Goal: Task Accomplishment & Management: Use online tool/utility

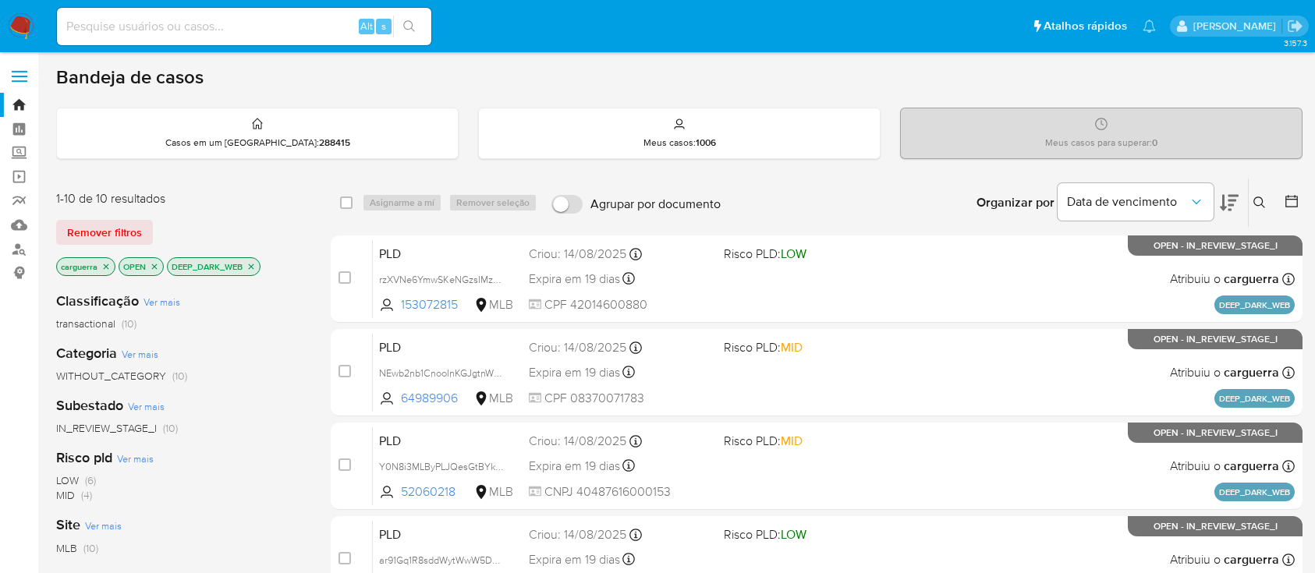
scroll to position [137, 0]
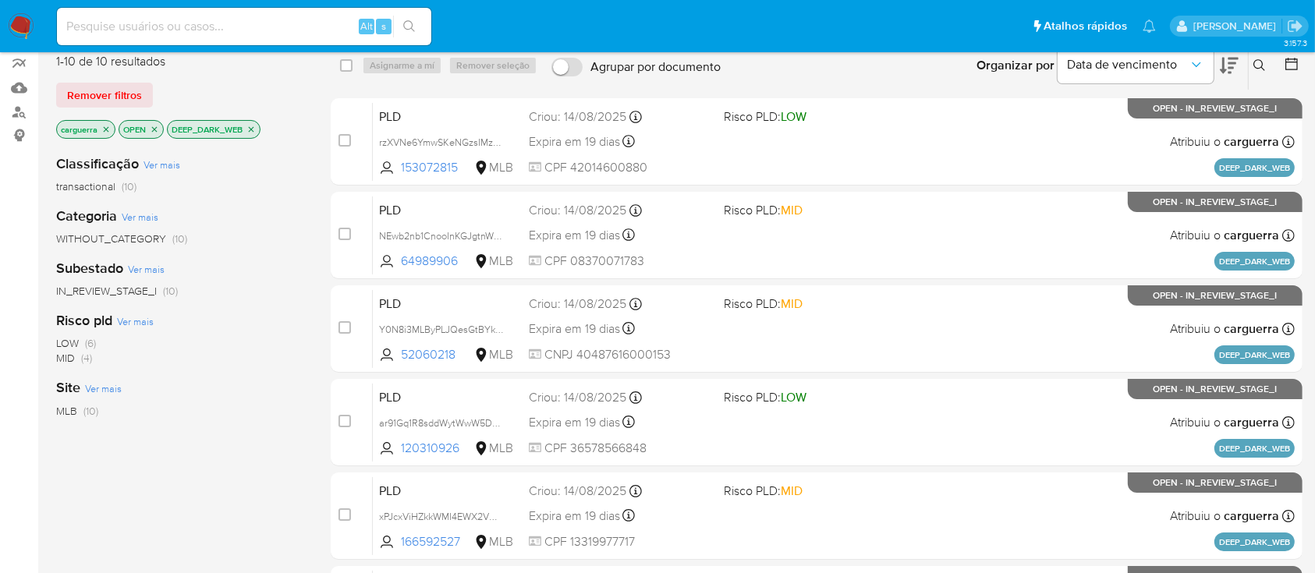
click at [1257, 62] on icon at bounding box center [1260, 65] width 12 height 12
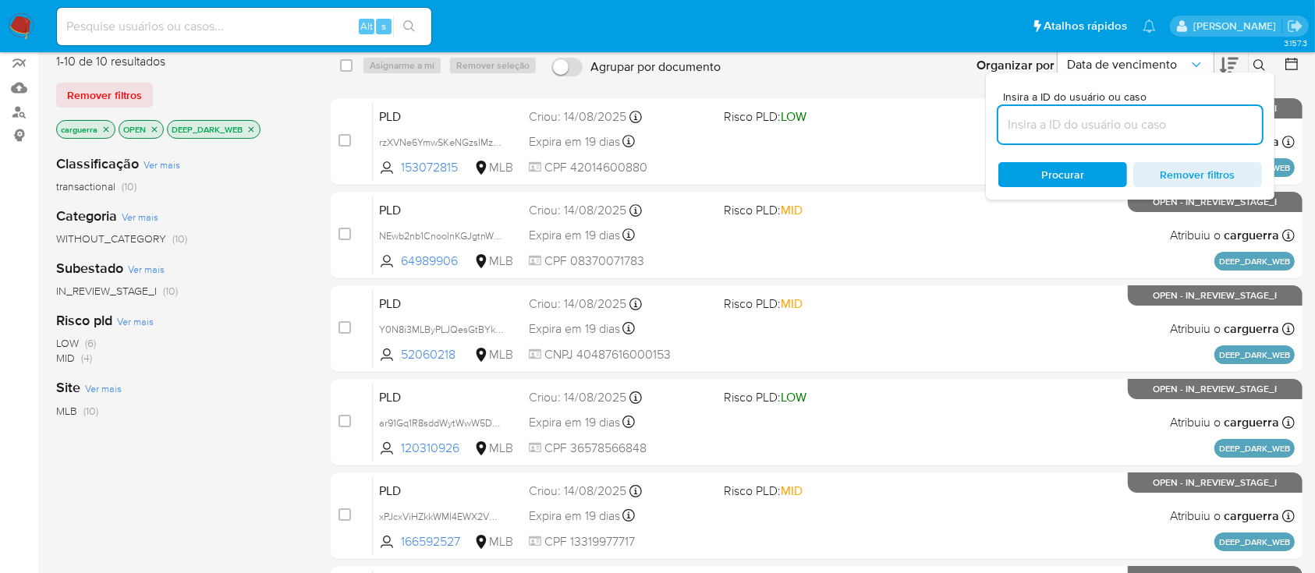
click at [1117, 115] on input at bounding box center [1131, 125] width 264 height 20
click at [250, 127] on icon "close-filter" at bounding box center [251, 129] width 9 height 9
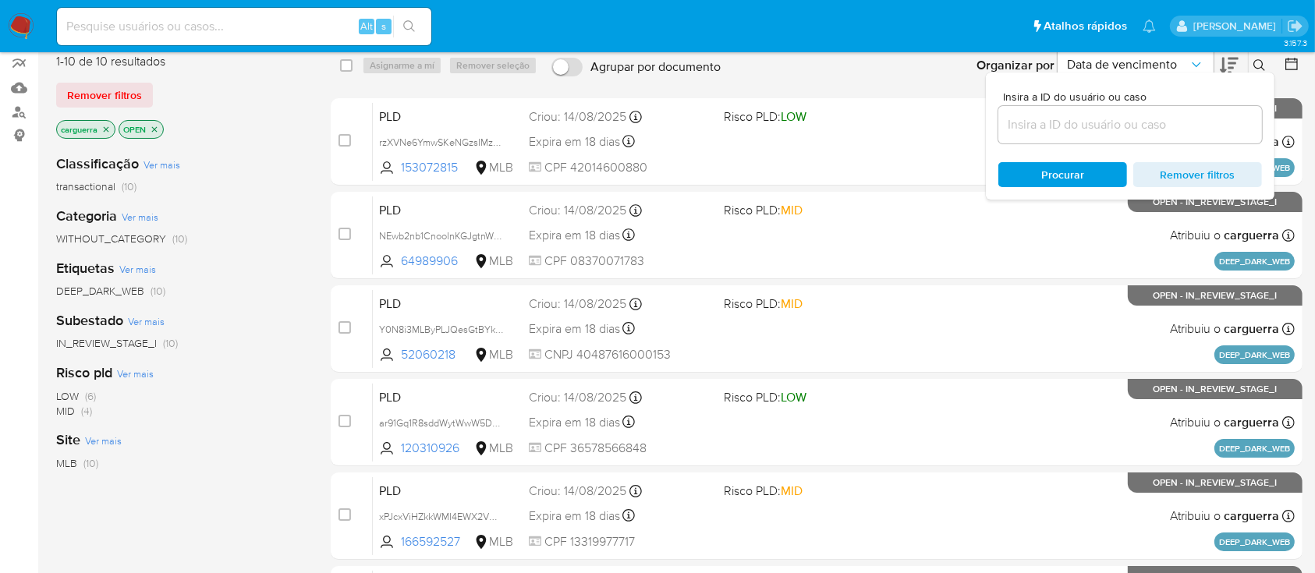
click at [154, 128] on icon "close-filter" at bounding box center [154, 129] width 9 height 9
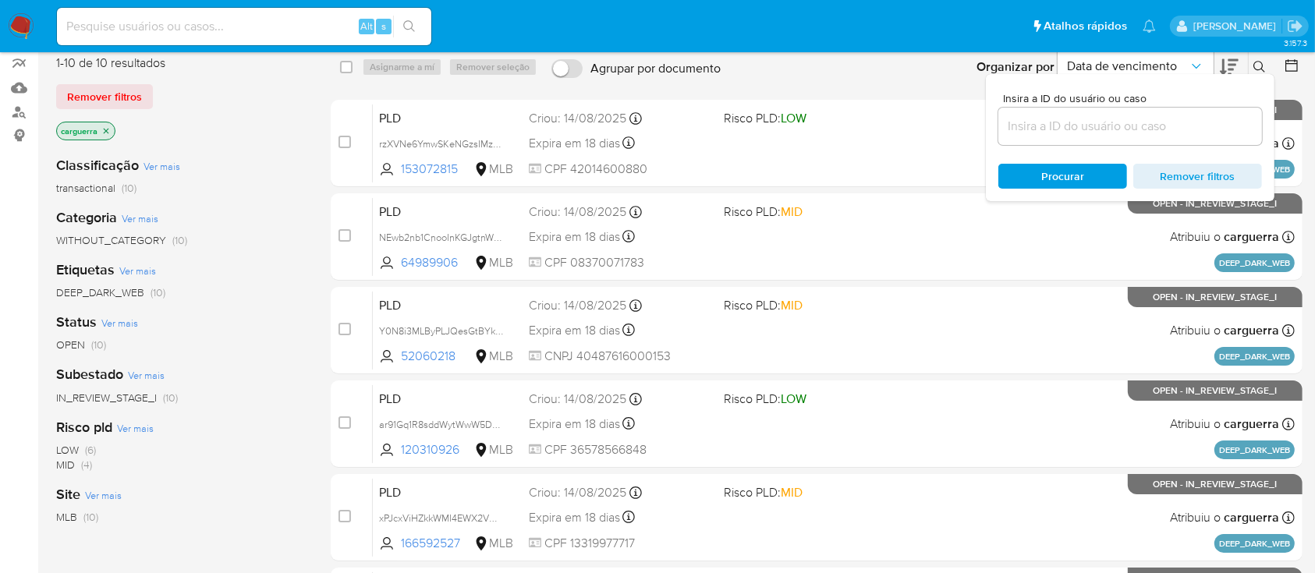
click at [1081, 130] on input at bounding box center [1131, 126] width 264 height 20
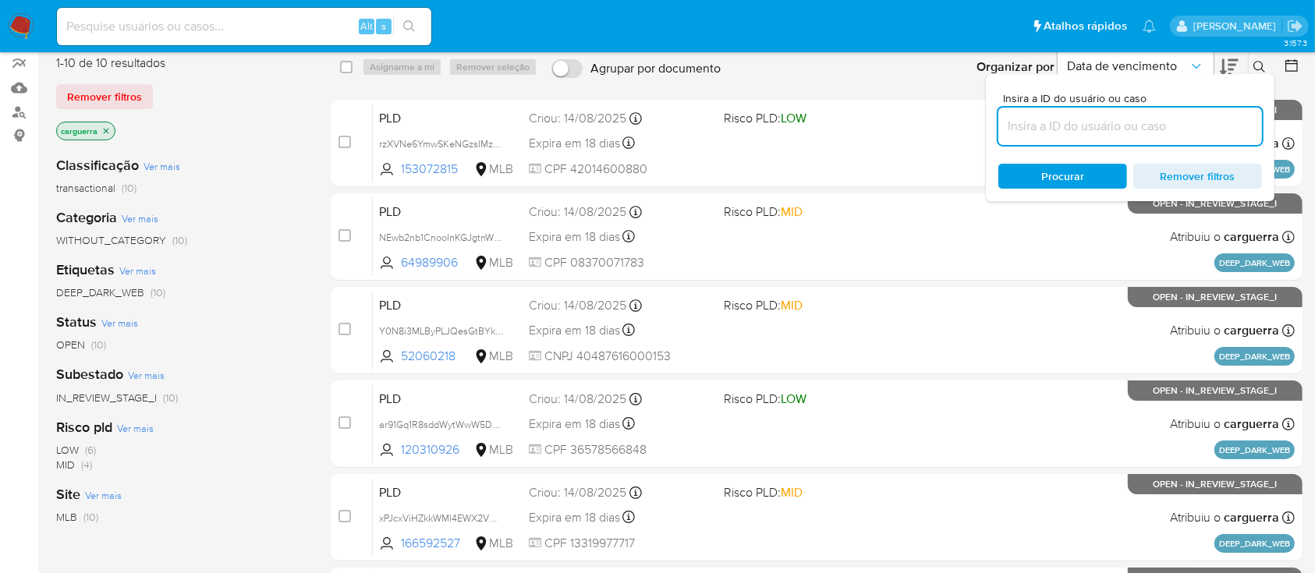
paste input "1212138371"
type input "1212138371"
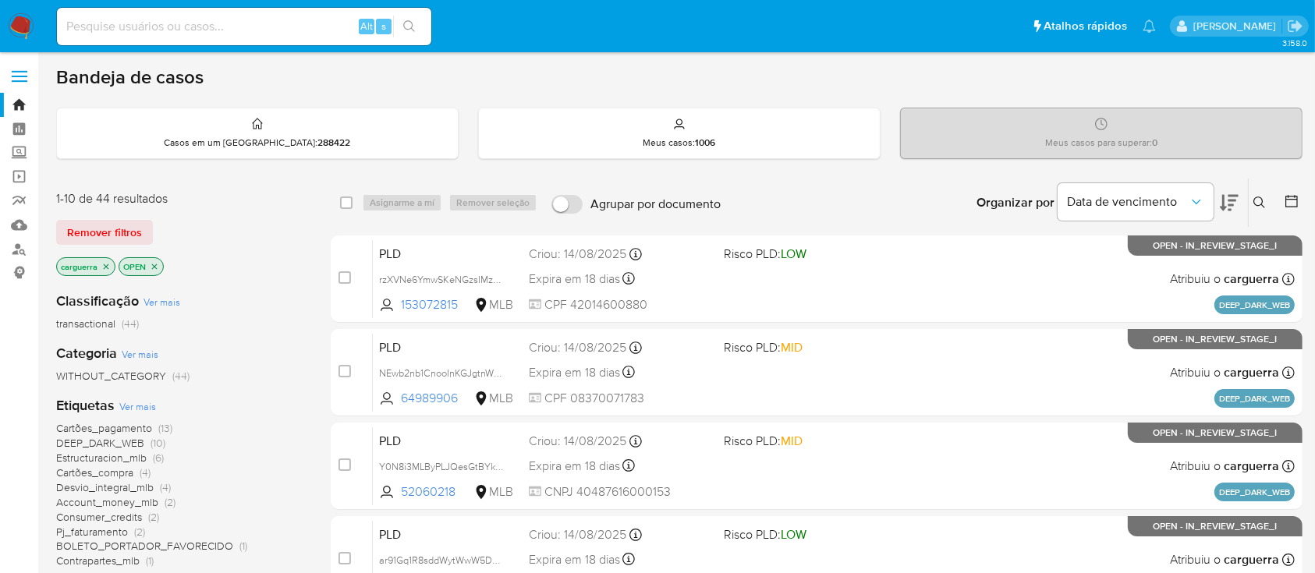
click at [158, 264] on icon "close-filter" at bounding box center [154, 266] width 9 height 9
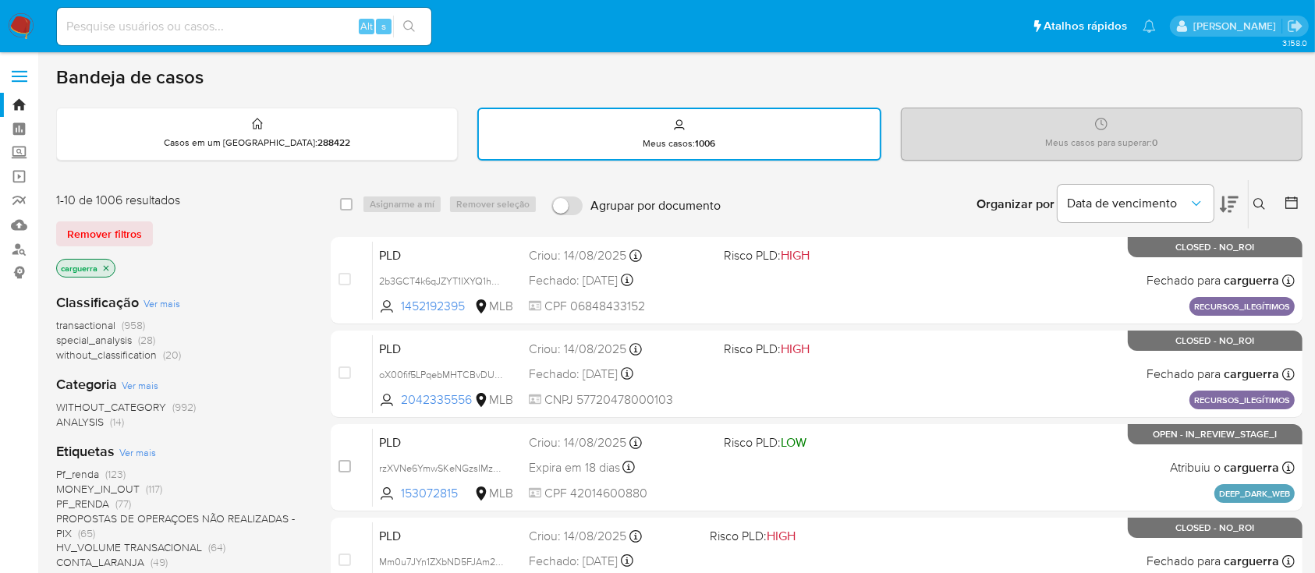
click at [112, 272] on p "carguerra" at bounding box center [86, 268] width 58 height 17
click at [105, 268] on icon "close-filter" at bounding box center [105, 268] width 9 height 9
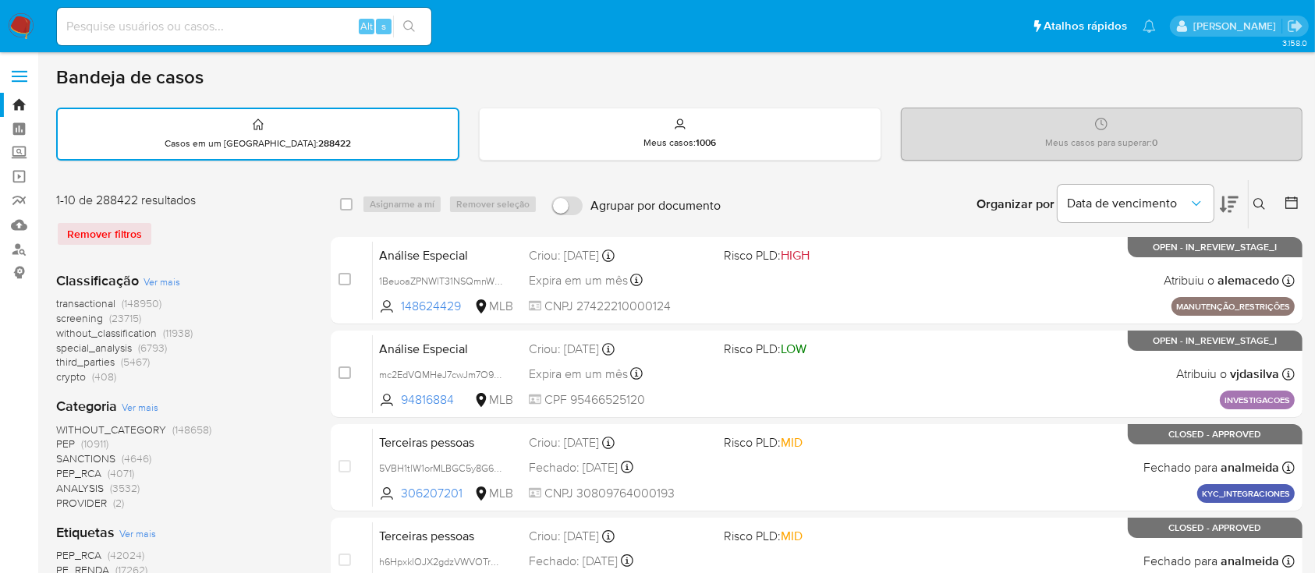
click at [1258, 202] on icon at bounding box center [1260, 204] width 12 height 12
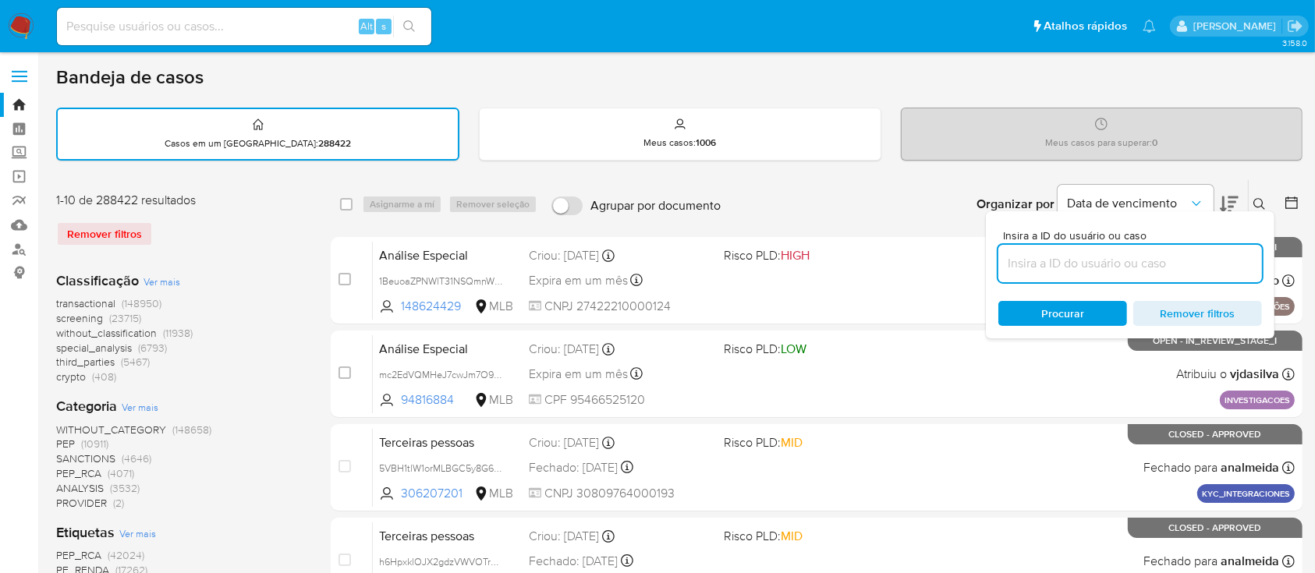
click at [1098, 254] on input at bounding box center [1131, 264] width 264 height 20
type input "1212138371"
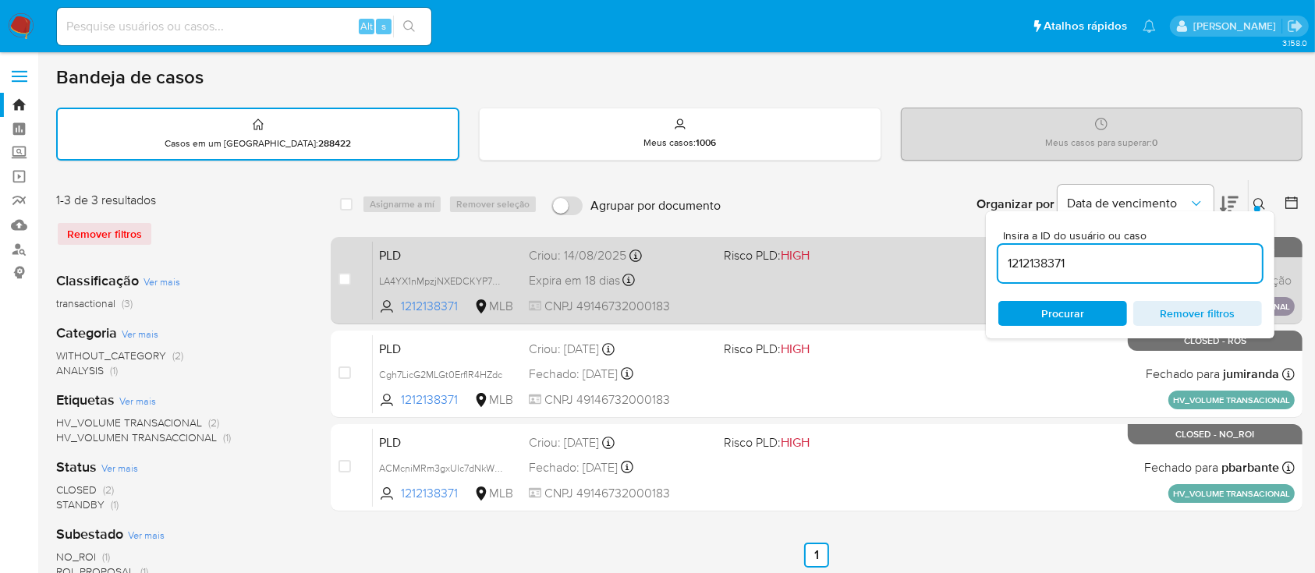
click at [790, 273] on div "PLD LA4YX1nMpzjNXEDCKYP7MYiQ 1212138371 MLB Risco PLD: HIGH Criou: 14/08/2025 C…" at bounding box center [834, 280] width 922 height 79
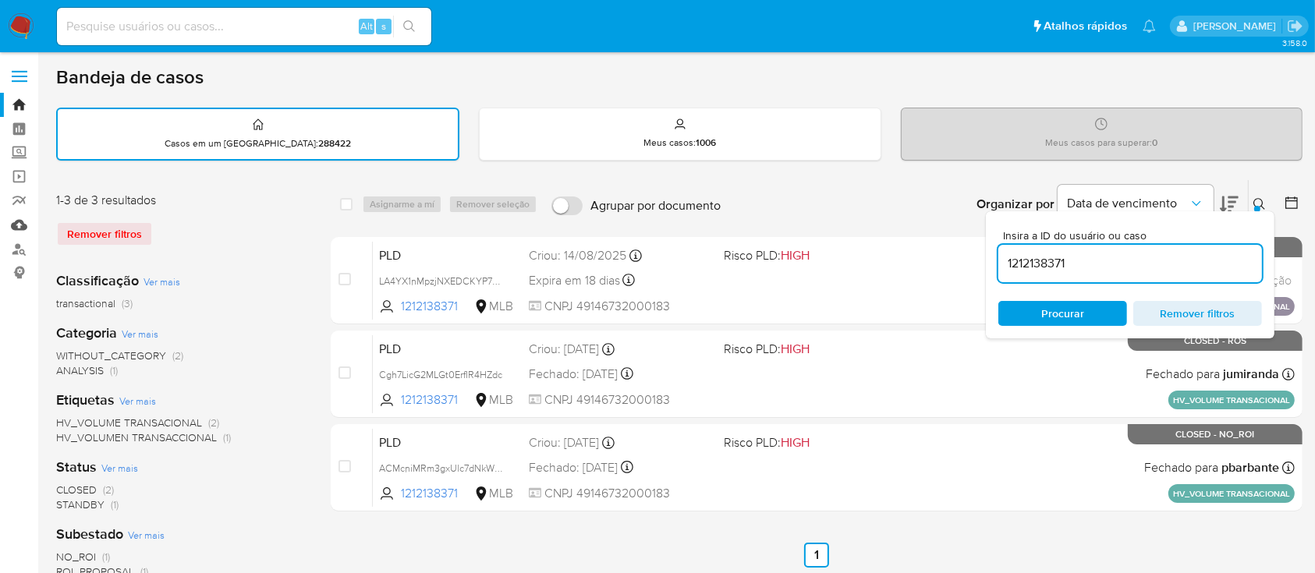
click at [19, 229] on link "Mulan" at bounding box center [93, 225] width 186 height 24
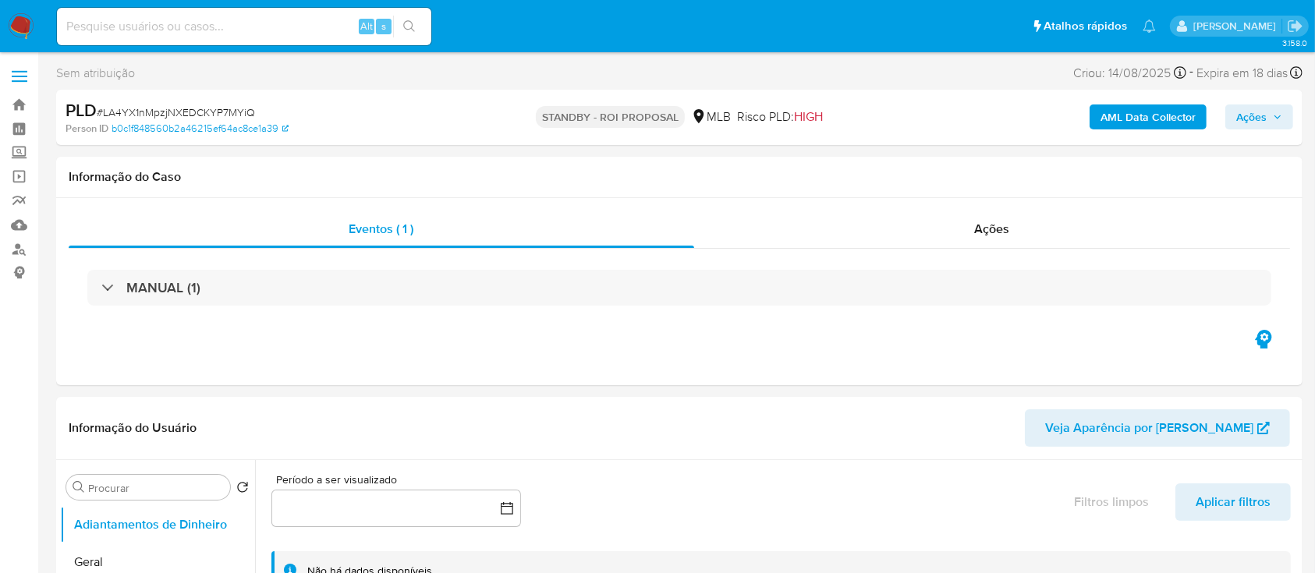
select select "10"
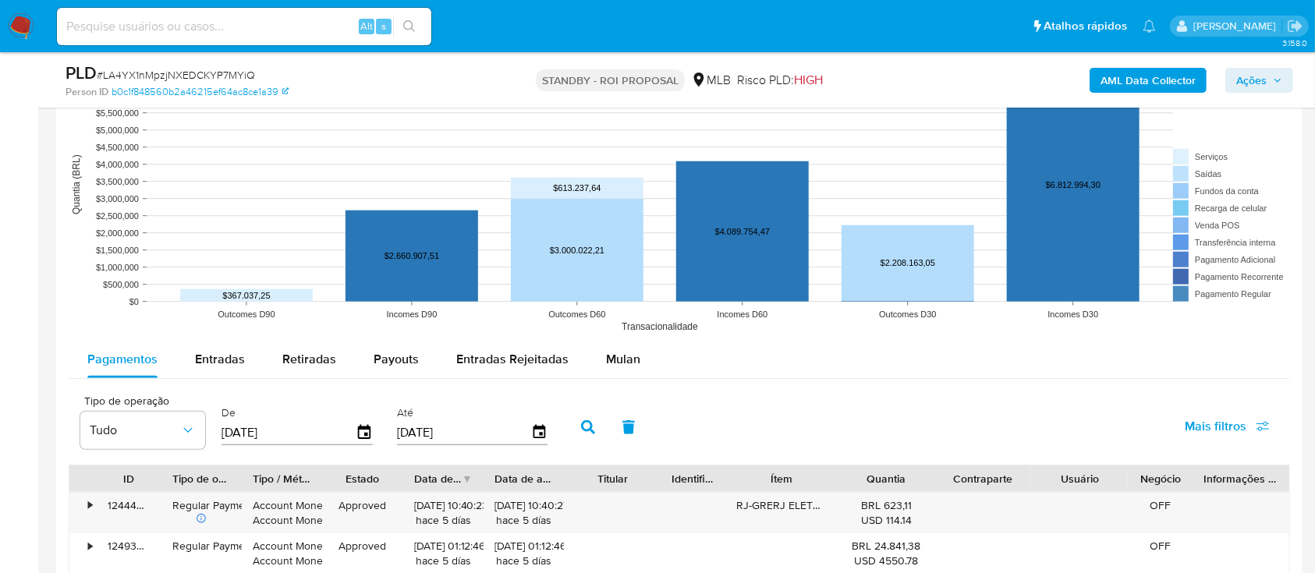
scroll to position [1456, 0]
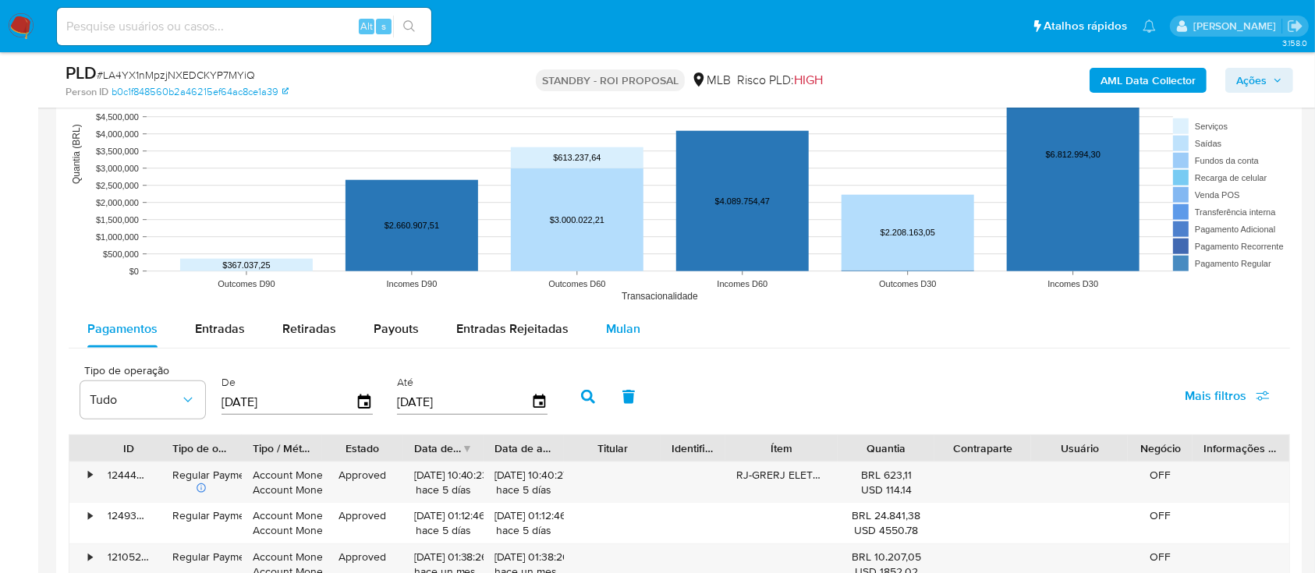
click at [619, 333] on span "Mulan" at bounding box center [623, 329] width 34 height 18
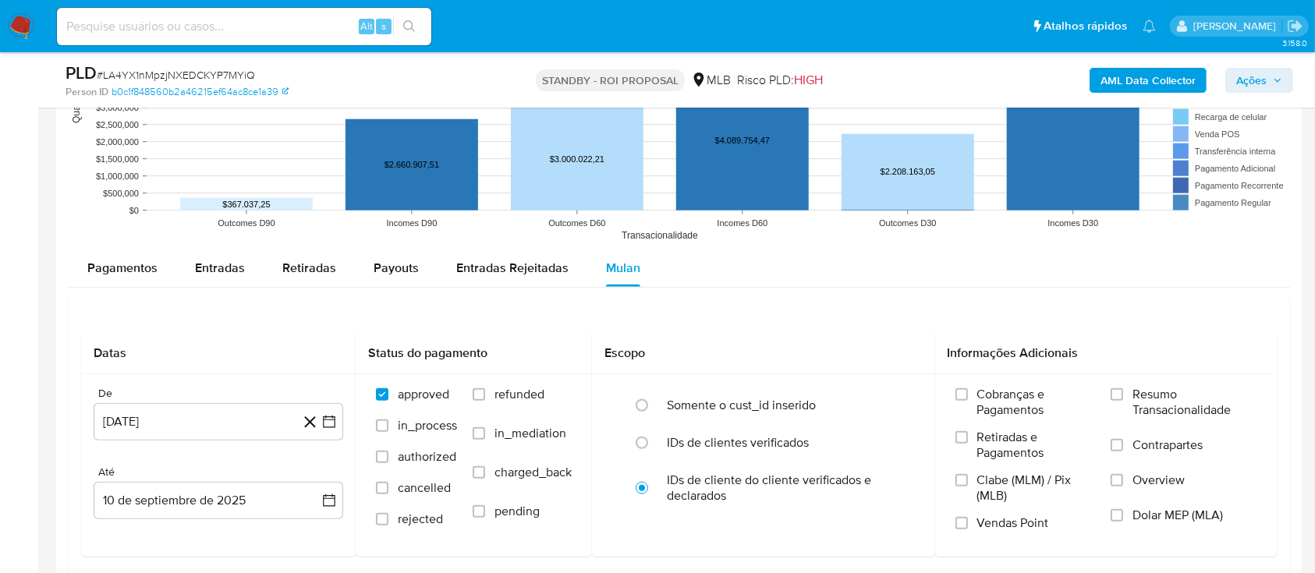
scroll to position [1560, 0]
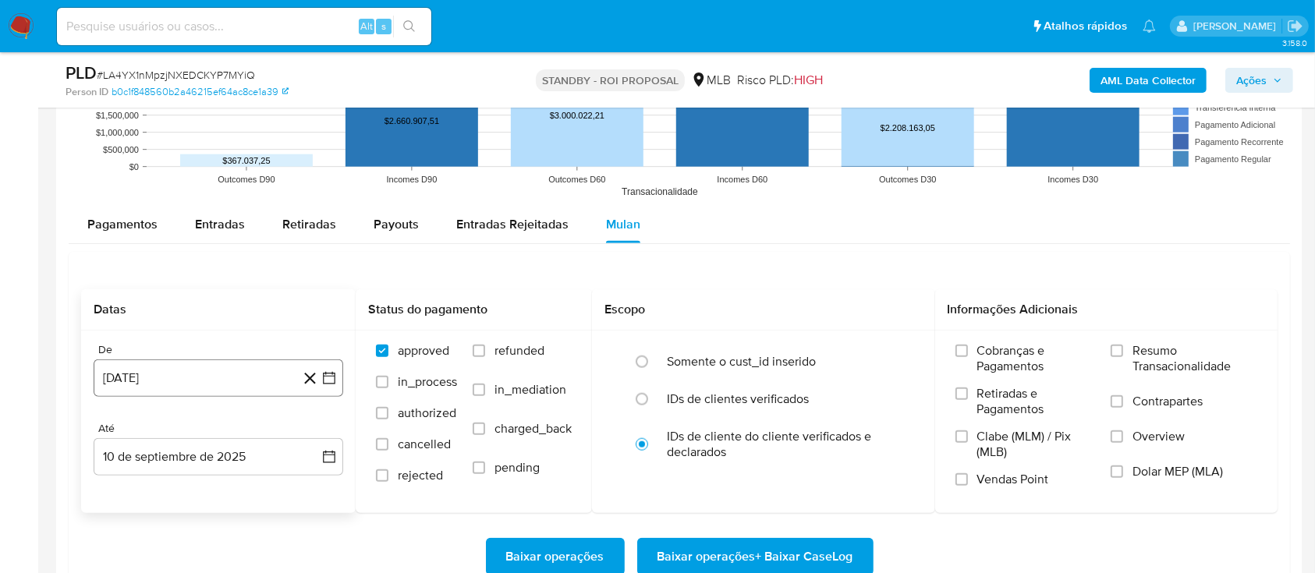
click at [332, 381] on icon "button" at bounding box center [329, 379] width 16 height 16
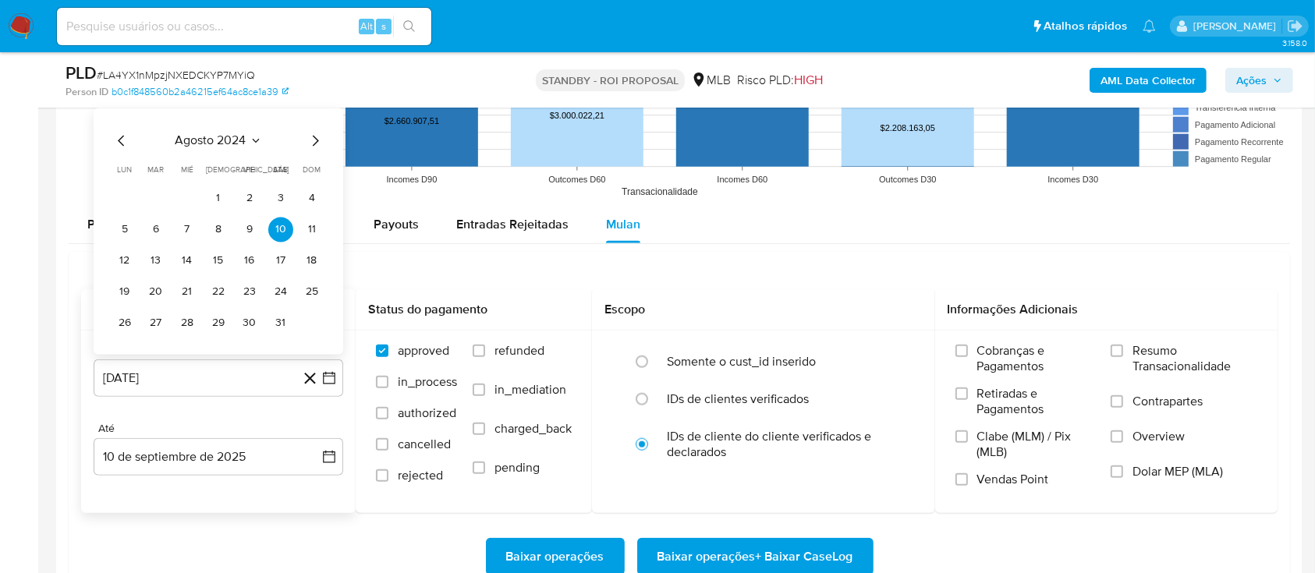
click at [259, 142] on icon "Seleccionar mes y año" at bounding box center [256, 140] width 12 height 12
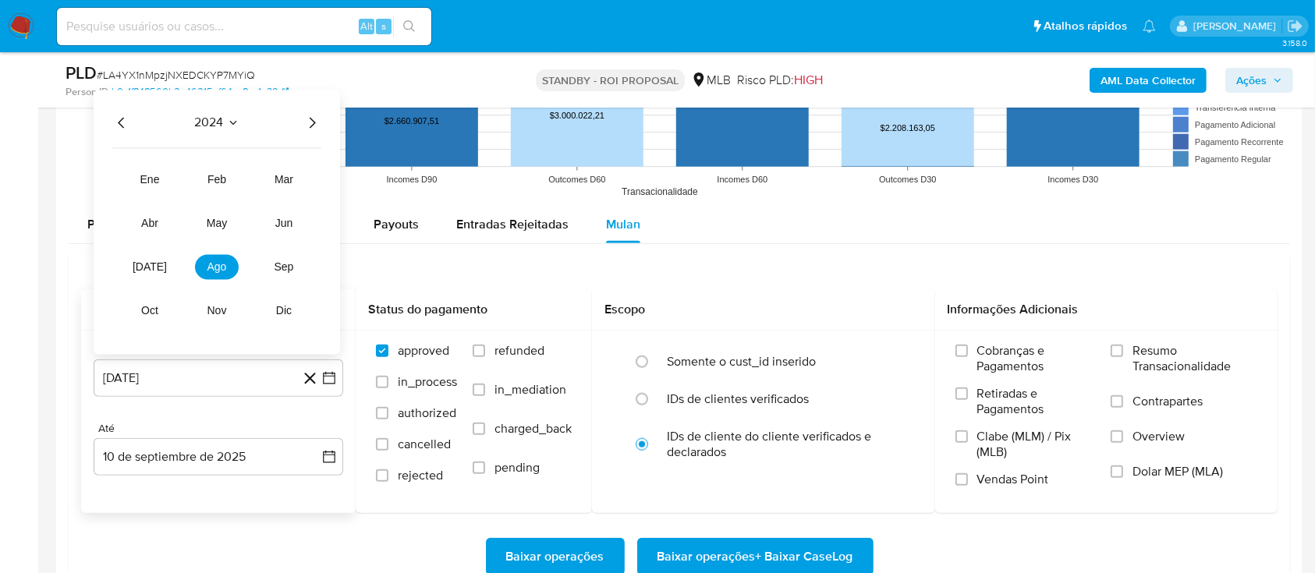
click at [314, 123] on icon "Año siguiente" at bounding box center [312, 122] width 19 height 19
click at [147, 219] on span "abr" at bounding box center [149, 223] width 17 height 12
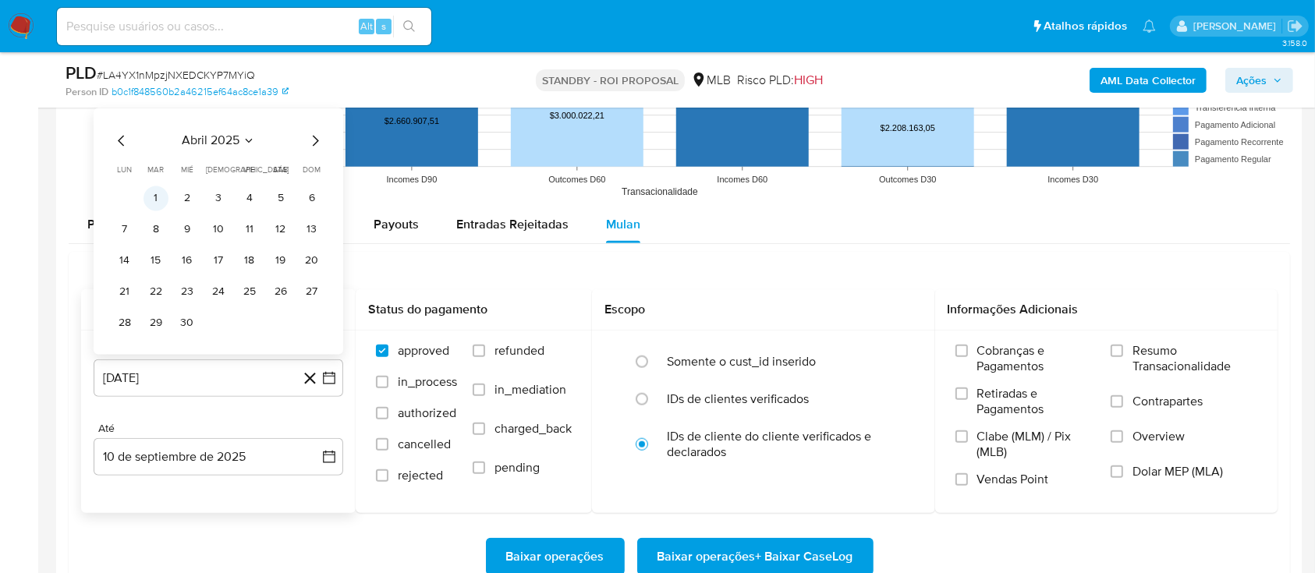
click at [156, 200] on button "1" at bounding box center [156, 198] width 25 height 25
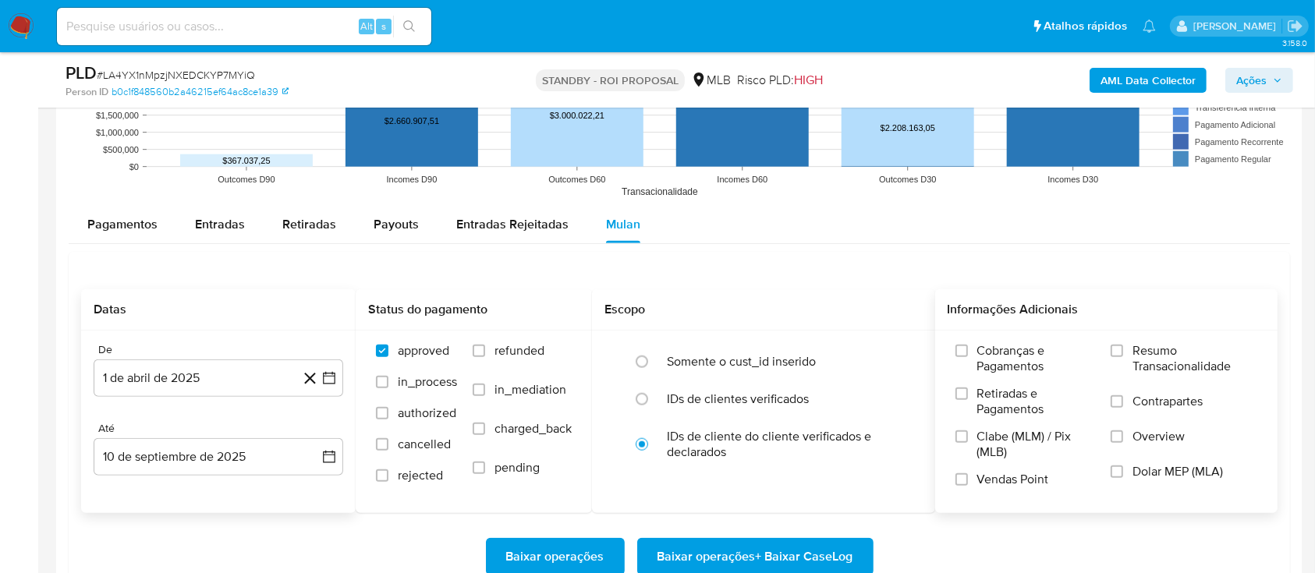
click at [1136, 351] on span "Resumo Transacionalidade" at bounding box center [1195, 358] width 125 height 31
click at [1123, 351] on input "Resumo Transacionalidade" at bounding box center [1117, 351] width 12 height 12
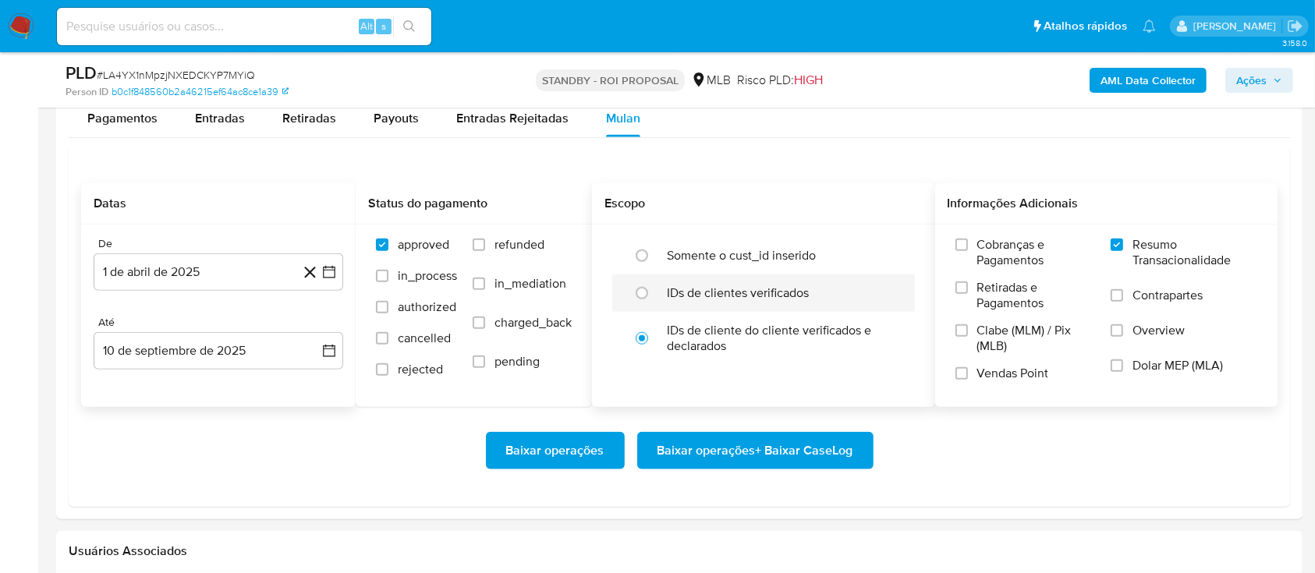
scroll to position [1768, 0]
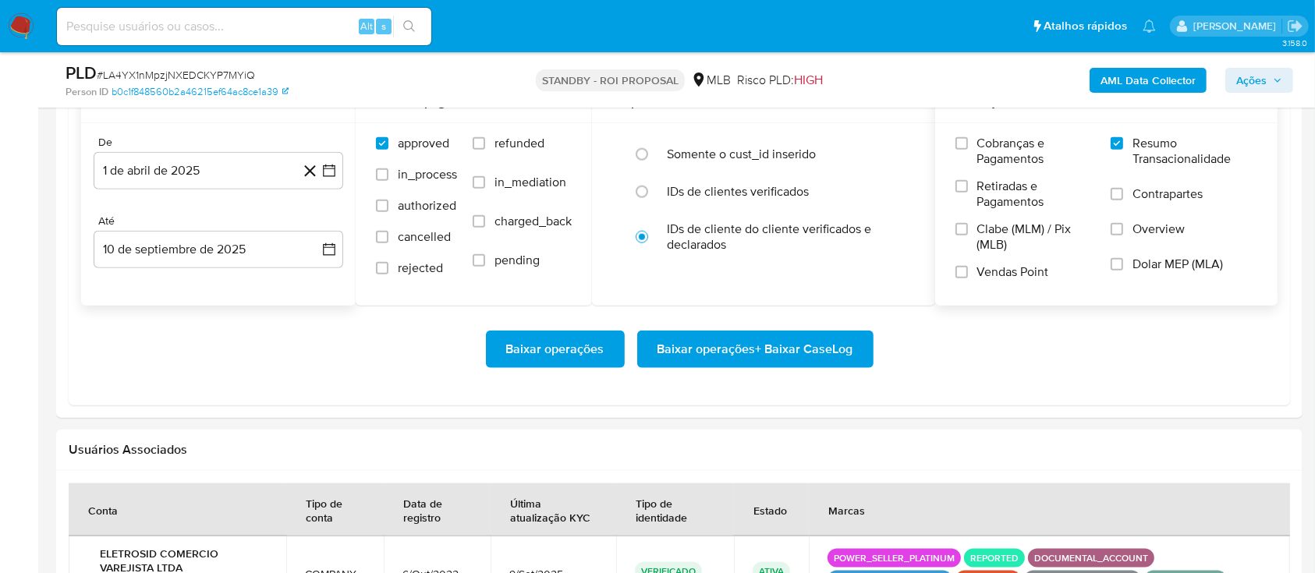
click at [749, 360] on span "Baixar operações + Baixar CaseLog" at bounding box center [756, 349] width 196 height 34
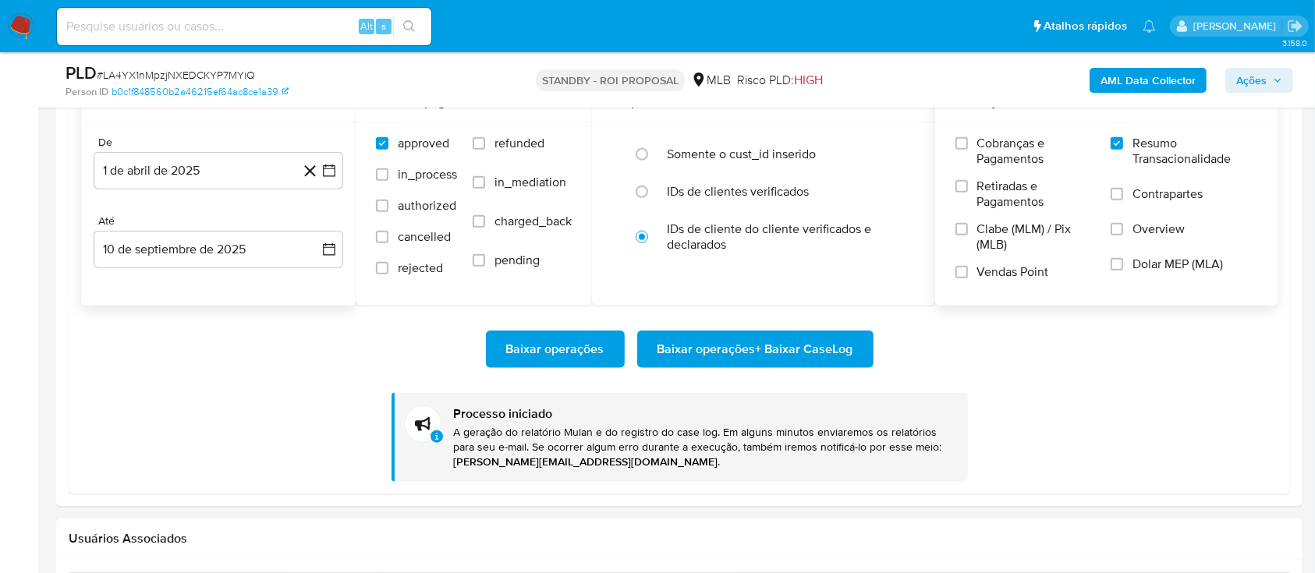
click at [1064, 392] on div "Baixar operações Baixar operações + Baixar CaseLog Processo iniciado A geração …" at bounding box center [679, 394] width 1197 height 176
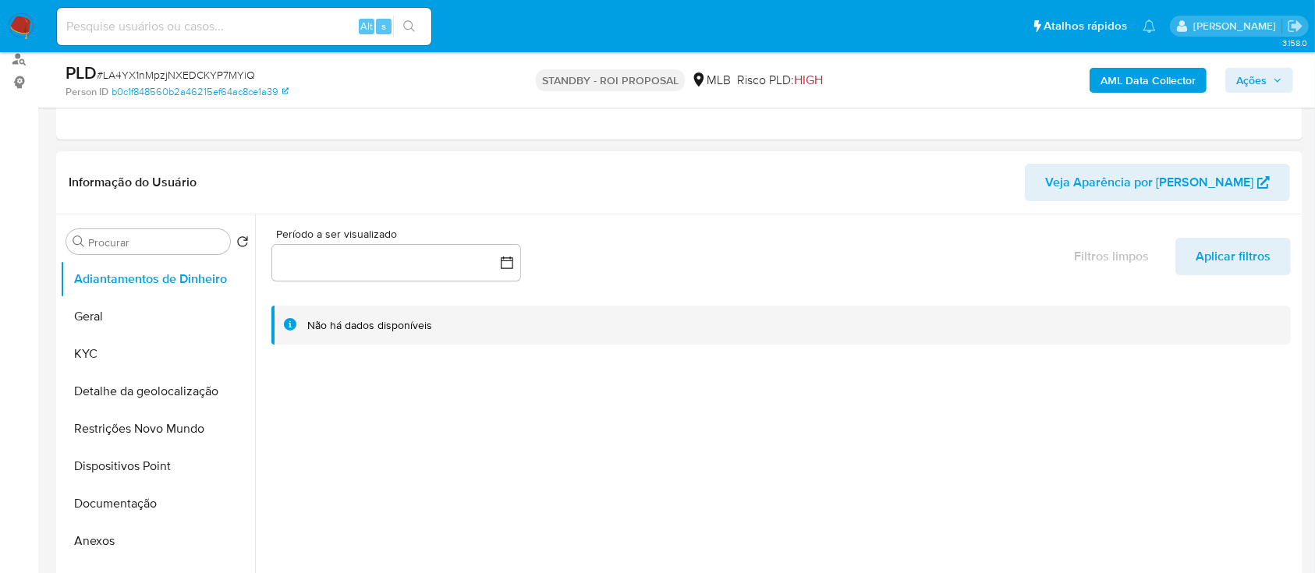
scroll to position [208, 0]
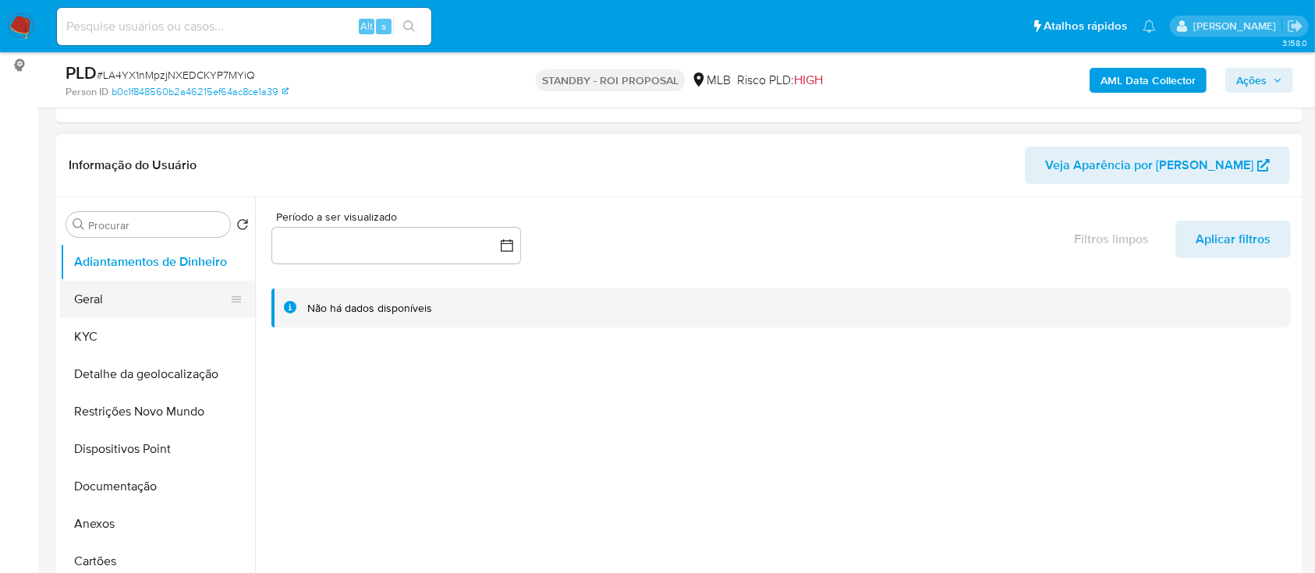
click at [108, 302] on button "Geral" at bounding box center [151, 299] width 183 height 37
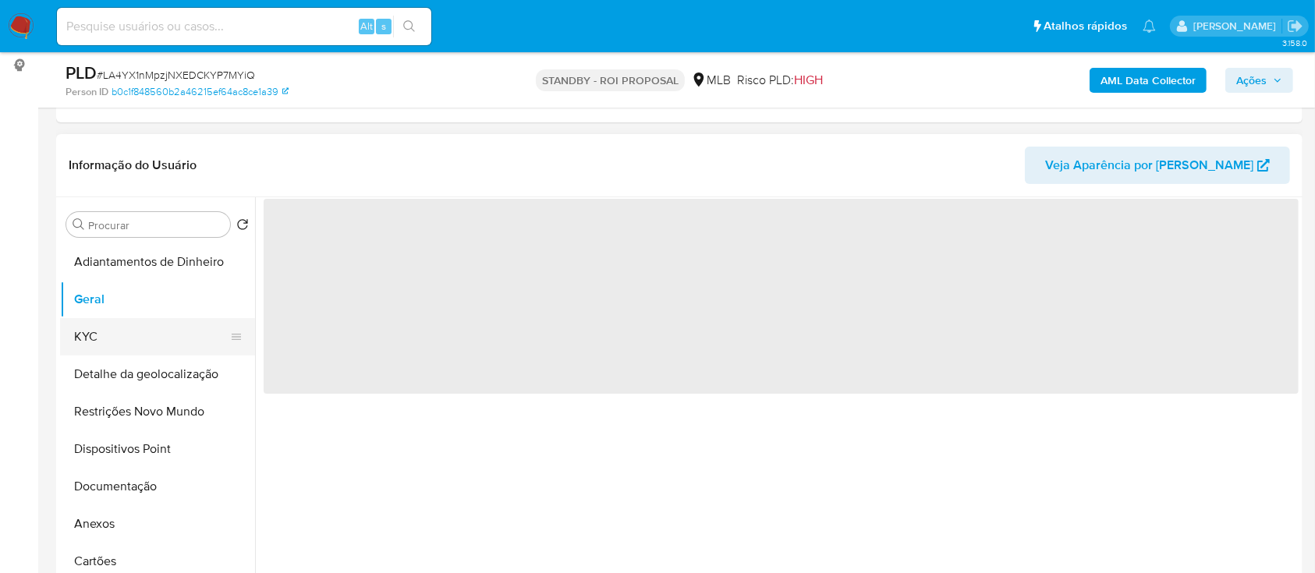
click at [103, 342] on button "KYC" at bounding box center [151, 336] width 183 height 37
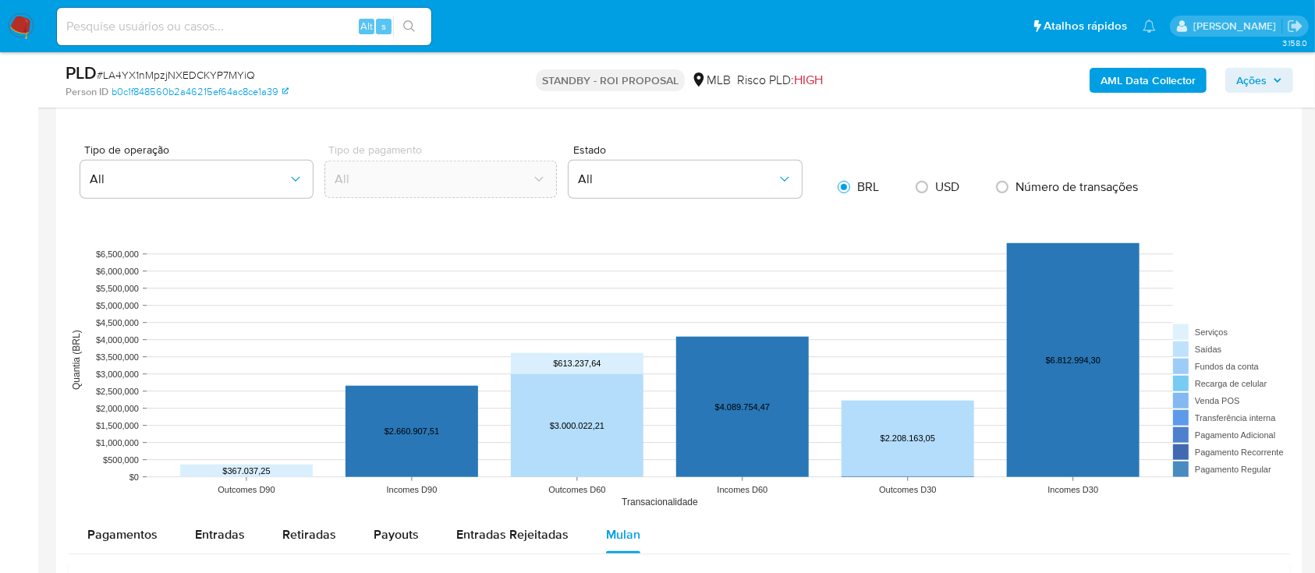
scroll to position [1664, 0]
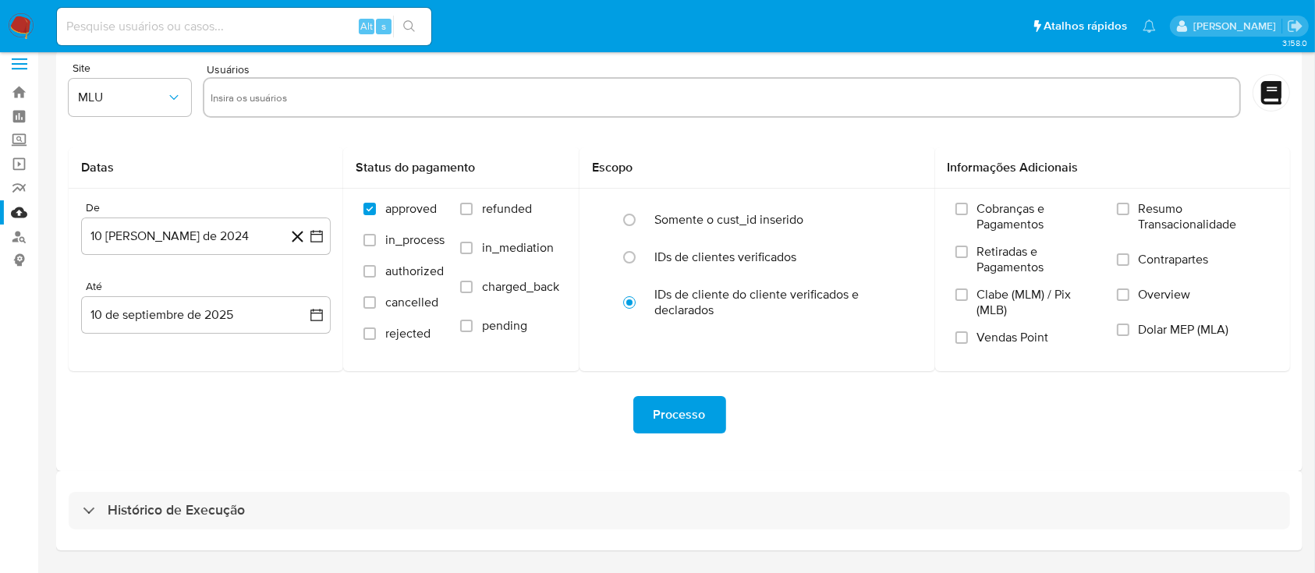
scroll to position [56, 0]
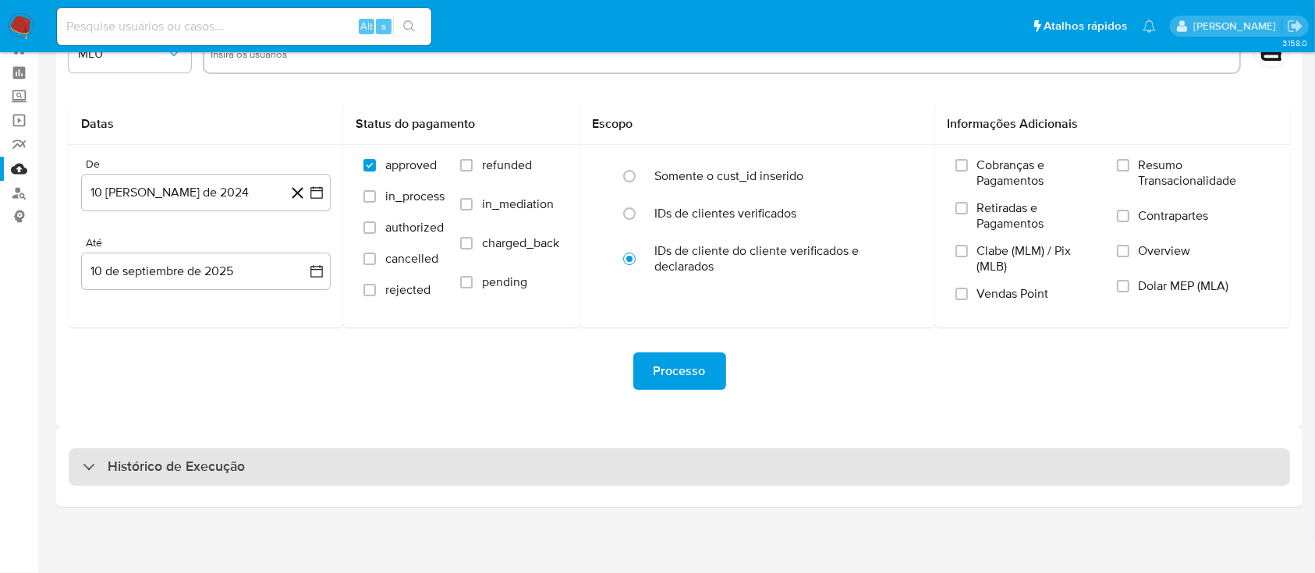
click at [151, 472] on h3 "Histórico de Execução" at bounding box center [176, 467] width 137 height 19
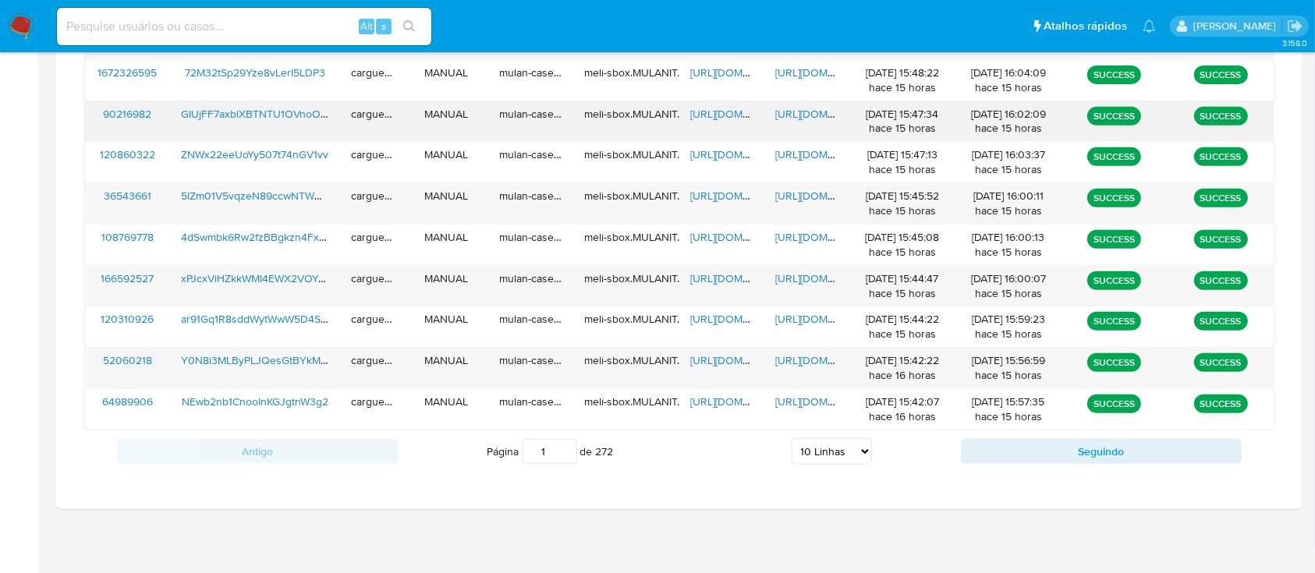
scroll to position [644, 0]
click at [867, 443] on select "5 Linhas 10 Linhas 20 Linhas 25 Linhas 50 Linhas 100 Linhas" at bounding box center [832, 451] width 80 height 27
select select "20"
click at [792, 438] on select "5 Linhas 10 Linhas 20 Linhas 25 Linhas 50 Linhas 100 Linhas" at bounding box center [832, 451] width 80 height 27
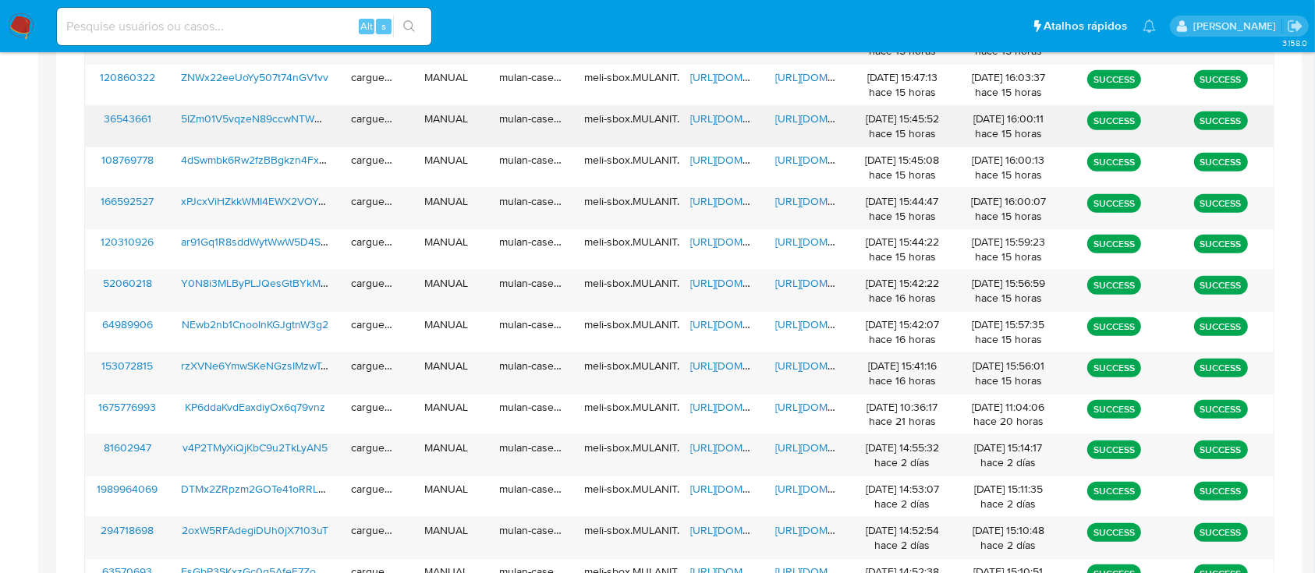
scroll to position [749, 0]
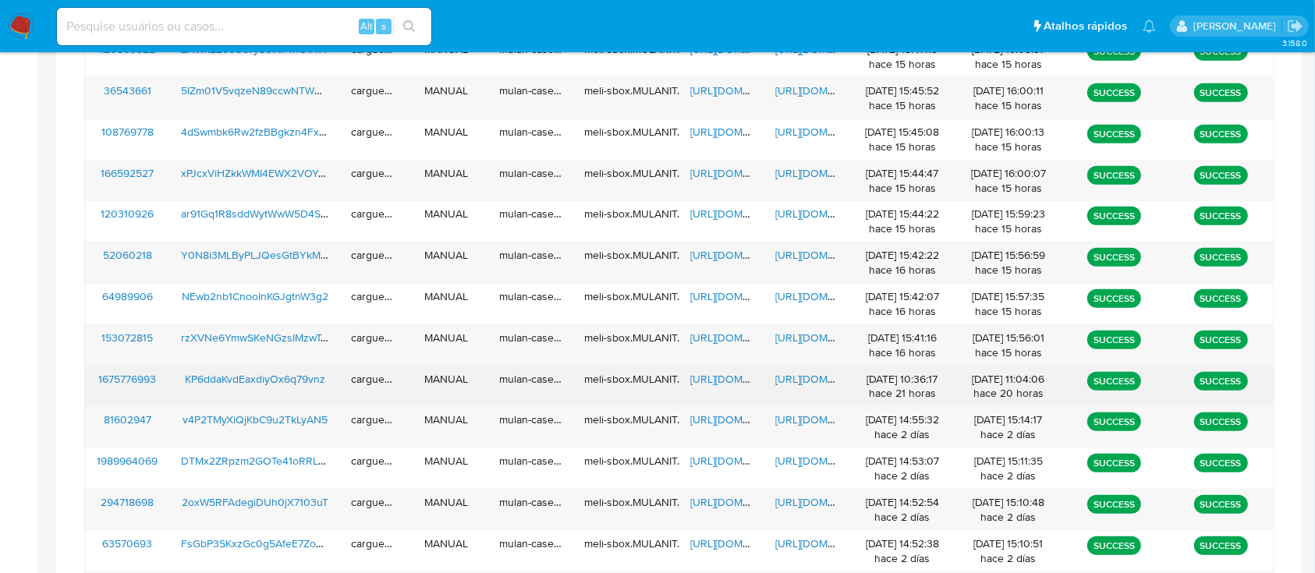
click at [725, 379] on span "[URL][DOMAIN_NAME]" at bounding box center [744, 379] width 108 height 16
click at [799, 380] on span "[URL][DOMAIN_NAME]" at bounding box center [829, 379] width 108 height 16
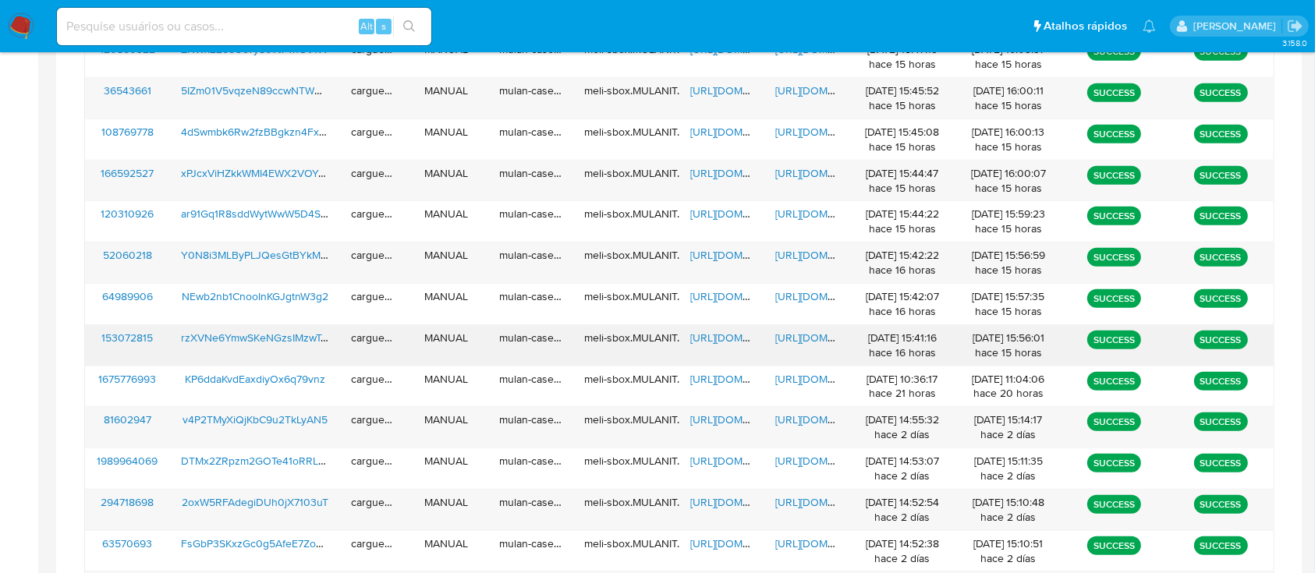
click at [720, 332] on span "[URL][DOMAIN_NAME]" at bounding box center [744, 338] width 108 height 16
click at [793, 336] on span "[URL][DOMAIN_NAME]" at bounding box center [829, 338] width 108 height 16
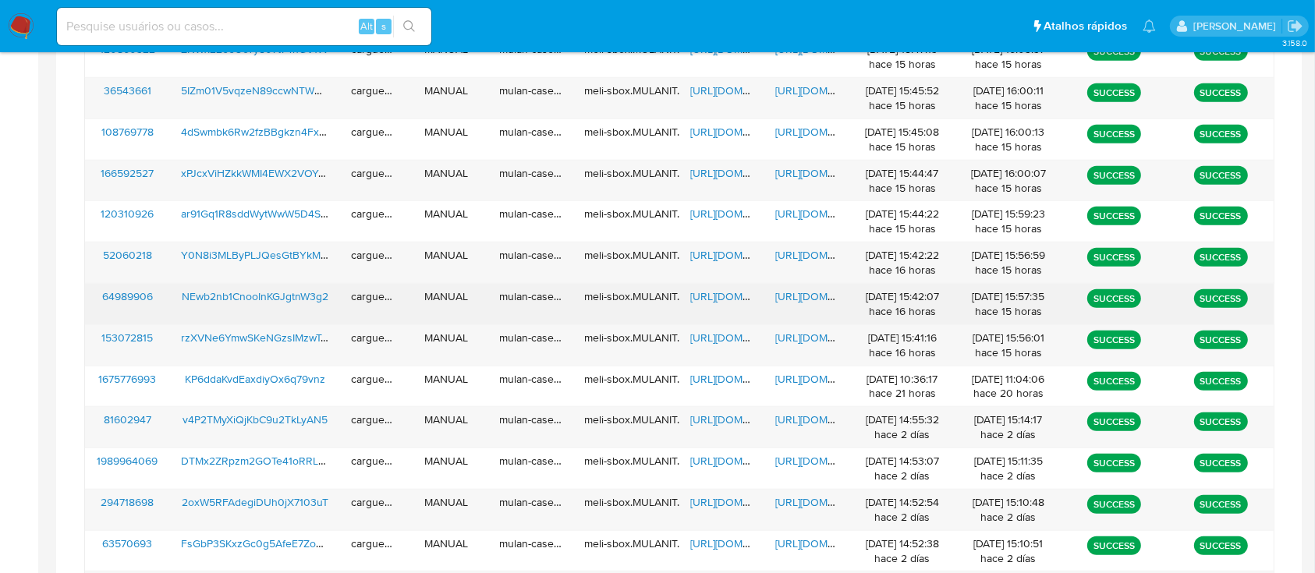
click at [706, 298] on span "[URL][DOMAIN_NAME]" at bounding box center [744, 297] width 108 height 16
click at [800, 292] on span "[URL][DOMAIN_NAME]" at bounding box center [829, 297] width 108 height 16
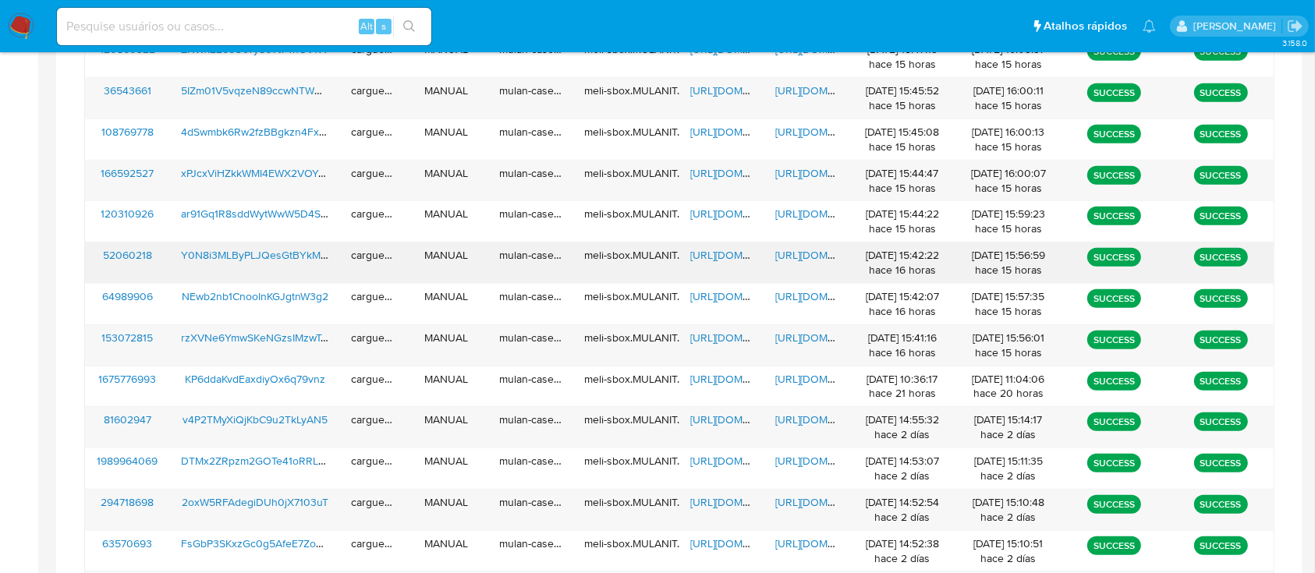
click at [707, 257] on span "[URL][DOMAIN_NAME]" at bounding box center [744, 255] width 108 height 16
click at [808, 258] on span "https://docs.google.com/document/d/1Wq6-TL3VqjYxkX2ry8gsvaJPred3otQKl8fmSZEdqa0…" at bounding box center [829, 255] width 108 height 16
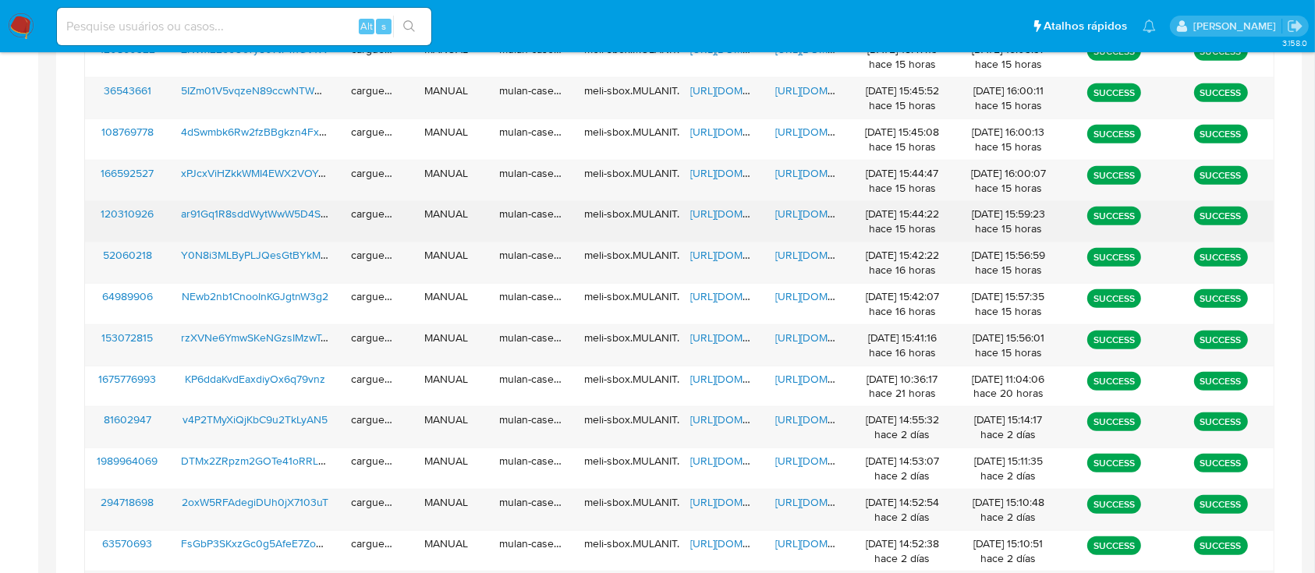
click at [723, 209] on span "https://docs.google.com/spreadsheets/d/1iVrmyPE0ZqayQdhkfqD_wVhaUcTOwr0zen-8Nwz…" at bounding box center [744, 214] width 108 height 16
click at [812, 203] on div "https://docs.google.com/document/d/1_V-gLu3Maeitx2JCGQgp_bXsnPpkhY76A0BQByg8Y-4…" at bounding box center [807, 221] width 85 height 41
click at [807, 211] on span "https://docs.google.com/document/d/1_V-gLu3Maeitx2JCGQgp_bXsnPpkhY76A0BQByg8Y-4…" at bounding box center [829, 214] width 108 height 16
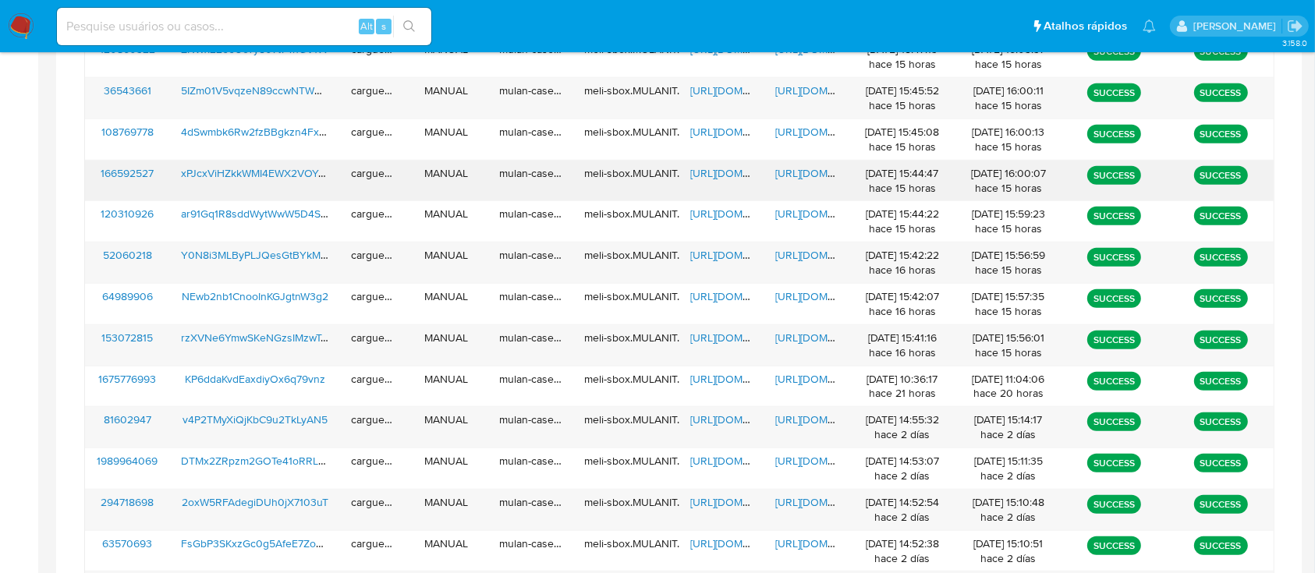
click at [706, 173] on span "https://docs.google.com/spreadsheets/d/1rB2H_7ZKTsM_UHDtq_NcbKJ4IM4fmBP0uA6R0lF…" at bounding box center [744, 173] width 108 height 16
click at [815, 173] on span "https://docs.google.com/document/d/1mWzvCuiD2WYhcD8xlbpjnlK5ks6nW4qAmPABXO76R2M…" at bounding box center [829, 173] width 108 height 16
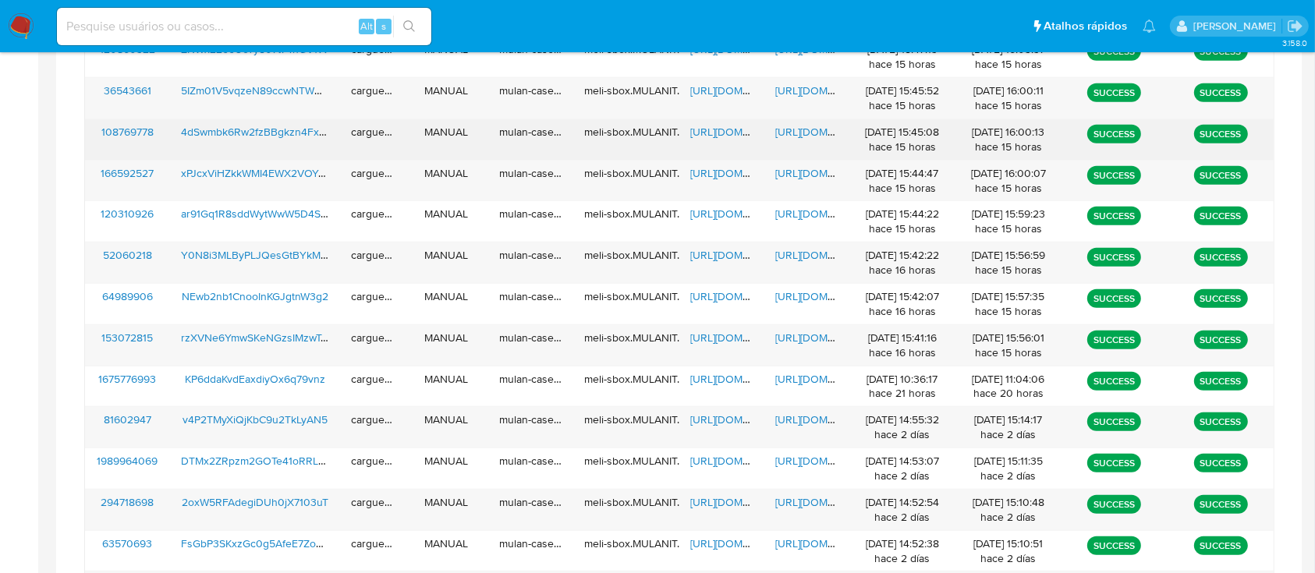
click at [718, 133] on span "https://docs.google.com/spreadsheets/d/1VBNT9W1PHOOLcjbAPyON85C5WU458wk85qMe4mr…" at bounding box center [744, 132] width 108 height 16
click at [808, 137] on span "https://docs.google.com/document/d/1mVy6wBgZ0uL-wLKDx-VYaSWeryZUqnJSTBkuGrKIpns…" at bounding box center [829, 132] width 108 height 16
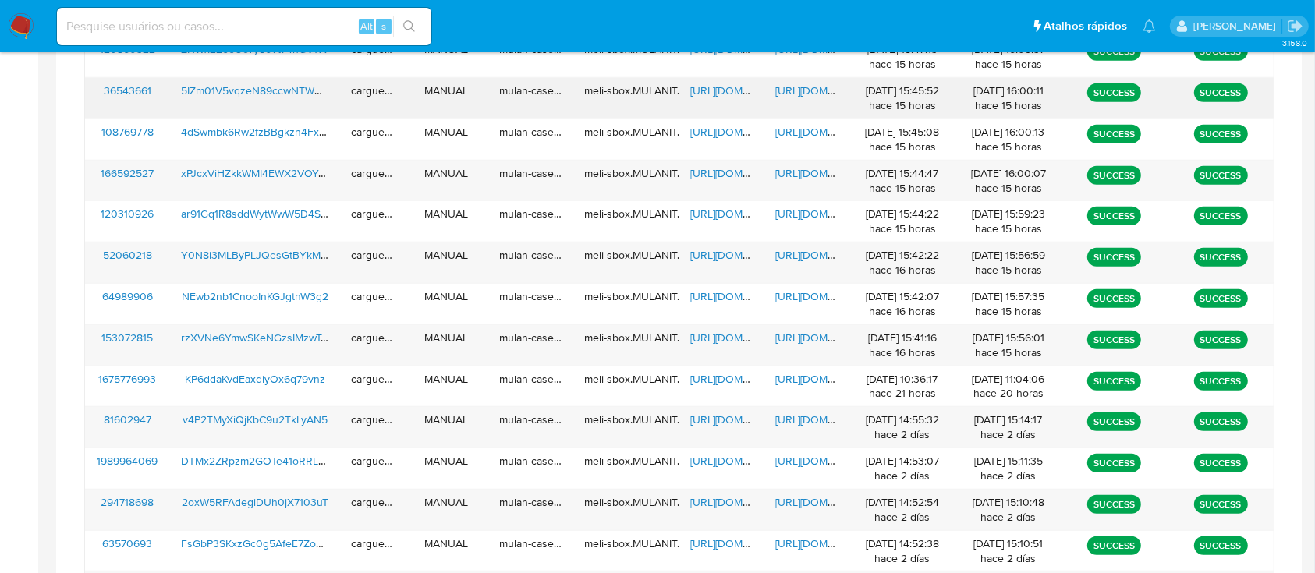
click at [717, 87] on span "https://docs.google.com/spreadsheets/d/1NfbQ5A3MTgTg1iejD_x2f1uJs273hLaJeZfJVH1…" at bounding box center [744, 91] width 108 height 16
click at [813, 83] on span "https://docs.google.com/document/d/1mB0E_FwoGMMYnTktltXs6WVCNBK0zhQrC8K32oOhbyA…" at bounding box center [829, 91] width 108 height 16
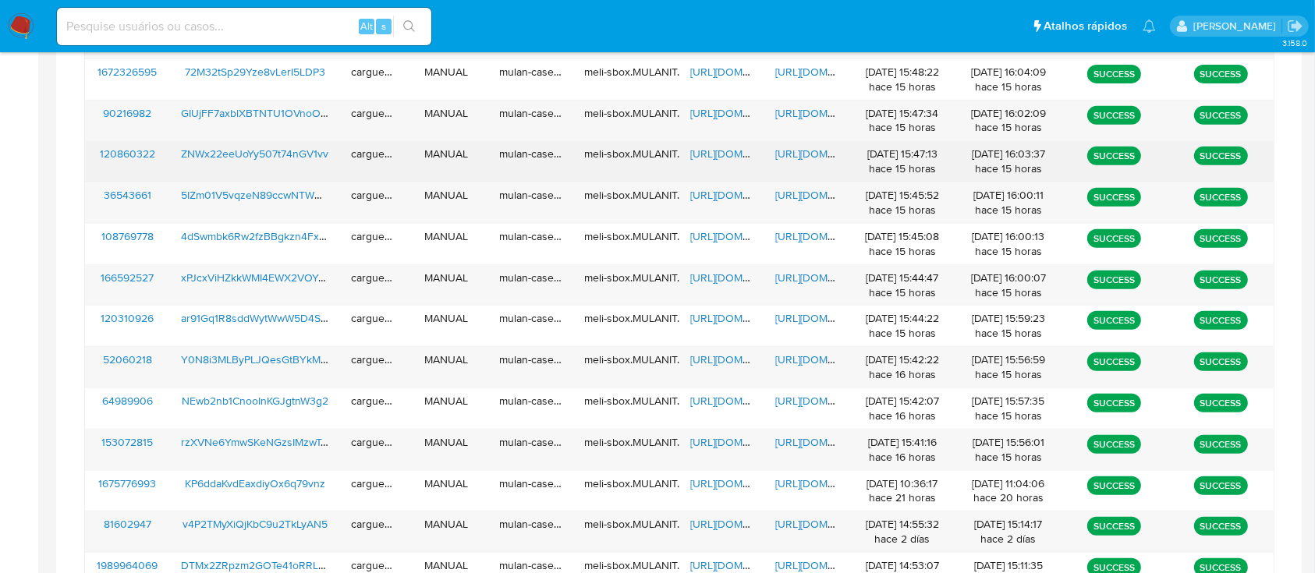
click at [723, 151] on span "https://docs.google.com/spreadsheets/d/1cuVH8KBWaVCGMUBFo8bbLQUz3B-X8alvgW_evvs…" at bounding box center [744, 154] width 108 height 16
click at [804, 150] on span "https://docs.google.com/document/d/1eMDJtKHbAPiObdvaMFx2YabAscFPAs4gK3HaFUVik1k…" at bounding box center [829, 154] width 108 height 16
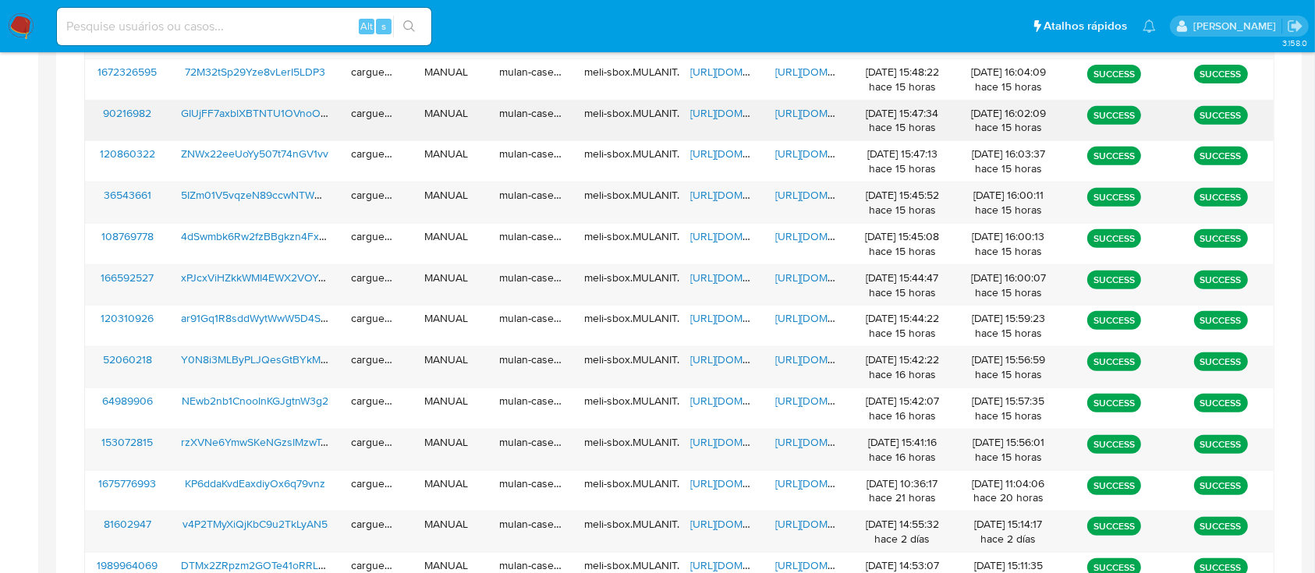
click at [710, 115] on span "https://docs.google.com/spreadsheets/d/1HOxO6UnvI3ij4O-aTsK73klJvjPbp3E3Sm7jwfH…" at bounding box center [744, 113] width 108 height 16
click at [798, 111] on span "https://docs.google.com/document/d/1IOaePiQIUXhj3uUa85T8tRuSeVO6Nnr0czMy-tKTKpA…" at bounding box center [829, 113] width 108 height 16
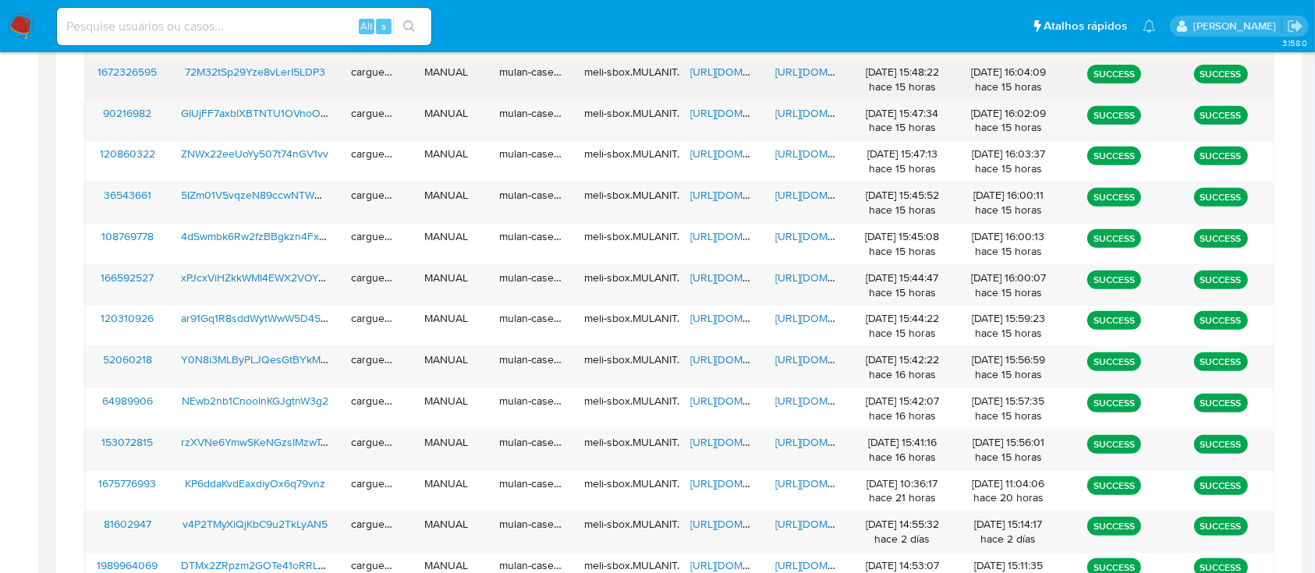
click at [711, 75] on span "https://docs.google.com/spreadsheets/d/1lWR5Yq5i77QXStB5lbN-LwhRb3UppU-2jCNH5FP…" at bounding box center [744, 72] width 108 height 16
click at [806, 67] on span "https://docs.google.com/document/d/1G0XyvTPhz_T49THHRHEbIW8OYDqGucrQ4WCcaBp9ELI…" at bounding box center [829, 72] width 108 height 16
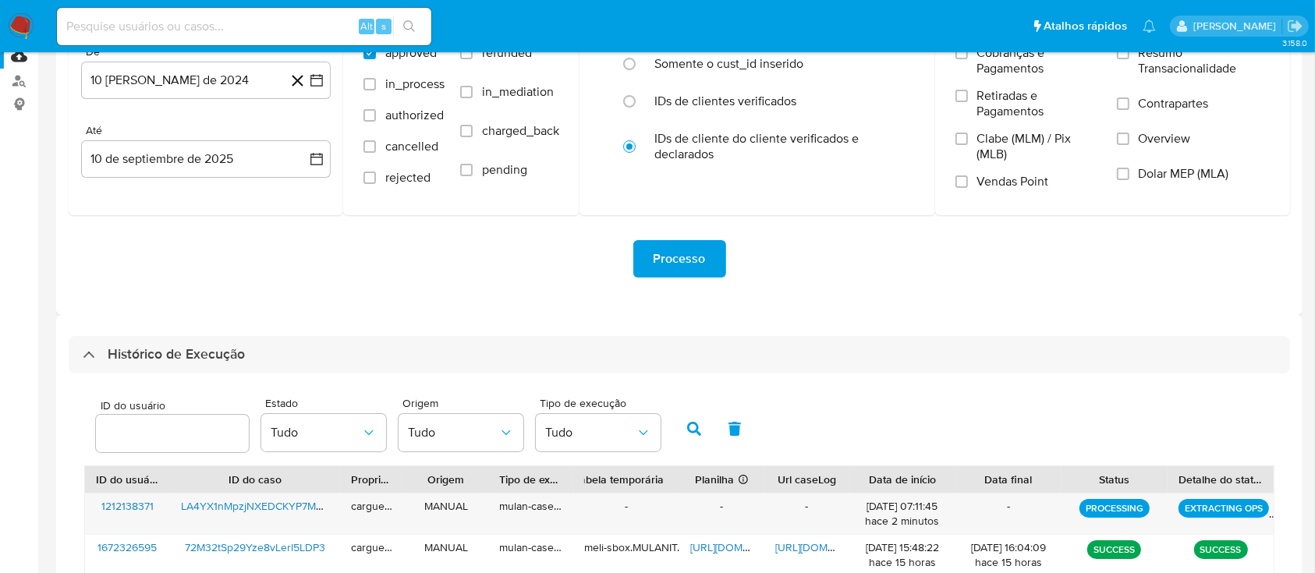
scroll to position [0, 0]
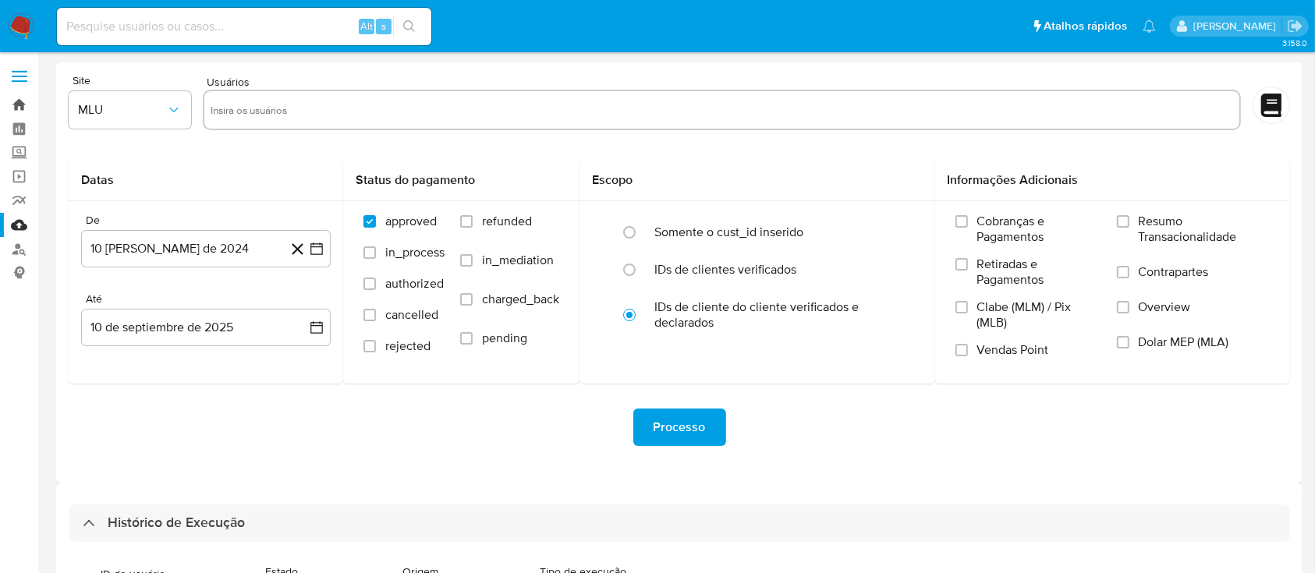
click at [21, 108] on link "Bandeja" at bounding box center [93, 105] width 186 height 24
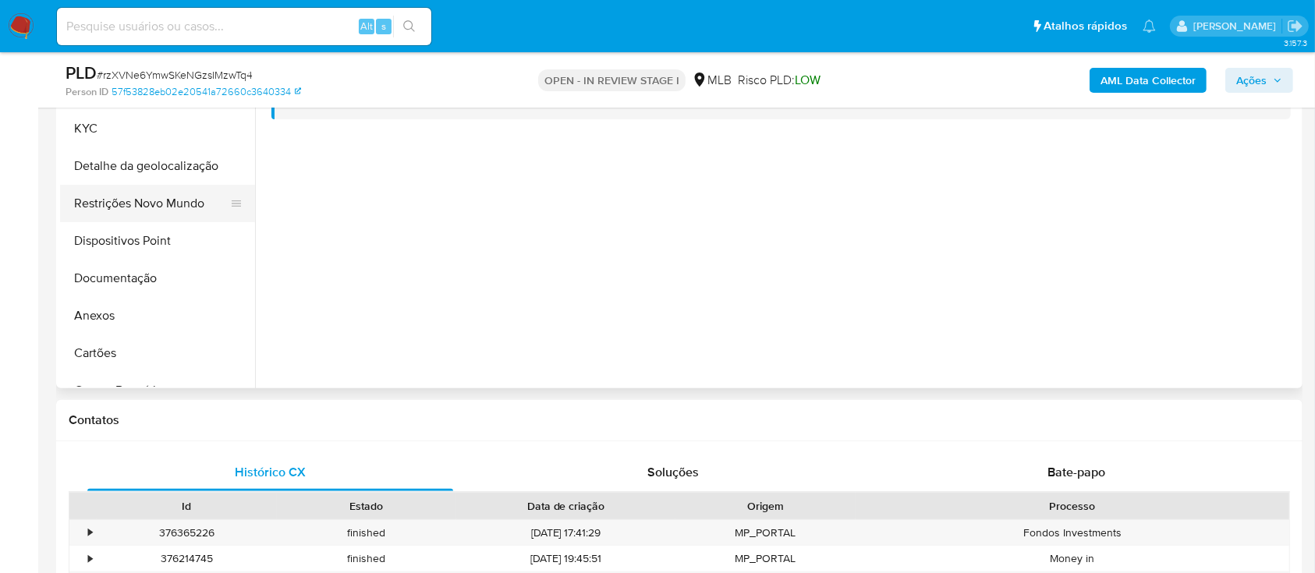
scroll to position [104, 0]
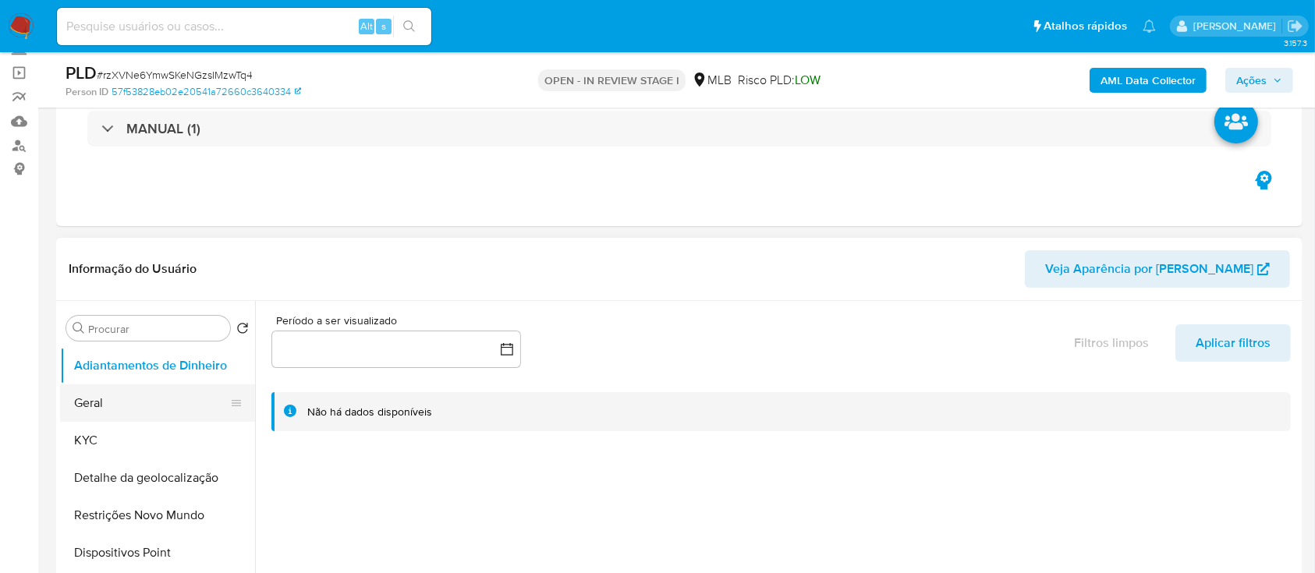
drag, startPoint x: 153, startPoint y: 445, endPoint x: 212, endPoint y: 400, distance: 74.6
click at [151, 445] on button "KYC" at bounding box center [157, 440] width 195 height 37
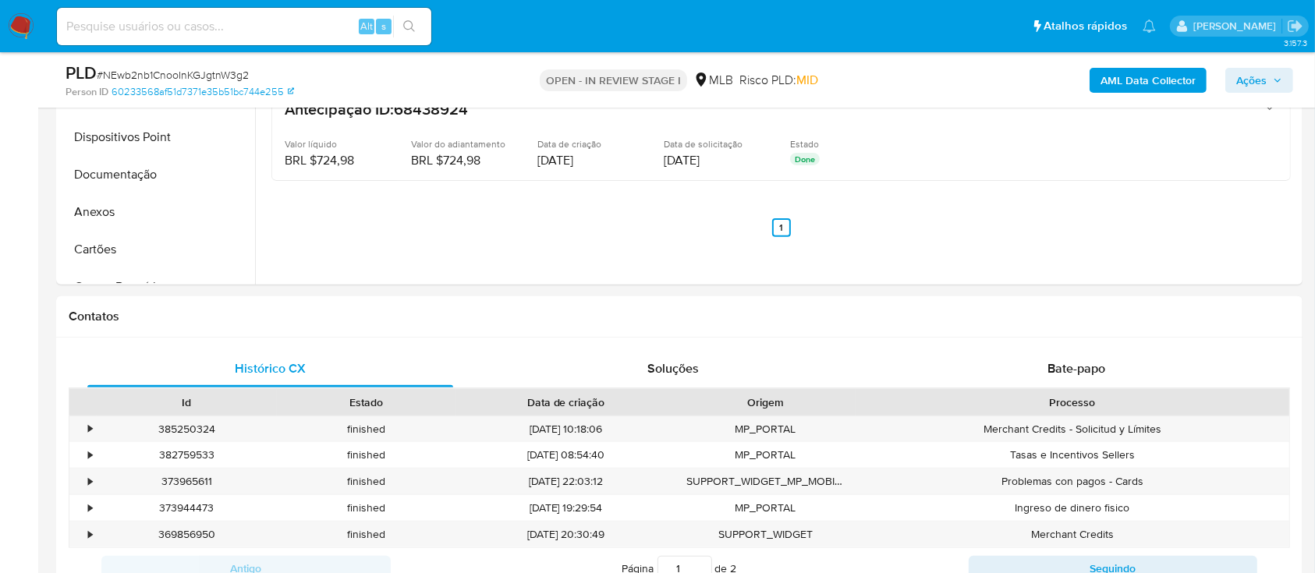
scroll to position [208, 0]
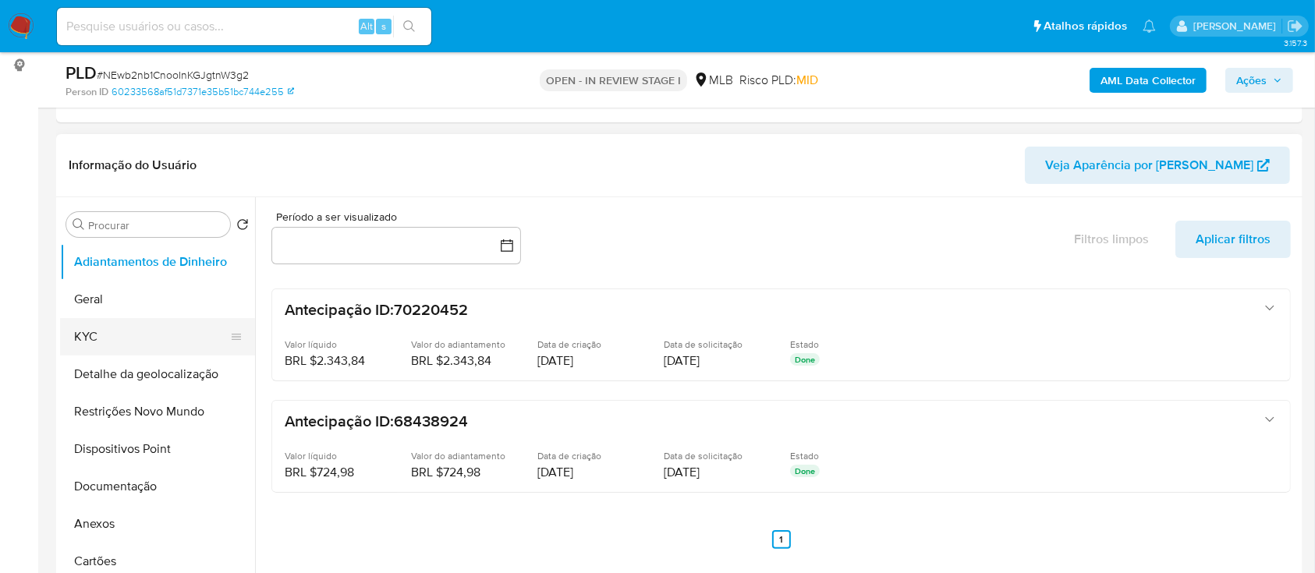
click at [112, 320] on button "KYC" at bounding box center [151, 336] width 183 height 37
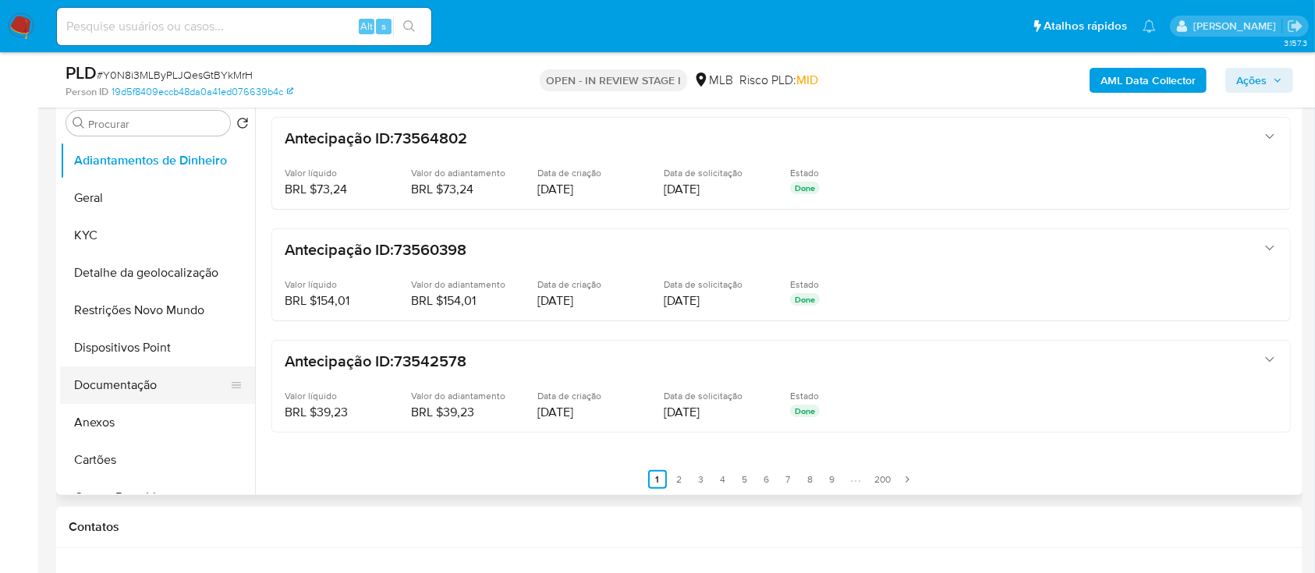
scroll to position [312, 0]
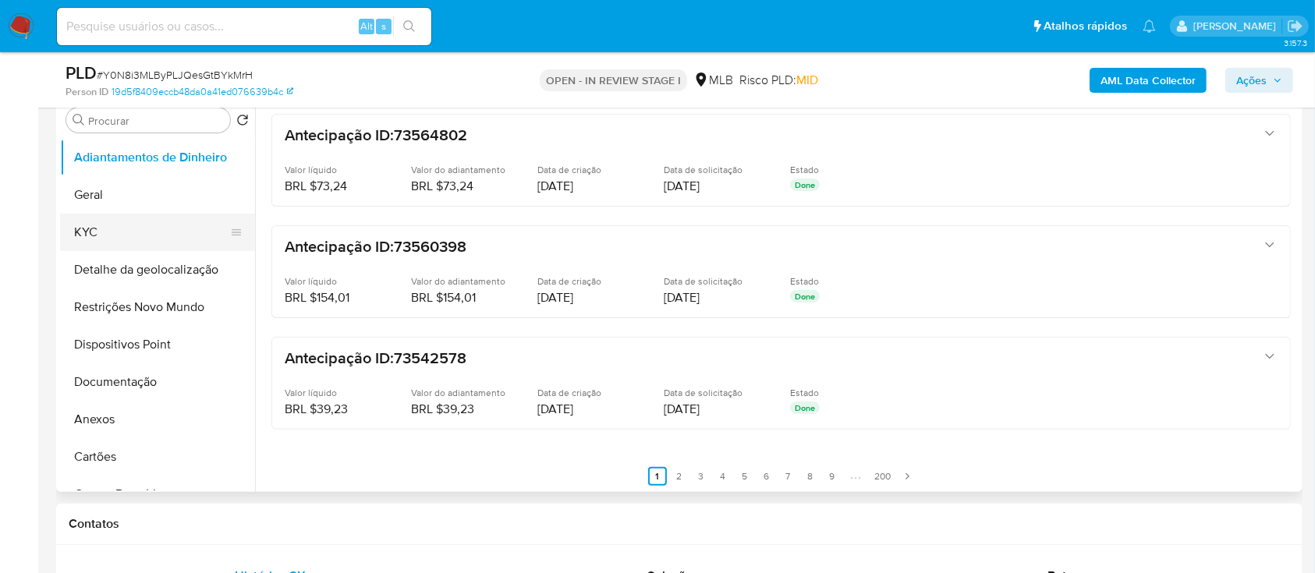
click at [116, 237] on button "KYC" at bounding box center [151, 232] width 183 height 37
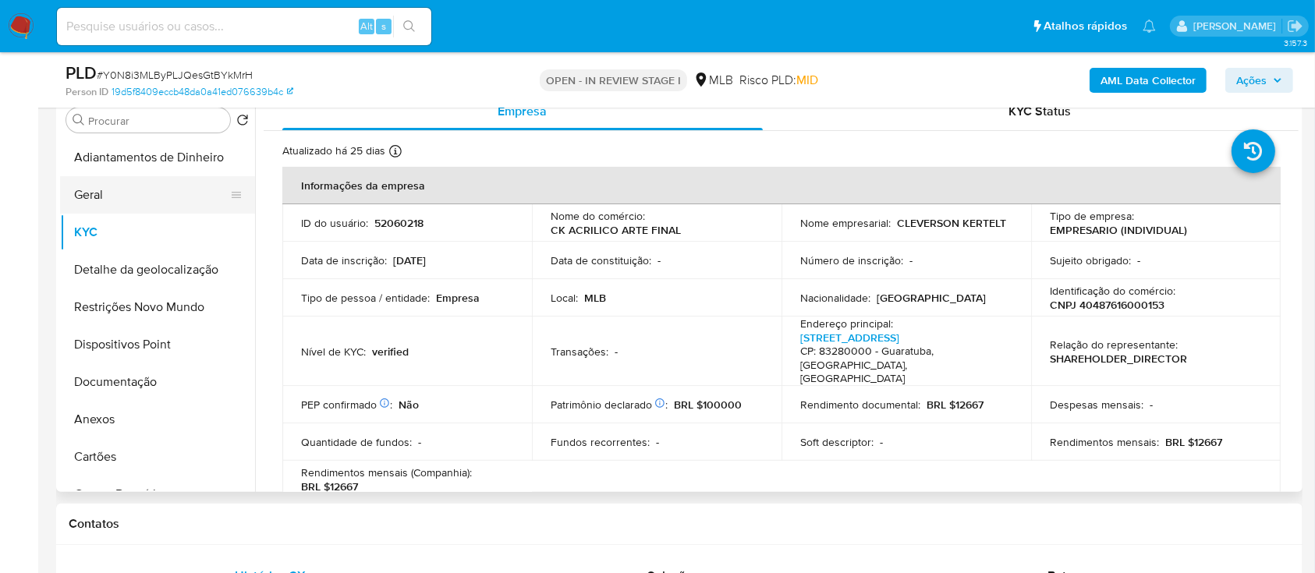
click at [134, 195] on button "Geral" at bounding box center [151, 194] width 183 height 37
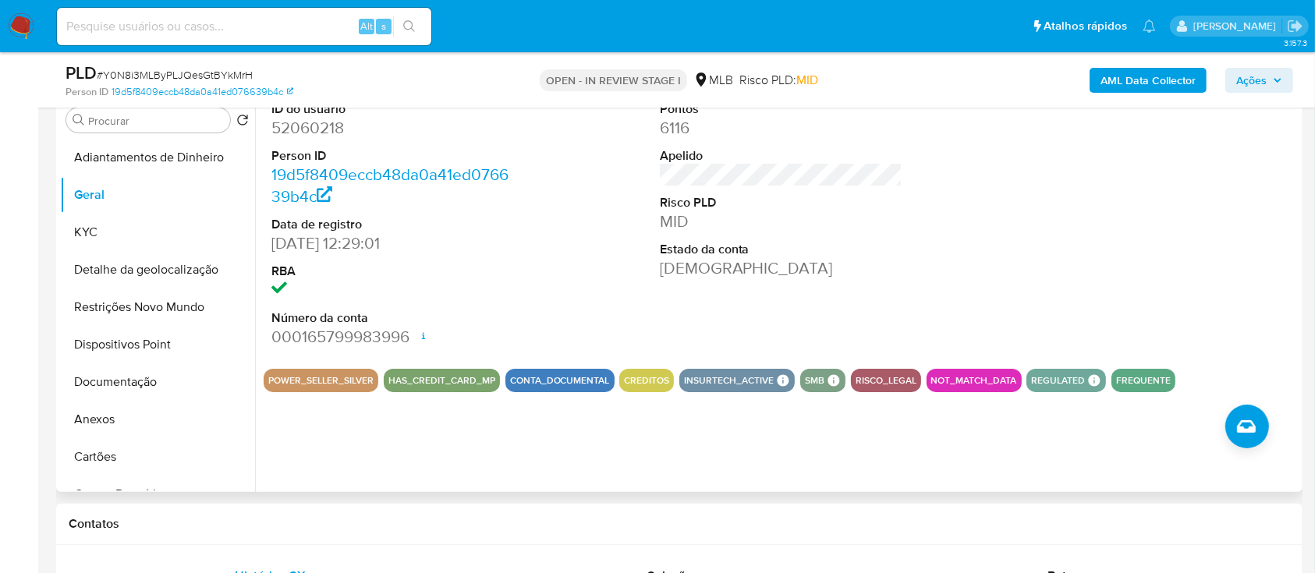
scroll to position [208, 0]
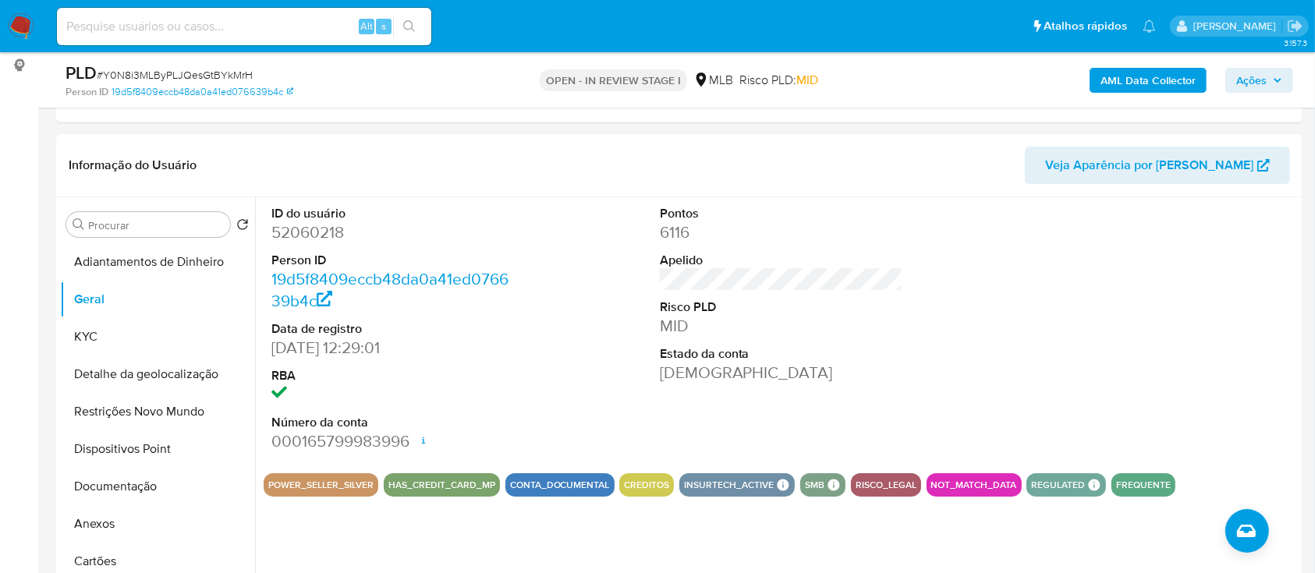
drag, startPoint x: 1217, startPoint y: 236, endPoint x: 1017, endPoint y: 44, distance: 277.0
click at [1210, 231] on div at bounding box center [1169, 329] width 259 height 264
click at [126, 340] on button "KYC" at bounding box center [151, 336] width 183 height 37
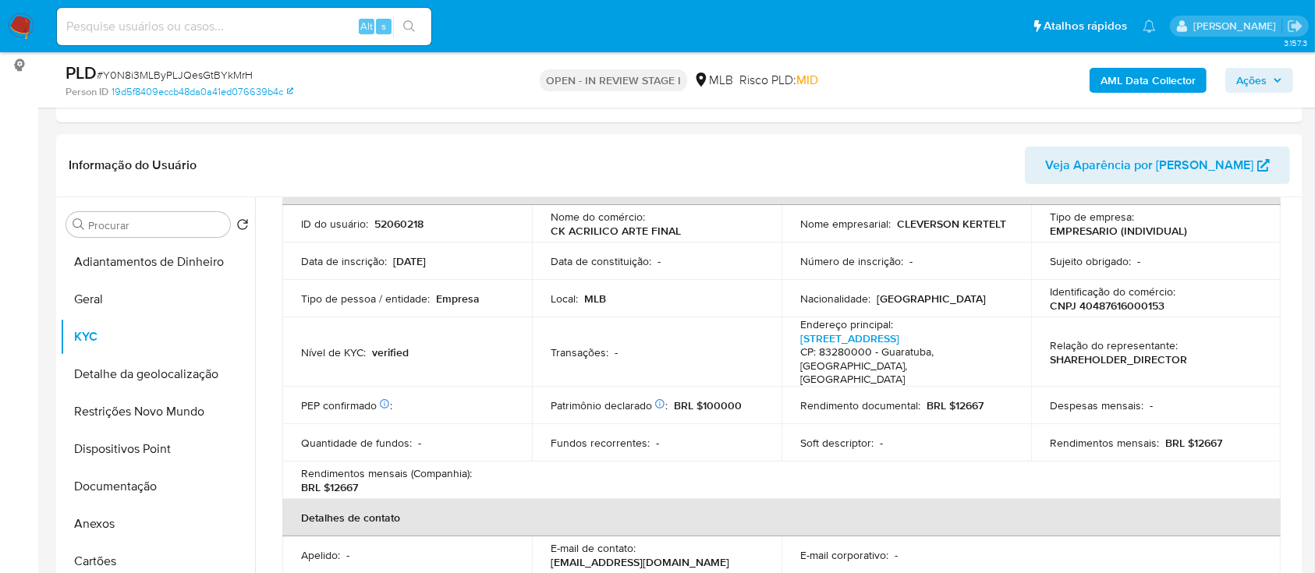
scroll to position [104, 0]
click at [235, 139] on div "Informação do Usuário Veja Aparência por [PERSON_NAME]" at bounding box center [679, 165] width 1247 height 63
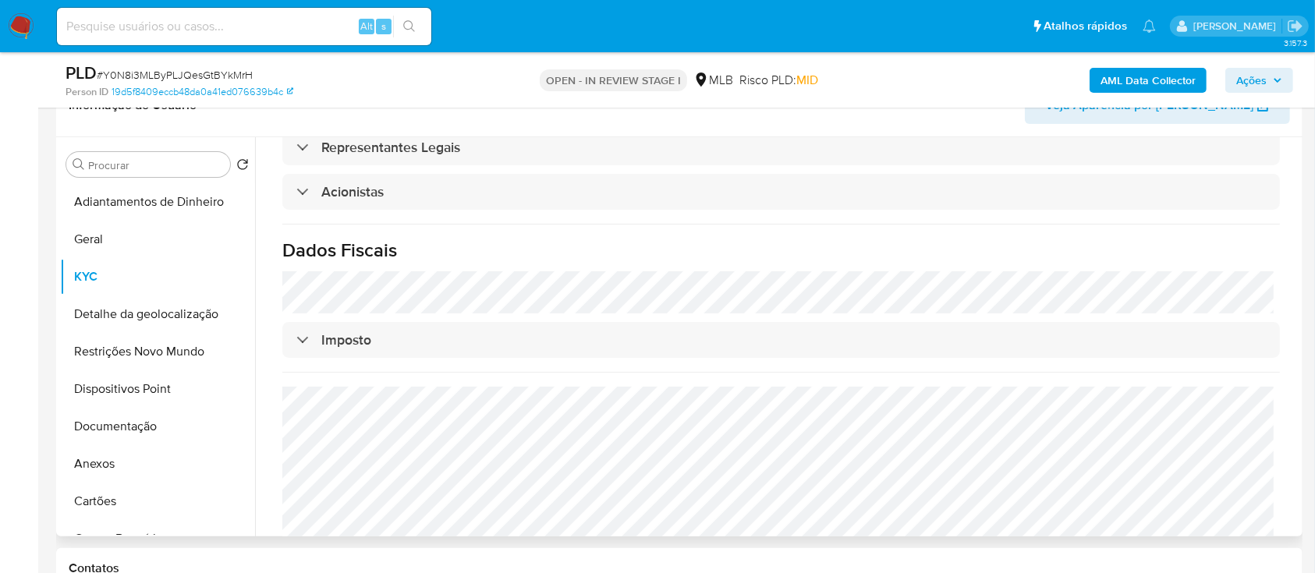
scroll to position [312, 0]
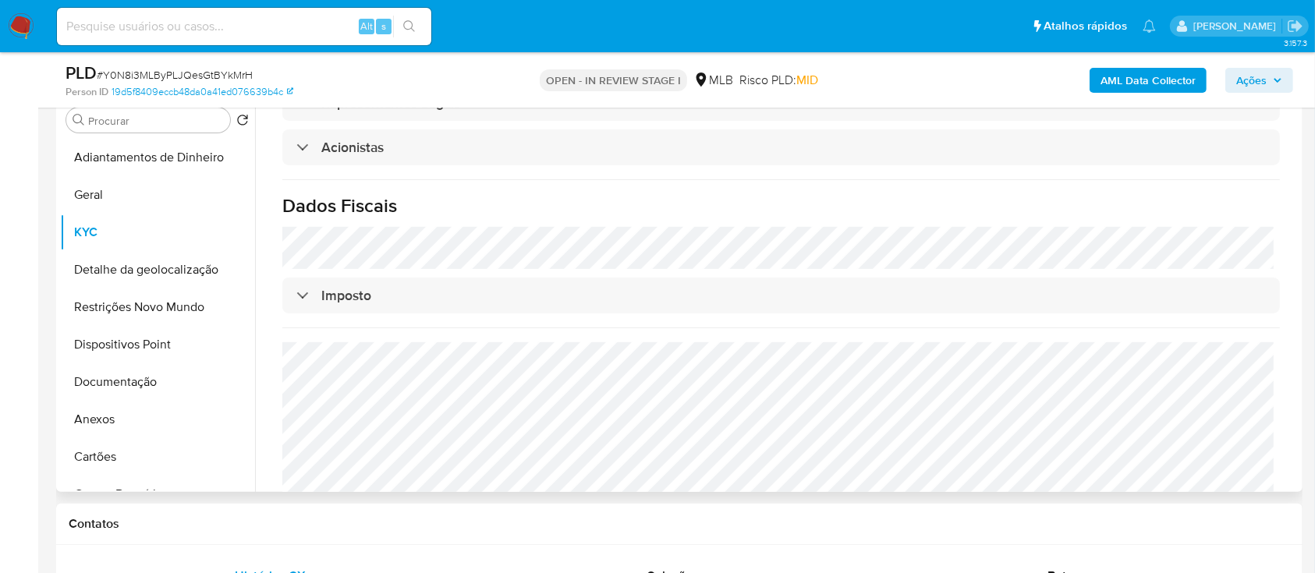
drag, startPoint x: 1205, startPoint y: 154, endPoint x: 1196, endPoint y: 153, distance: 8.6
click at [1203, 194] on h1 "Dados Fiscais" at bounding box center [781, 205] width 998 height 23
drag, startPoint x: 126, startPoint y: 275, endPoint x: 218, endPoint y: 274, distance: 92.1
click at [126, 276] on button "Detalhe da geolocalização" at bounding box center [151, 269] width 183 height 37
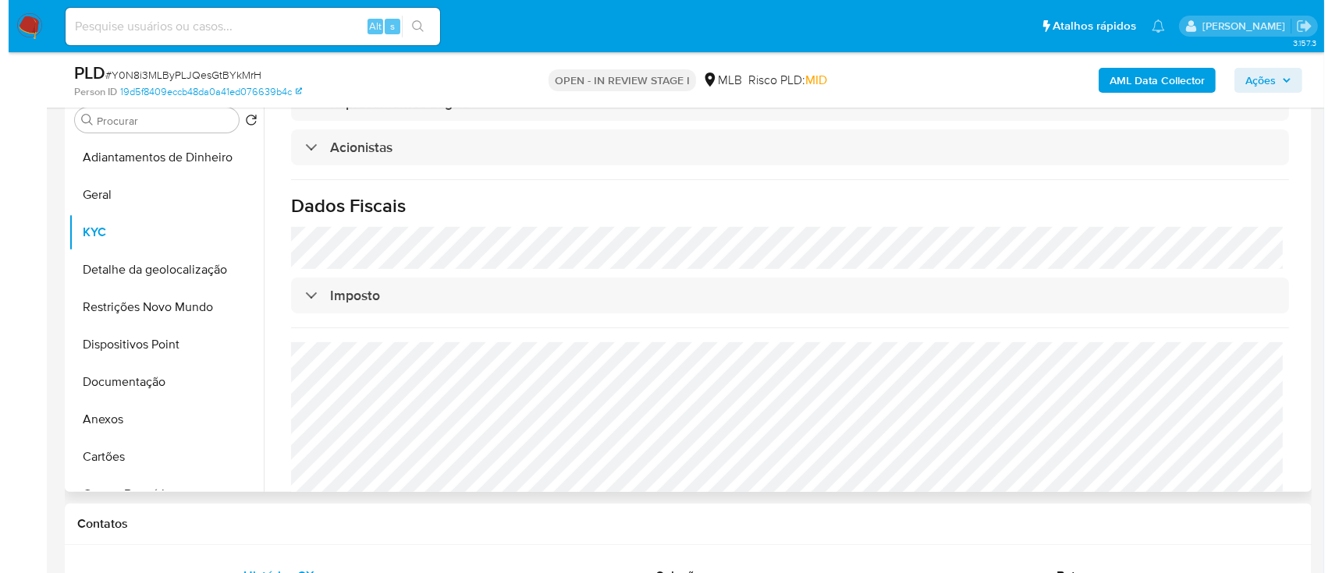
scroll to position [0, 0]
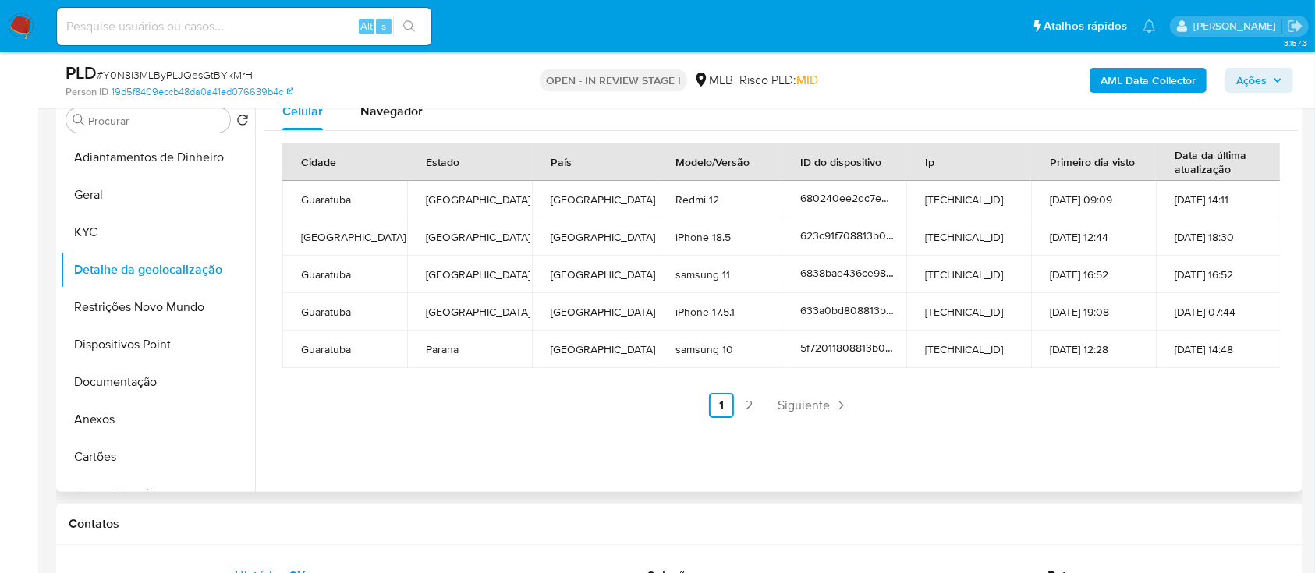
click at [1127, 433] on div "Celular Navegador Cidade Estado País Modelo/Versão ID do dispositivo Ip Primeir…" at bounding box center [777, 292] width 1044 height 399
click at [743, 409] on link "2" at bounding box center [749, 405] width 25 height 25
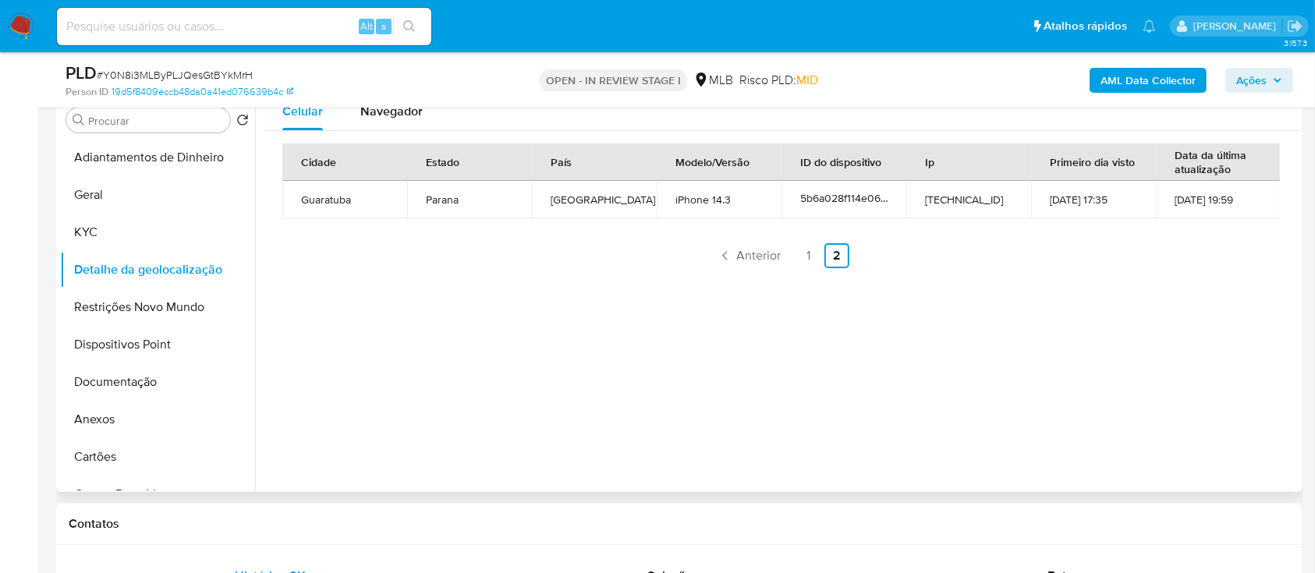
drag, startPoint x: 1176, startPoint y: 354, endPoint x: 1151, endPoint y: 344, distance: 26.9
click at [1170, 353] on div "Celular Navegador Cidade Estado País Modelo/Versão ID do dispositivo Ip Primeir…" at bounding box center [777, 292] width 1044 height 399
click at [153, 302] on button "Restrições Novo Mundo" at bounding box center [151, 307] width 183 height 37
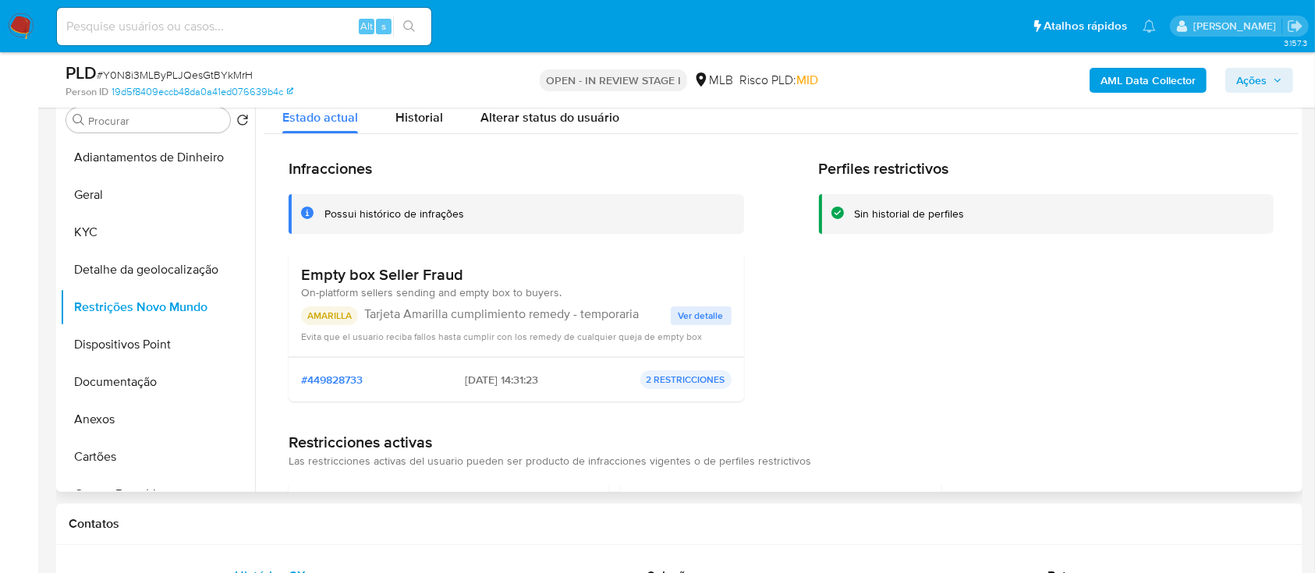
drag, startPoint x: 1127, startPoint y: 298, endPoint x: 1109, endPoint y: 273, distance: 30.7
click at [1120, 287] on div "Perfiles restrictivos Sin historial de perfiles" at bounding box center [1047, 286] width 456 height 255
click at [689, 321] on span "Ver detalle" at bounding box center [701, 316] width 45 height 16
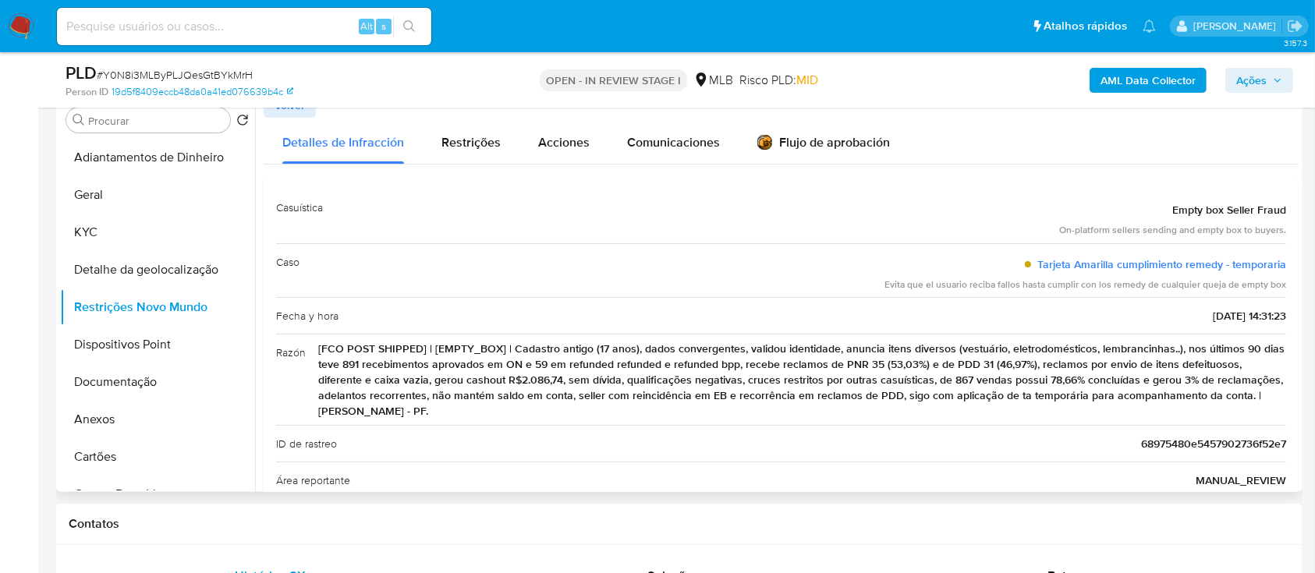
click at [1109, 120] on div "Detalles de Infracción Restrições Acciones Comunicaciones Flujo de aprobación" at bounding box center [781, 141] width 1035 height 46
click at [125, 336] on button "Dispositivos Point" at bounding box center [151, 344] width 183 height 37
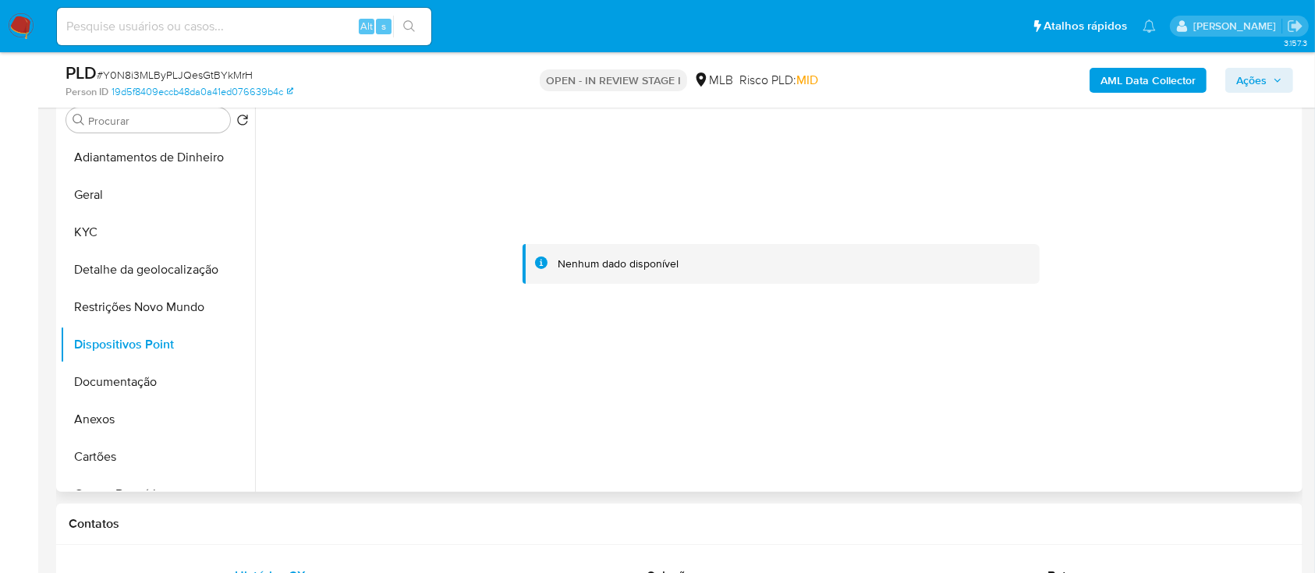
drag, startPoint x: 1151, startPoint y: 201, endPoint x: 1070, endPoint y: 139, distance: 103.0
click at [1130, 183] on div at bounding box center [781, 264] width 1035 height 343
click at [1117, 79] on b "AML Data Collector" at bounding box center [1148, 80] width 95 height 25
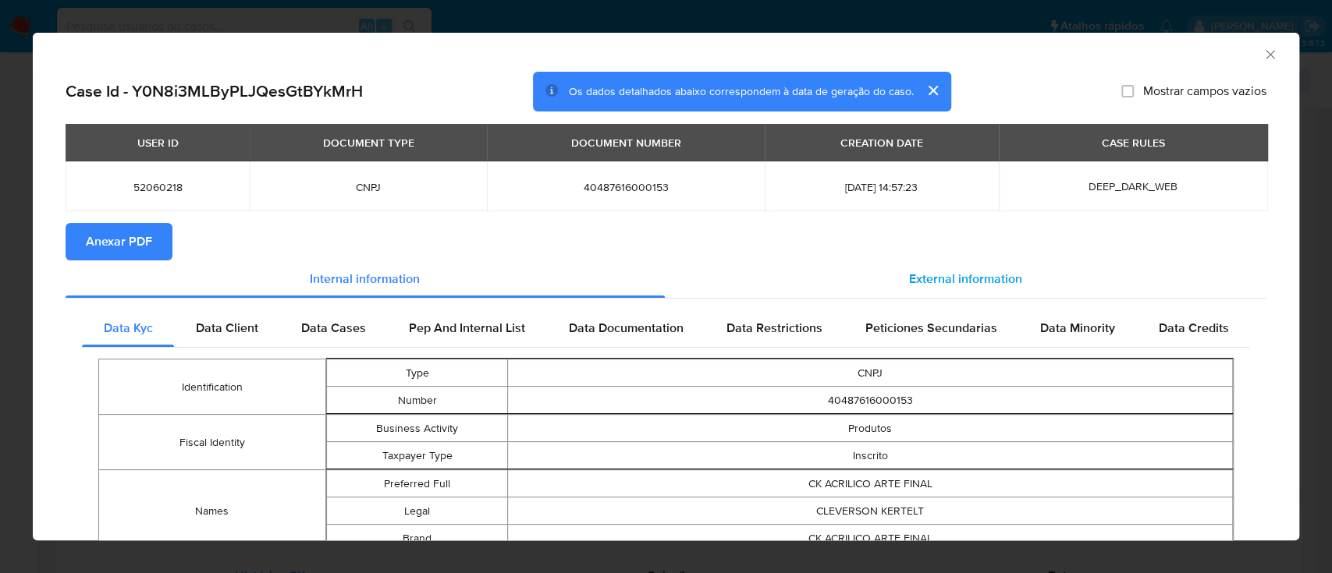
click at [940, 288] on div "External information" at bounding box center [966, 279] width 602 height 37
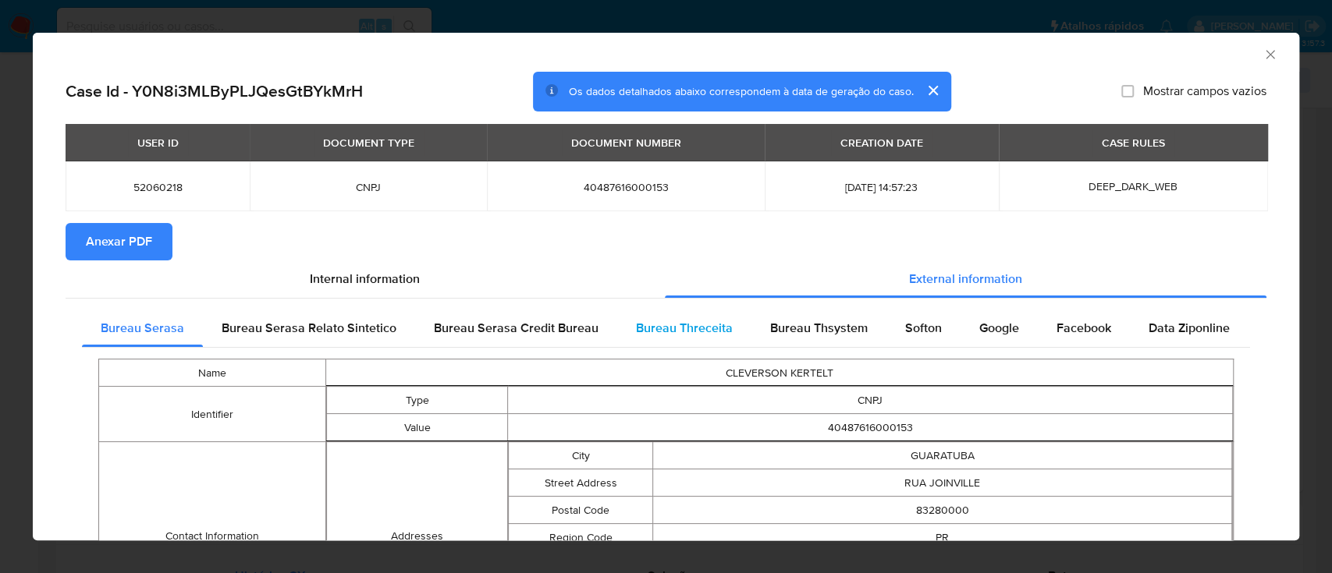
click at [688, 333] on span "Bureau Threceita" at bounding box center [684, 328] width 97 height 18
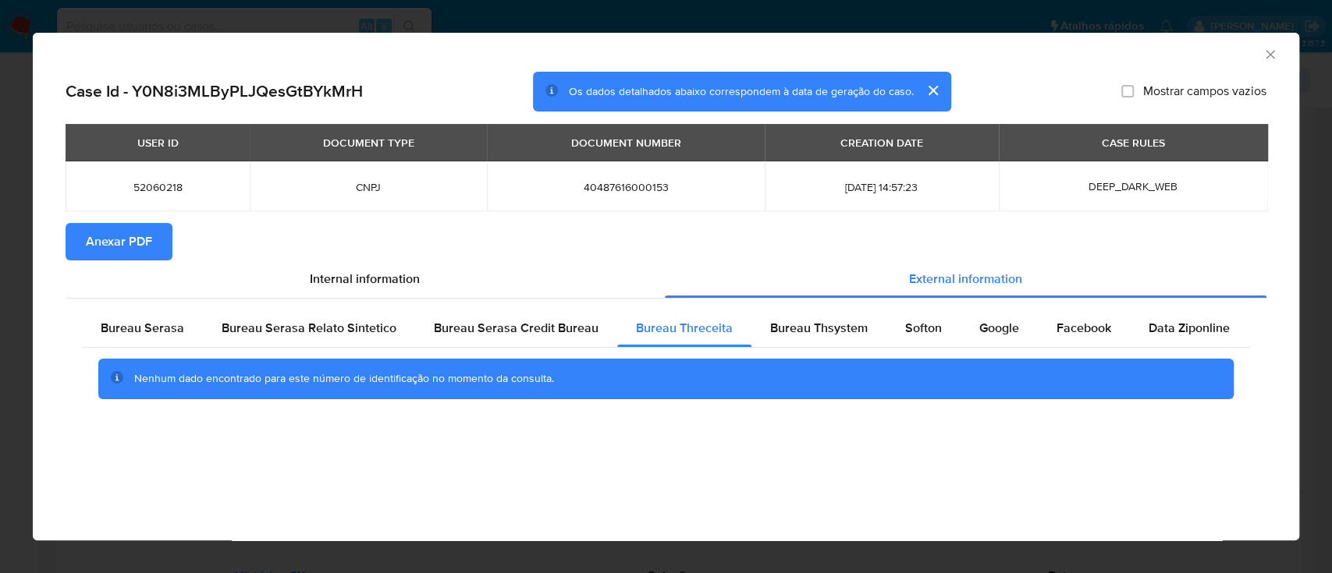
click at [1180, 51] on div "AML Data Collector" at bounding box center [653, 52] width 1219 height 17
click at [824, 332] on span "Bureau Thsystem" at bounding box center [819, 328] width 98 height 18
drag, startPoint x: 1188, startPoint y: 51, endPoint x: 1176, endPoint y: 48, distance: 13.1
click at [1183, 49] on div "AML Data Collector" at bounding box center [653, 52] width 1219 height 17
click at [922, 328] on span "Softon" at bounding box center [923, 328] width 37 height 18
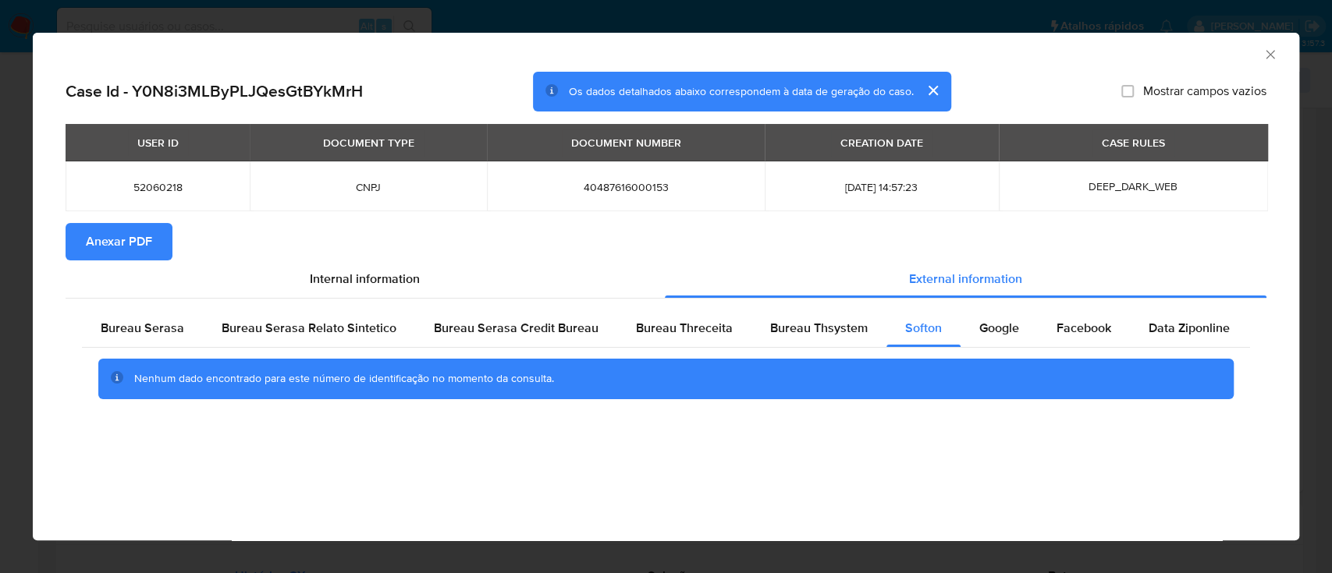
drag, startPoint x: 1163, startPoint y: 52, endPoint x: 1154, endPoint y: 54, distance: 9.5
click at [1160, 54] on div "AML Data Collector" at bounding box center [653, 52] width 1219 height 17
click at [997, 335] on span "Google" at bounding box center [999, 328] width 40 height 18
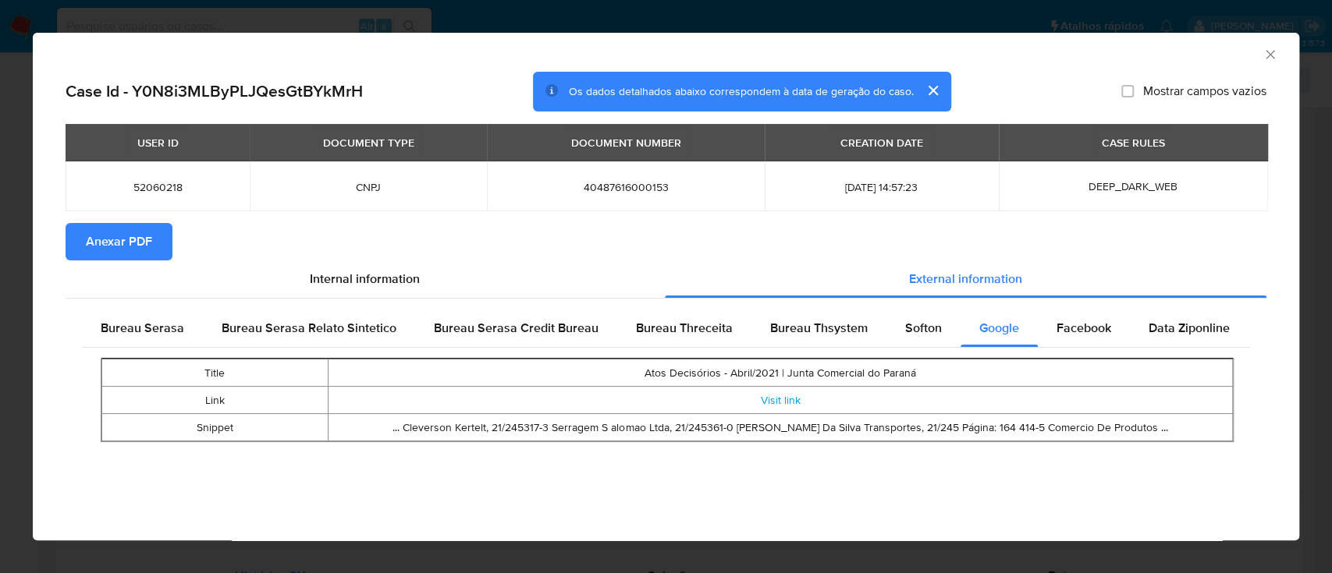
click at [563, 258] on section "Anexar PDF" at bounding box center [666, 241] width 1201 height 37
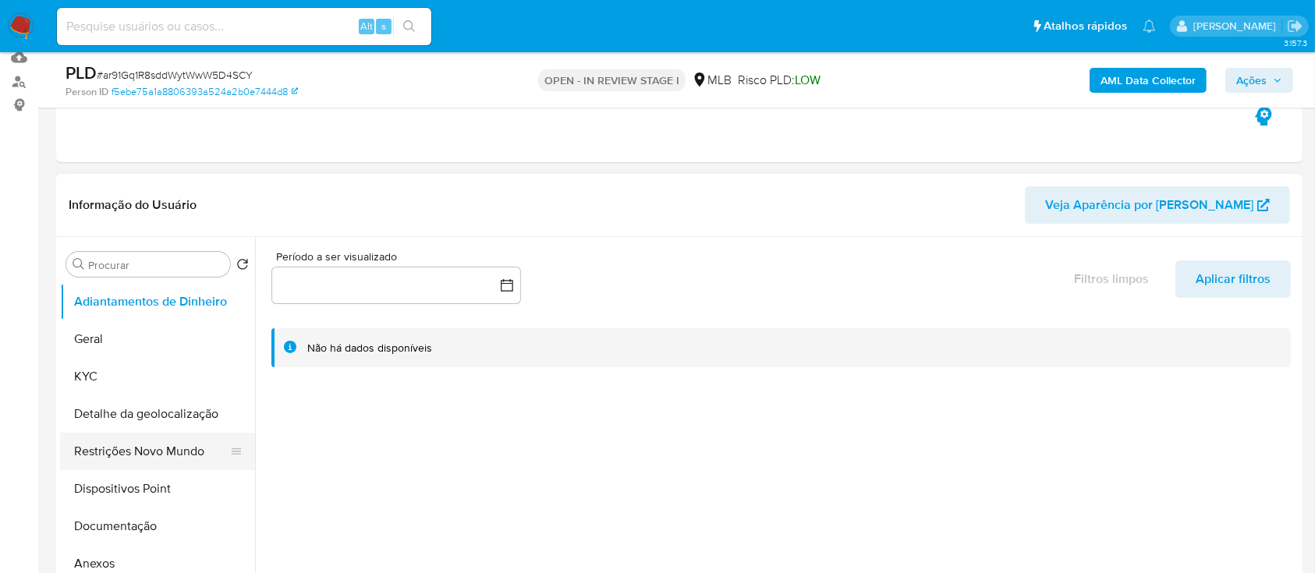
scroll to position [208, 0]
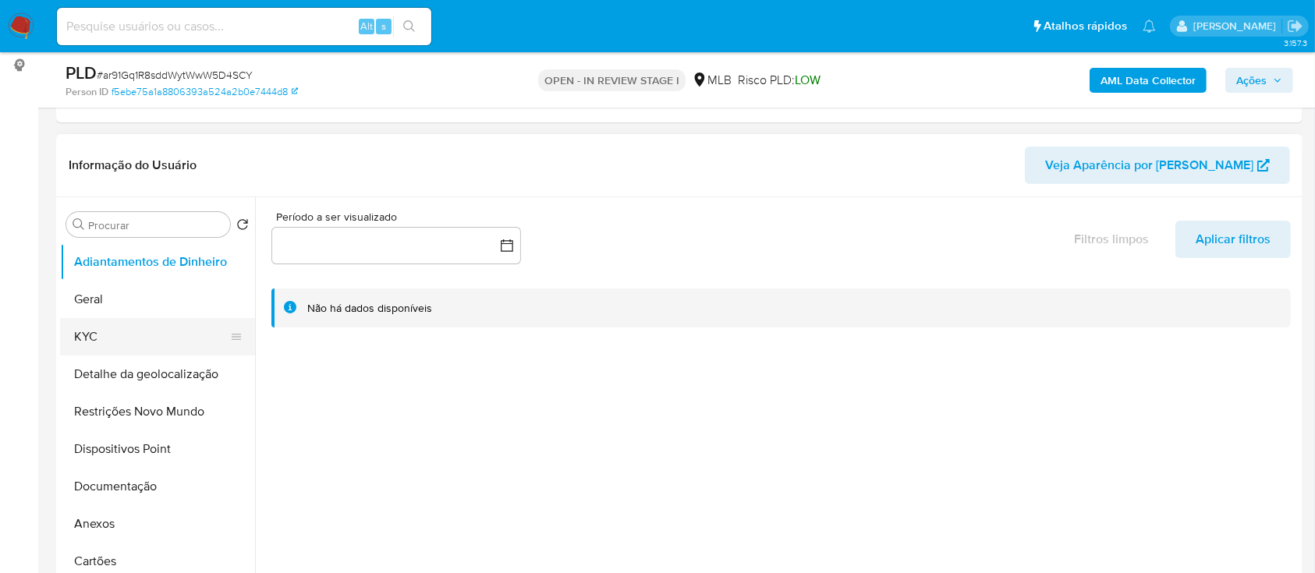
click at [111, 339] on button "KYC" at bounding box center [151, 336] width 183 height 37
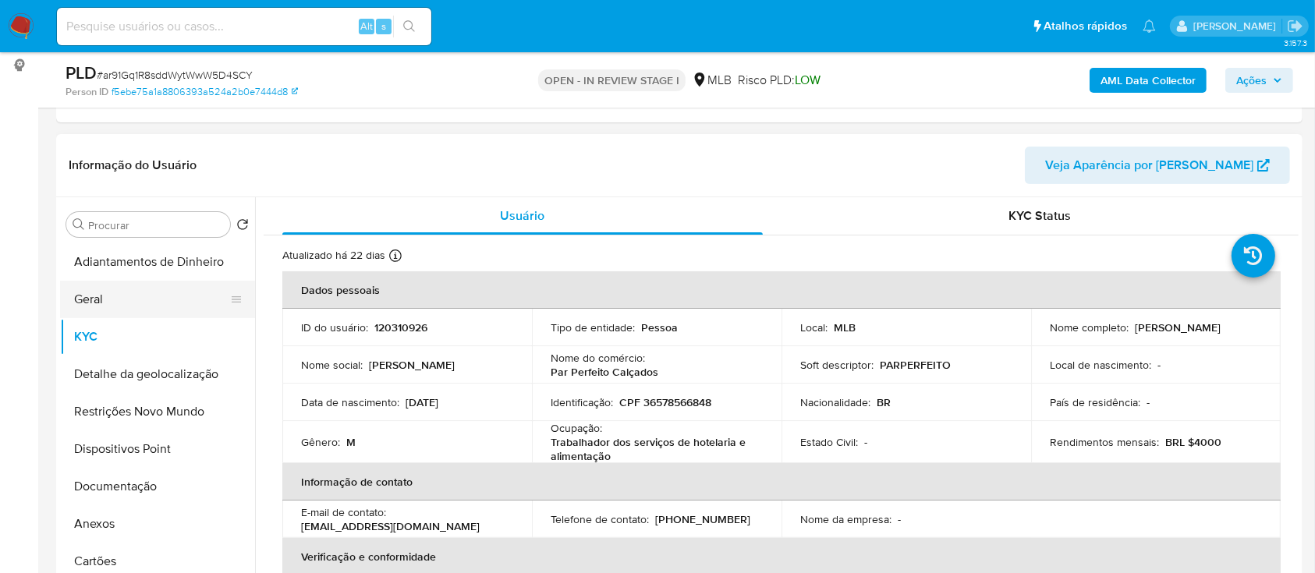
click at [83, 292] on button "Geral" at bounding box center [151, 299] width 183 height 37
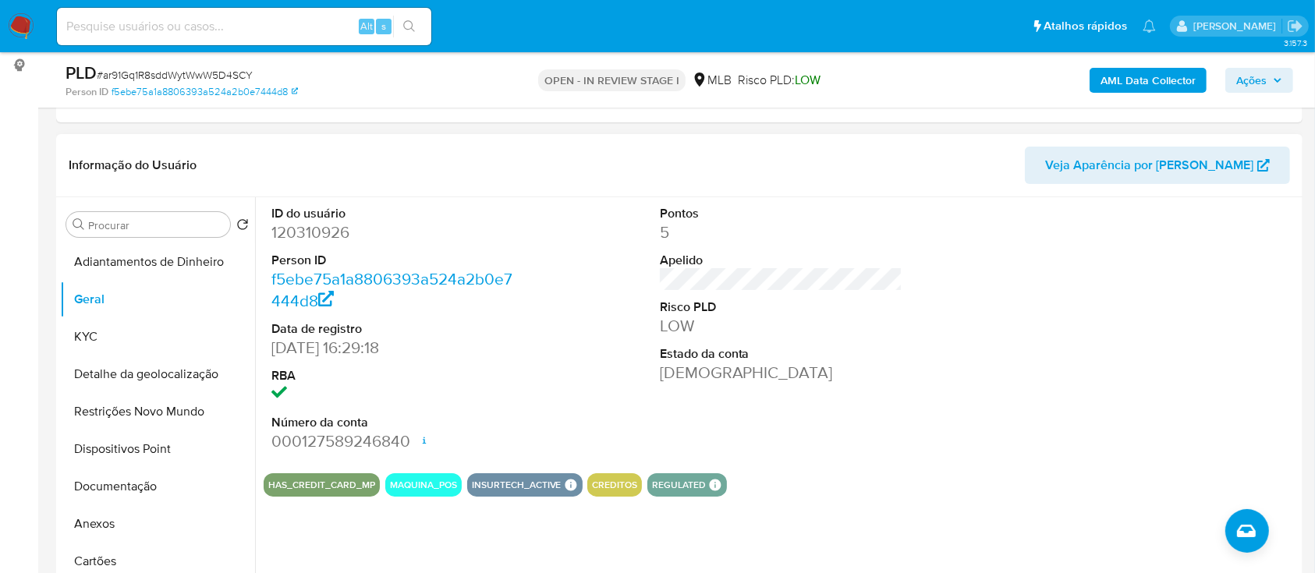
click at [779, 529] on div "ID do usuário 120310926 Person ID f5ebe75a1a8806393a524a2b0e7444d8 Data de regi…" at bounding box center [777, 396] width 1044 height 399
click at [88, 337] on button "KYC" at bounding box center [151, 336] width 183 height 37
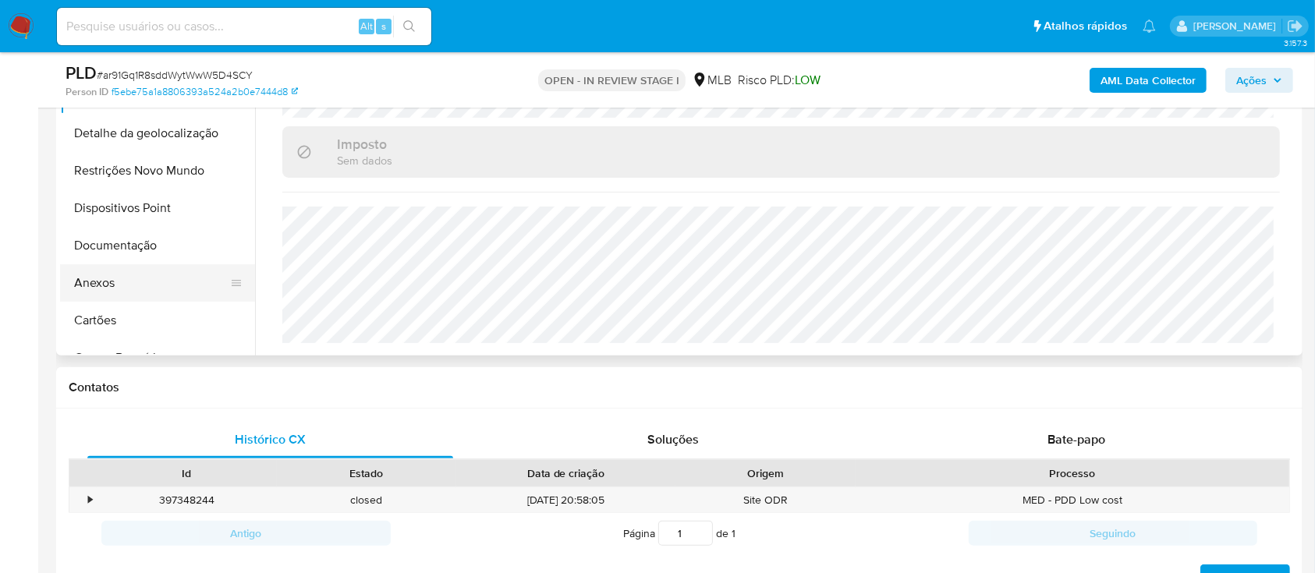
scroll to position [416, 0]
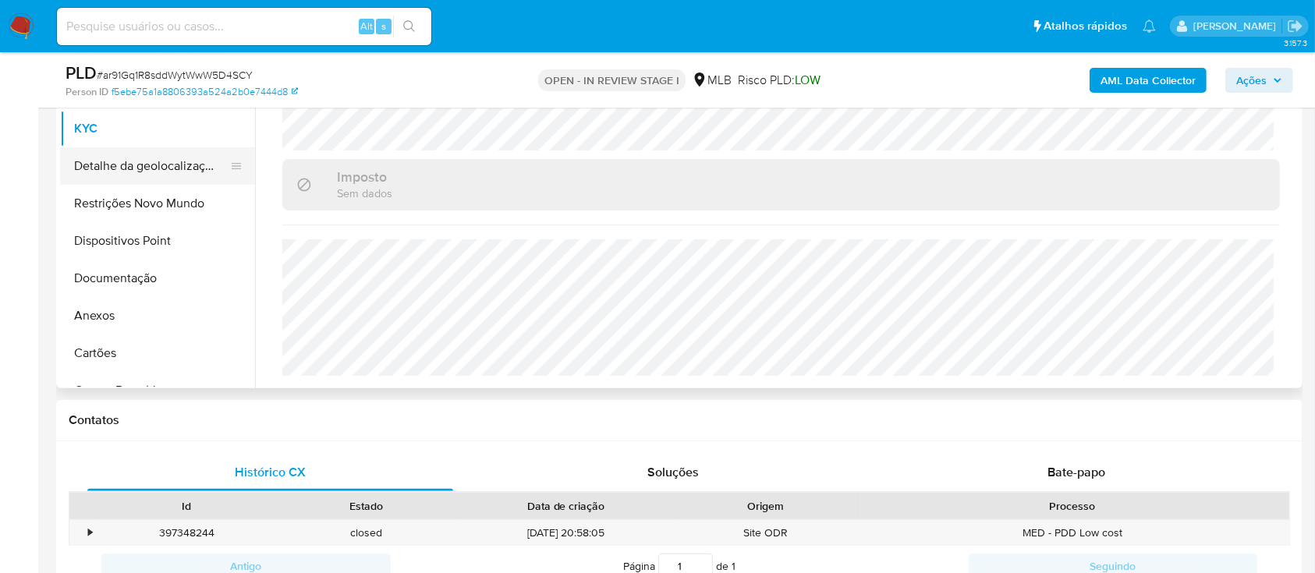
click at [149, 164] on button "Detalhe da geolocalização" at bounding box center [151, 165] width 183 height 37
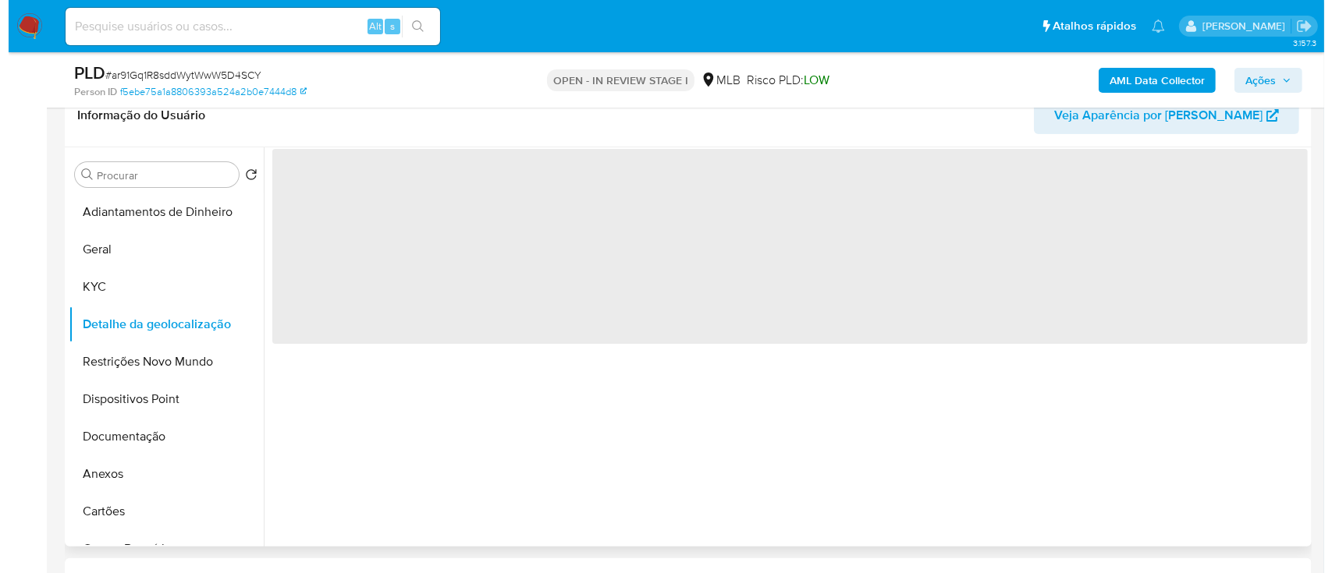
scroll to position [208, 0]
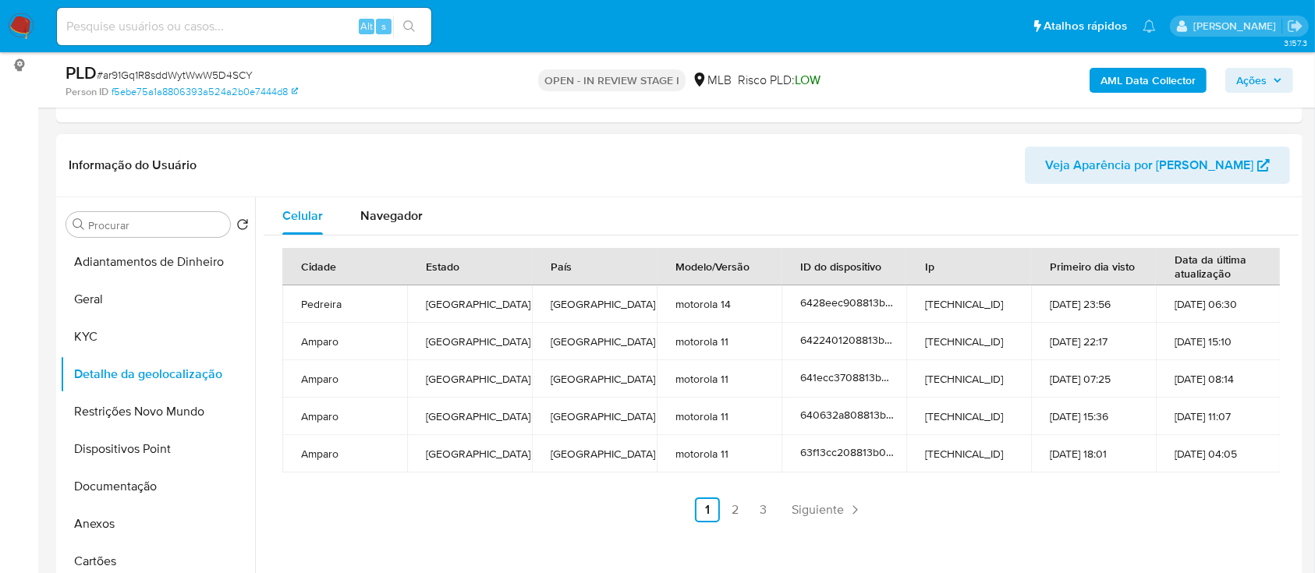
click at [335, 151] on header "Informação do Usuário Veja Aparência por [PERSON_NAME]" at bounding box center [680, 165] width 1222 height 37
click at [737, 505] on link "2" at bounding box center [735, 510] width 25 height 25
click at [303, 140] on div "Informação do Usuário Veja Aparência por [PERSON_NAME]" at bounding box center [679, 165] width 1247 height 63
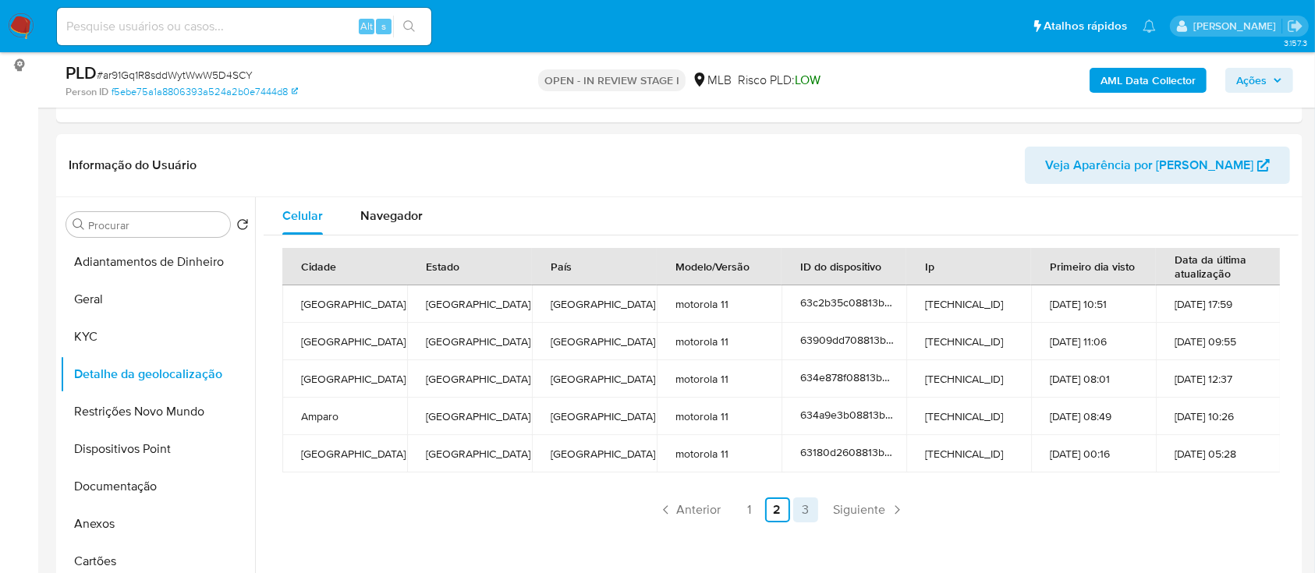
click at [803, 508] on link "3" at bounding box center [805, 510] width 25 height 25
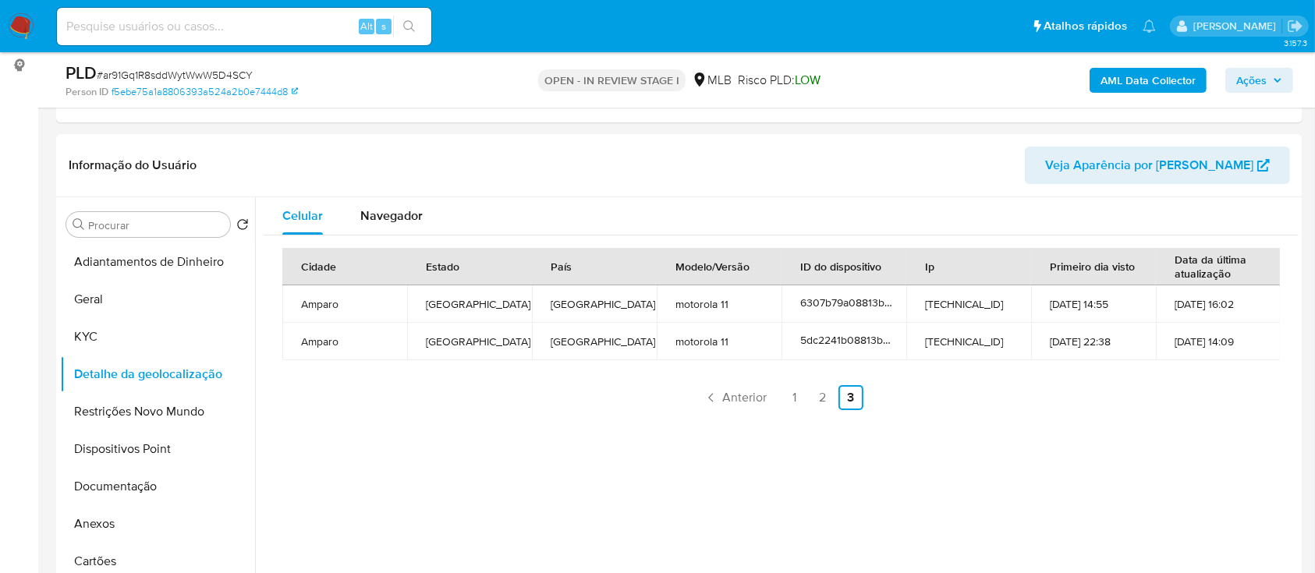
drag, startPoint x: 932, startPoint y: 471, endPoint x: 915, endPoint y: 418, distance: 55.8
click at [930, 469] on div "Celular Navegador Cidade Estado País Modelo/Versão ID do dispositivo Ip Primeir…" at bounding box center [777, 396] width 1044 height 399
click at [119, 420] on button "Restrições Novo Mundo" at bounding box center [151, 411] width 183 height 37
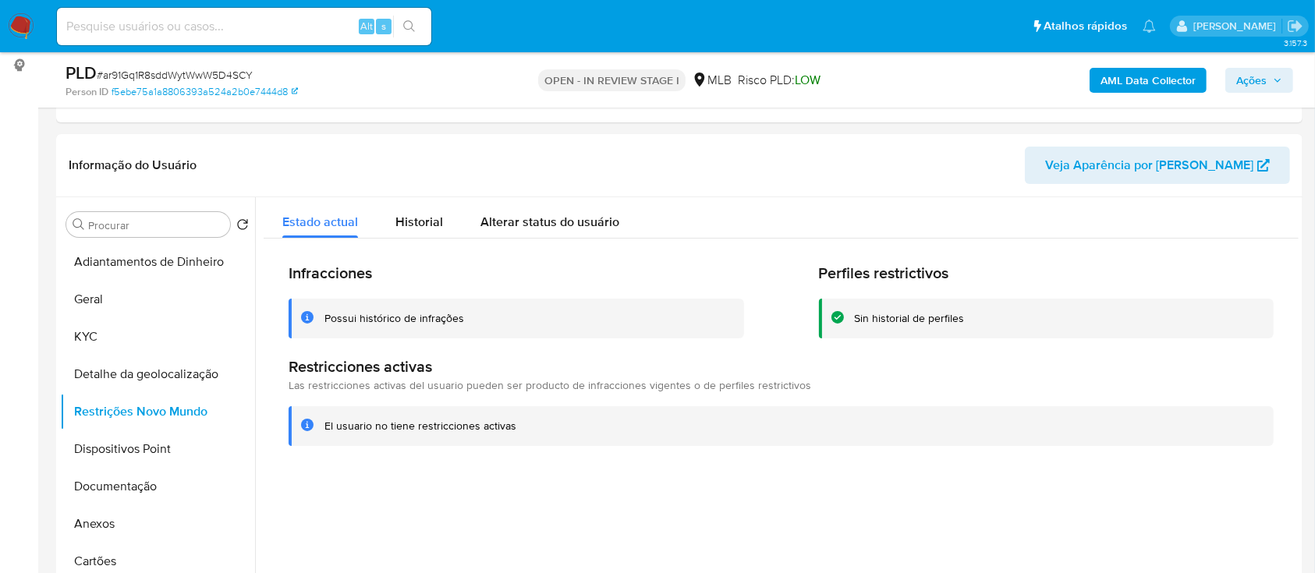
click at [261, 161] on header "Informação do Usuário Veja Aparência por Pessoa" at bounding box center [680, 165] width 1222 height 37
click at [126, 432] on button "Dispositivos Point" at bounding box center [151, 449] width 183 height 37
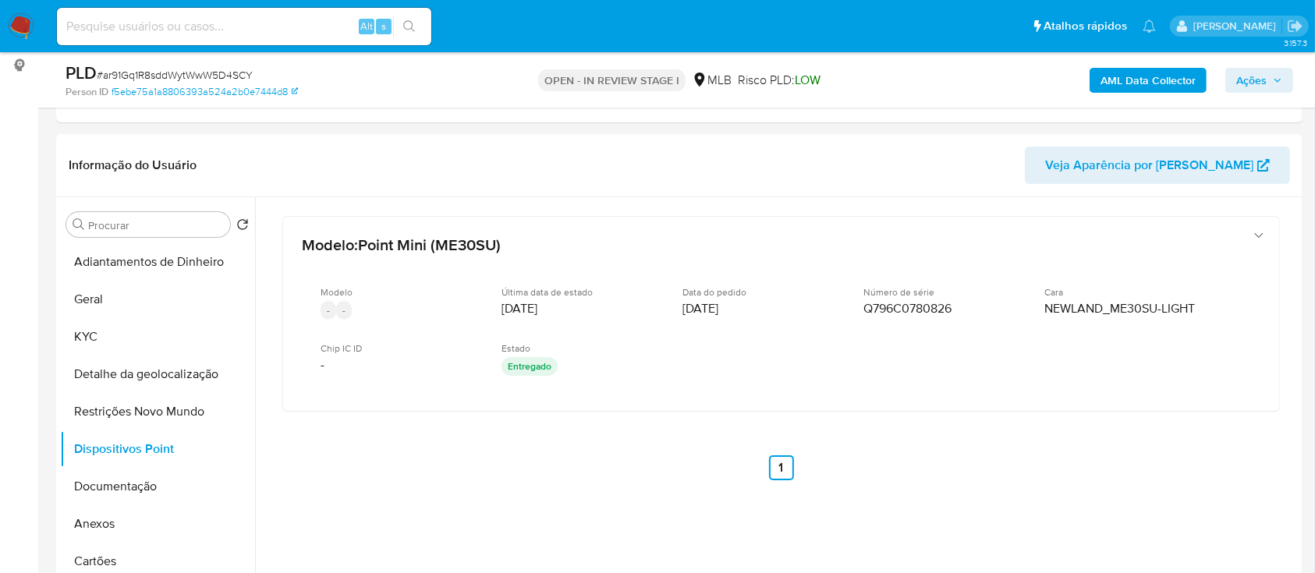
click at [1117, 441] on div "Modelo : Point Mini (ME30SU) Modelo - - Última data de estado 27/07/2022 Data d…" at bounding box center [781, 368] width 1035 height 343
drag, startPoint x: 1162, startPoint y: 89, endPoint x: 1155, endPoint y: 90, distance: 8.0
click at [1155, 90] on b "AML Data Collector" at bounding box center [1148, 80] width 95 height 25
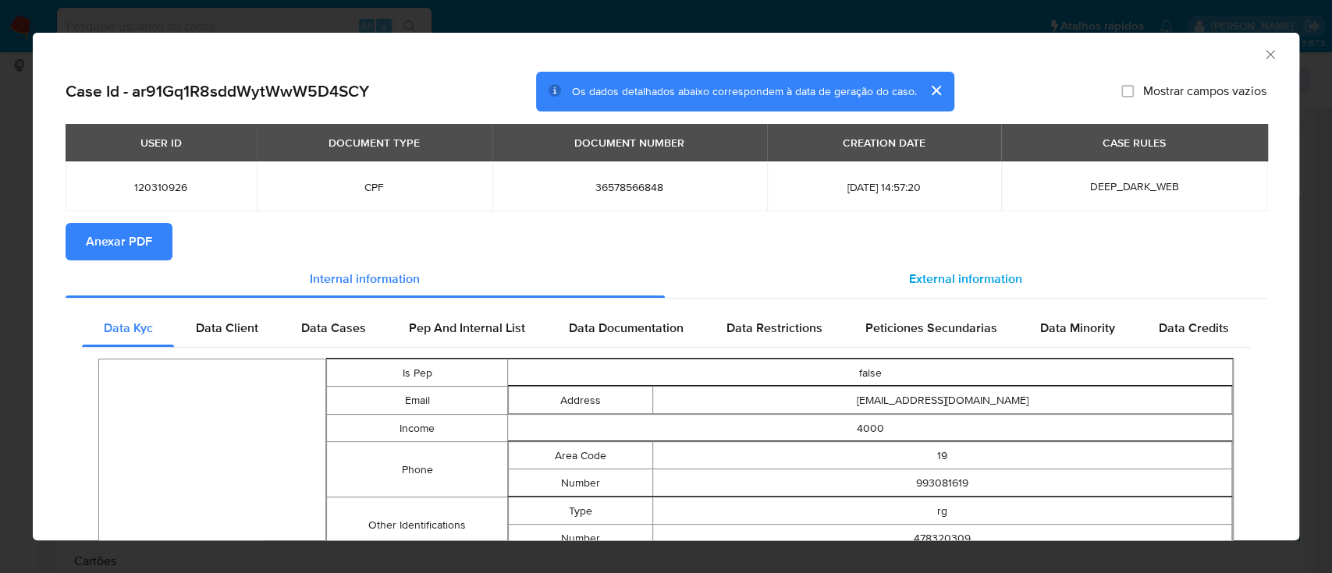
click at [970, 279] on span "External information" at bounding box center [965, 279] width 113 height 18
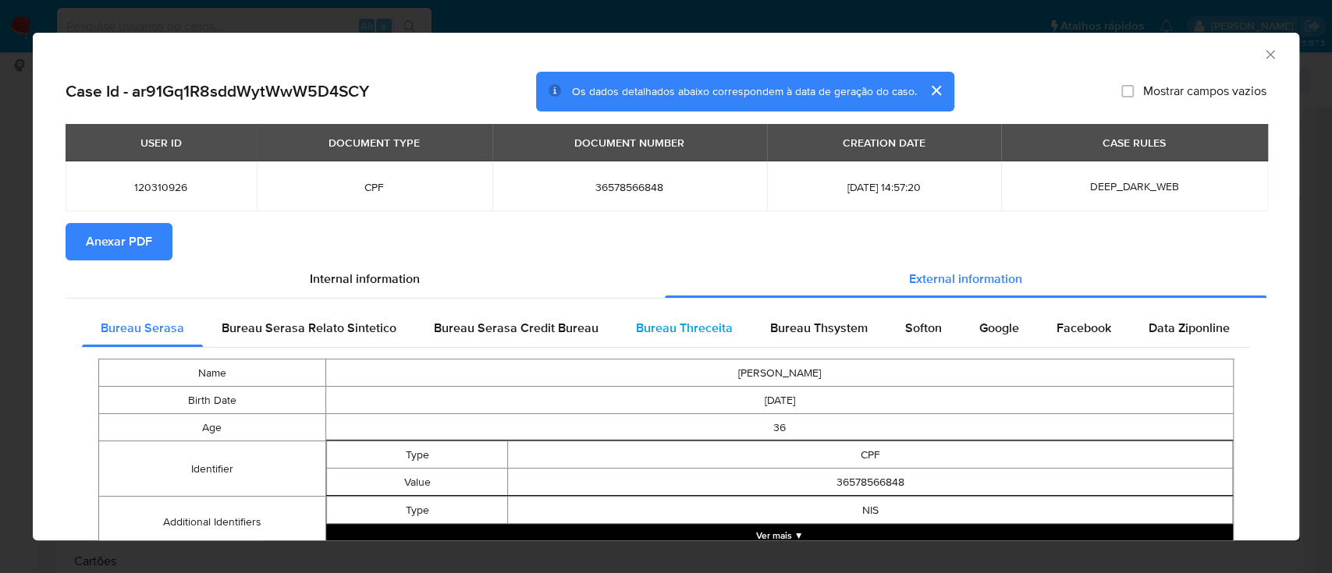
click at [670, 340] on div "Bureau Threceita" at bounding box center [684, 328] width 134 height 37
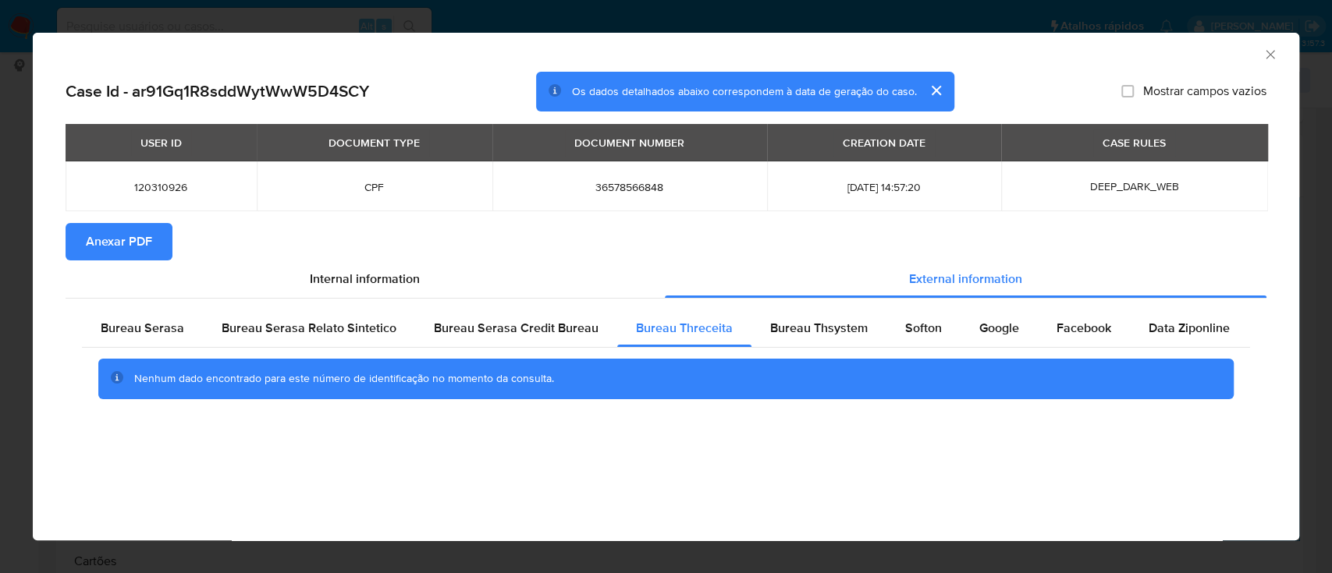
click at [1155, 51] on div "AML Data Collector" at bounding box center [653, 52] width 1219 height 17
click at [792, 332] on span "Bureau Thsystem" at bounding box center [819, 328] width 98 height 18
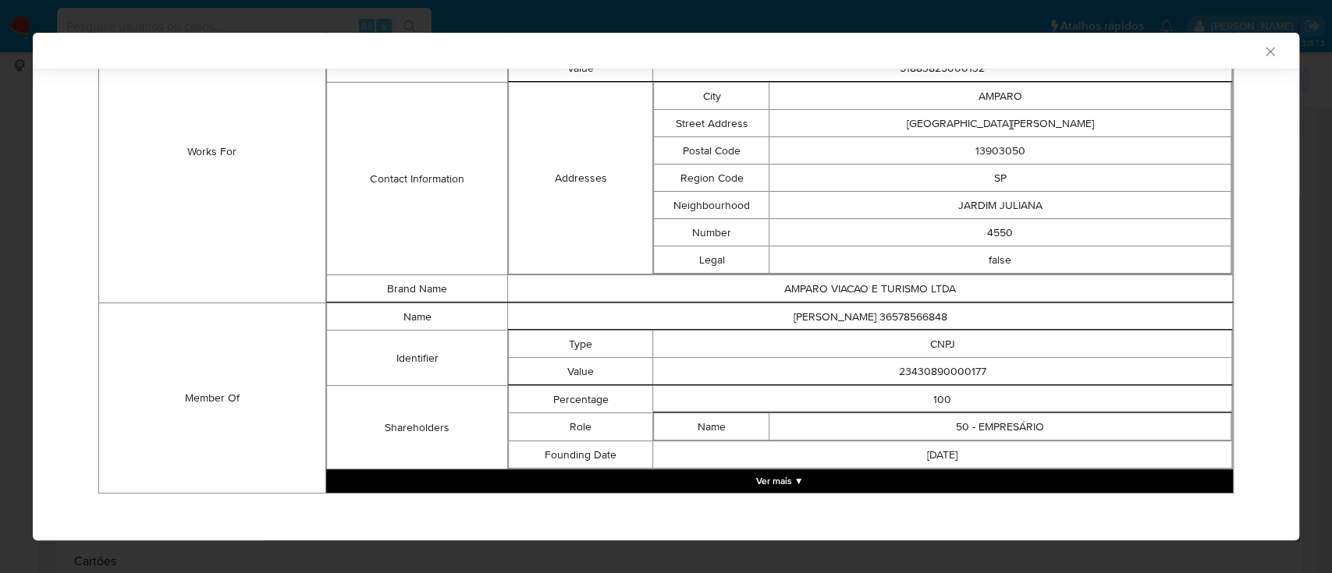
scroll to position [1151, 0]
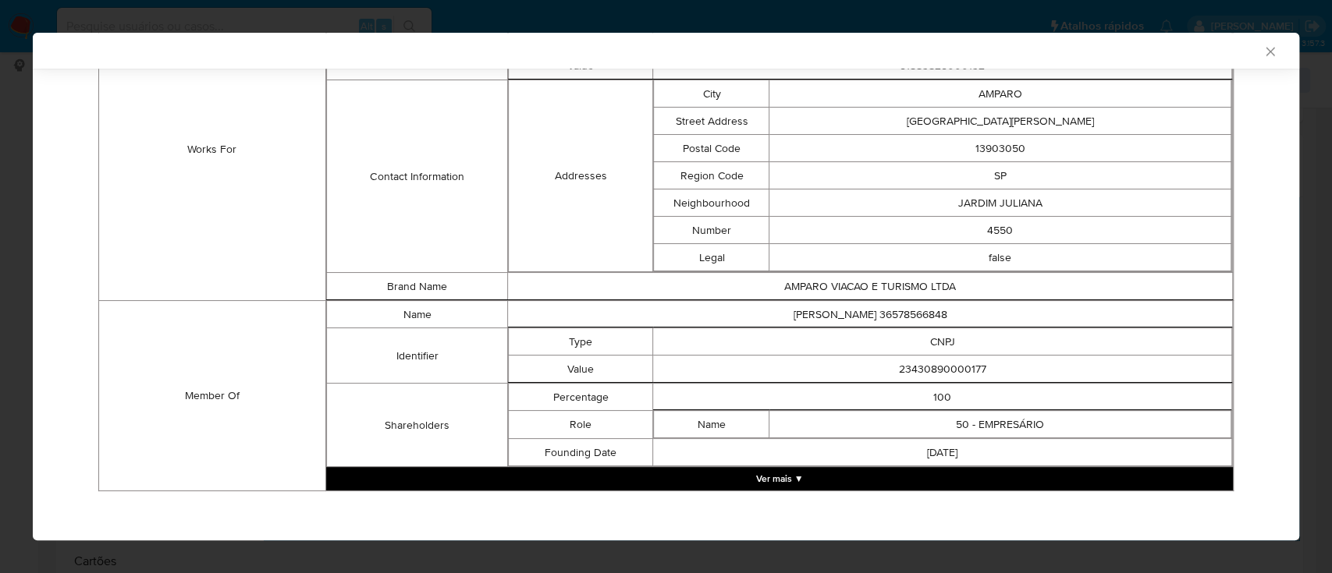
click at [811, 470] on button "Ver mais ▼" at bounding box center [779, 478] width 907 height 23
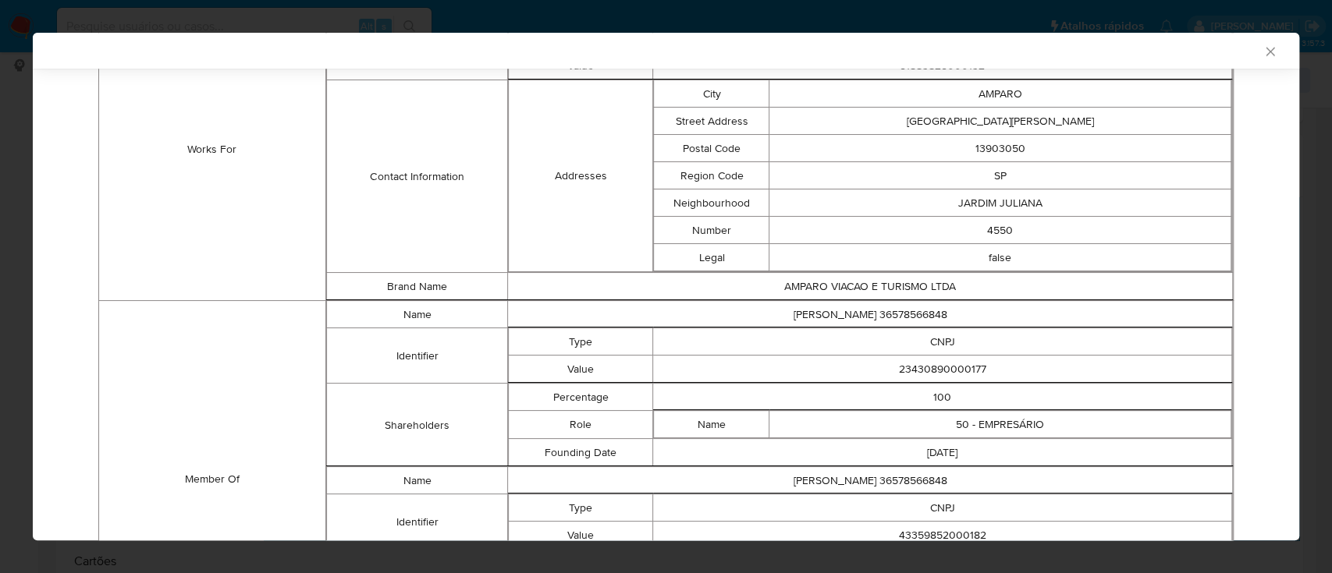
scroll to position [1316, 0]
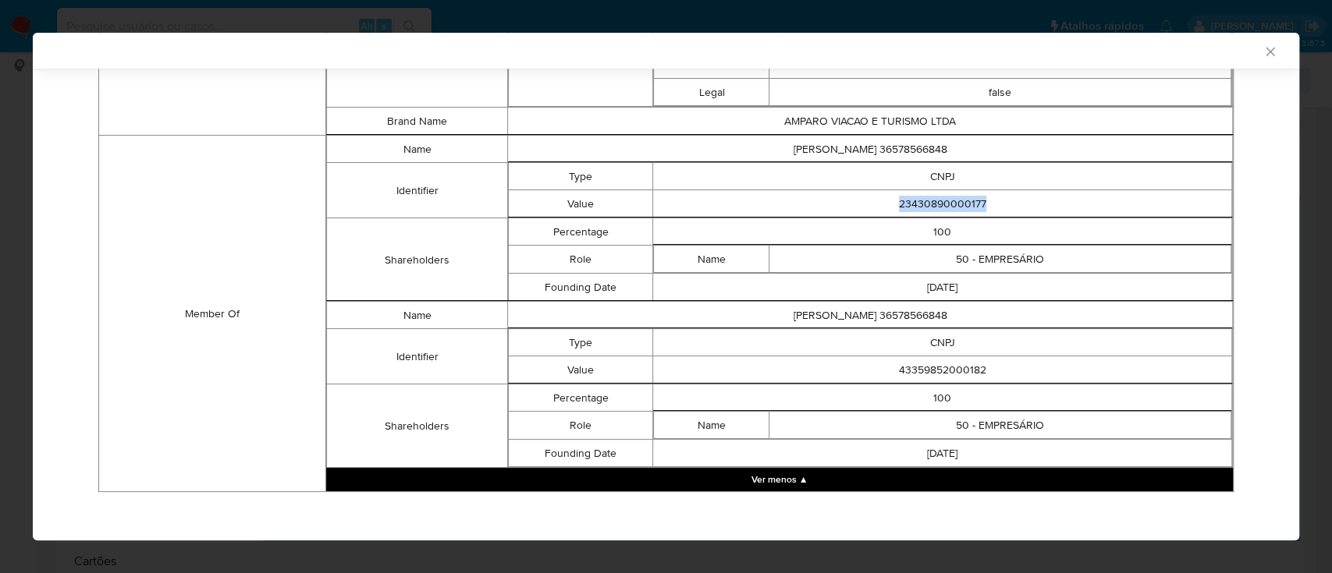
drag, startPoint x: 978, startPoint y: 204, endPoint x: 818, endPoint y: 198, distance: 159.2
click at [818, 198] on td "23430890000177" at bounding box center [942, 203] width 579 height 27
copy td "23430890000177"
drag, startPoint x: 981, startPoint y: 367, endPoint x: 857, endPoint y: 366, distance: 124.8
click at [857, 366] on td "43359852000182" at bounding box center [942, 370] width 579 height 27
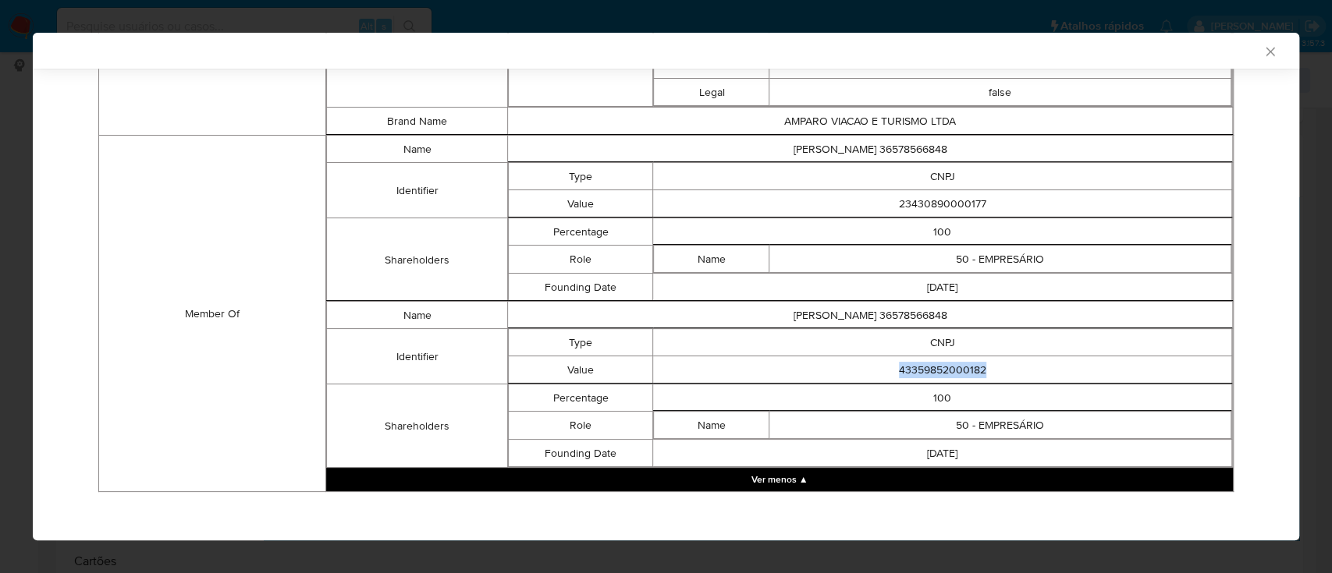
copy td "43359852000182"
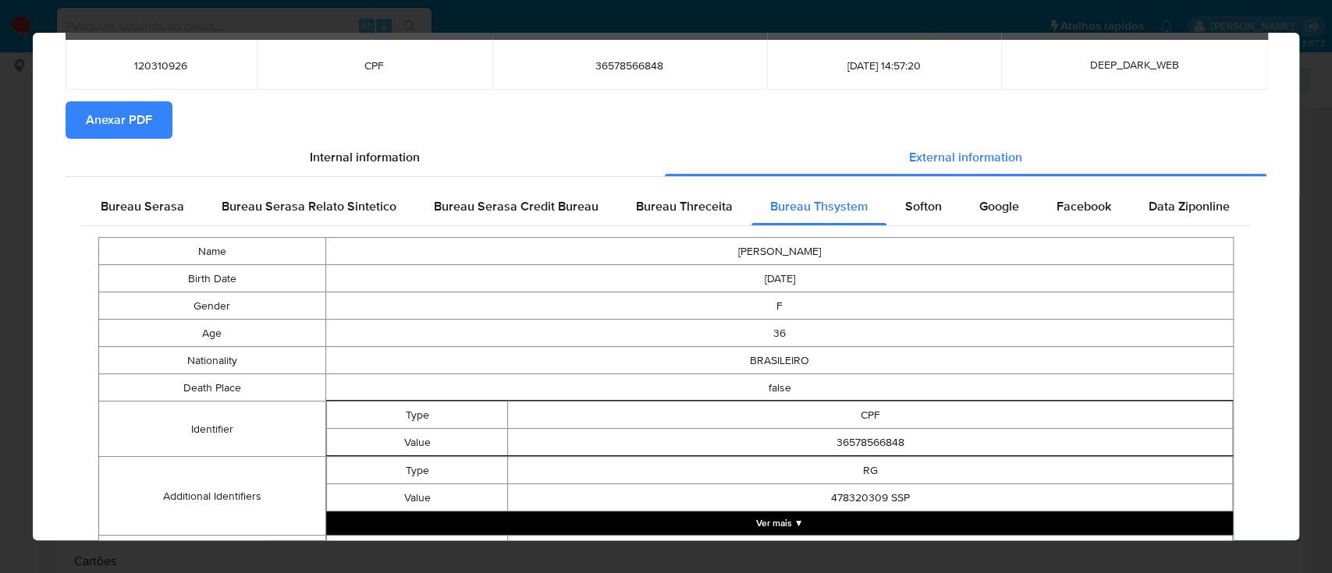
scroll to position [0, 0]
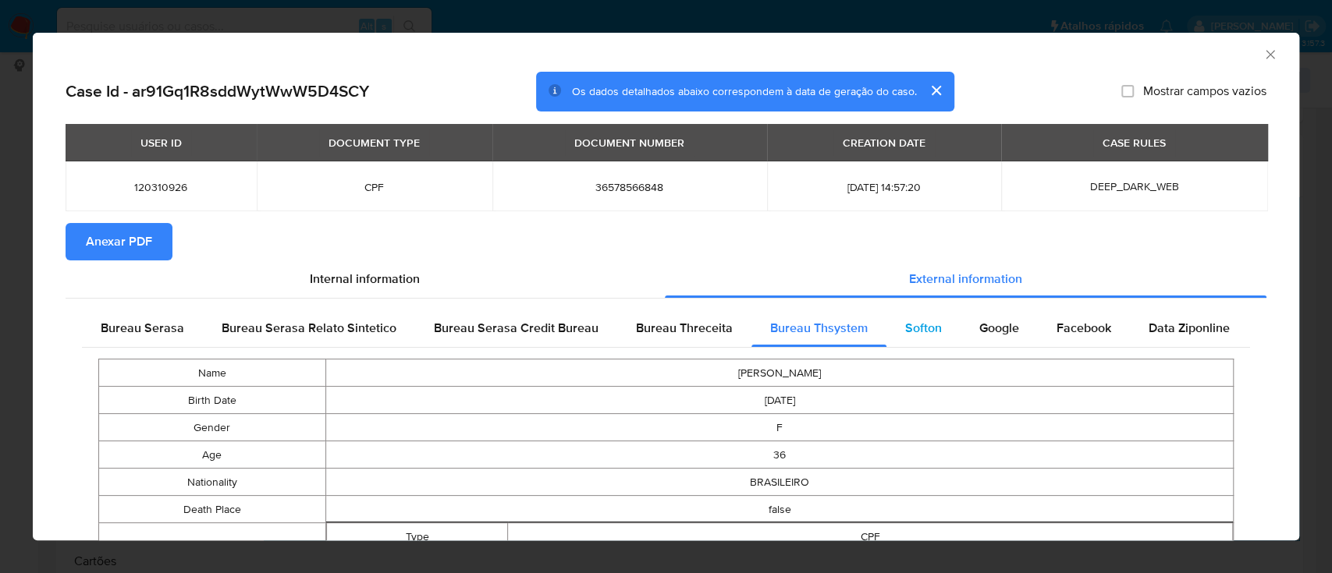
click at [905, 332] on span "Softon" at bounding box center [923, 328] width 37 height 18
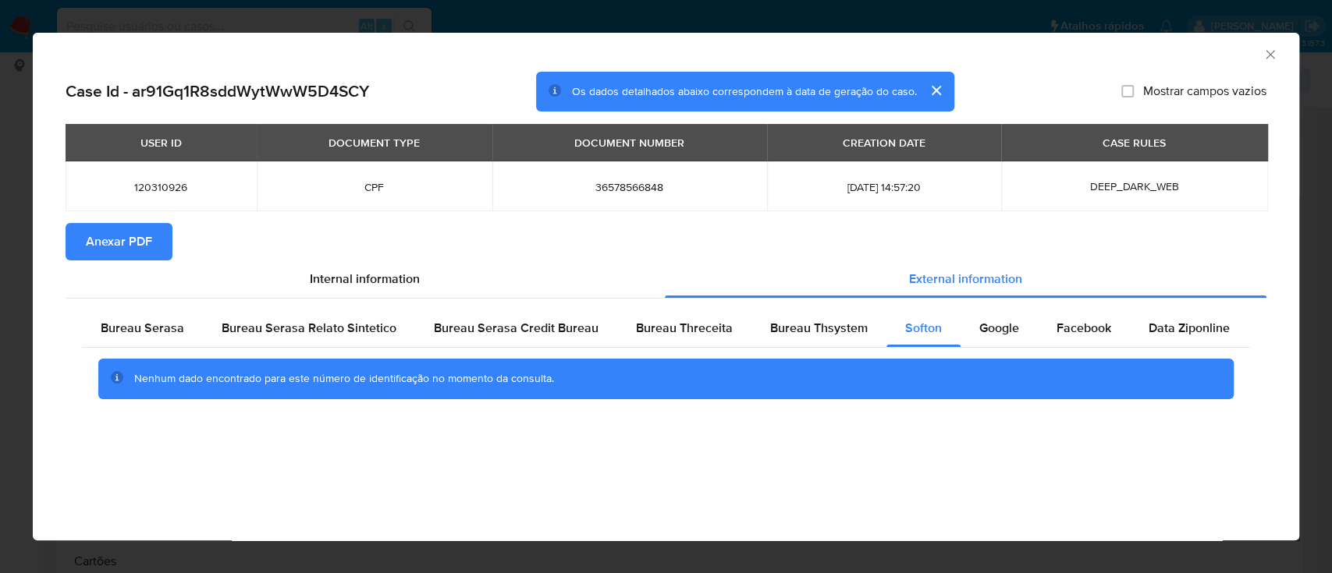
click at [1143, 70] on div "AML Data Collector" at bounding box center [666, 52] width 1266 height 39
click at [1003, 335] on span "Google" at bounding box center [999, 328] width 40 height 18
click at [1140, 48] on div "AML Data Collector" at bounding box center [653, 52] width 1219 height 17
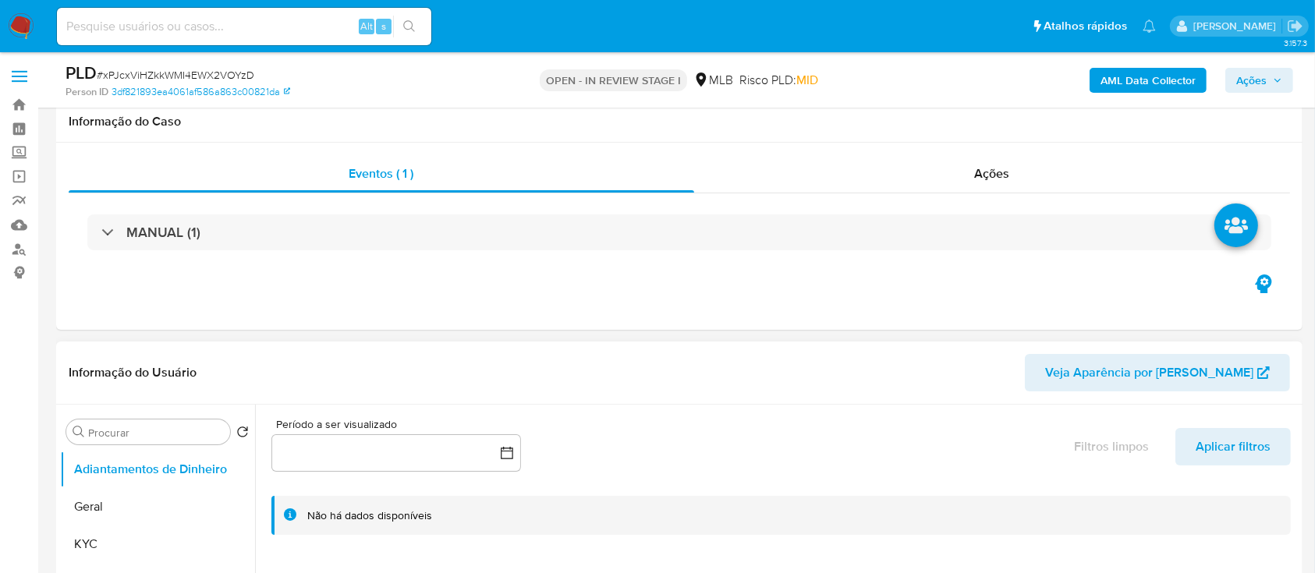
scroll to position [312, 0]
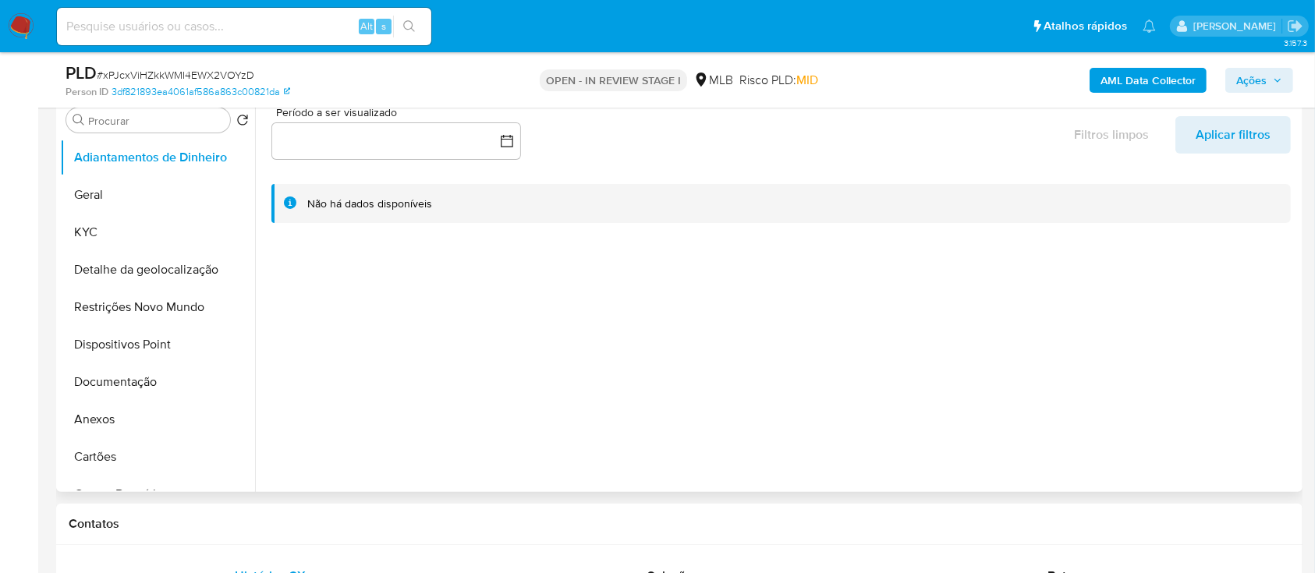
drag, startPoint x: 114, startPoint y: 228, endPoint x: 254, endPoint y: 208, distance: 141.0
click at [114, 229] on button "KYC" at bounding box center [157, 232] width 195 height 37
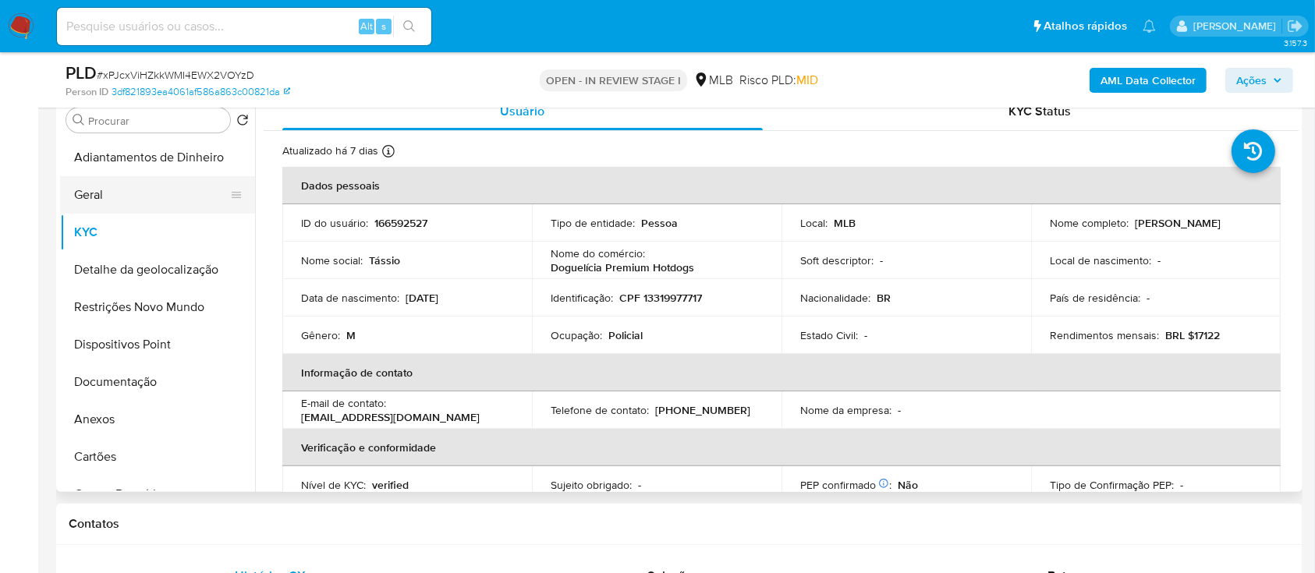
click at [118, 198] on button "Geral" at bounding box center [151, 194] width 183 height 37
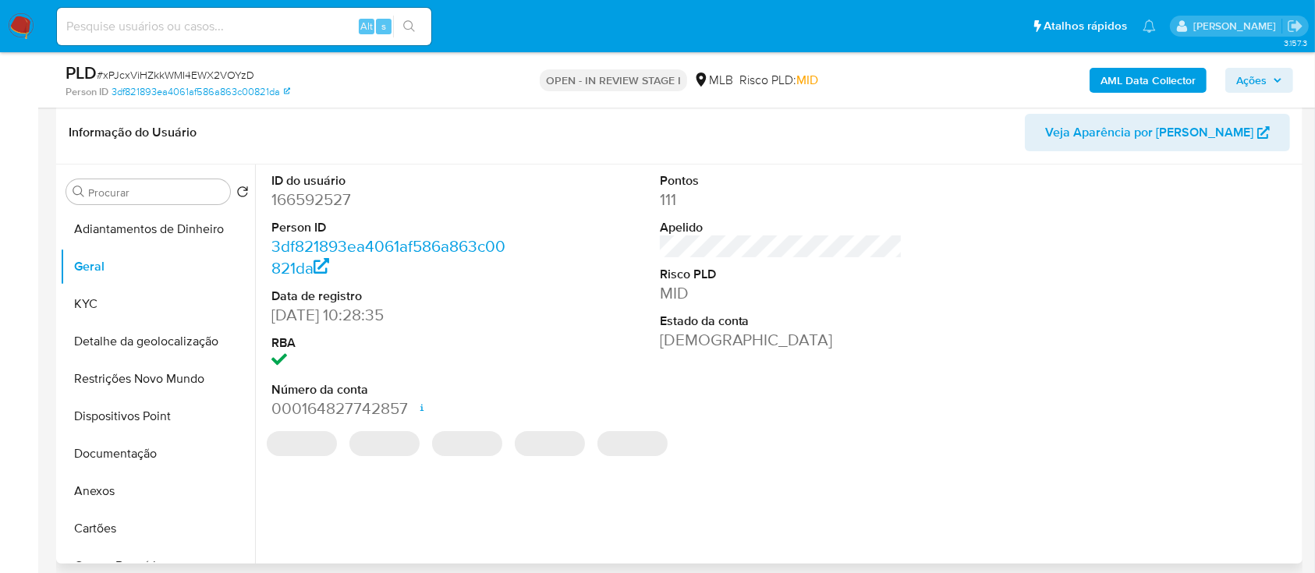
scroll to position [208, 0]
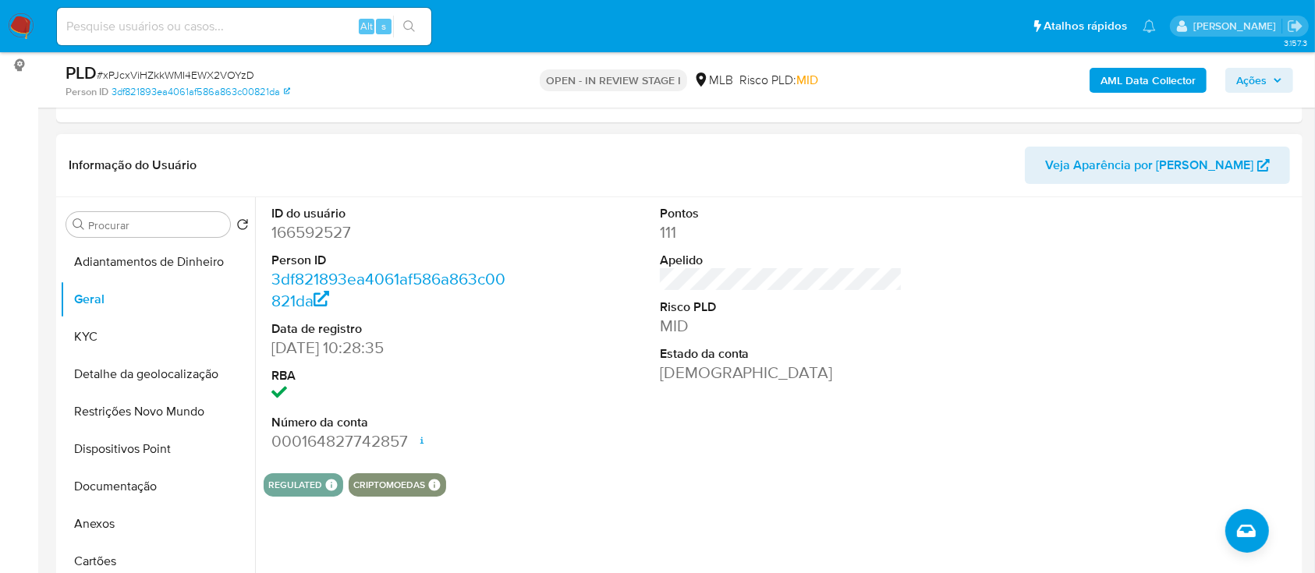
click at [986, 293] on div "ID do usuário 166592527 Person ID 3df821893ea4061af586a863c00821da Data de regi…" at bounding box center [781, 329] width 1035 height 264
click at [107, 324] on button "KYC" at bounding box center [151, 336] width 183 height 37
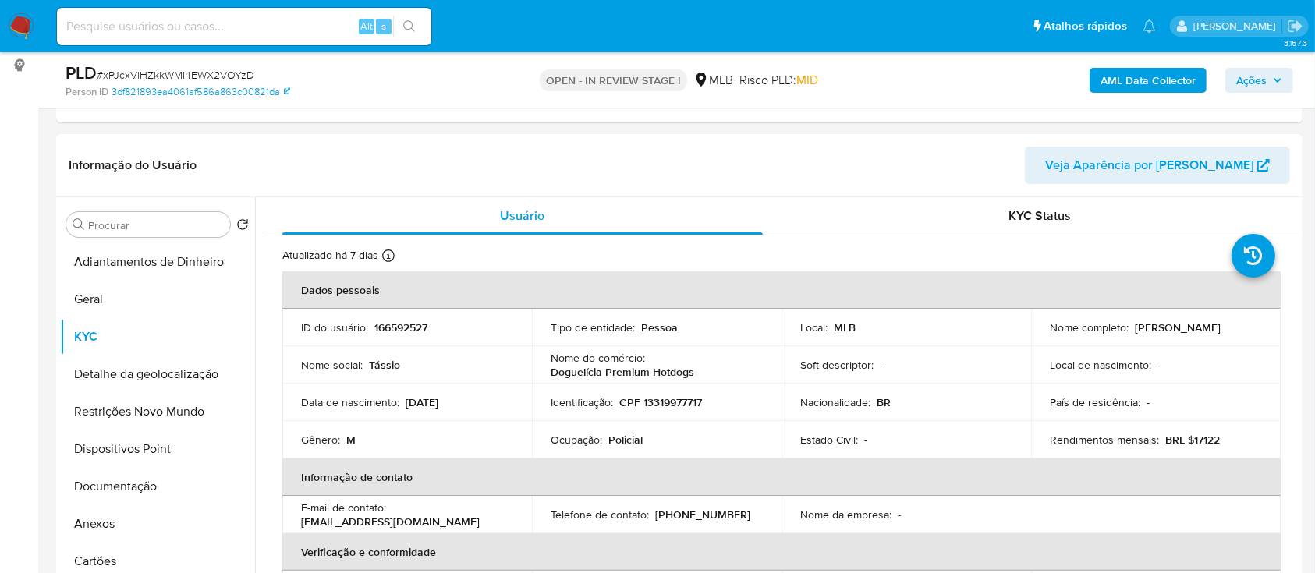
drag, startPoint x: 1292, startPoint y: 222, endPoint x: 1294, endPoint y: 240, distance: 18.1
click at [1294, 240] on div "Usuário KYC Status Atualizado há 7 dias Criado: 16/03/2020 20:45:49 Atualizado:…" at bounding box center [777, 396] width 1044 height 399
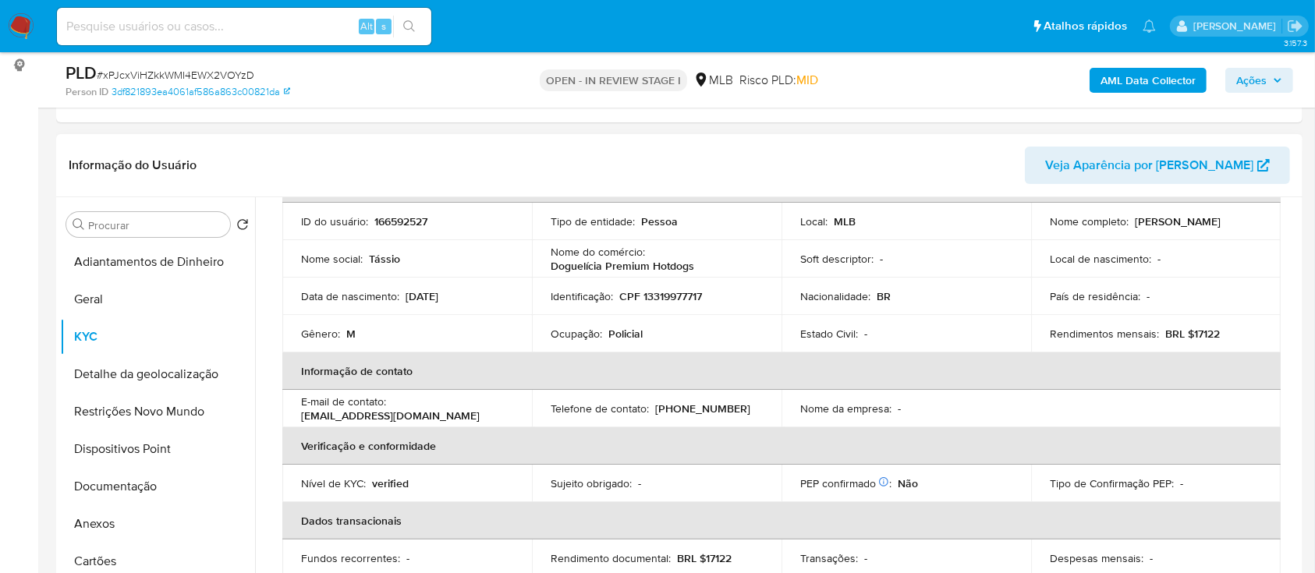
scroll to position [108, 0]
drag, startPoint x: 934, startPoint y: 140, endPoint x: 744, endPoint y: 9, distance: 230.9
click at [926, 137] on div "Informação do Usuário Veja Aparência por [PERSON_NAME]" at bounding box center [679, 165] width 1247 height 63
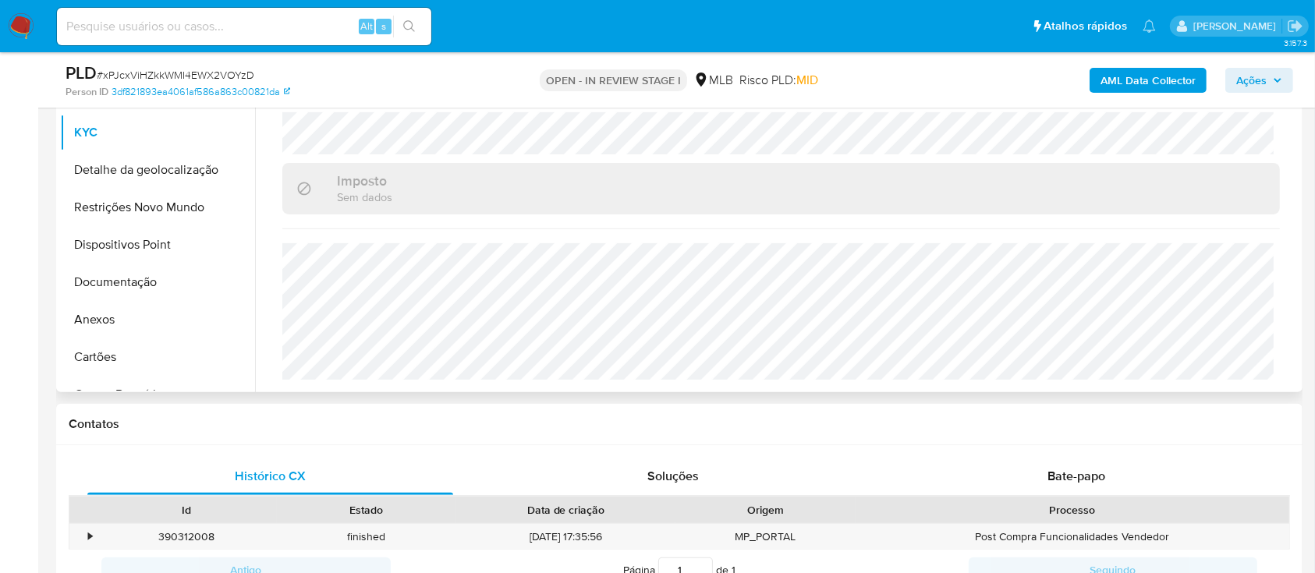
scroll to position [416, 0]
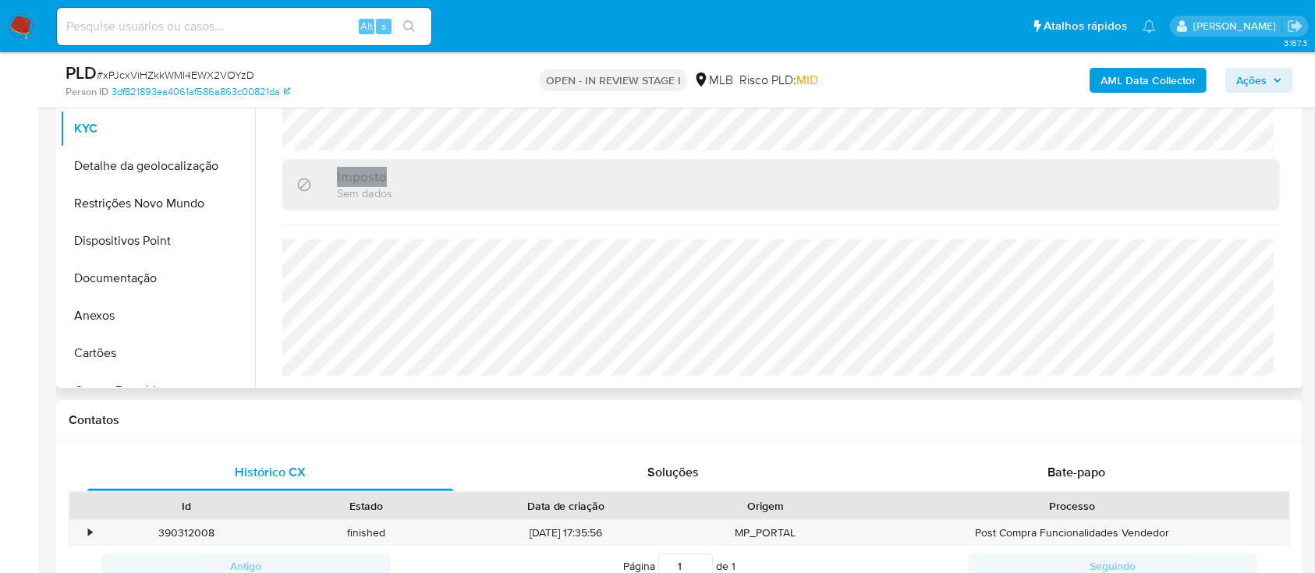
click at [116, 144] on button "KYC" at bounding box center [151, 128] width 183 height 37
click at [125, 169] on button "Detalhe da geolocalização" at bounding box center [151, 165] width 183 height 37
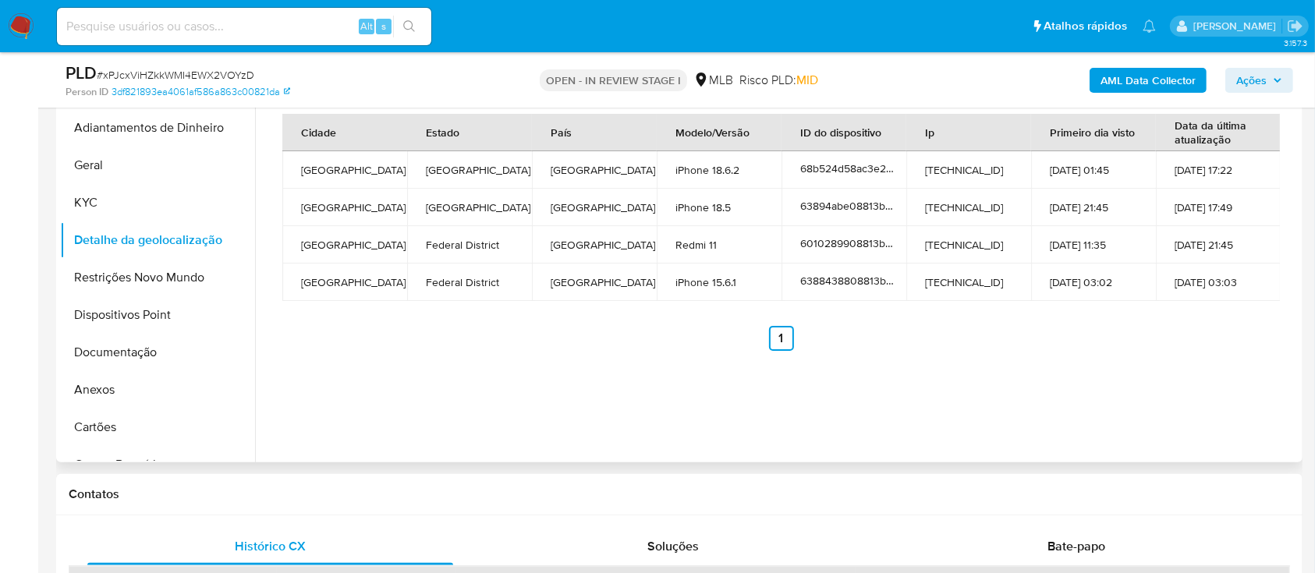
scroll to position [312, 0]
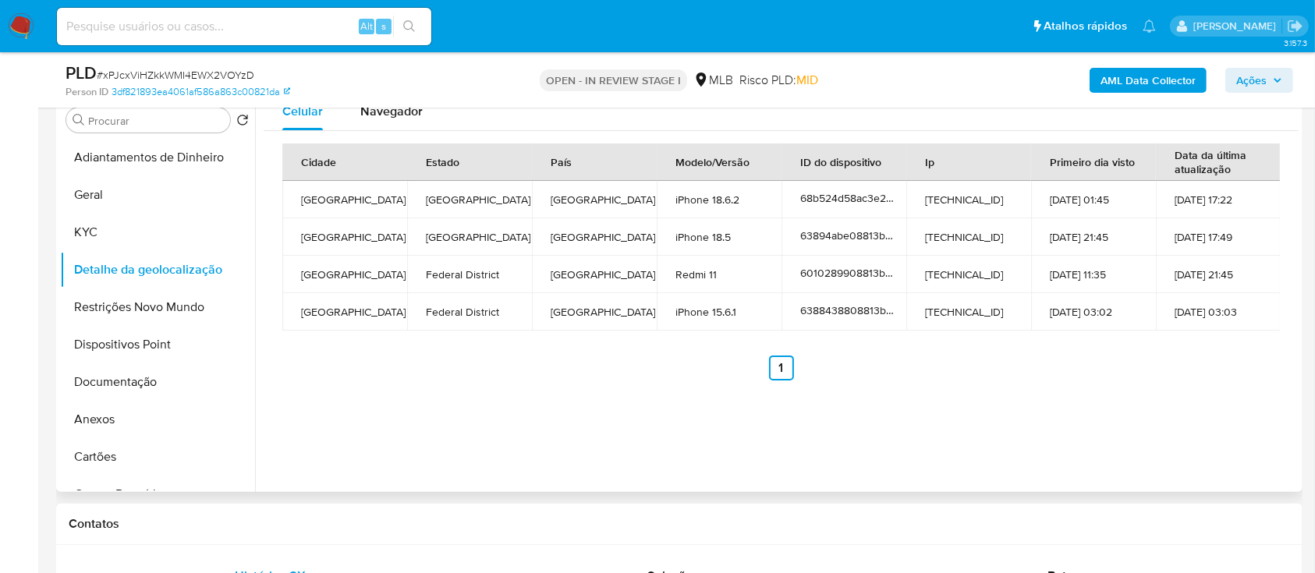
drag, startPoint x: 1077, startPoint y: 406, endPoint x: 836, endPoint y: 177, distance: 332.7
click at [1073, 403] on div "Celular Navegador Cidade Estado País Modelo/Versão ID do dispositivo Ip Primeir…" at bounding box center [777, 292] width 1044 height 399
click at [190, 303] on button "Restrições Novo Mundo" at bounding box center [151, 307] width 183 height 37
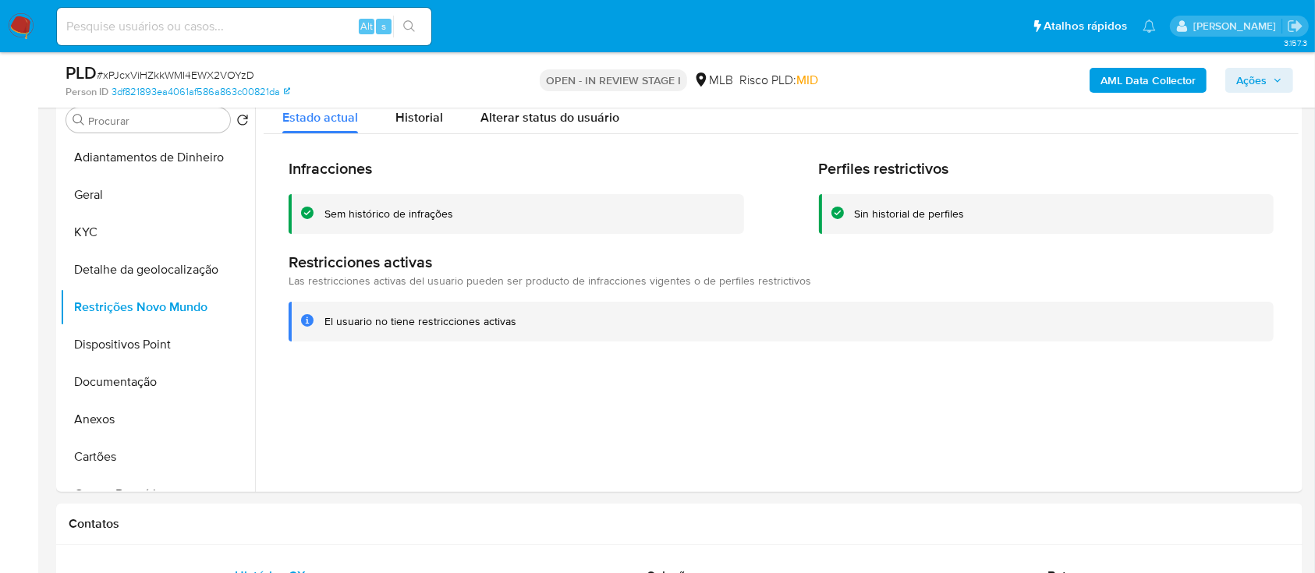
drag, startPoint x: 1107, startPoint y: 371, endPoint x: 807, endPoint y: 91, distance: 410.1
click at [1095, 359] on div at bounding box center [777, 292] width 1044 height 399
click at [99, 351] on button "Dispositivos Point" at bounding box center [151, 344] width 183 height 37
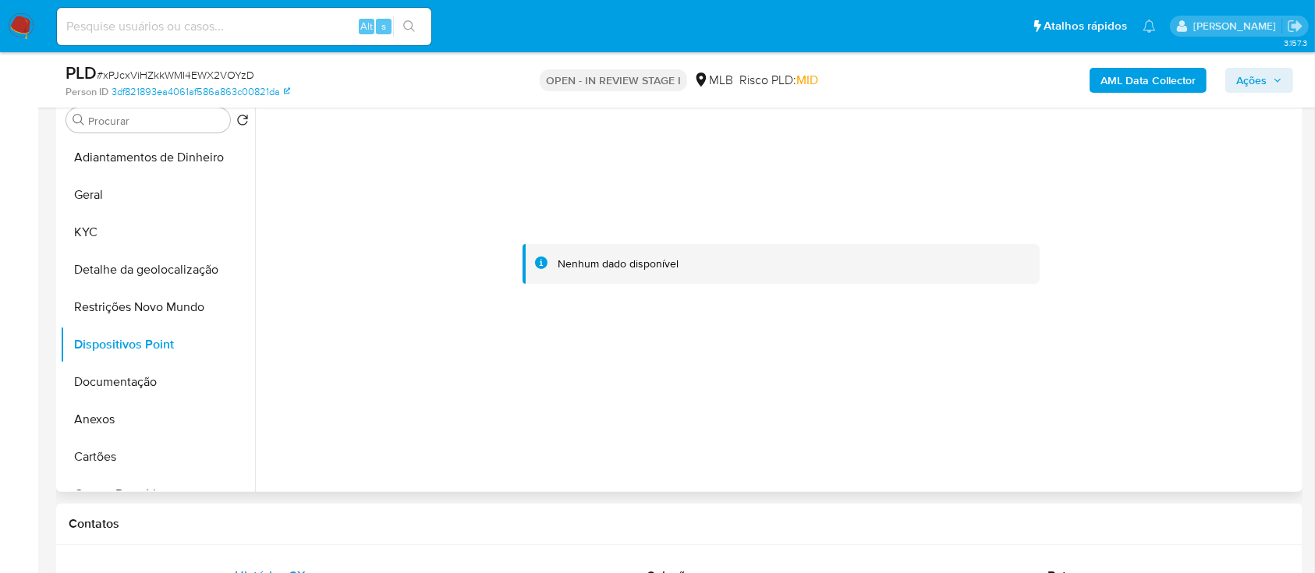
click at [325, 247] on div at bounding box center [781, 264] width 1035 height 343
click at [1136, 82] on b "AML Data Collector" at bounding box center [1148, 80] width 95 height 25
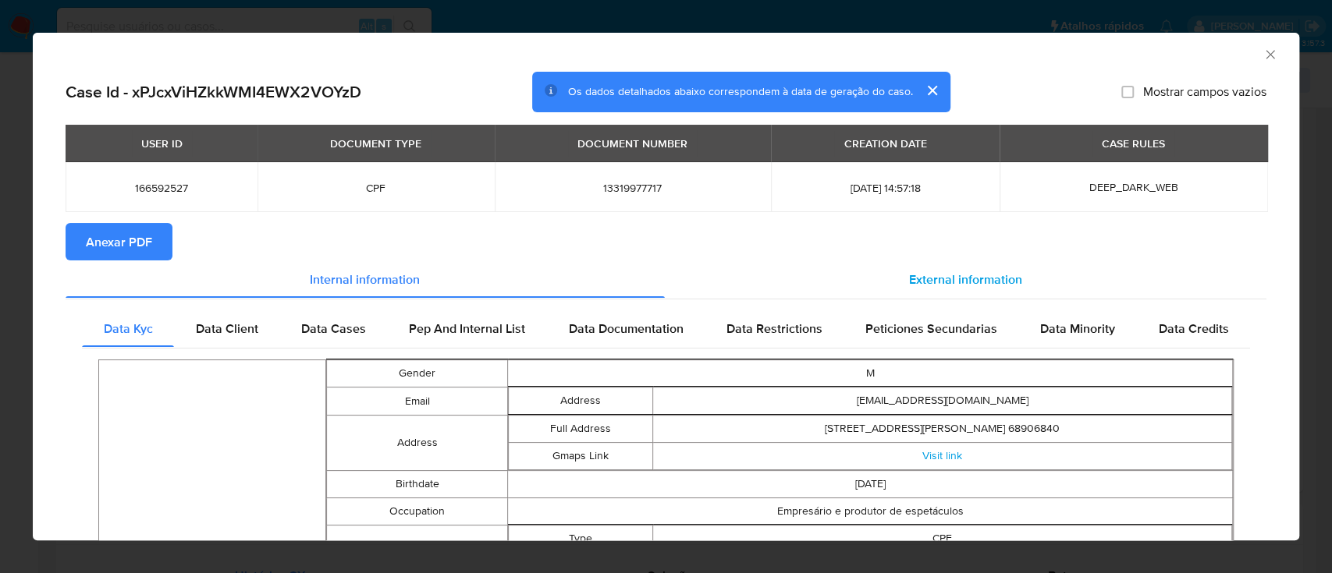
click at [912, 274] on span "External information" at bounding box center [965, 279] width 113 height 18
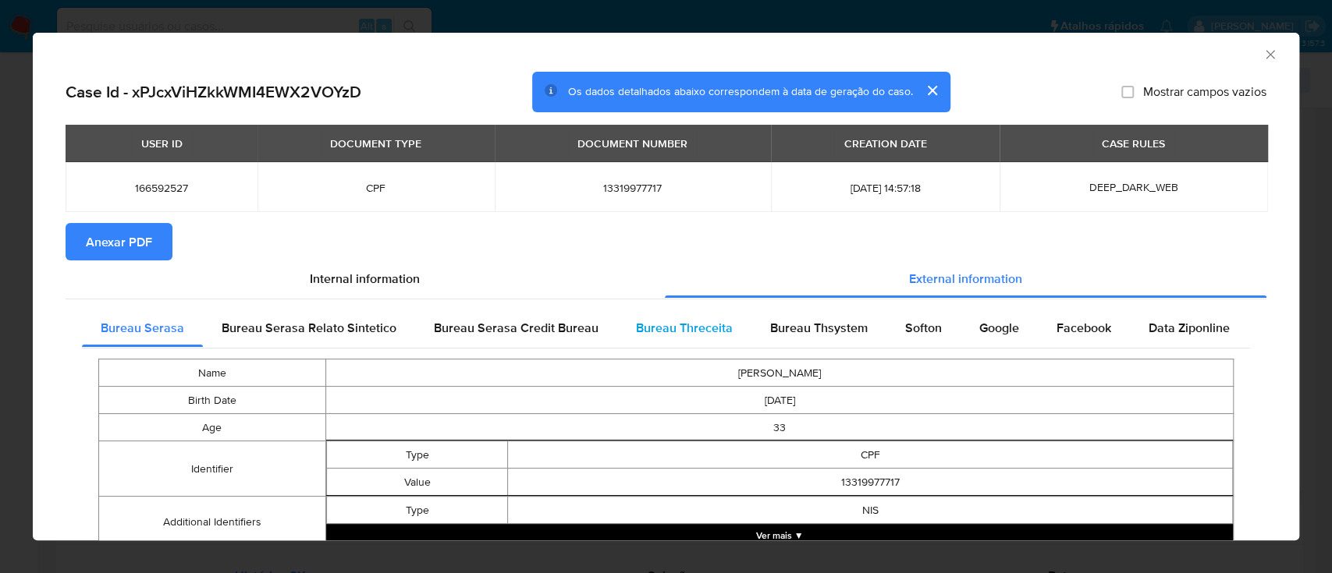
click at [661, 330] on span "Bureau Threceita" at bounding box center [684, 328] width 97 height 18
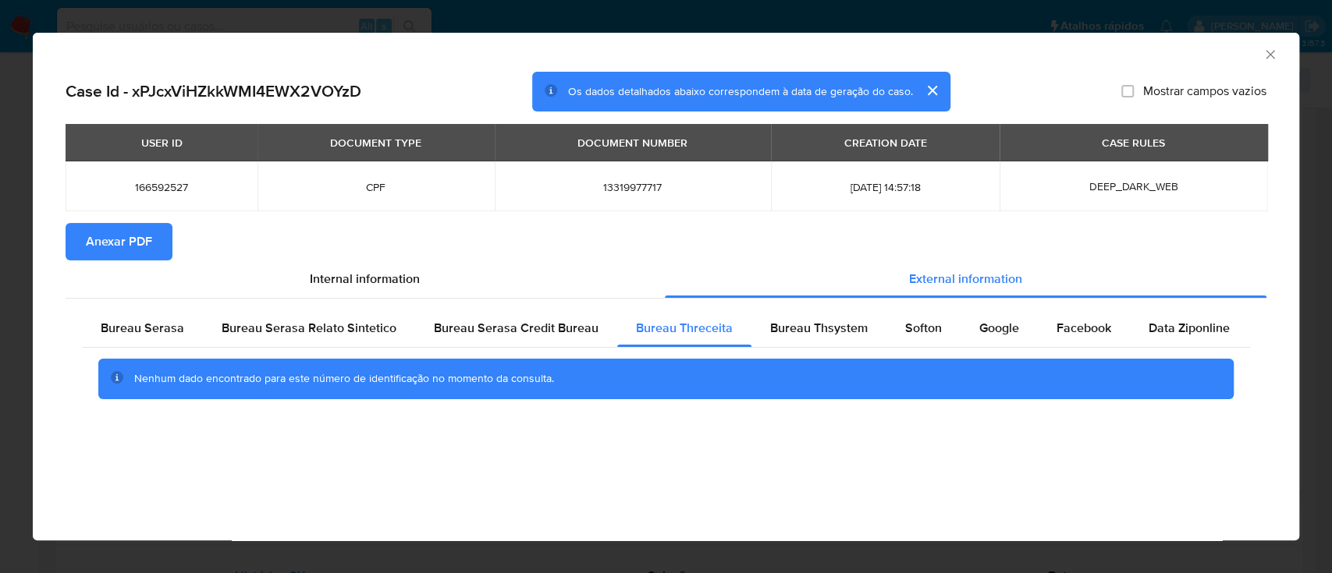
drag, startPoint x: 1104, startPoint y: 47, endPoint x: 1096, endPoint y: 50, distance: 8.4
click at [1102, 48] on div "AML Data Collector" at bounding box center [653, 52] width 1219 height 17
click at [801, 321] on span "Bureau Thsystem" at bounding box center [819, 328] width 98 height 18
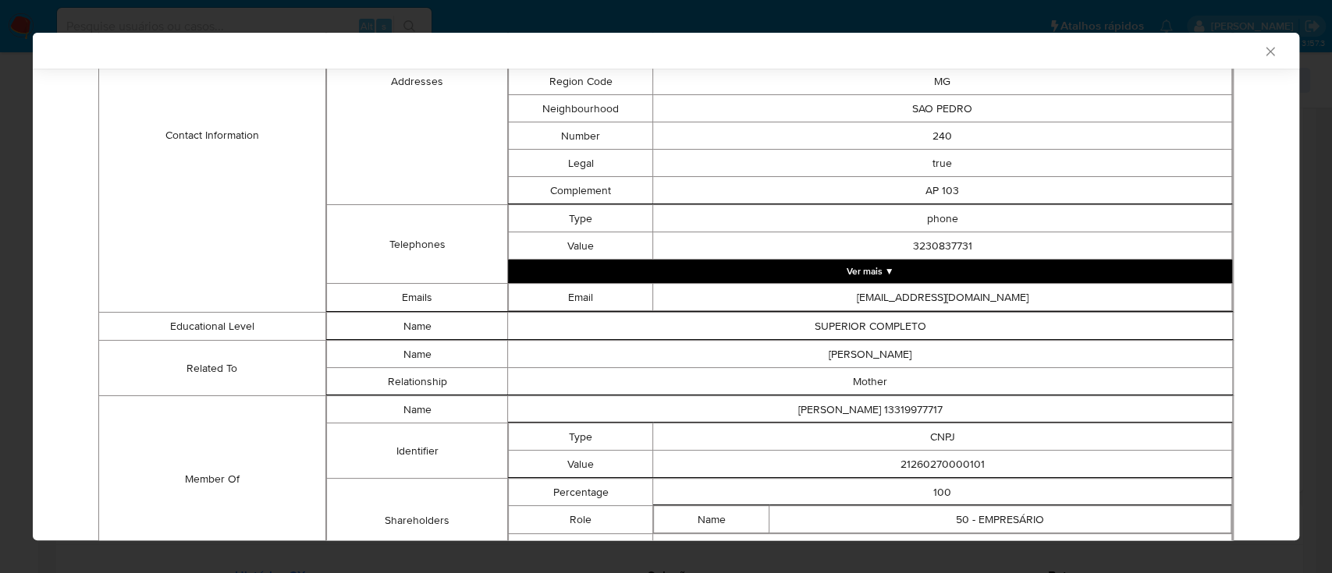
scroll to position [797, 0]
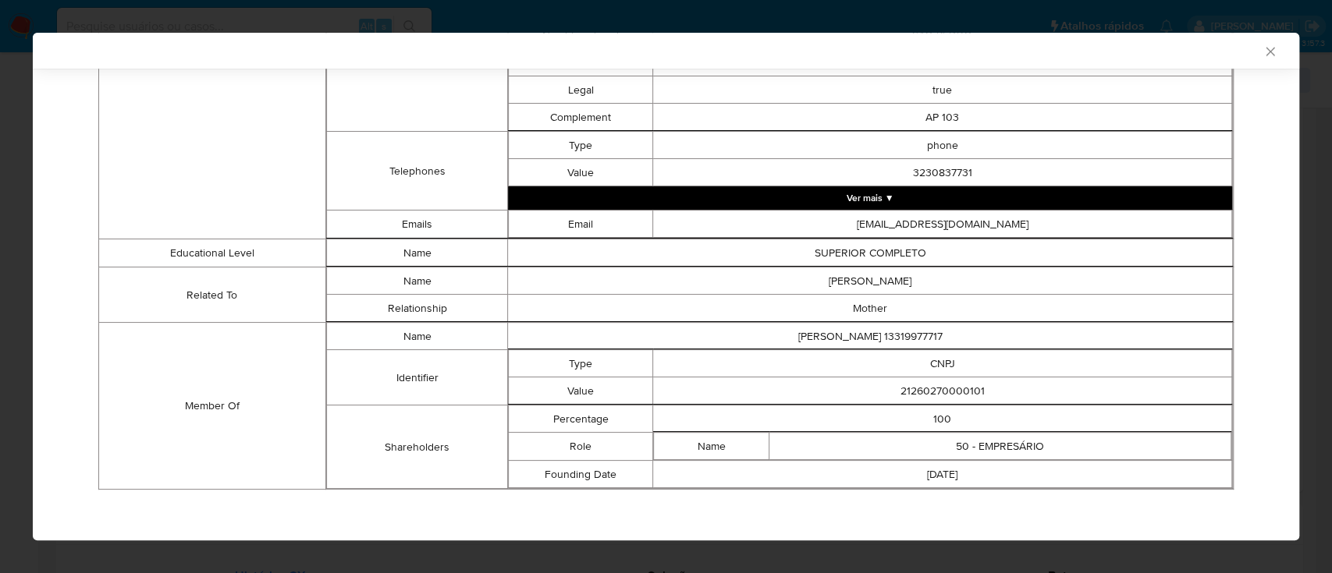
drag, startPoint x: 202, startPoint y: 136, endPoint x: 398, endPoint y: 41, distance: 217.4
click at [205, 136] on td "Contact Information" at bounding box center [212, 62] width 227 height 354
drag, startPoint x: 977, startPoint y: 386, endPoint x: 885, endPoint y: 384, distance: 91.3
click at [885, 384] on td "21260270000101" at bounding box center [942, 391] width 579 height 27
copy td "21260270000101"
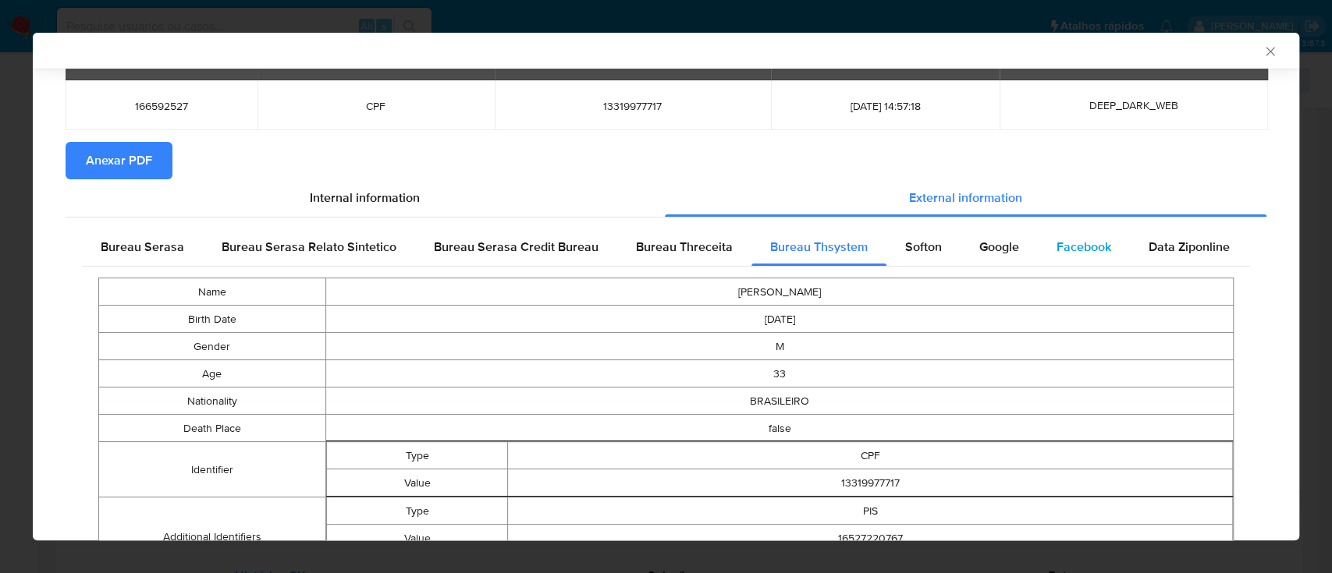
scroll to position [0, 0]
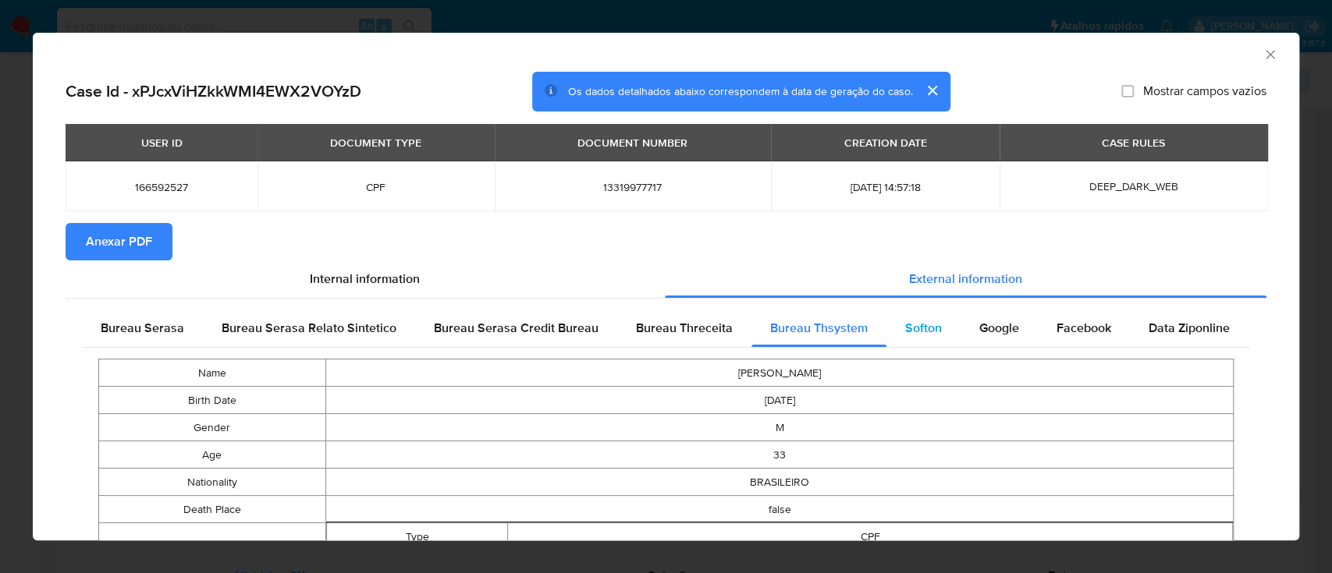
click at [925, 325] on span "Softon" at bounding box center [923, 328] width 37 height 18
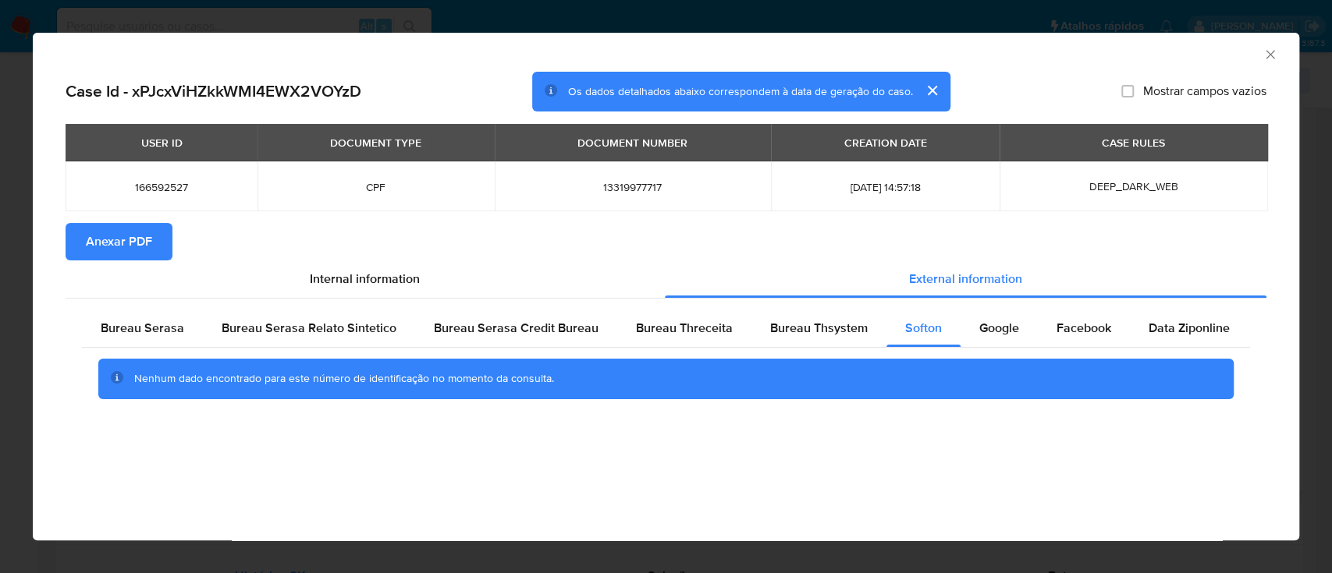
click at [261, 494] on div "AML Data Collector Case Id - xPJcxViHZkkWMI4EWX2VOYzD Os dados detalhados abaix…" at bounding box center [666, 287] width 1266 height 508
click at [979, 323] on span "Google" at bounding box center [999, 328] width 40 height 18
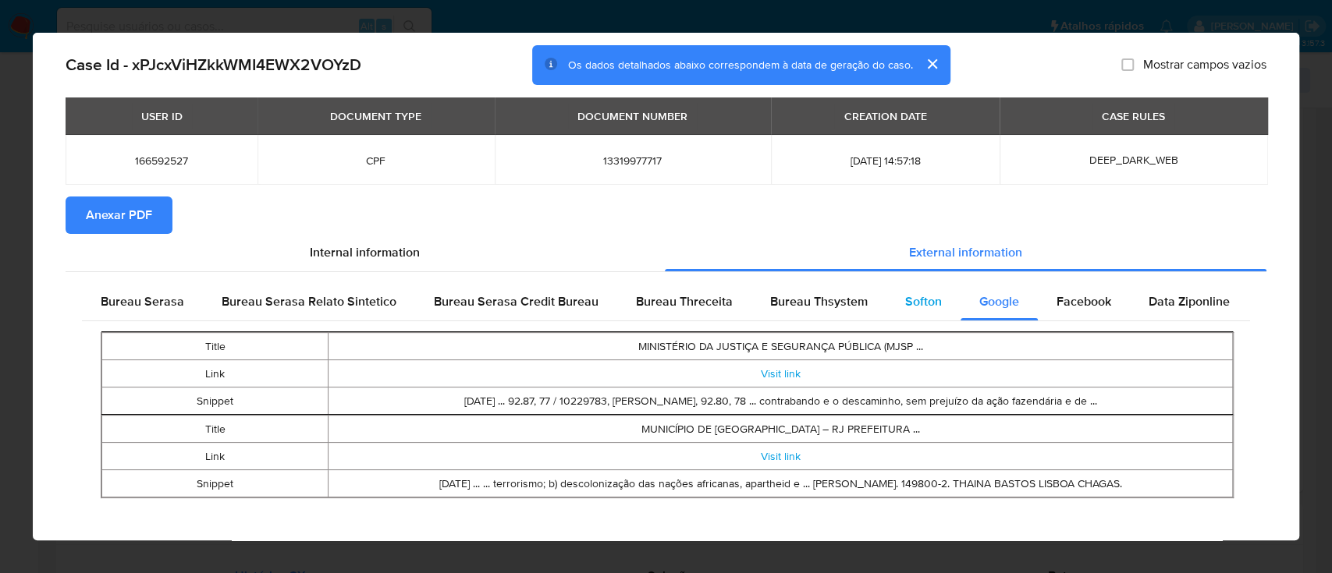
scroll to position [37, 0]
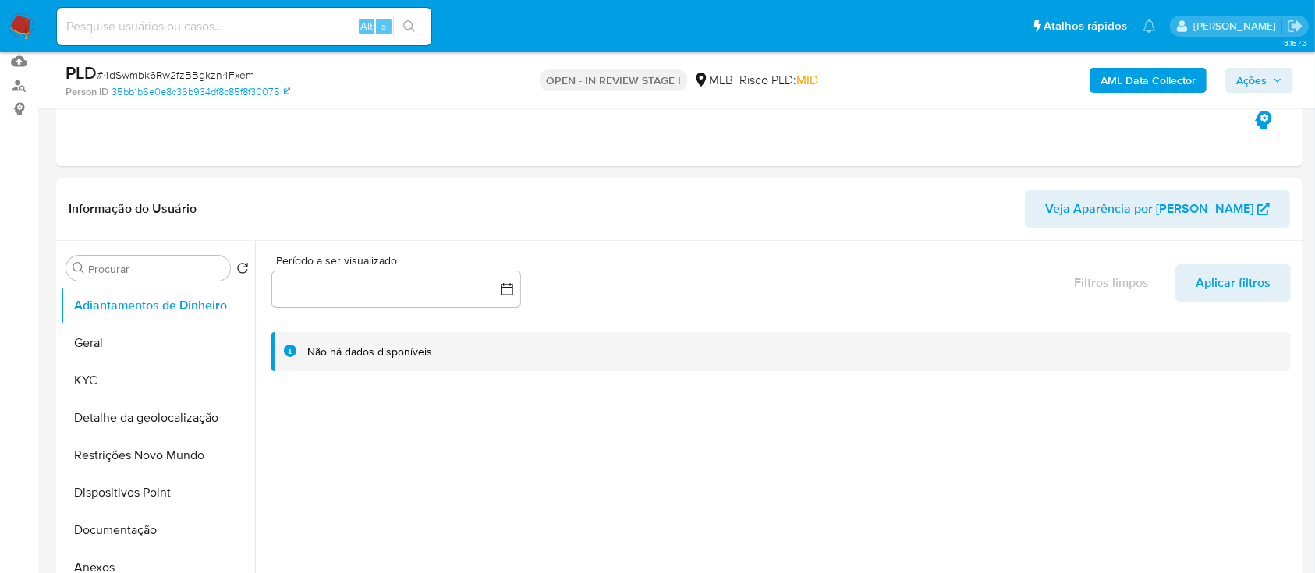
scroll to position [312, 0]
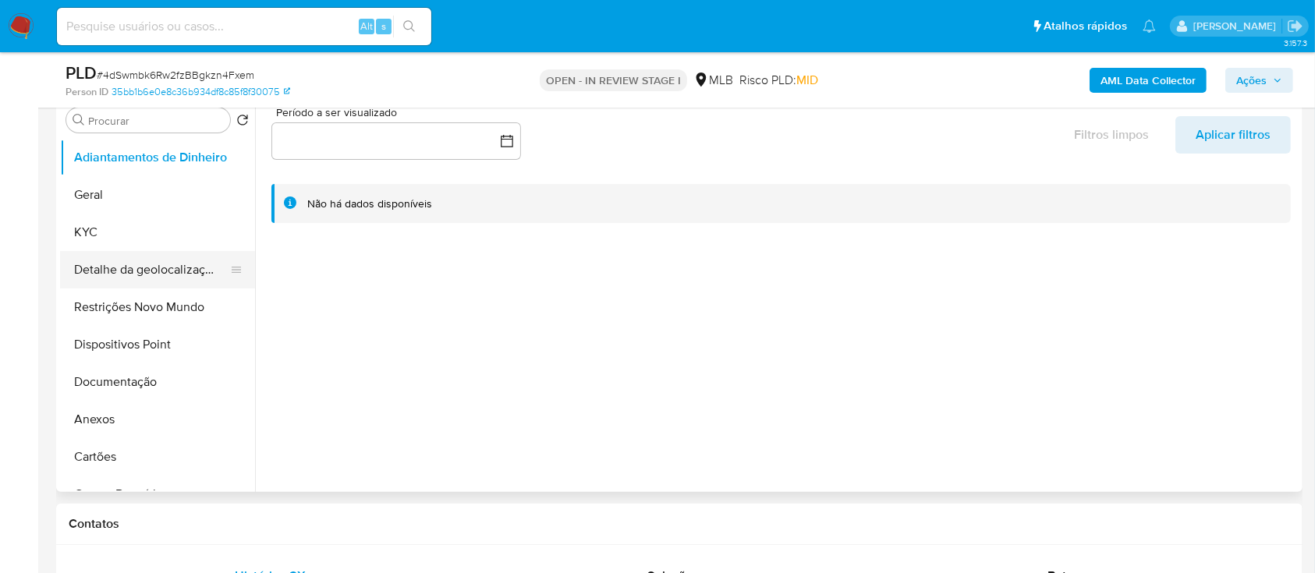
drag, startPoint x: 101, startPoint y: 226, endPoint x: 152, endPoint y: 254, distance: 57.6
click at [102, 230] on button "KYC" at bounding box center [157, 232] width 195 height 37
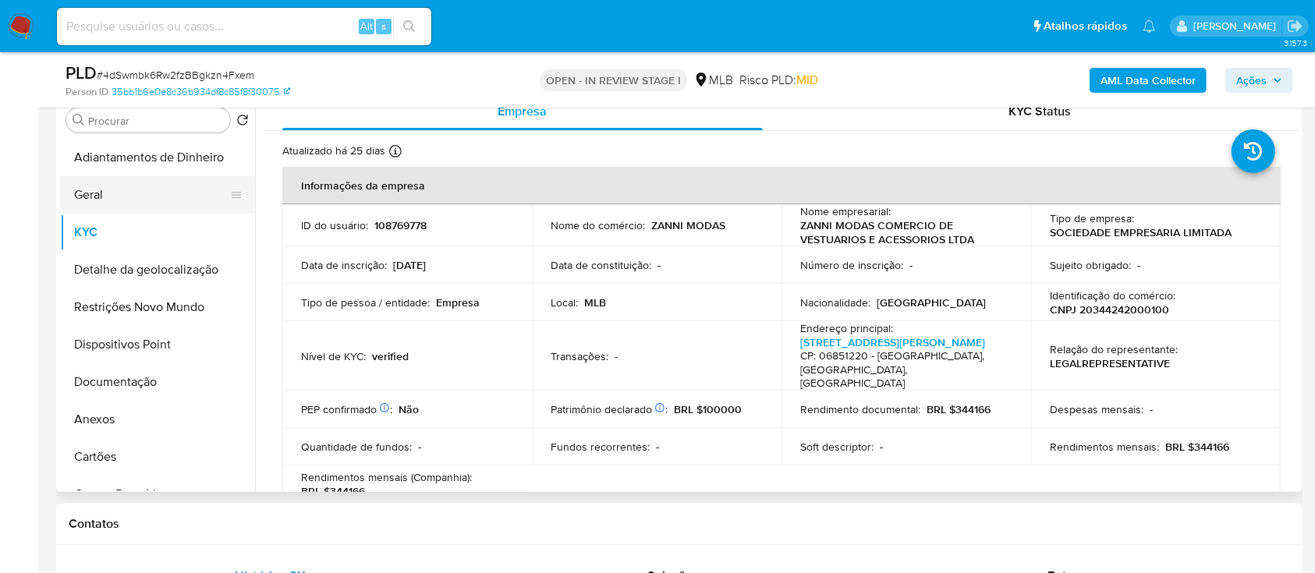
click at [115, 181] on button "Geral" at bounding box center [151, 194] width 183 height 37
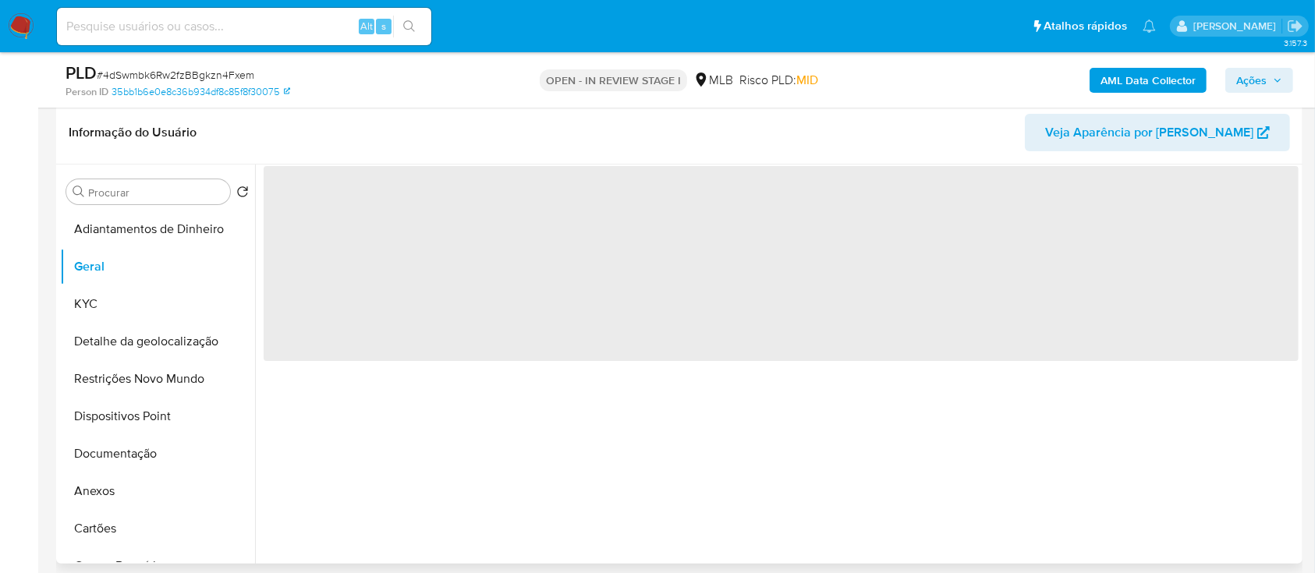
scroll to position [208, 0]
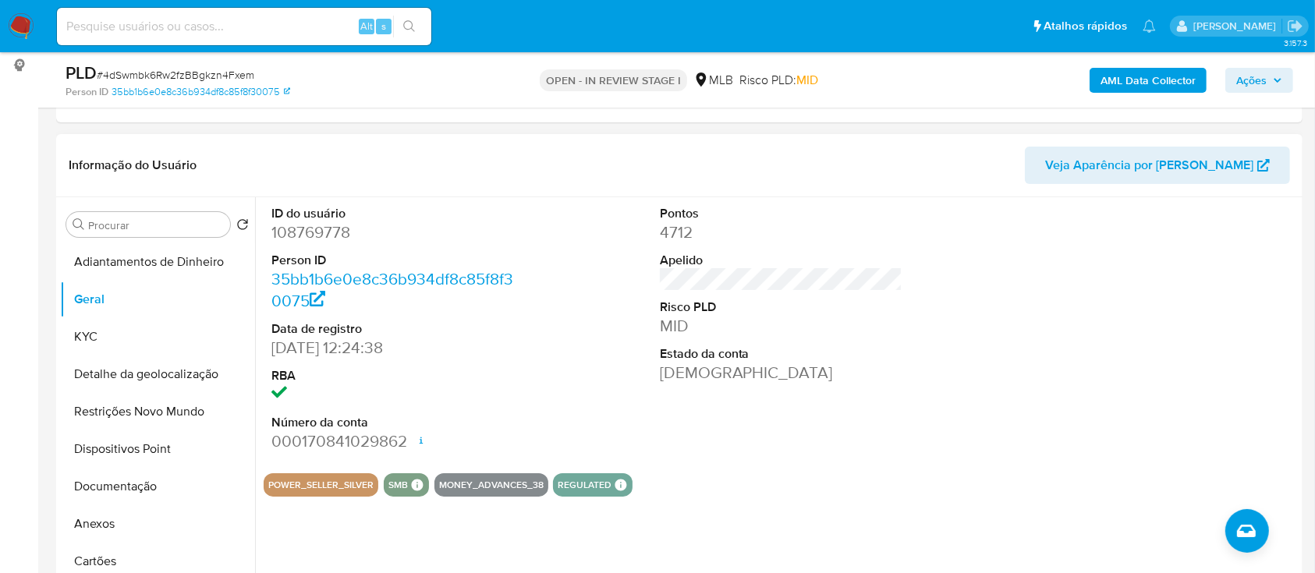
click at [1077, 276] on div at bounding box center [1169, 329] width 259 height 264
click at [75, 325] on button "KYC" at bounding box center [151, 336] width 183 height 37
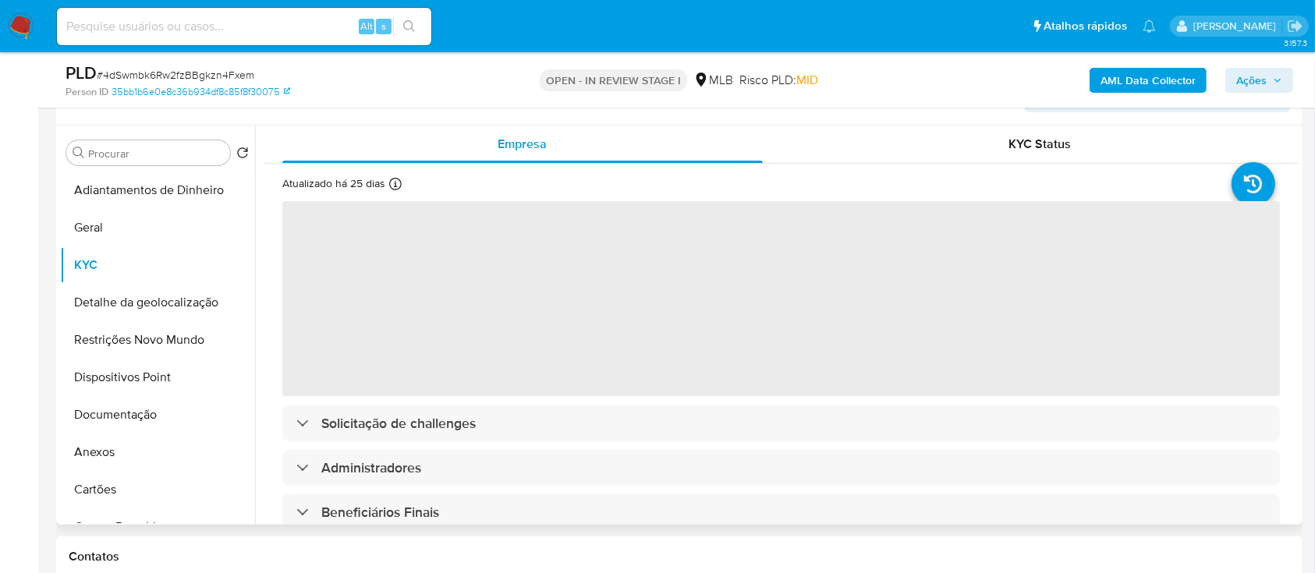
scroll to position [312, 0]
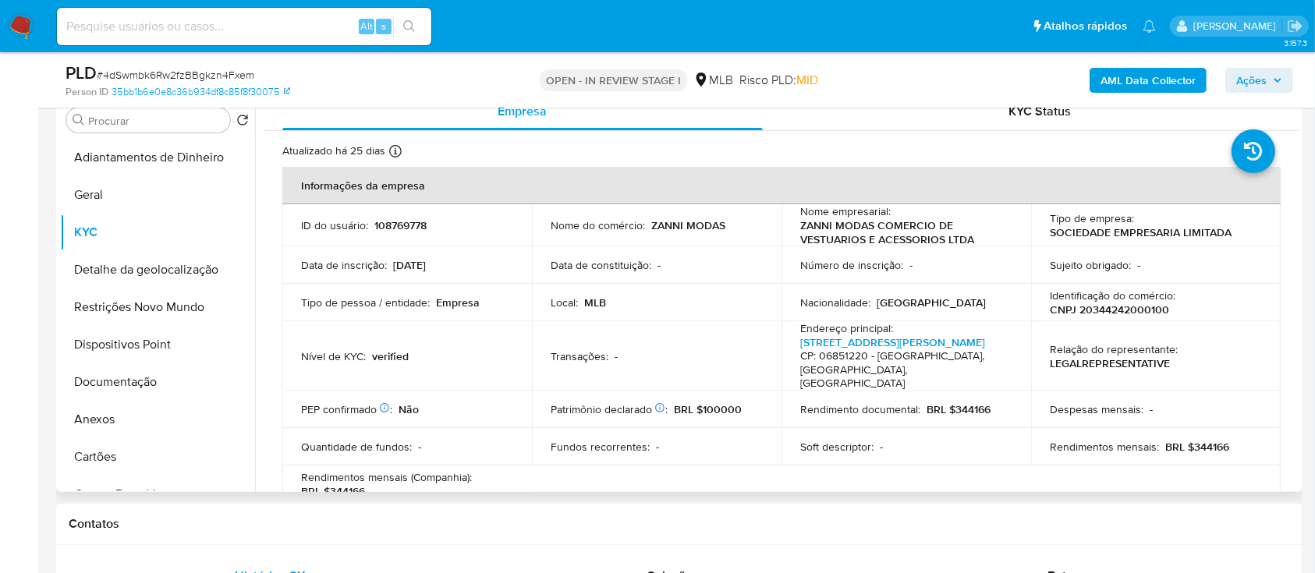
drag, startPoint x: 1292, startPoint y: 197, endPoint x: 1294, endPoint y: 207, distance: 10.4
click at [1293, 214] on div "Empresa KYC Status Atualizado há 25 dias Criado: [DATE] 13:16:23 Atualizado: [D…" at bounding box center [777, 292] width 1044 height 399
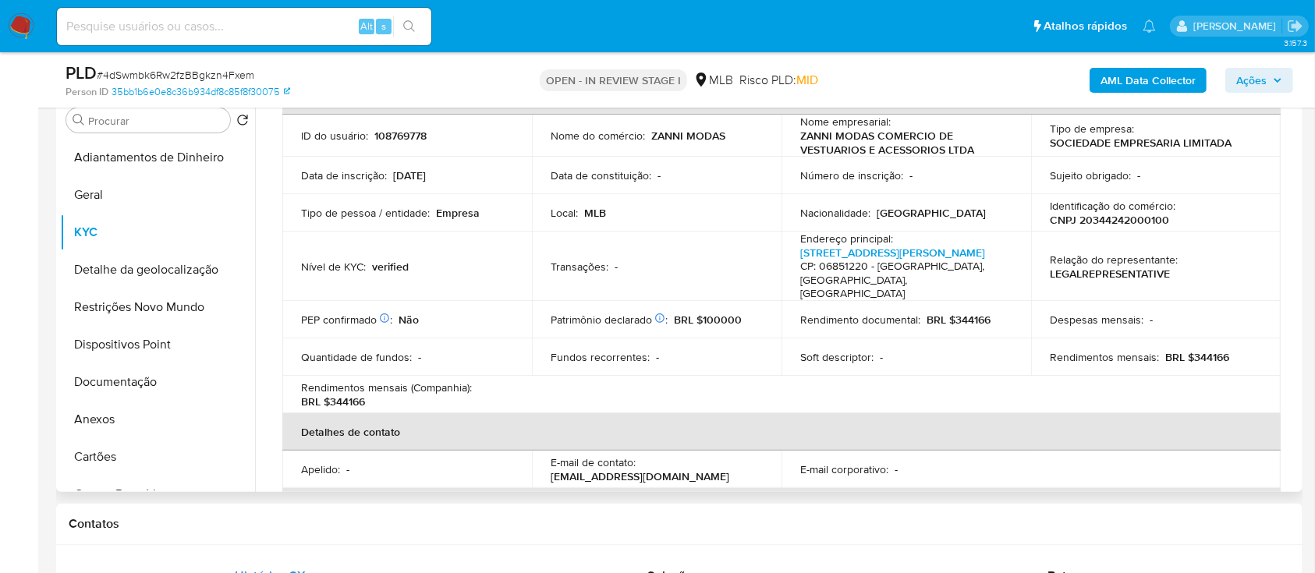
scroll to position [91, 0]
drag, startPoint x: 976, startPoint y: 391, endPoint x: 946, endPoint y: 357, distance: 45.3
click at [973, 392] on table "Informações da empresa ID do usuário : 108769778 Nome do comércio : ZANNI MODAS…" at bounding box center [781, 372] width 999 height 592
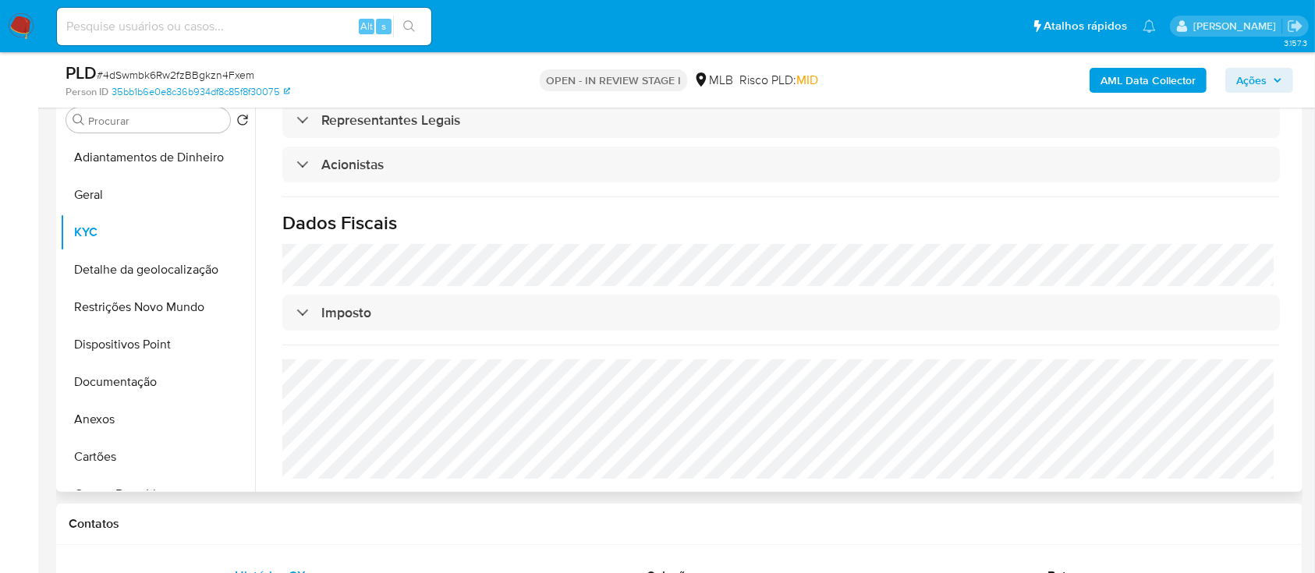
scroll to position [416, 0]
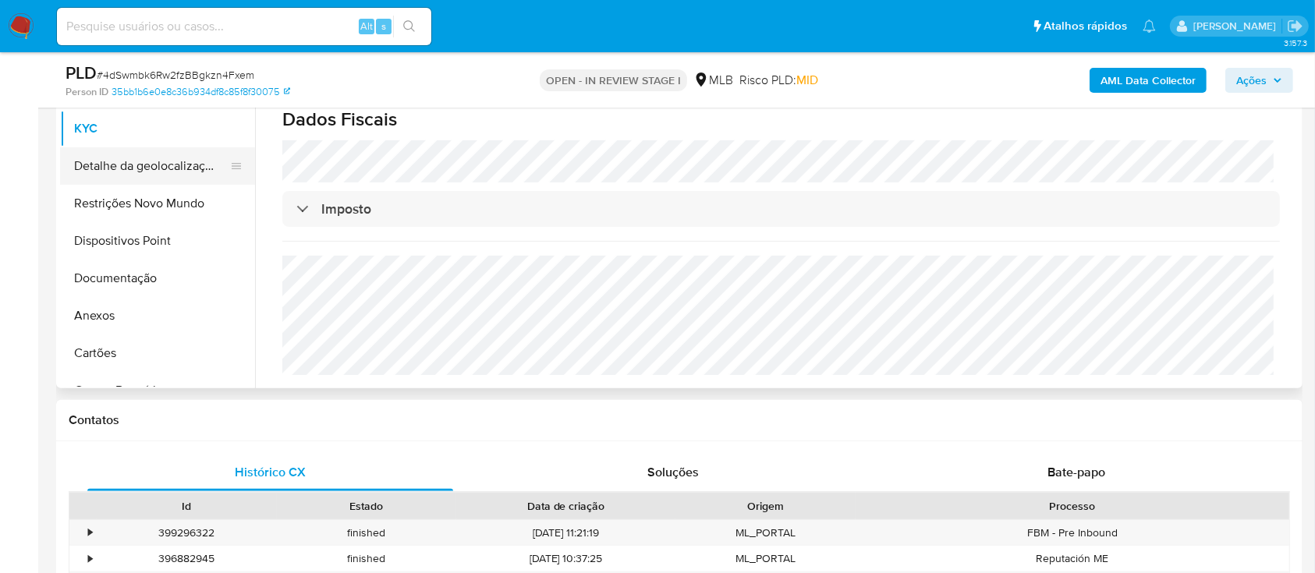
click at [154, 169] on button "Detalhe da geolocalização" at bounding box center [151, 165] width 183 height 37
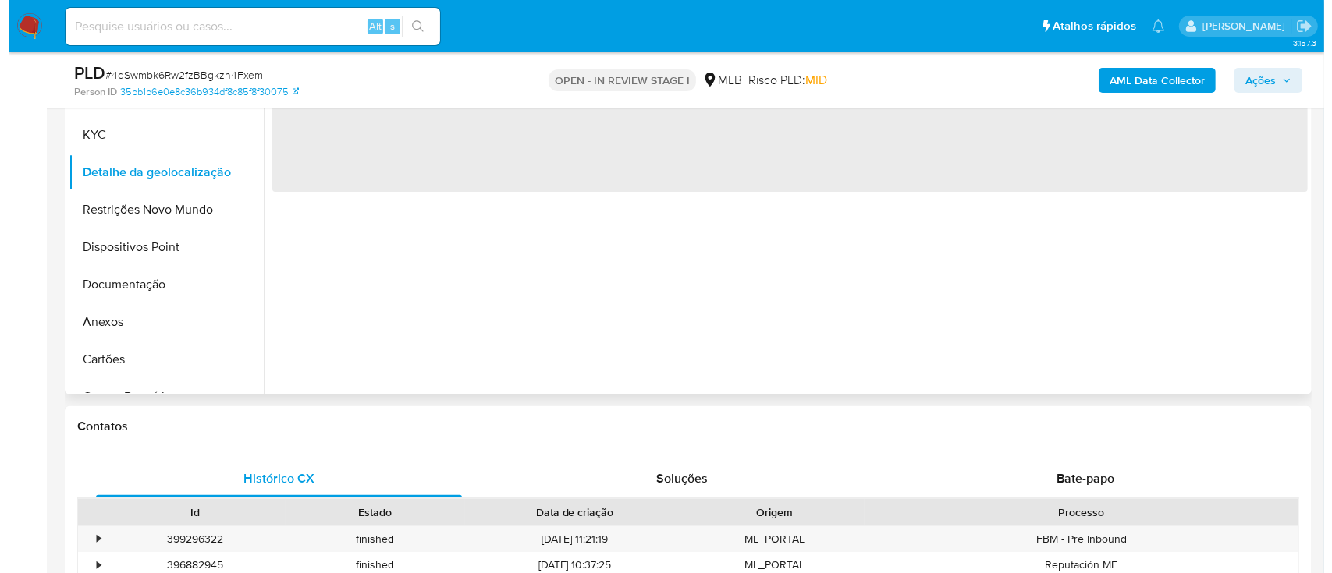
scroll to position [208, 0]
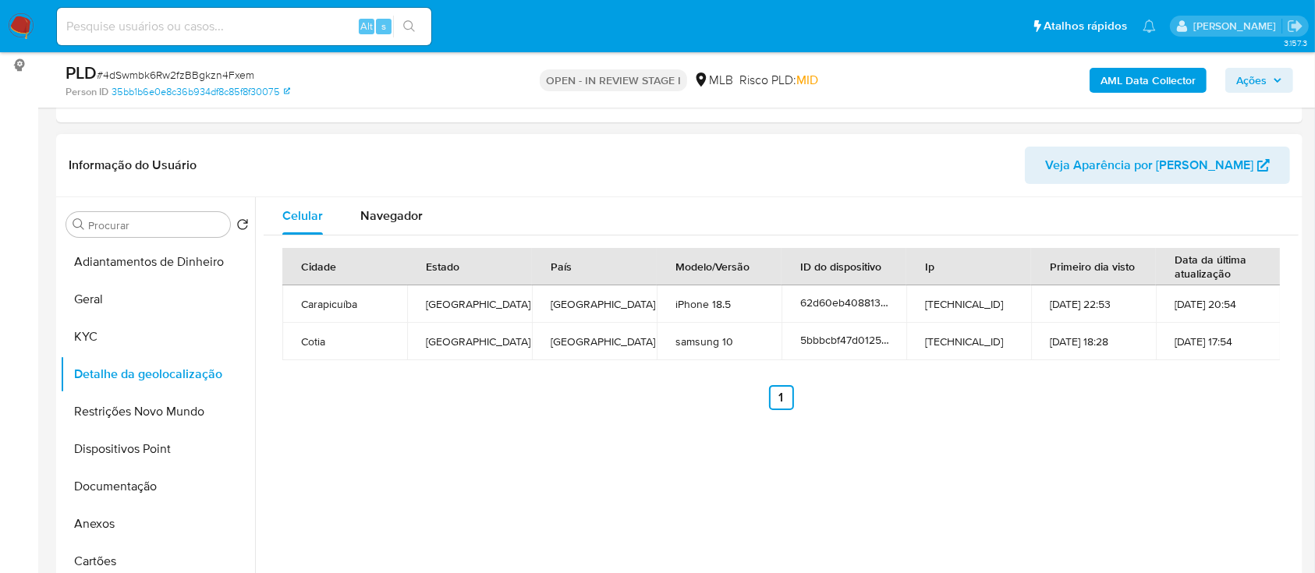
click at [1073, 428] on div "Celular Navegador Cidade Estado País Modelo/Versão ID do dispositivo Ip Primeir…" at bounding box center [777, 396] width 1044 height 399
click at [126, 413] on button "Restrições Novo Mundo" at bounding box center [151, 411] width 183 height 37
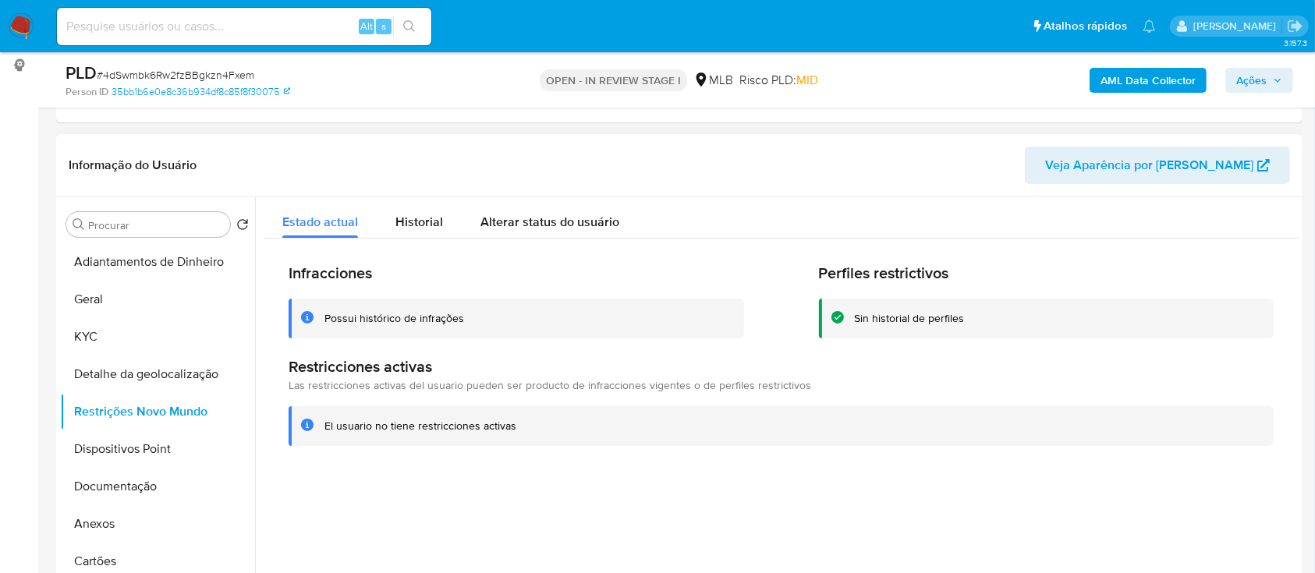
click at [935, 163] on header "Informação do Usuário Veja Aparência por [PERSON_NAME]" at bounding box center [680, 165] width 1222 height 37
click at [117, 441] on button "Dispositivos Point" at bounding box center [151, 449] width 183 height 37
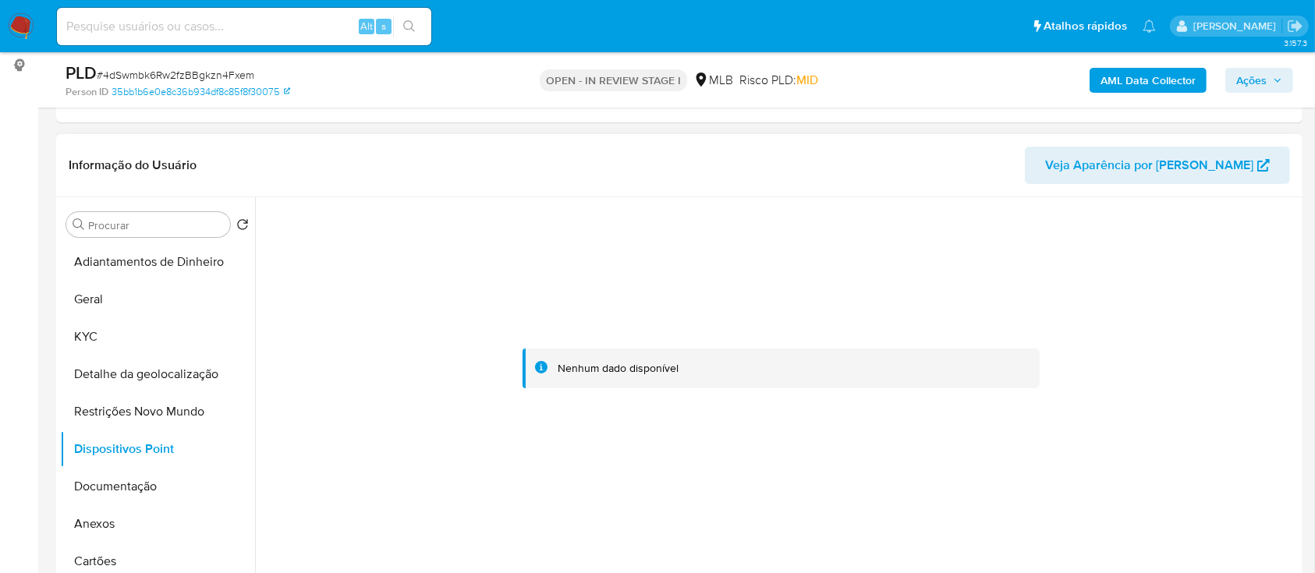
drag, startPoint x: 1168, startPoint y: 303, endPoint x: 1092, endPoint y: 250, distance: 92.4
click at [1163, 300] on div at bounding box center [781, 368] width 1035 height 343
click at [1161, 81] on b "AML Data Collector" at bounding box center [1148, 80] width 95 height 25
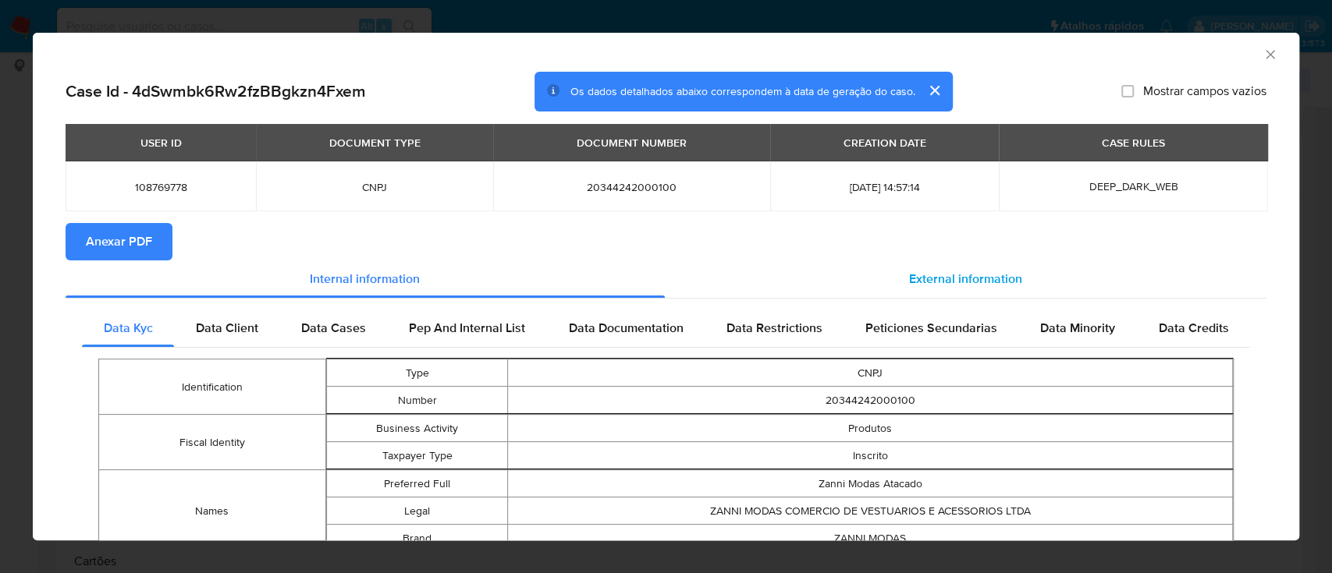
click at [981, 286] on span "External information" at bounding box center [965, 279] width 113 height 18
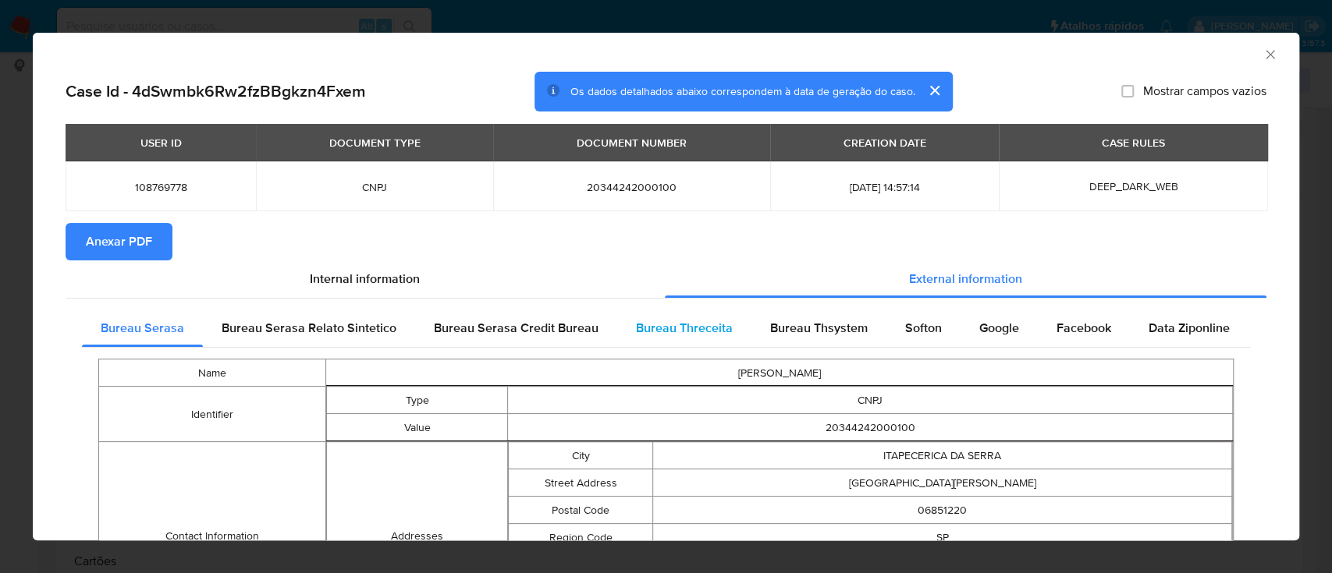
click at [687, 330] on span "Bureau Threceita" at bounding box center [684, 328] width 97 height 18
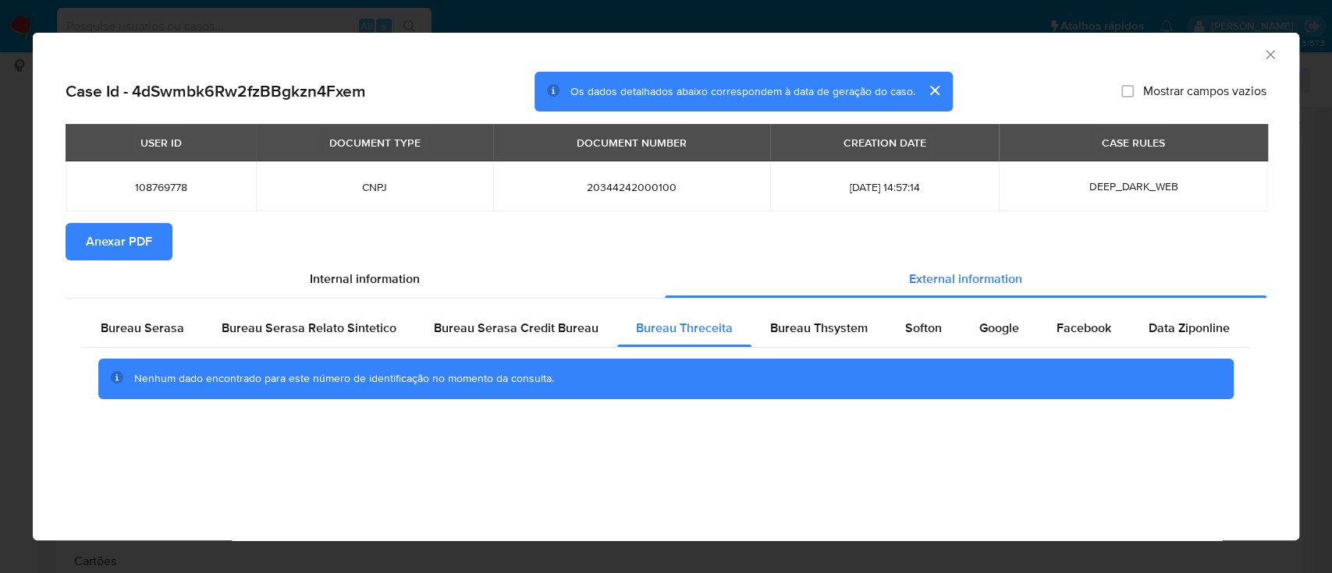
drag, startPoint x: 1123, startPoint y: 51, endPoint x: 974, endPoint y: 24, distance: 151.5
click at [1123, 52] on div "AML Data Collector" at bounding box center [653, 52] width 1219 height 17
click at [805, 318] on div "Bureau Thsystem" at bounding box center [818, 328] width 135 height 37
click at [1095, 49] on div "AML Data Collector" at bounding box center [653, 52] width 1219 height 17
click at [914, 333] on span "Softon" at bounding box center [923, 328] width 37 height 18
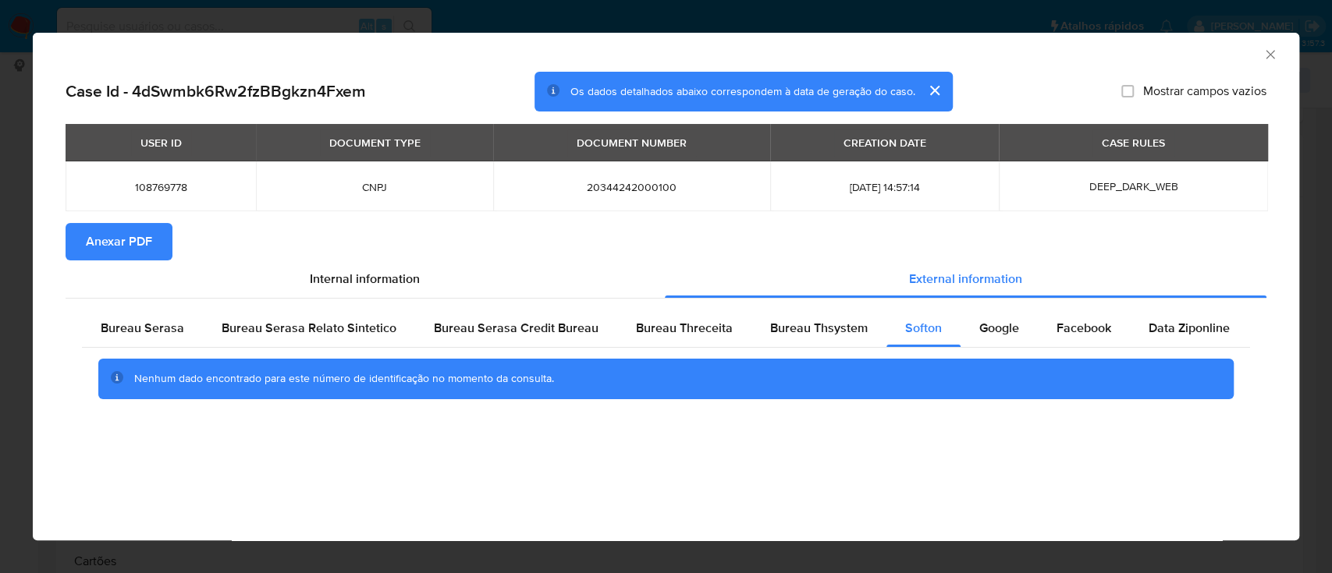
click at [1088, 47] on div "AML Data Collector" at bounding box center [653, 52] width 1219 height 17
click at [995, 332] on span "Google" at bounding box center [999, 328] width 40 height 18
drag, startPoint x: 1123, startPoint y: 41, endPoint x: 1080, endPoint y: 37, distance: 43.1
click at [1123, 41] on div "AML Data Collector" at bounding box center [666, 52] width 1266 height 39
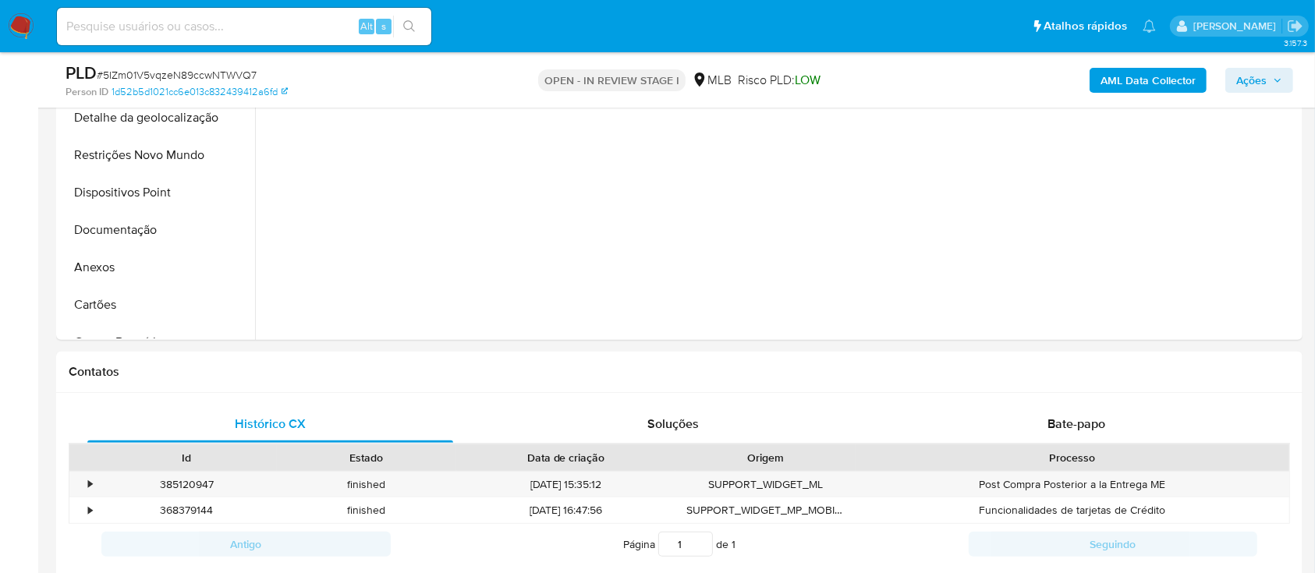
scroll to position [208, 0]
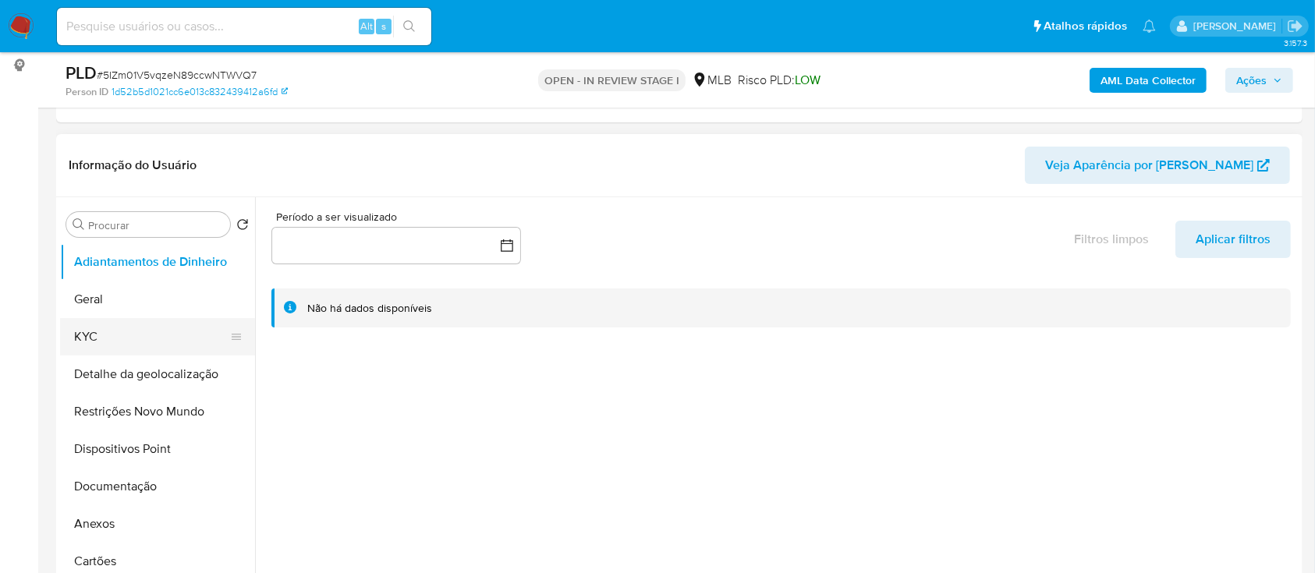
click at [93, 332] on button "KYC" at bounding box center [151, 336] width 183 height 37
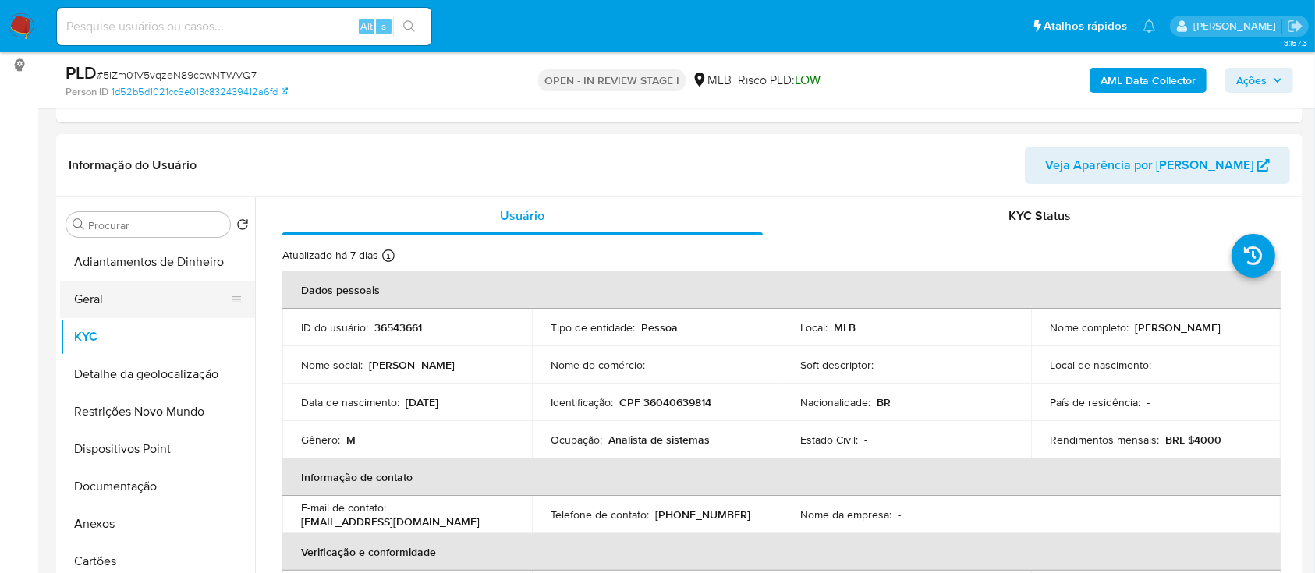
click at [118, 299] on button "Geral" at bounding box center [151, 299] width 183 height 37
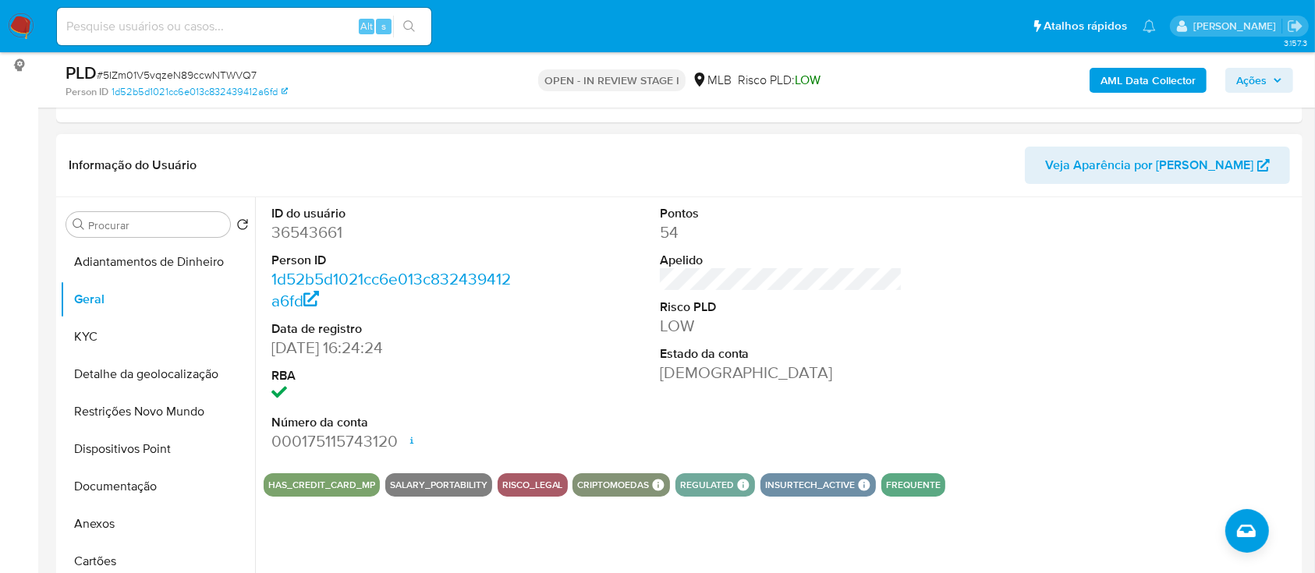
drag, startPoint x: 1155, startPoint y: 315, endPoint x: 886, endPoint y: 190, distance: 296.3
click at [1155, 314] on div at bounding box center [1169, 329] width 259 height 264
click at [112, 337] on button "KYC" at bounding box center [151, 336] width 183 height 37
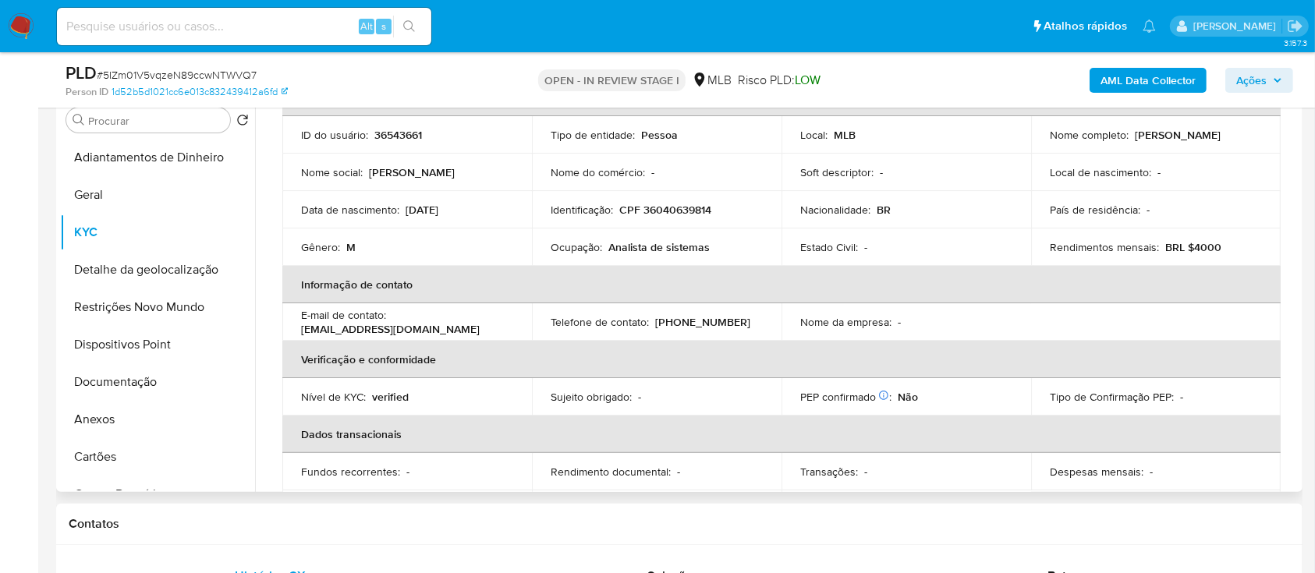
scroll to position [90, 0]
click at [1028, 79] on div "AML Data Collector Ações" at bounding box center [1091, 80] width 405 height 37
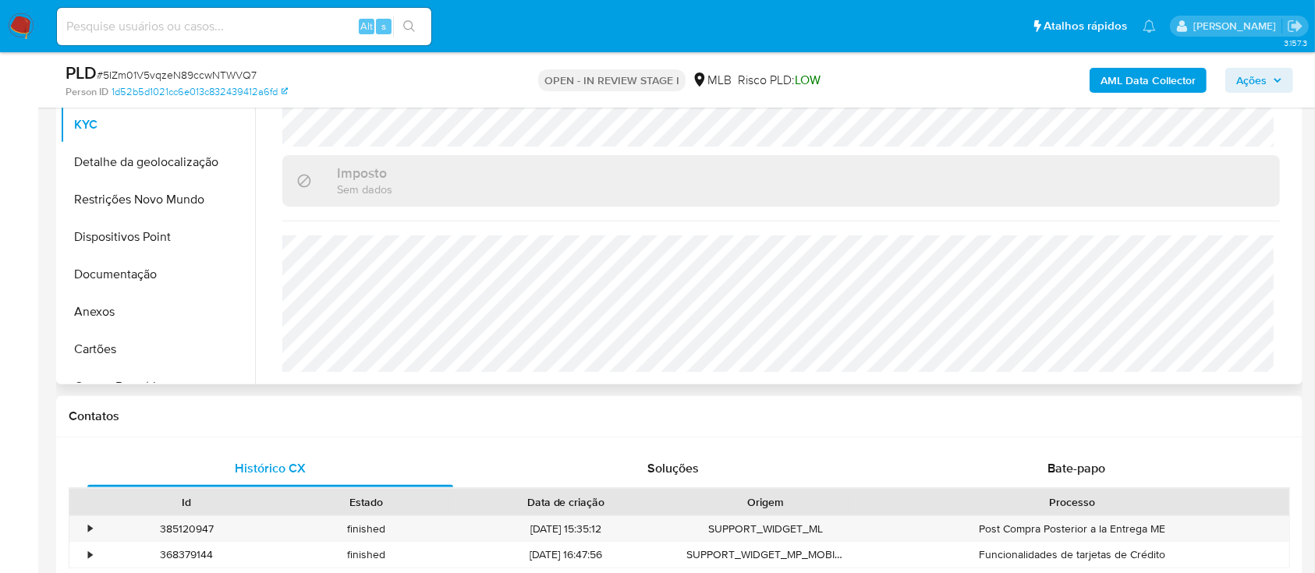
scroll to position [416, 0]
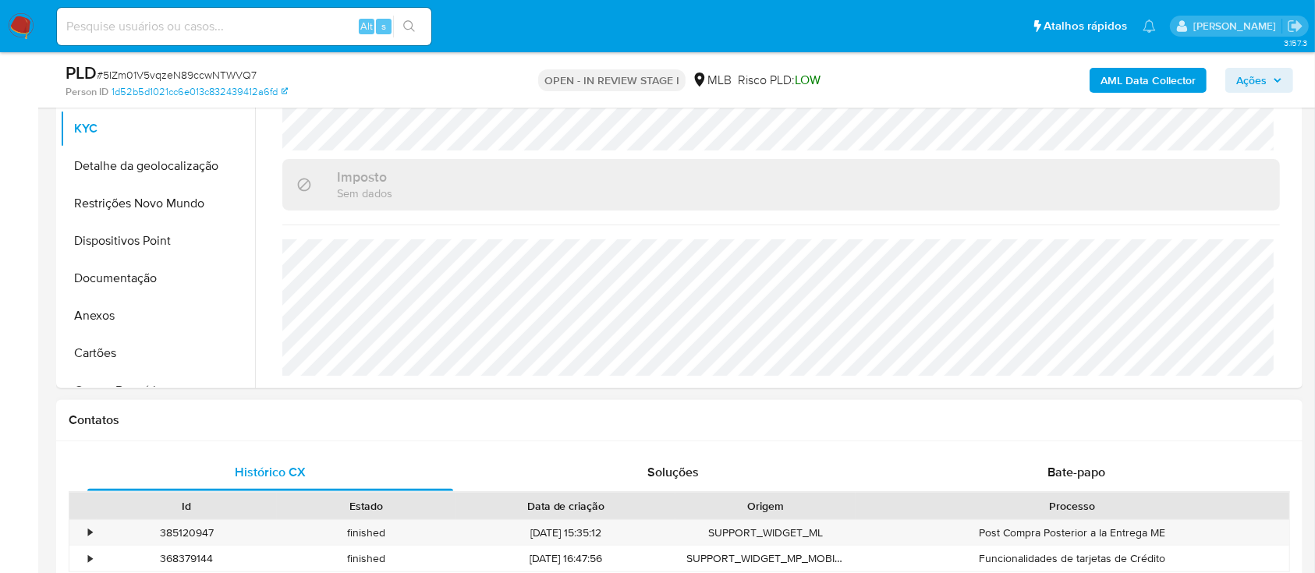
click at [1061, 421] on h1 "Contatos" at bounding box center [680, 421] width 1222 height 16
click at [161, 172] on button "Detalhe da geolocalização" at bounding box center [151, 165] width 183 height 37
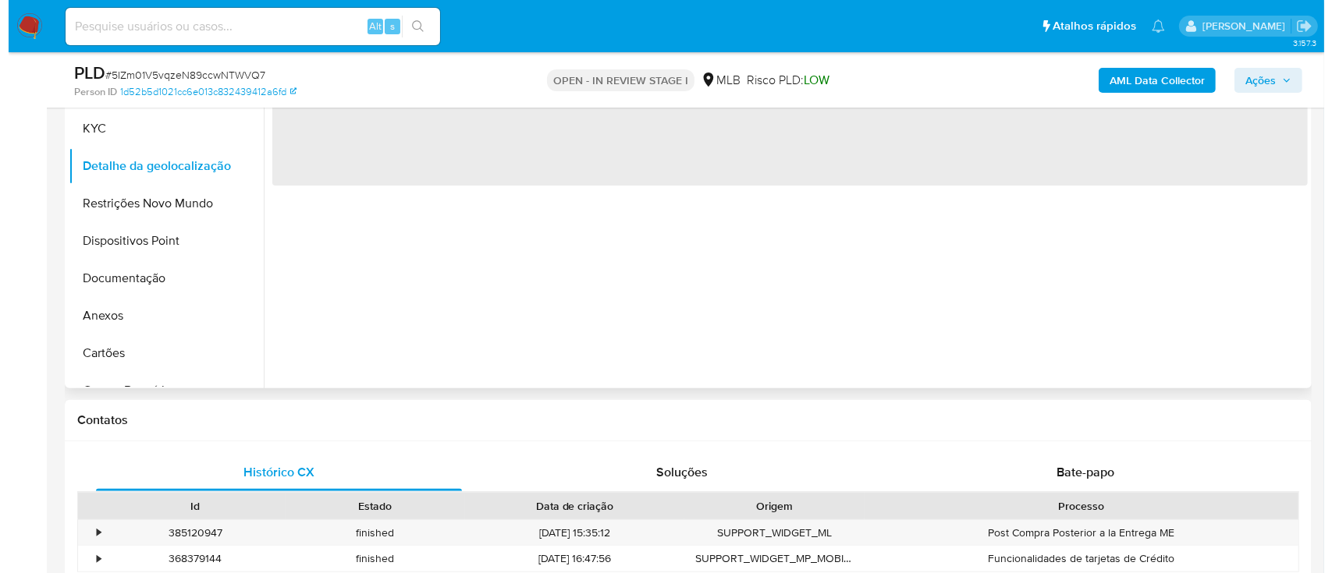
scroll to position [208, 0]
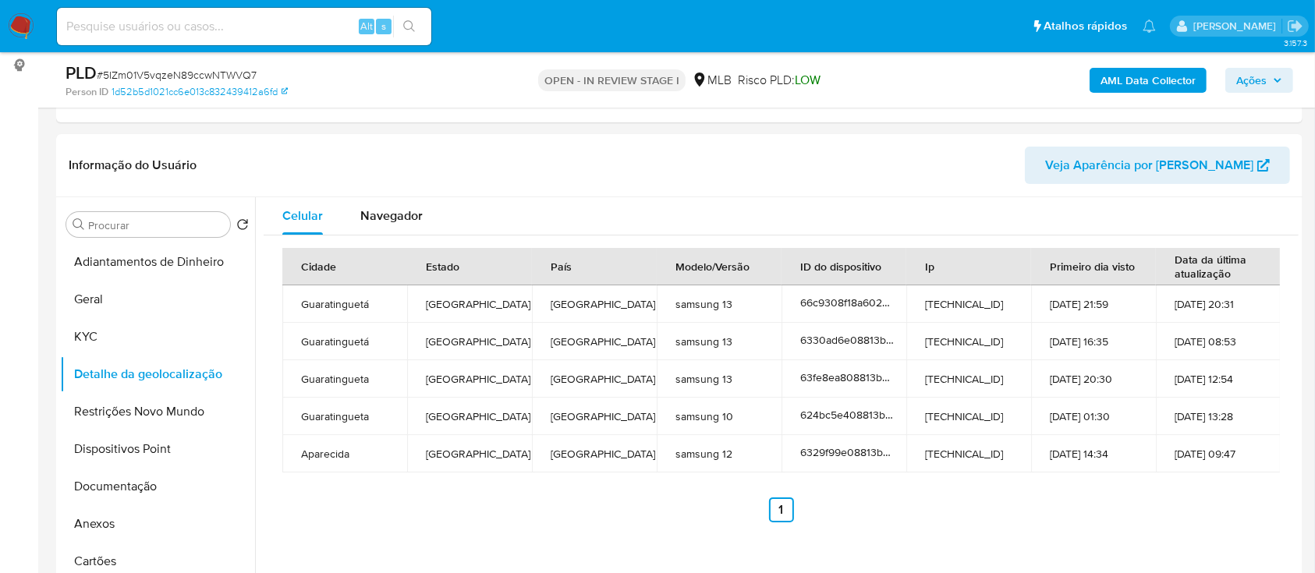
drag, startPoint x: 1025, startPoint y: 172, endPoint x: 592, endPoint y: 22, distance: 458.2
click at [1015, 168] on header "Informação do Usuário Veja Aparência por [PERSON_NAME]" at bounding box center [680, 165] width 1222 height 37
click at [180, 409] on button "Restrições Novo Mundo" at bounding box center [151, 411] width 183 height 37
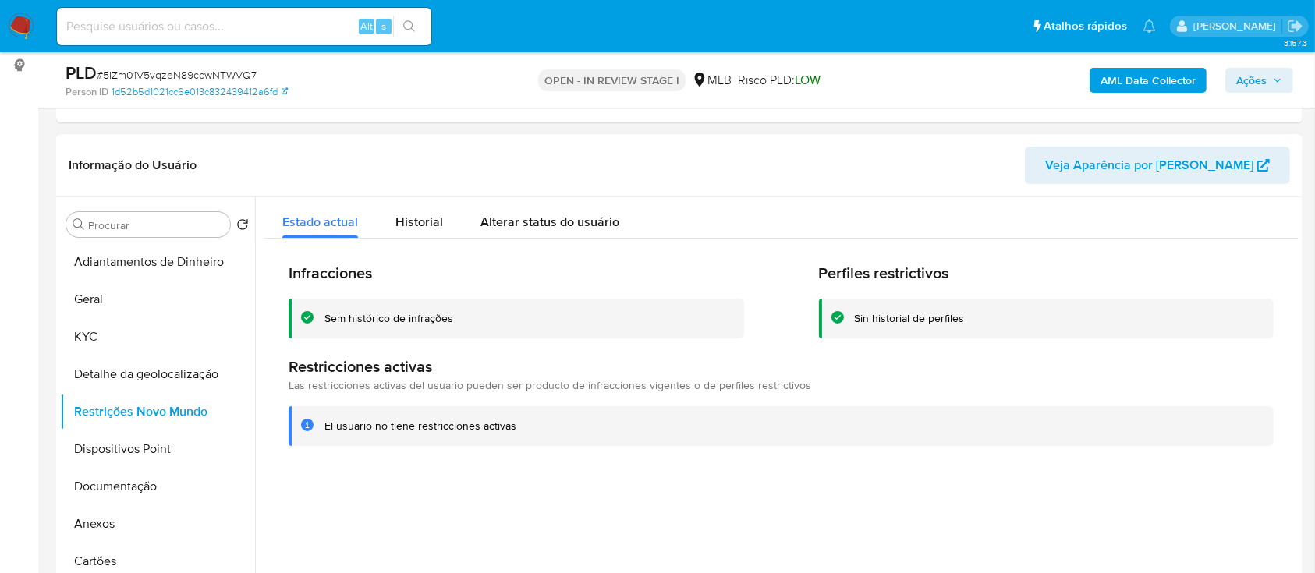
click at [1005, 159] on header "Informação do Usuário Veja Aparência por [PERSON_NAME]" at bounding box center [680, 165] width 1222 height 37
click at [157, 448] on button "Dispositivos Point" at bounding box center [151, 449] width 183 height 37
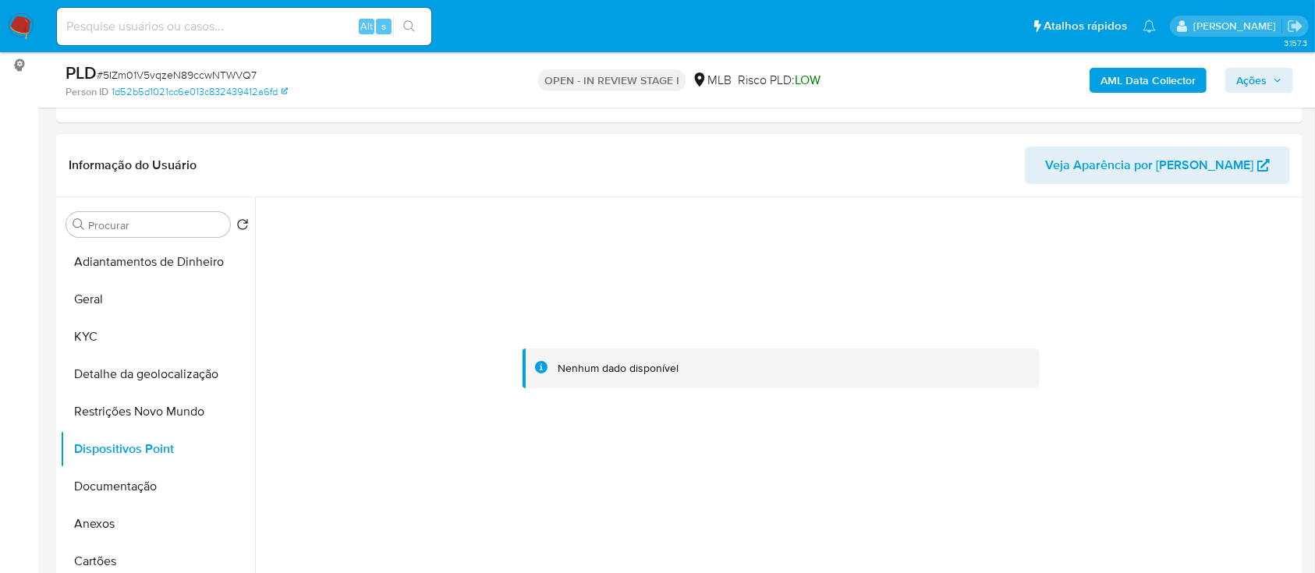
drag, startPoint x: 1107, startPoint y: 263, endPoint x: 818, endPoint y: 122, distance: 321.0
click at [1107, 264] on div at bounding box center [781, 368] width 1035 height 343
click at [1111, 83] on b "AML Data Collector" at bounding box center [1148, 80] width 95 height 25
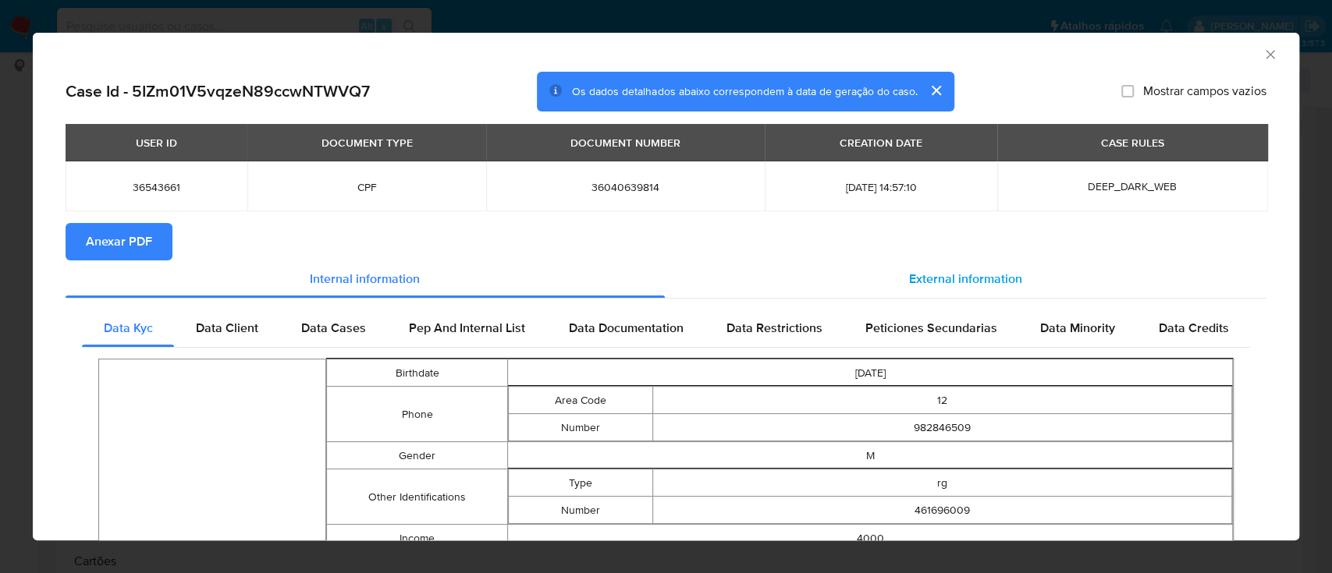
click at [953, 283] on span "External information" at bounding box center [965, 279] width 113 height 18
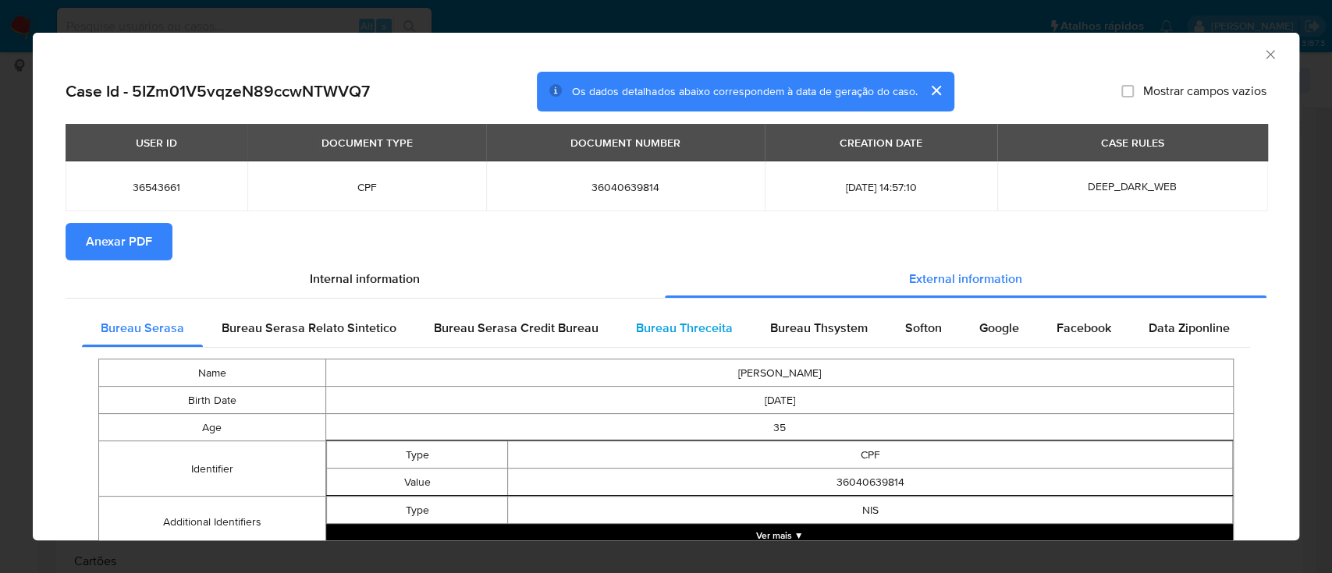
click at [672, 334] on span "Bureau Threceita" at bounding box center [684, 328] width 97 height 18
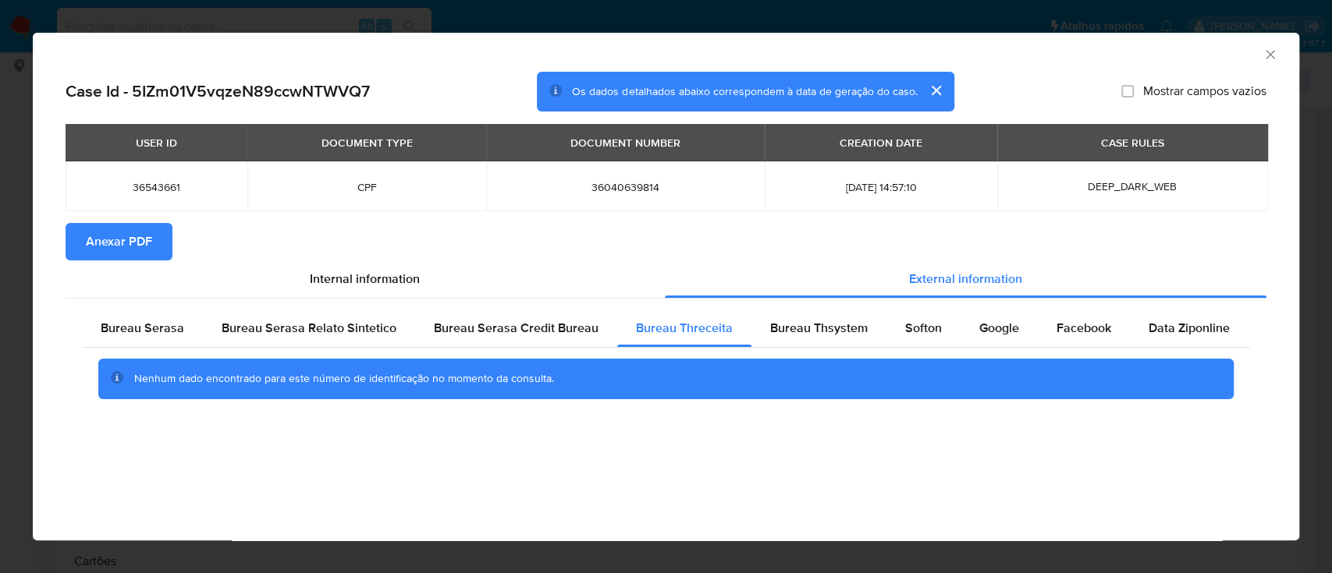
drag, startPoint x: 1091, startPoint y: 59, endPoint x: 1076, endPoint y: 57, distance: 15.8
click at [1091, 61] on div "AML Data Collector" at bounding box center [666, 52] width 1266 height 39
click at [781, 331] on span "Bureau Thsystem" at bounding box center [819, 328] width 98 height 18
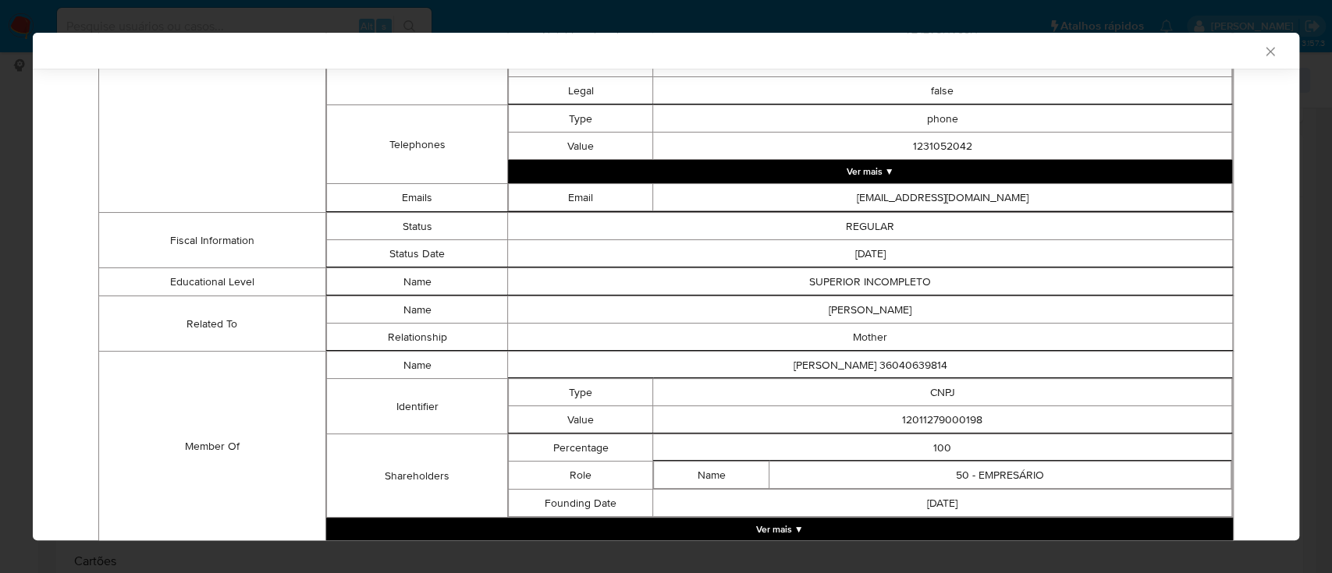
scroll to position [849, 0]
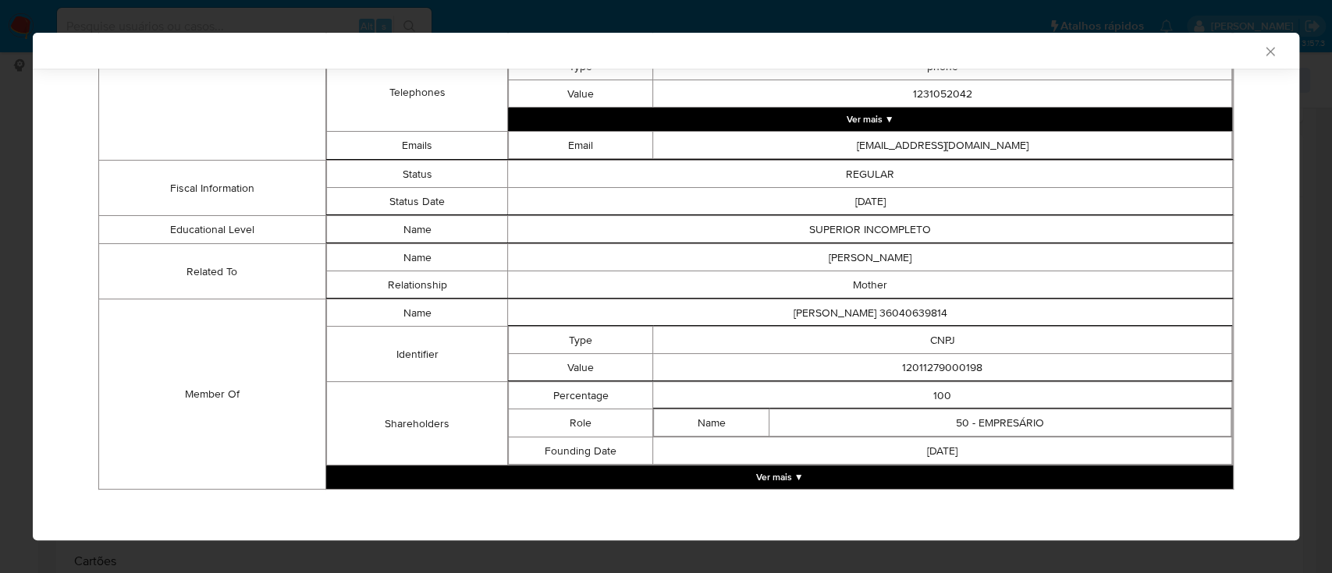
click at [113, 338] on td "Member Of" at bounding box center [212, 395] width 227 height 190
drag, startPoint x: 967, startPoint y: 364, endPoint x: 874, endPoint y: 362, distance: 92.9
click at [874, 361] on td "12011279000198" at bounding box center [942, 367] width 579 height 27
copy td "12011279000198"
click at [786, 474] on button "Ver mais ▼" at bounding box center [779, 477] width 907 height 23
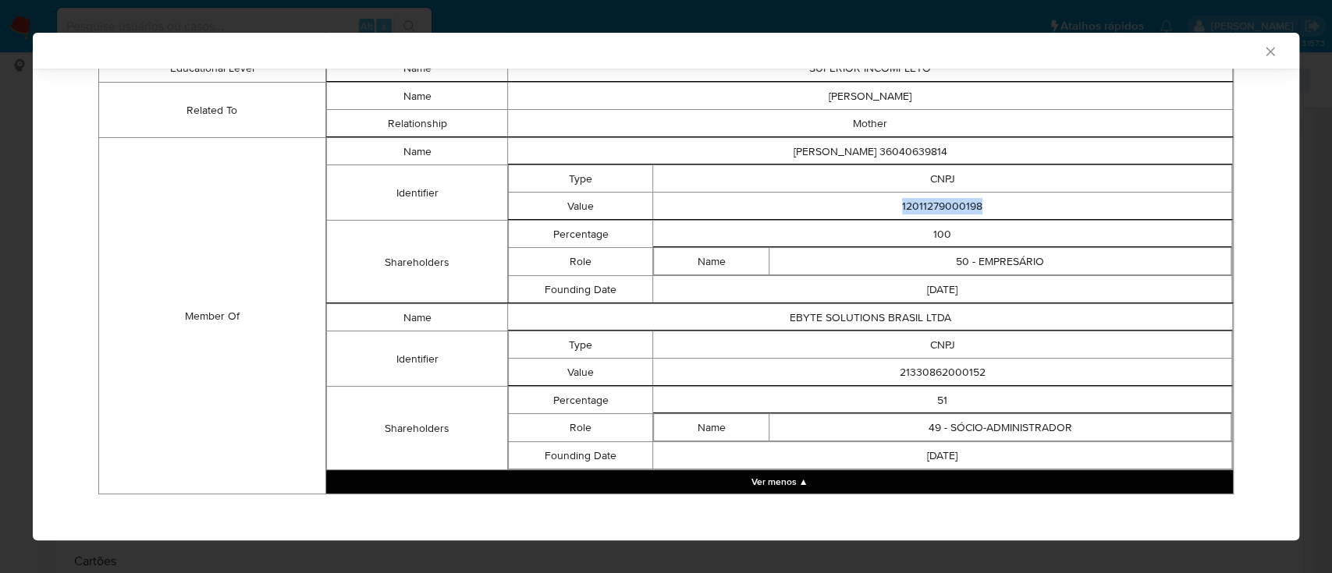
scroll to position [1013, 0]
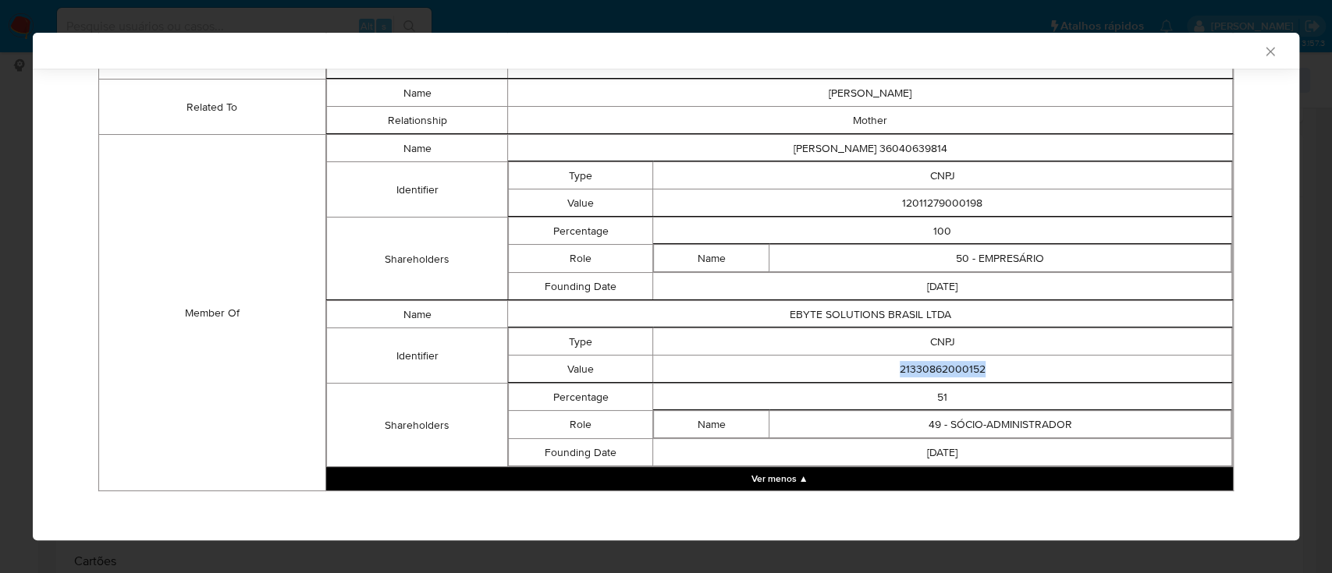
drag, startPoint x: 978, startPoint y: 367, endPoint x: 852, endPoint y: 372, distance: 125.7
click at [852, 372] on td "21330862000152" at bounding box center [942, 369] width 579 height 27
copy td "21330862000152"
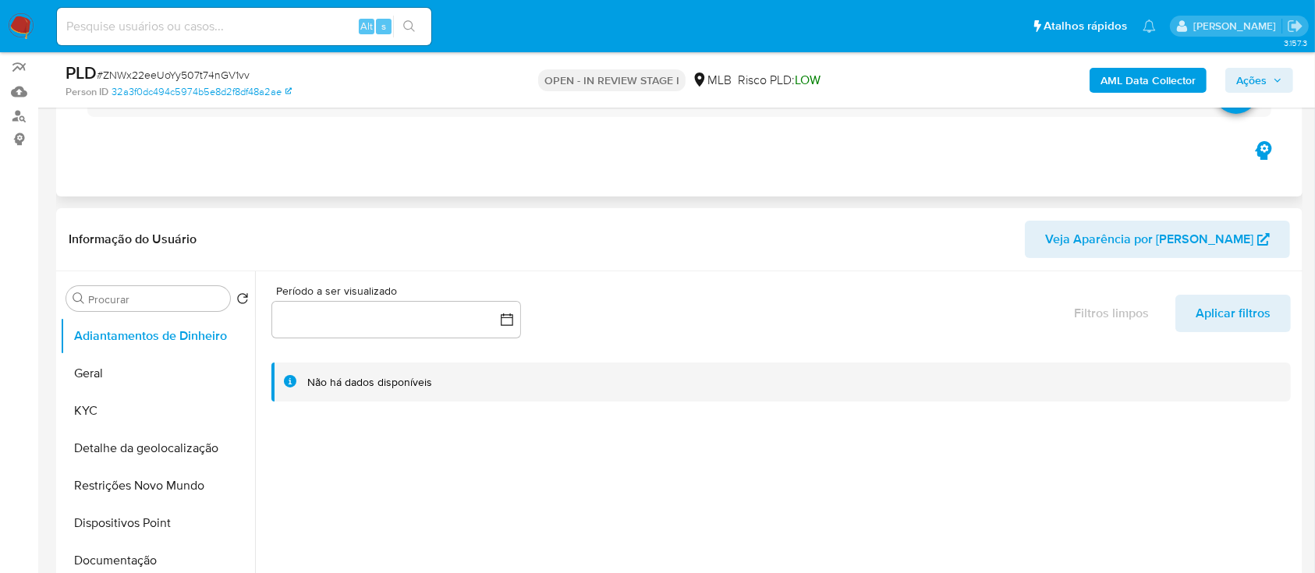
scroll to position [208, 0]
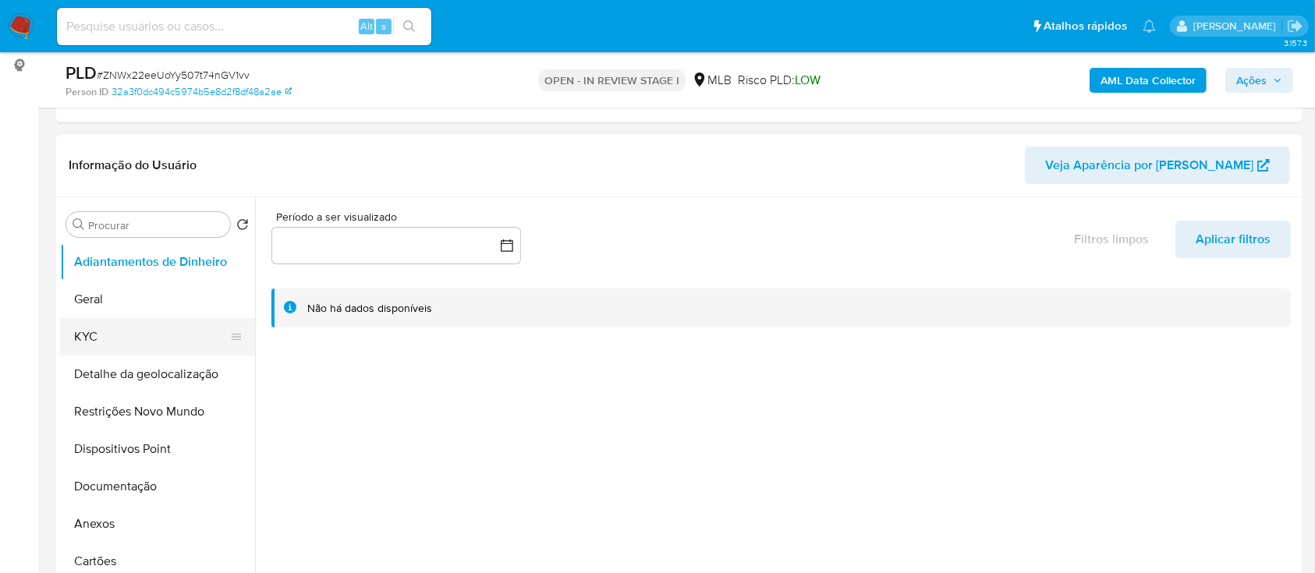
click at [88, 334] on button "KYC" at bounding box center [151, 336] width 183 height 37
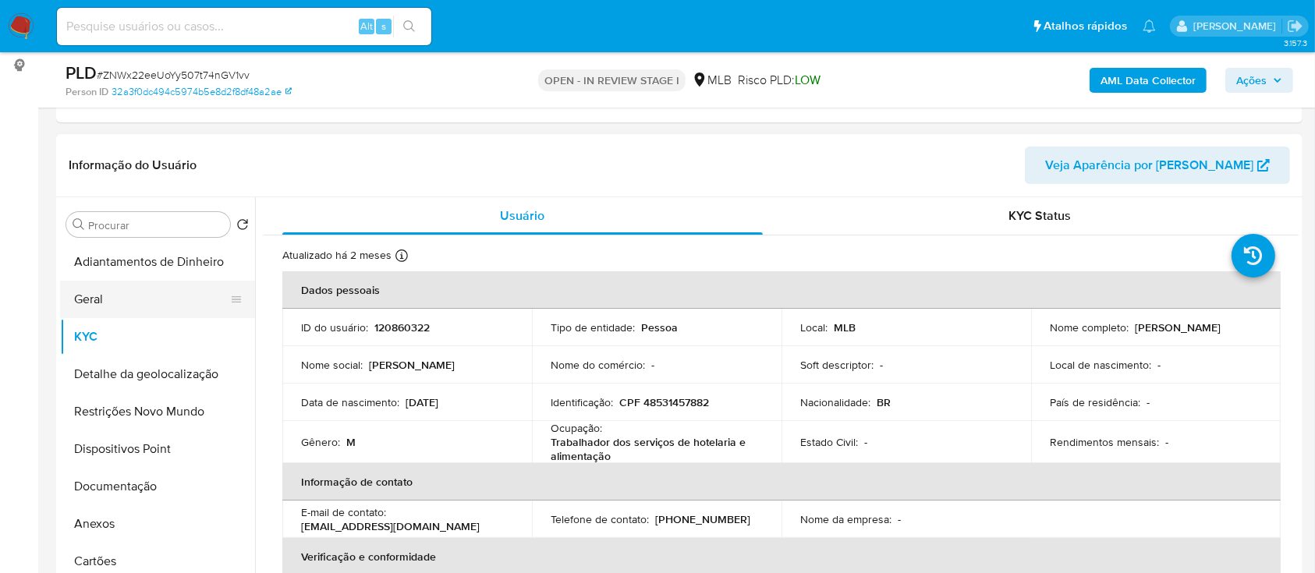
click at [97, 307] on button "Geral" at bounding box center [151, 299] width 183 height 37
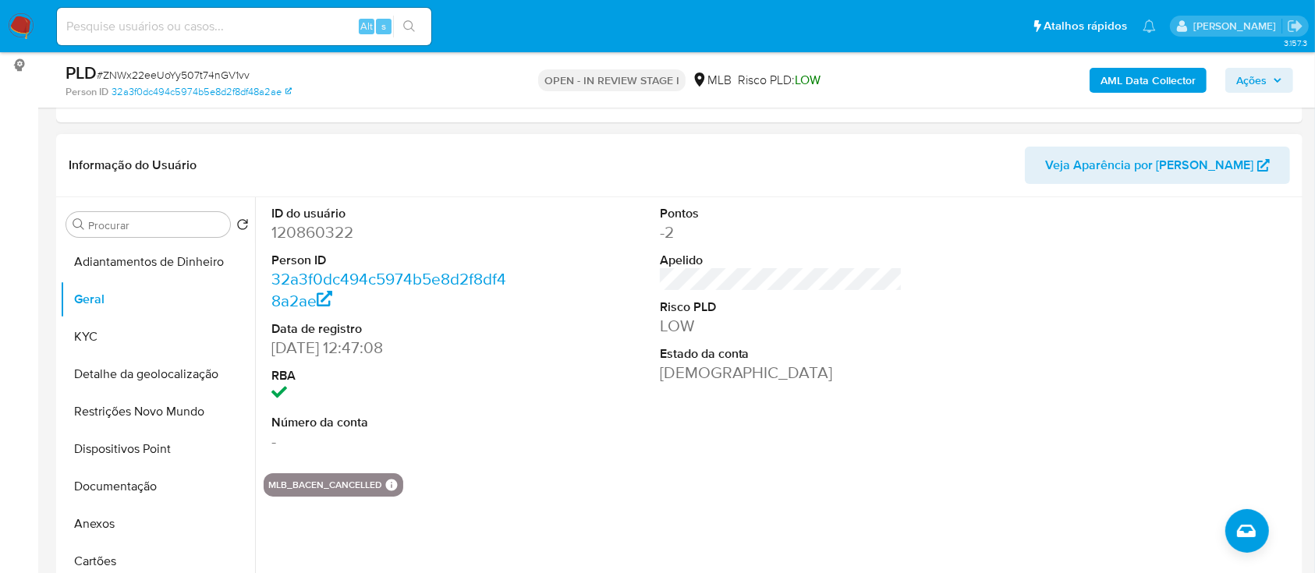
drag, startPoint x: 762, startPoint y: 477, endPoint x: 703, endPoint y: 234, distance: 249.8
click at [763, 468] on section "ID do usuário 120860322 Person ID 32a3f0dc494c5974b5e8d2f8df48a2ae Data de regi…" at bounding box center [781, 347] width 1035 height 300
click at [129, 315] on button "Geral" at bounding box center [151, 299] width 183 height 37
click at [123, 329] on button "KYC" at bounding box center [151, 336] width 183 height 37
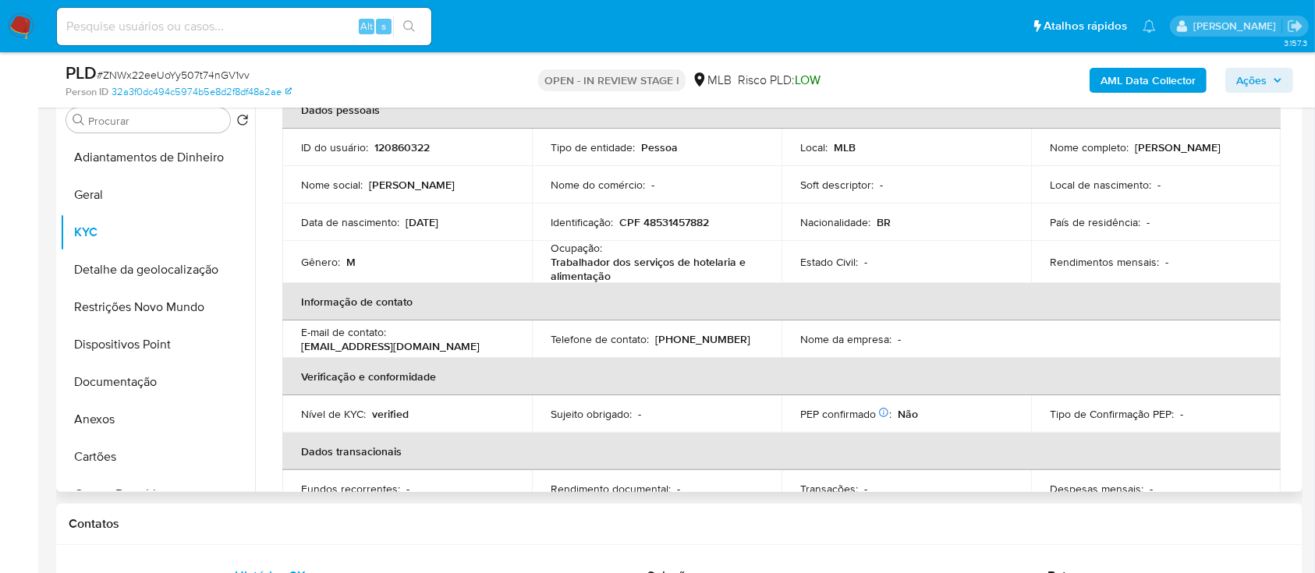
scroll to position [93, 0]
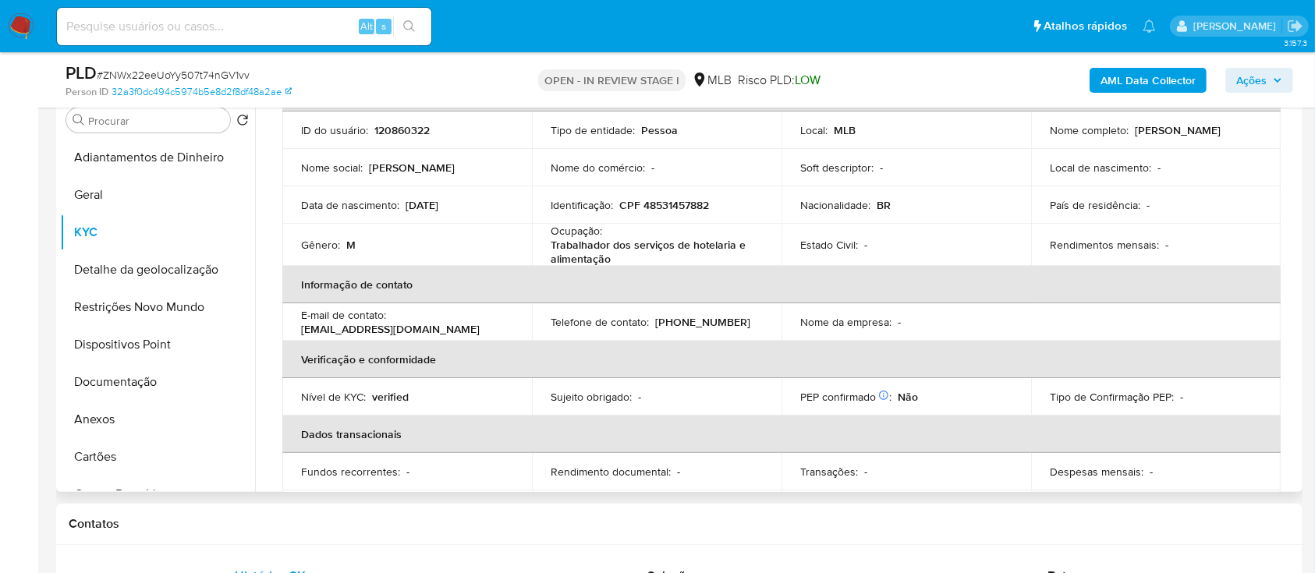
click at [1286, 183] on div "Atualizado há 2 meses Criado: [DATE] 02:03:56 Atualizado: [DATE] 11:59:38 Dados…" at bounding box center [781, 553] width 1035 height 1030
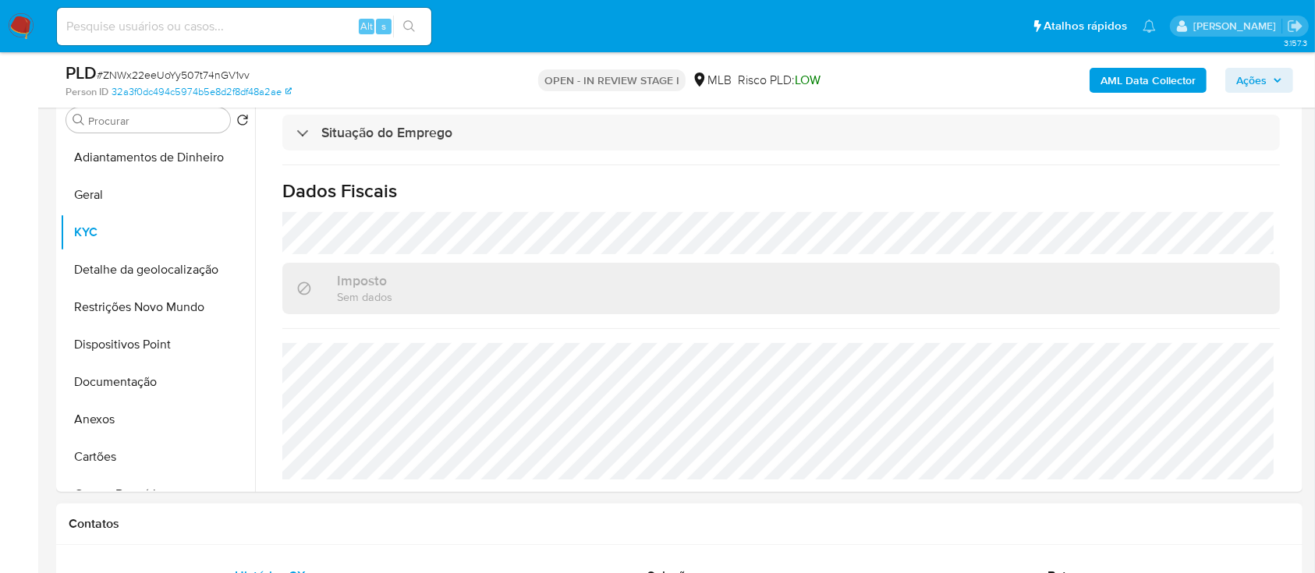
scroll to position [416, 0]
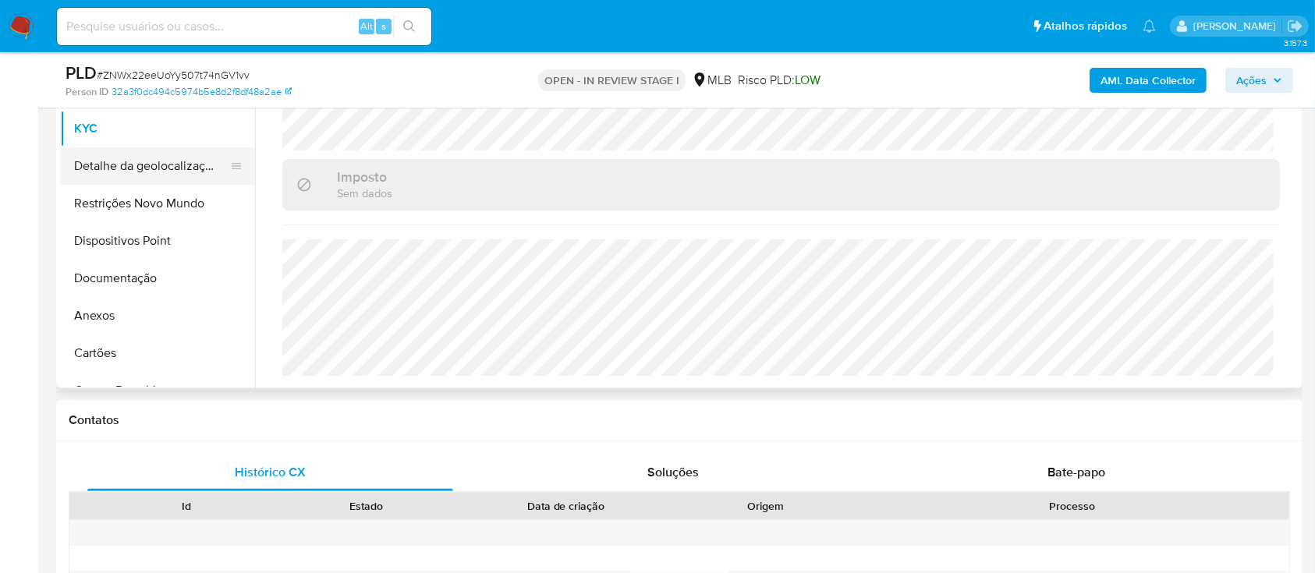
drag, startPoint x: 142, startPoint y: 160, endPoint x: 222, endPoint y: 164, distance: 80.4
click at [142, 161] on button "Detalhe da geolocalização" at bounding box center [151, 165] width 183 height 37
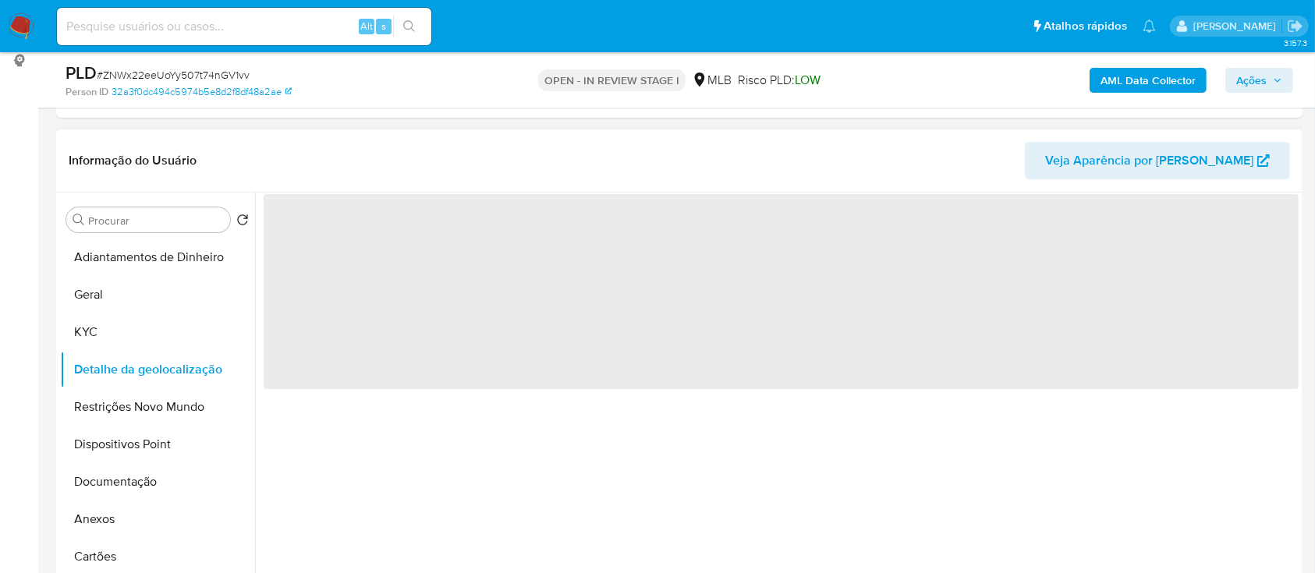
scroll to position [208, 0]
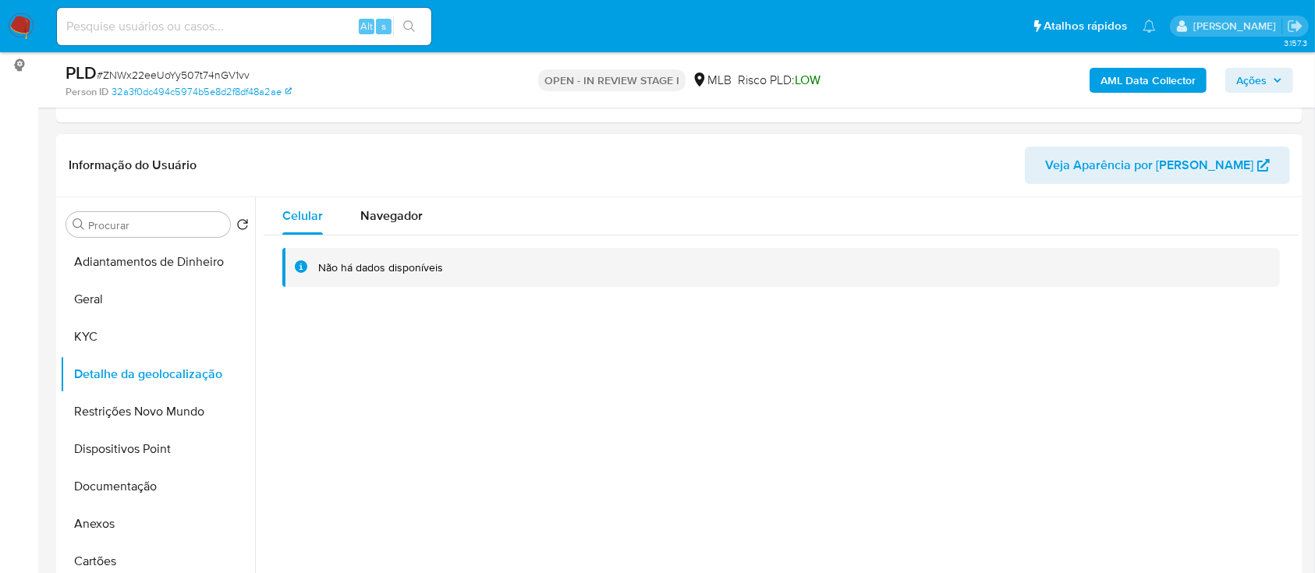
drag, startPoint x: 655, startPoint y: 467, endPoint x: 654, endPoint y: 346, distance: 120.9
click at [651, 458] on div "Celular Navegador Não há dados disponíveis" at bounding box center [777, 396] width 1044 height 399
click at [154, 401] on button "Restrições Novo Mundo" at bounding box center [151, 411] width 183 height 37
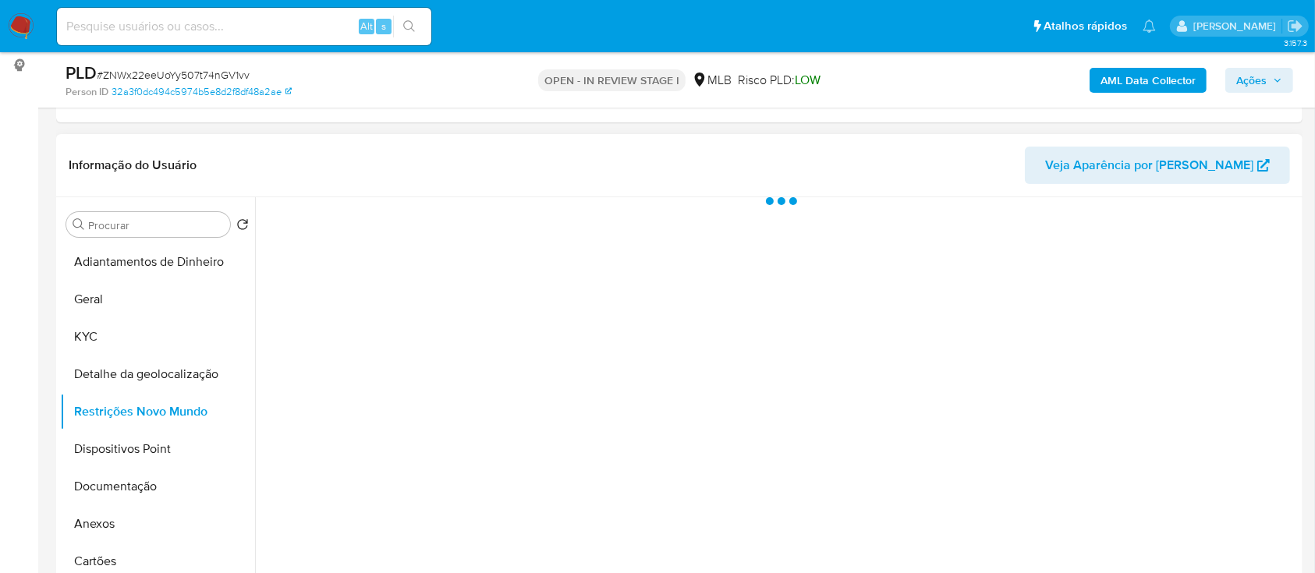
scroll to position [312, 0]
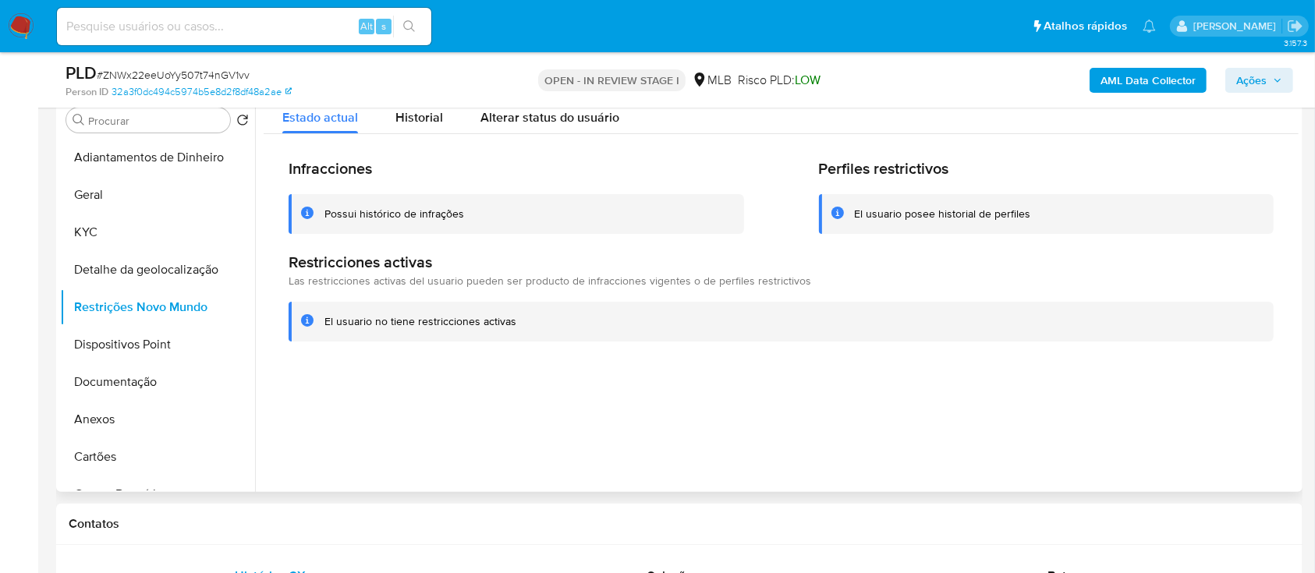
click at [681, 478] on div at bounding box center [777, 292] width 1044 height 399
click at [137, 354] on button "Dispositivos Point" at bounding box center [151, 344] width 183 height 37
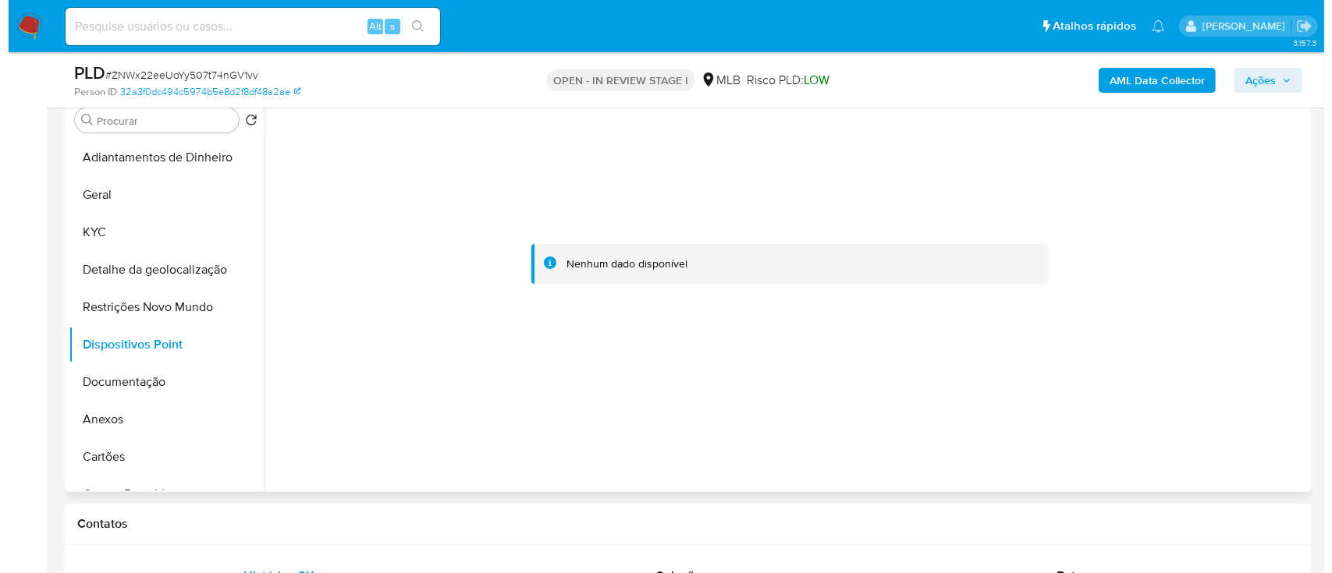
scroll to position [208, 0]
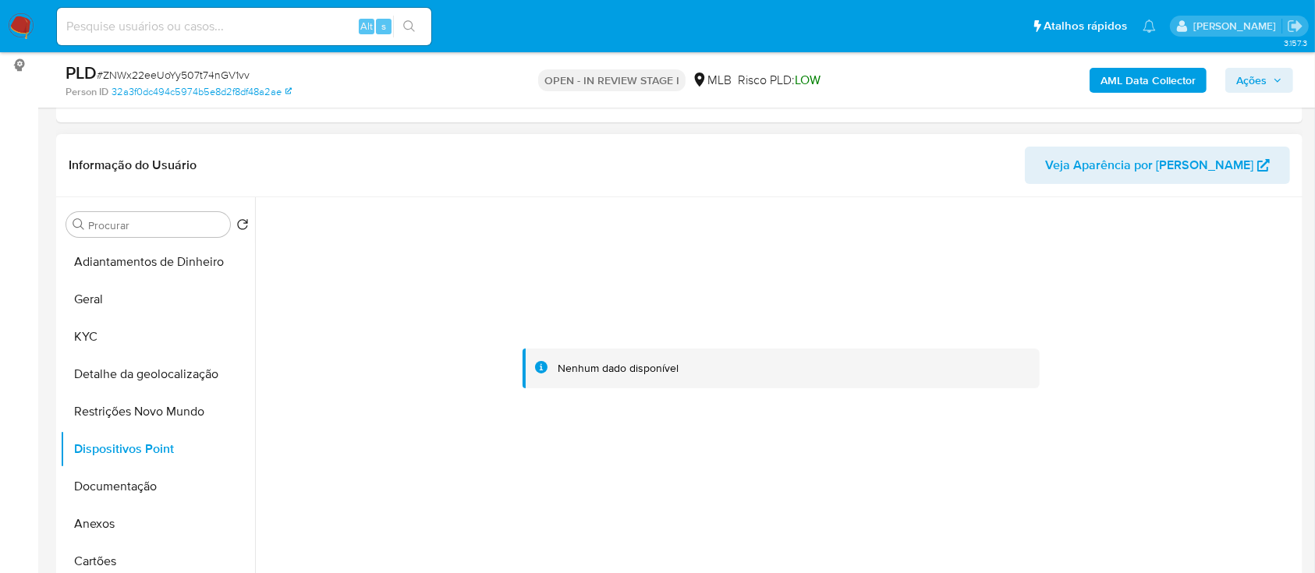
drag, startPoint x: 392, startPoint y: 473, endPoint x: 402, endPoint y: 454, distance: 20.9
click at [394, 468] on div at bounding box center [781, 368] width 1035 height 343
click at [1119, 86] on b "AML Data Collector" at bounding box center [1148, 80] width 95 height 25
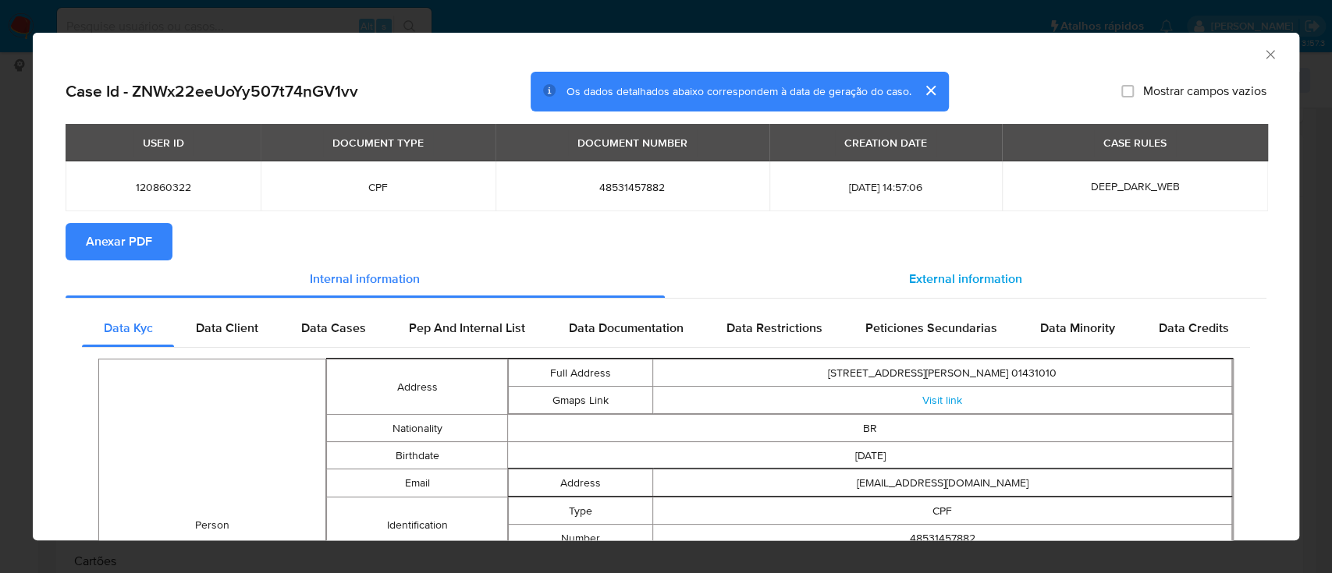
click at [973, 274] on span "External information" at bounding box center [965, 279] width 113 height 18
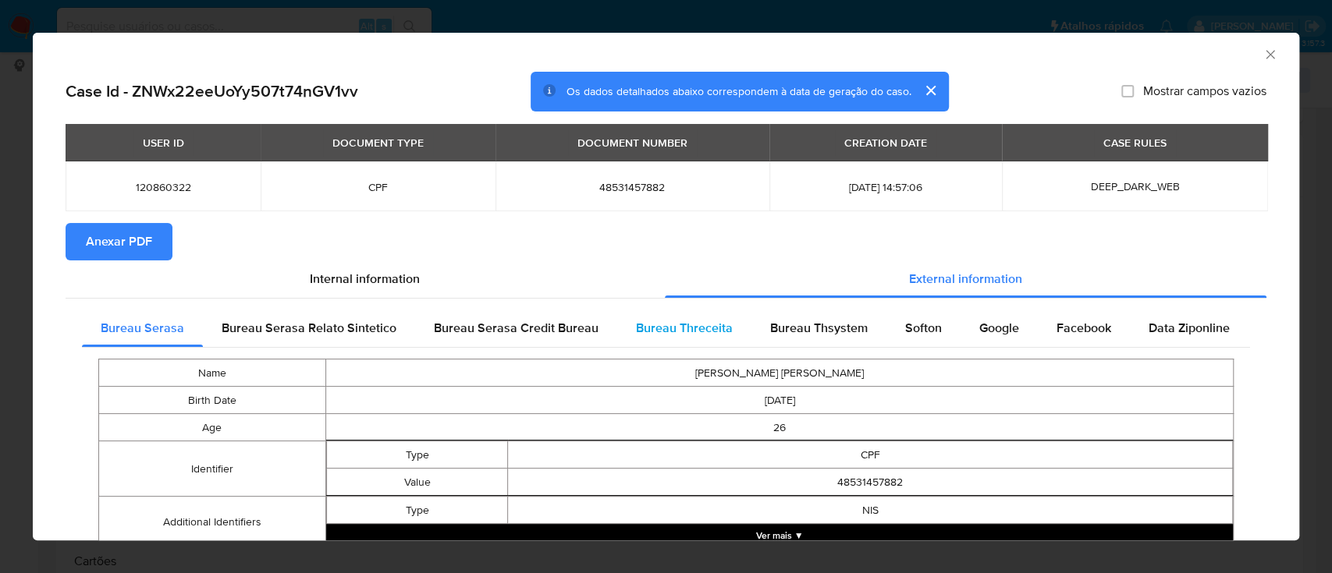
click at [694, 325] on span "Bureau Threceita" at bounding box center [684, 328] width 97 height 18
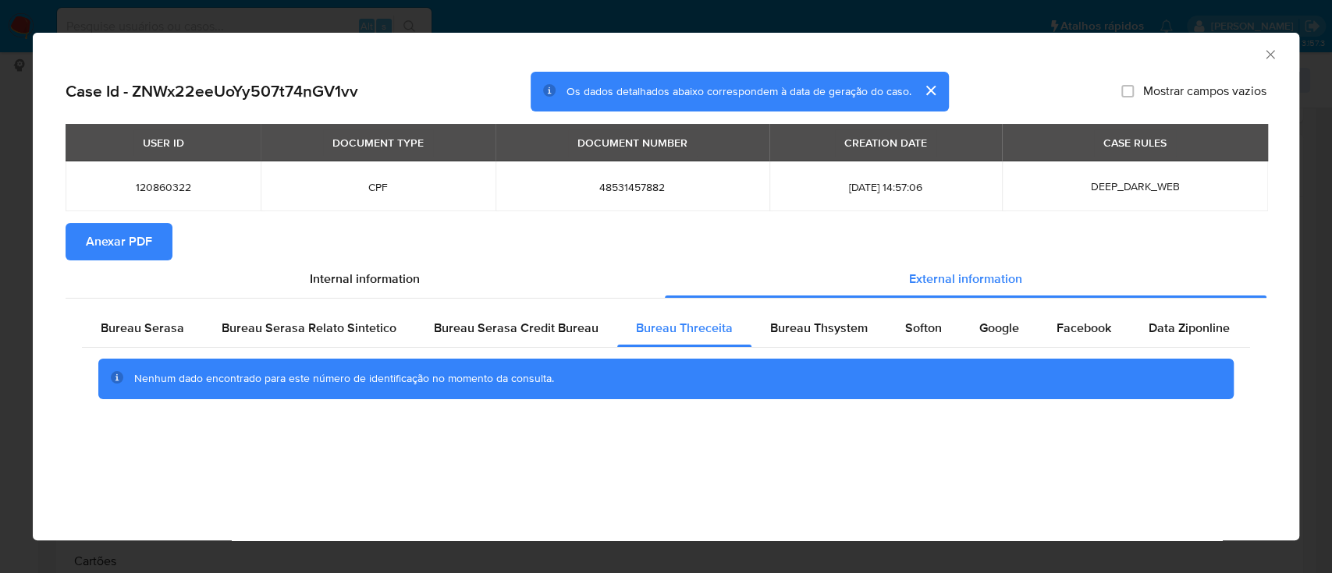
click at [1157, 63] on div "AML Data Collector" at bounding box center [666, 52] width 1266 height 39
click at [786, 328] on span "Bureau Thsystem" at bounding box center [819, 328] width 98 height 18
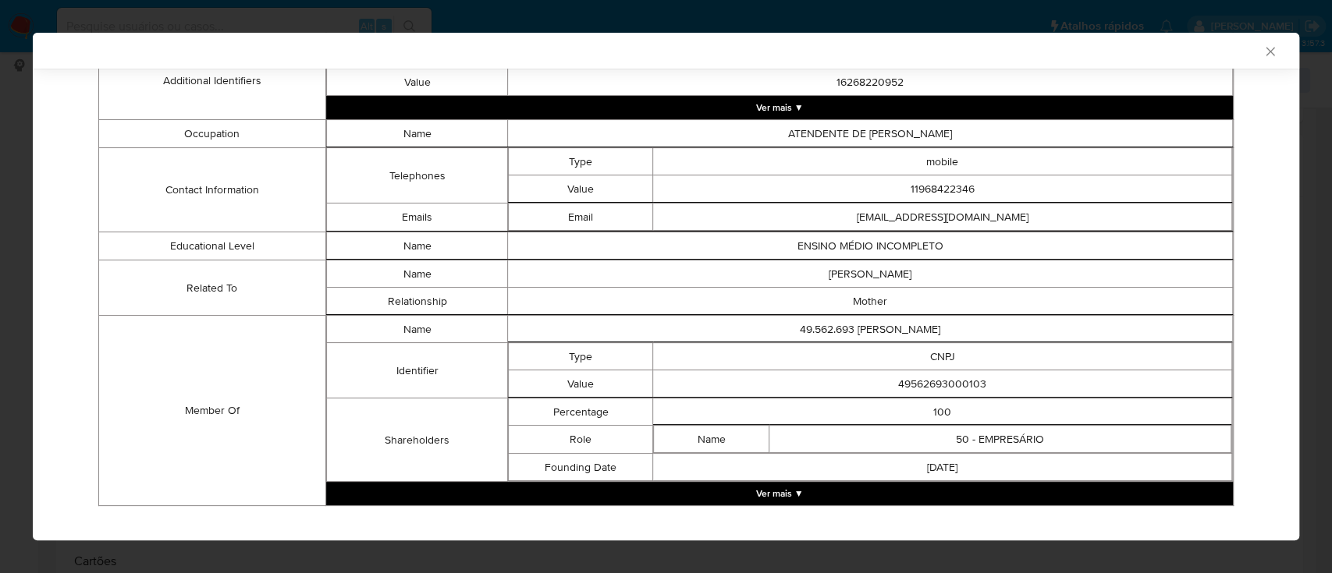
scroll to position [551, 0]
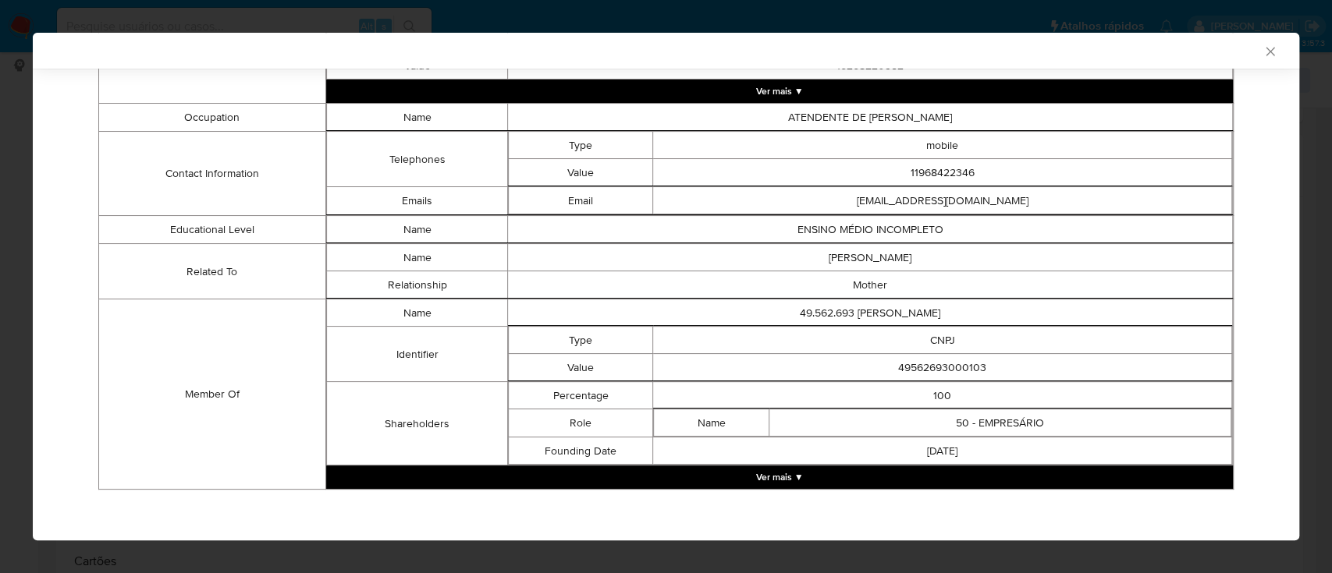
click at [779, 474] on button "Ver mais ▼" at bounding box center [779, 477] width 907 height 23
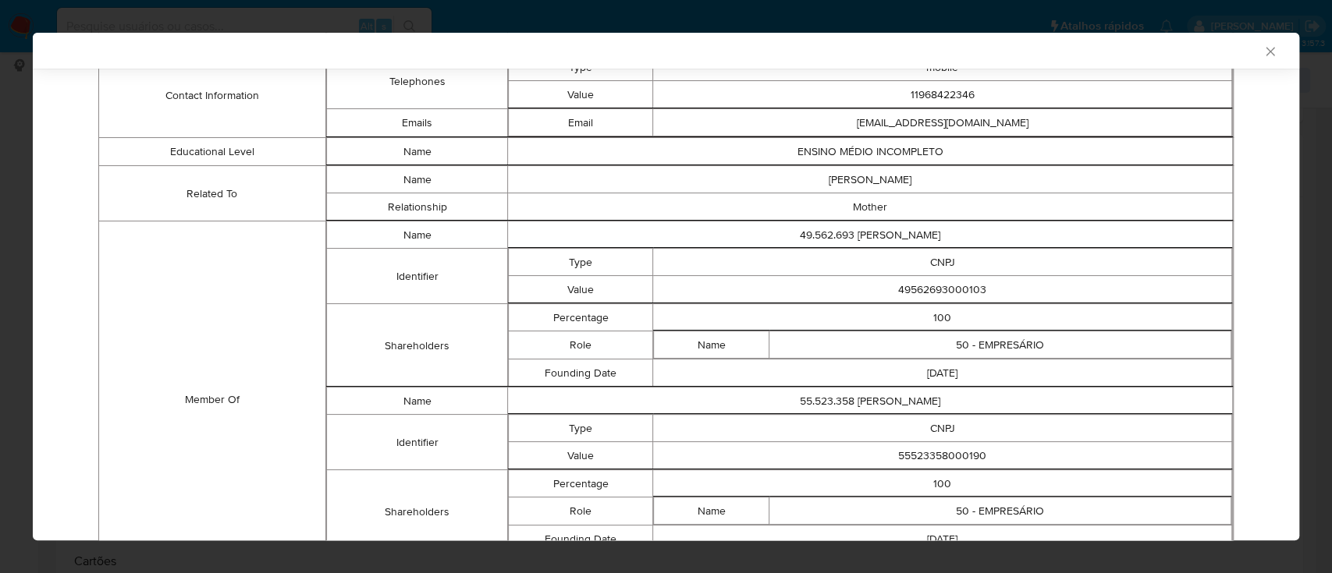
scroll to position [716, 0]
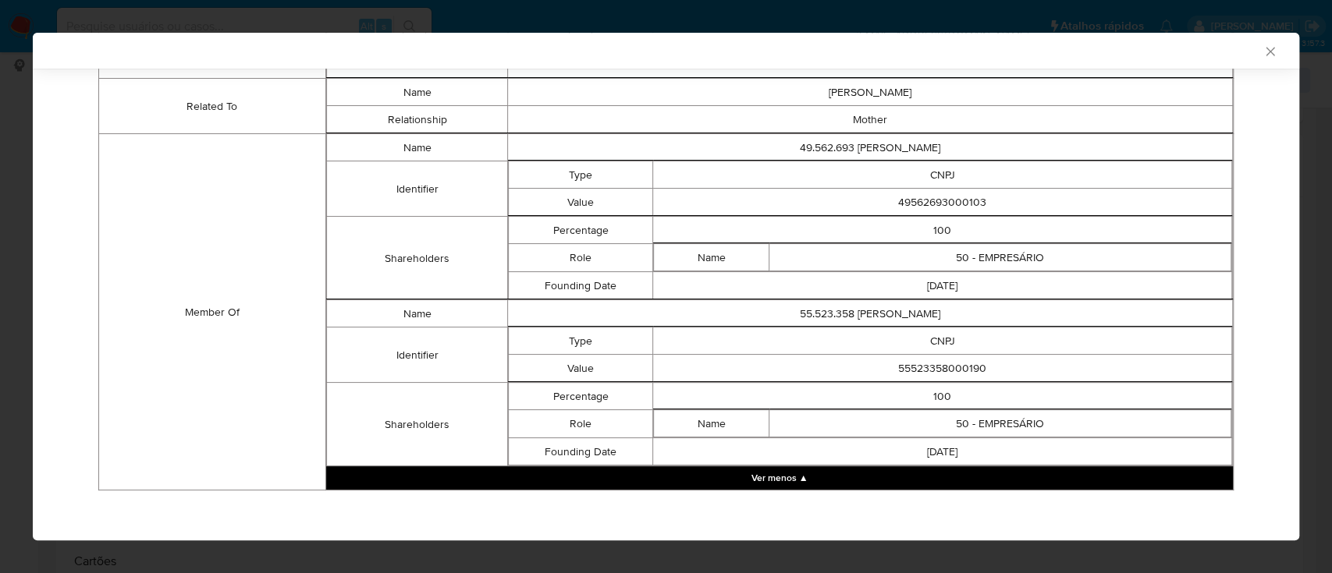
drag, startPoint x: 145, startPoint y: 215, endPoint x: 151, endPoint y: 208, distance: 9.4
click at [147, 215] on td "Member Of" at bounding box center [212, 312] width 227 height 357
drag, startPoint x: 988, startPoint y: 200, endPoint x: 887, endPoint y: 203, distance: 100.7
click at [887, 202] on td "49562693000103" at bounding box center [942, 202] width 579 height 27
copy td "49562693000103"
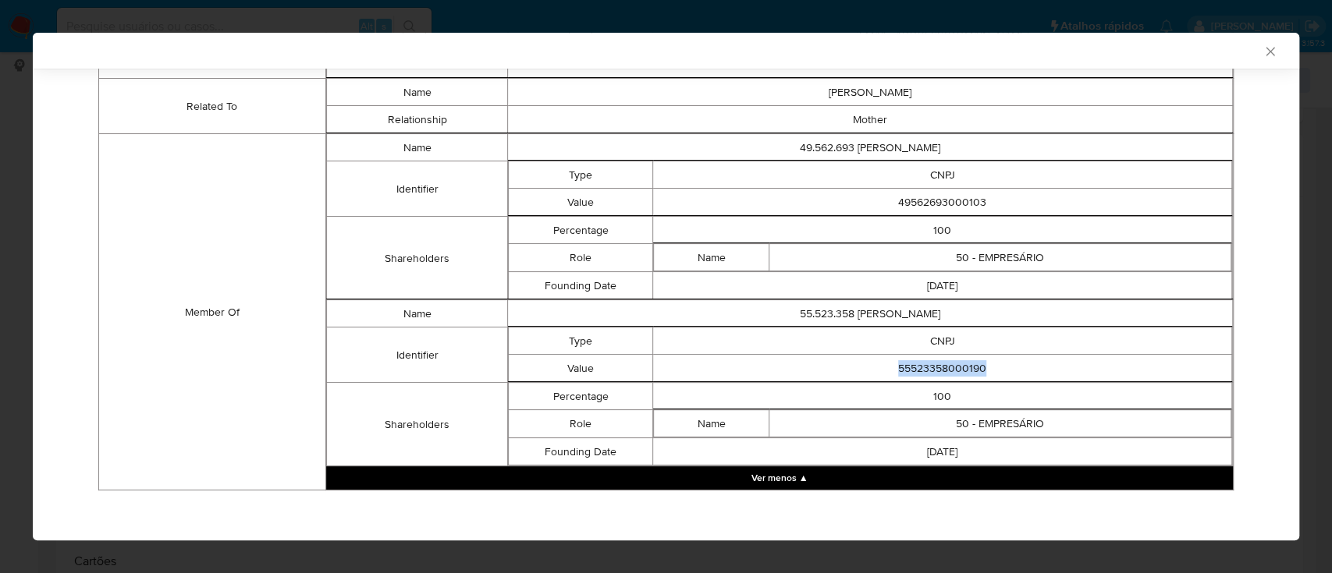
drag, startPoint x: 984, startPoint y: 357, endPoint x: 855, endPoint y: 363, distance: 128.9
click at [855, 363] on td "55523358000190" at bounding box center [942, 368] width 579 height 27
copy td "55523358000190"
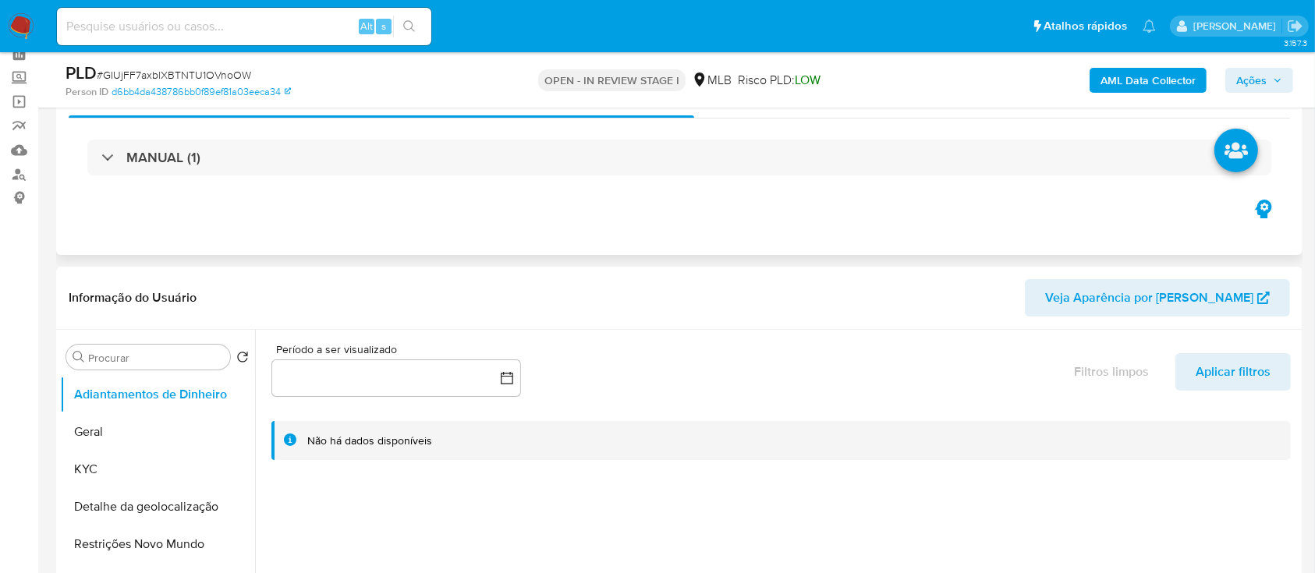
scroll to position [208, 0]
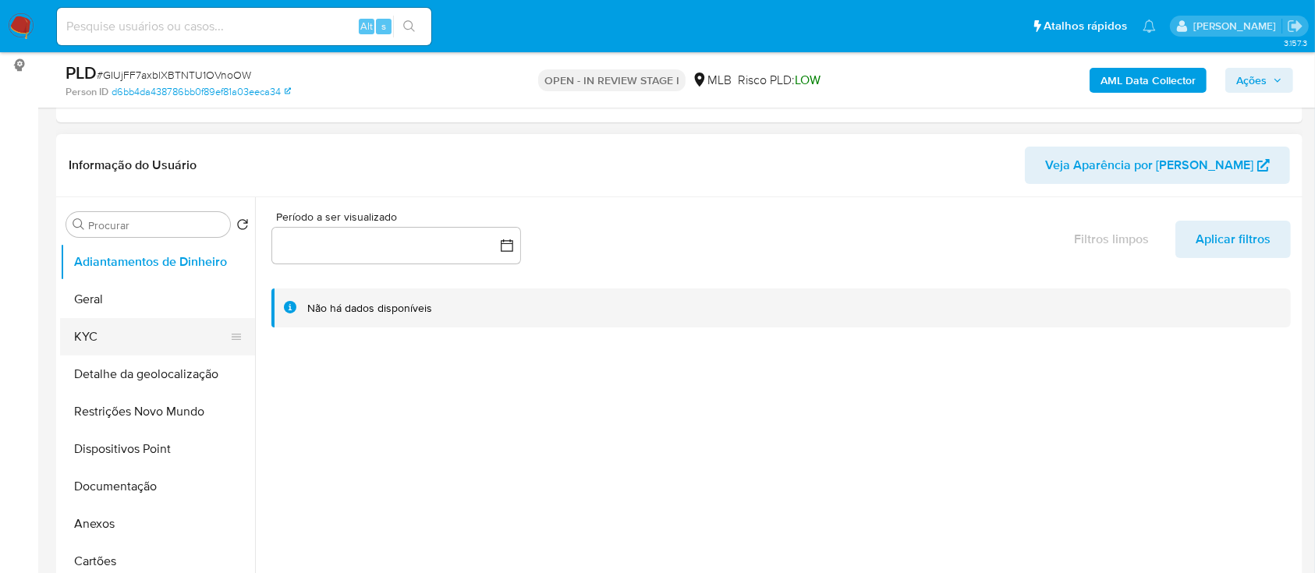
click at [114, 341] on button "KYC" at bounding box center [151, 336] width 183 height 37
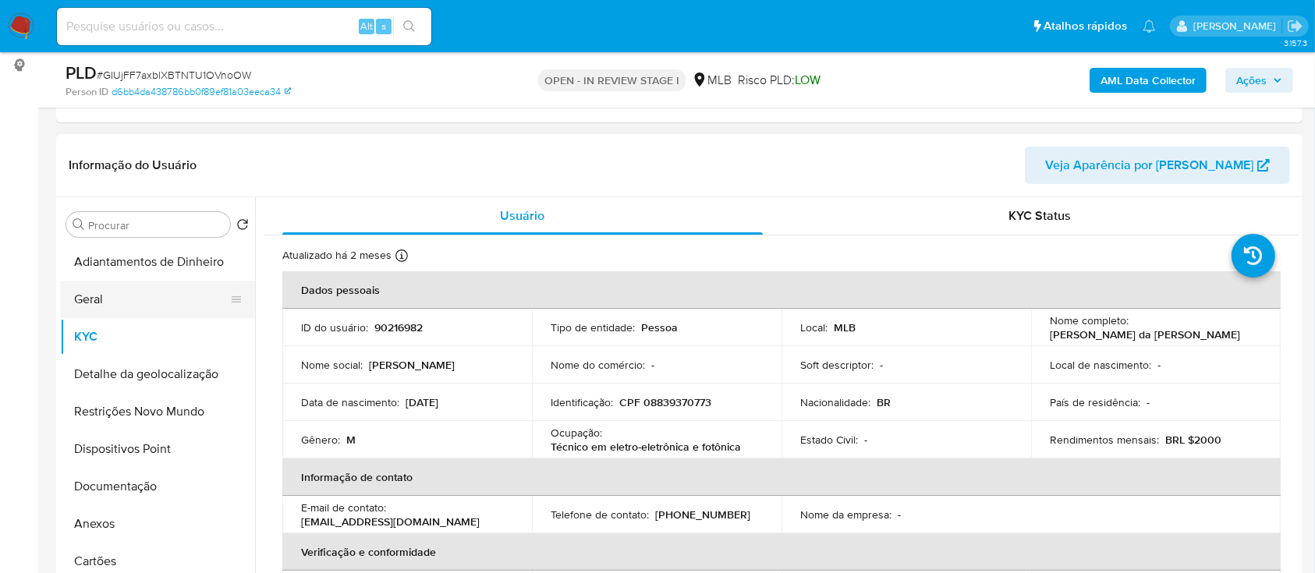
drag, startPoint x: 117, startPoint y: 305, endPoint x: 169, endPoint y: 293, distance: 52.8
click at [117, 303] on button "Geral" at bounding box center [151, 299] width 183 height 37
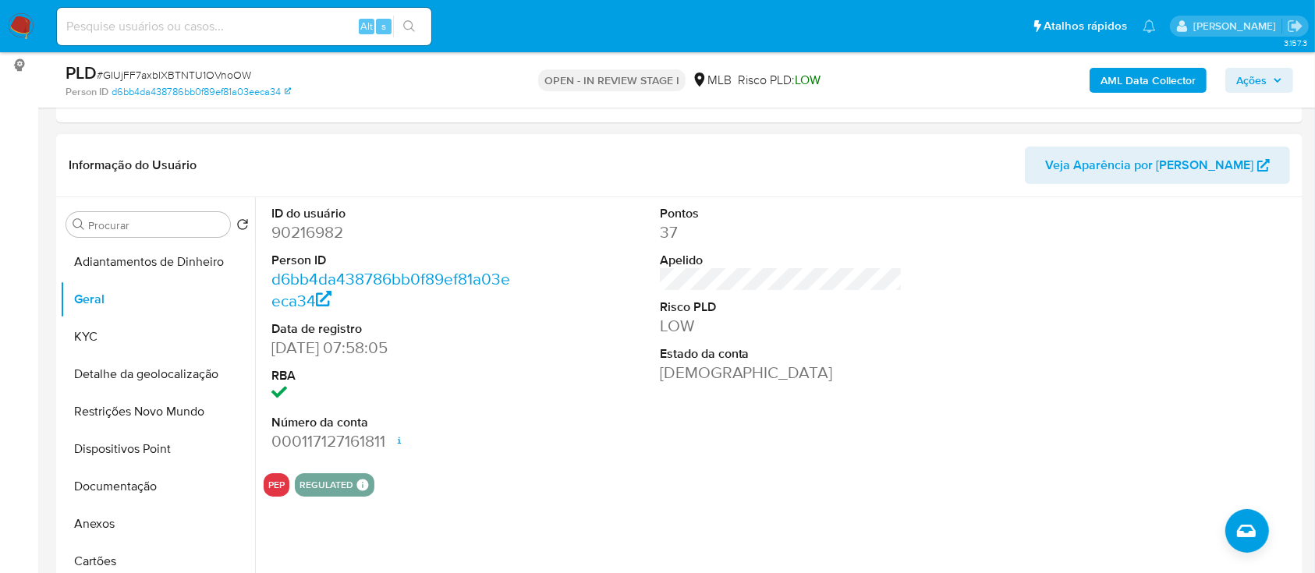
click at [259, 148] on header "Informação do Usuário Veja Aparência por [PERSON_NAME]" at bounding box center [680, 165] width 1222 height 37
click at [78, 342] on button "KYC" at bounding box center [151, 336] width 183 height 37
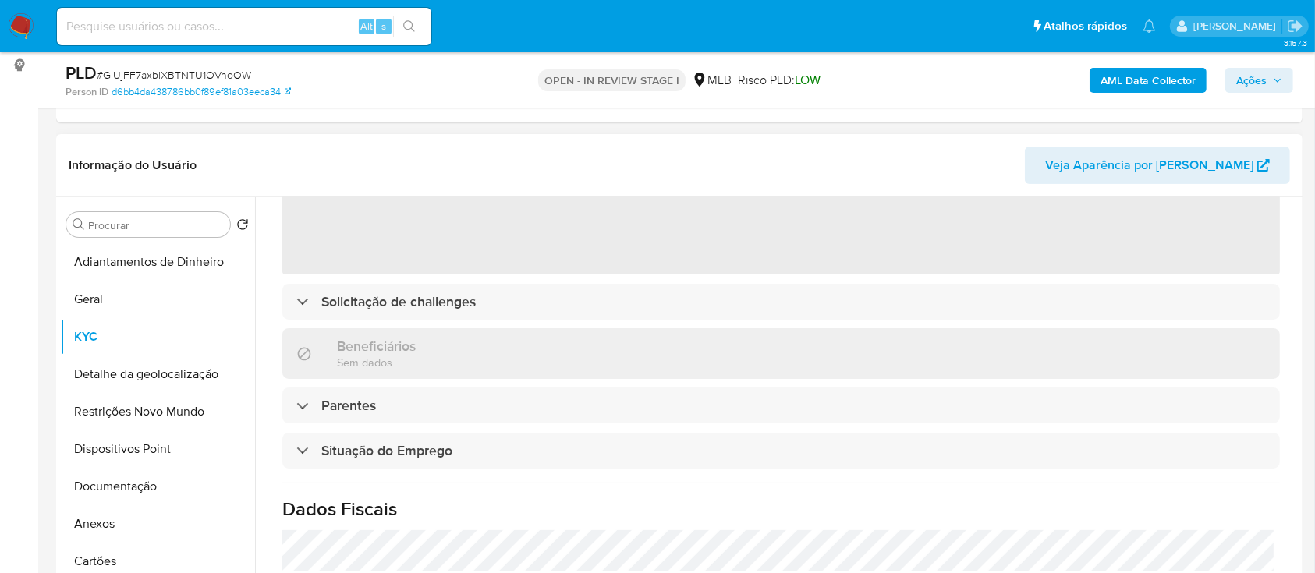
scroll to position [104, 0]
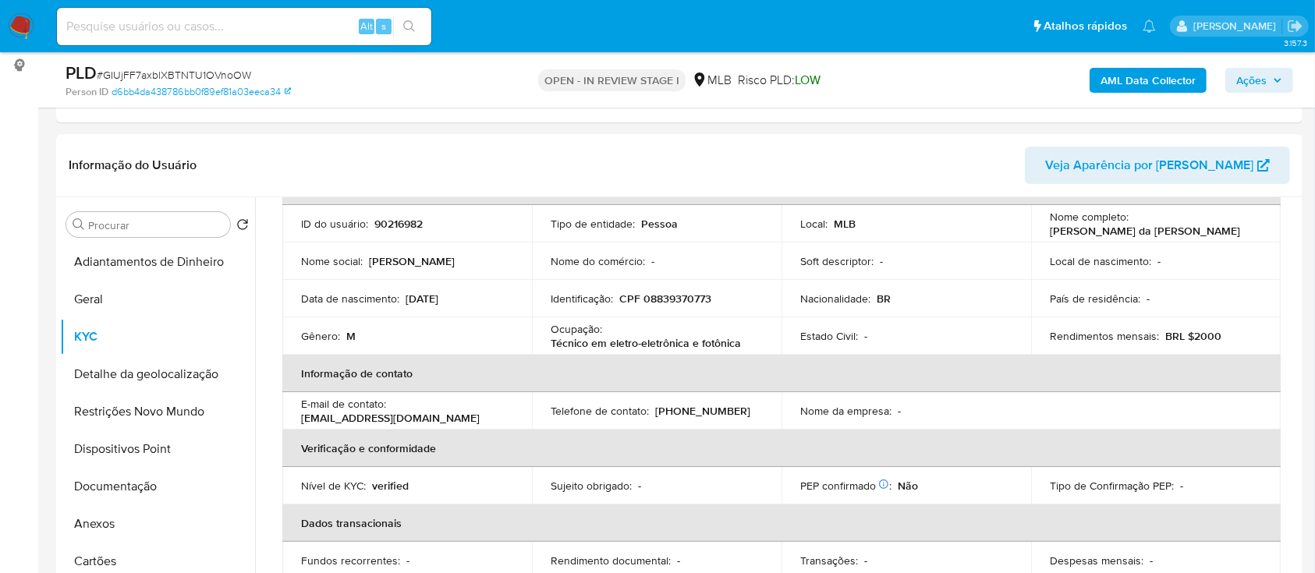
drag, startPoint x: 309, startPoint y: 157, endPoint x: 361, endPoint y: 42, distance: 126.0
click at [309, 158] on header "Informação do Usuário Veja Aparência por [PERSON_NAME]" at bounding box center [680, 165] width 1222 height 37
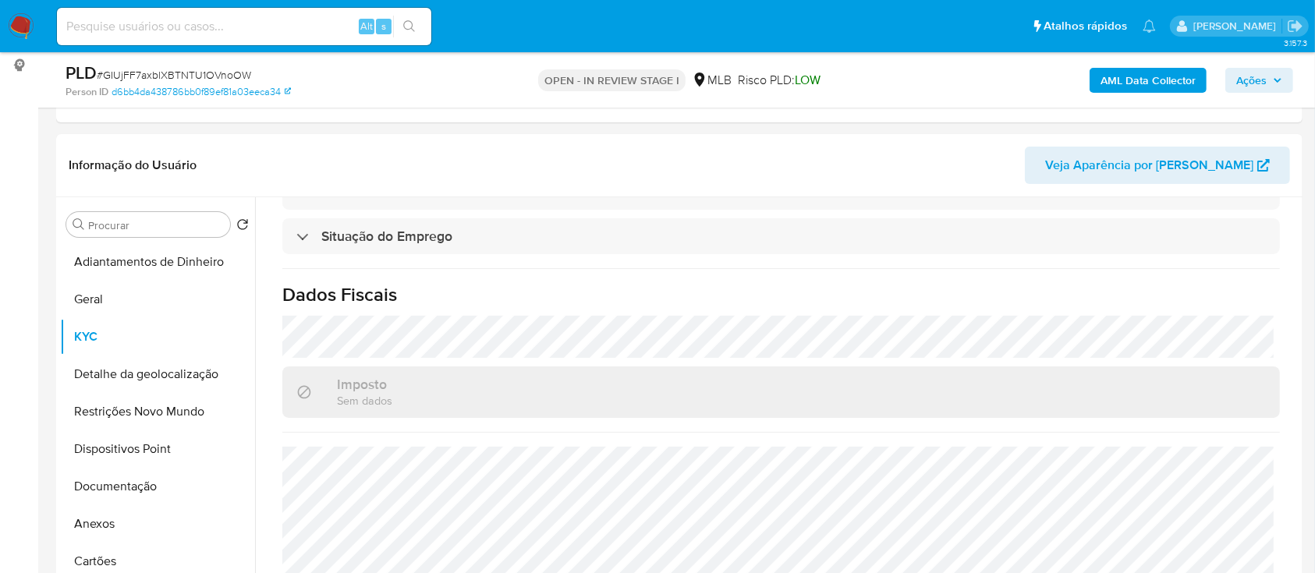
scroll to position [416, 0]
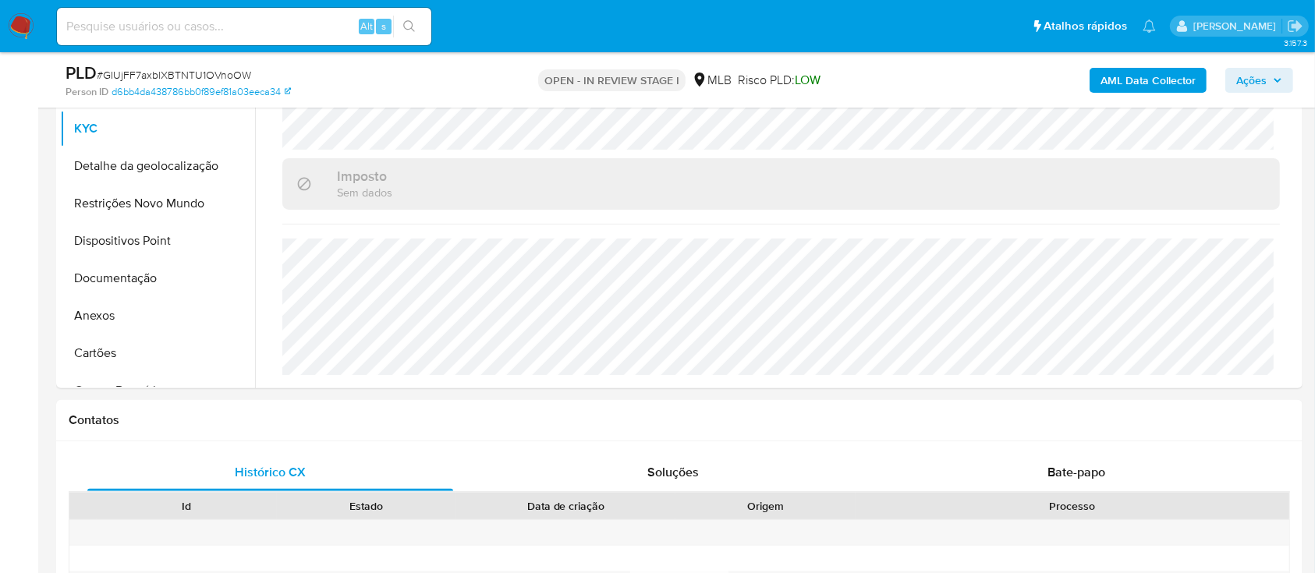
click at [306, 58] on div "PLD # GIUjFF7axblXBTNTU1OVnoOW Person ID d6bb4da438786bb0f89ef81a03eeca34 OPEN …" at bounding box center [679, 79] width 1247 height 55
click at [131, 164] on button "Detalhe da geolocalização" at bounding box center [151, 165] width 183 height 37
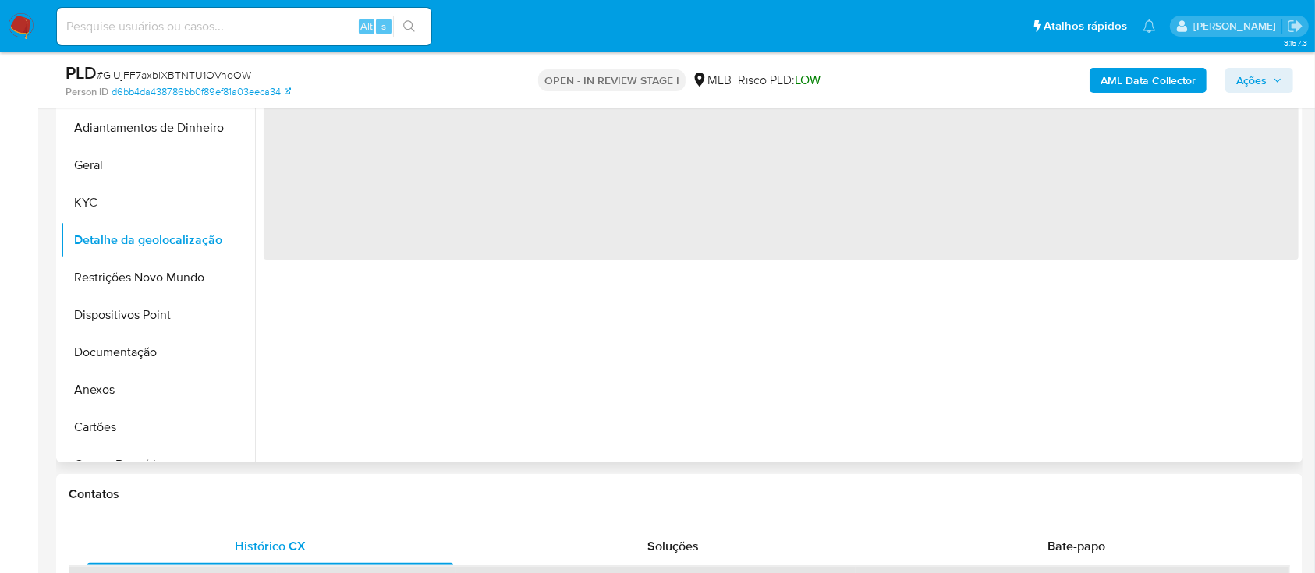
scroll to position [208, 0]
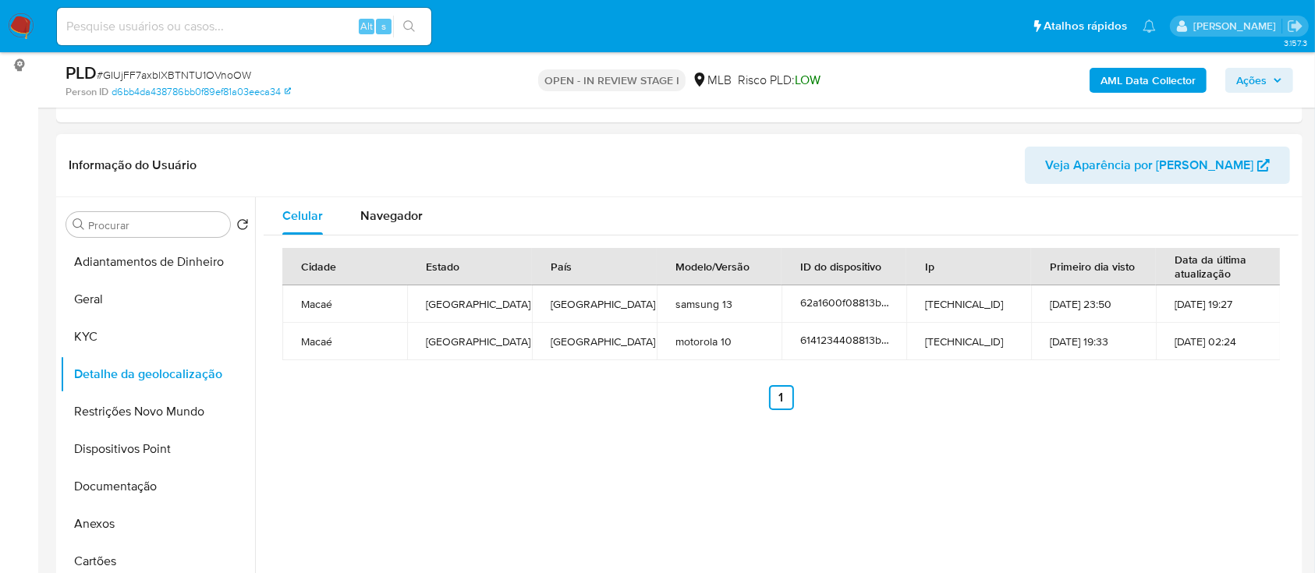
click at [757, 517] on div "Celular Navegador Cidade Estado País Modelo/Versão ID do dispositivo Ip Primeir…" at bounding box center [777, 396] width 1044 height 399
click at [519, 485] on div "Celular Navegador Cidade Estado País Modelo/Versão ID do dispositivo Ip Primeir…" at bounding box center [777, 396] width 1044 height 399
click at [112, 419] on button "Restrições Novo Mundo" at bounding box center [151, 411] width 183 height 37
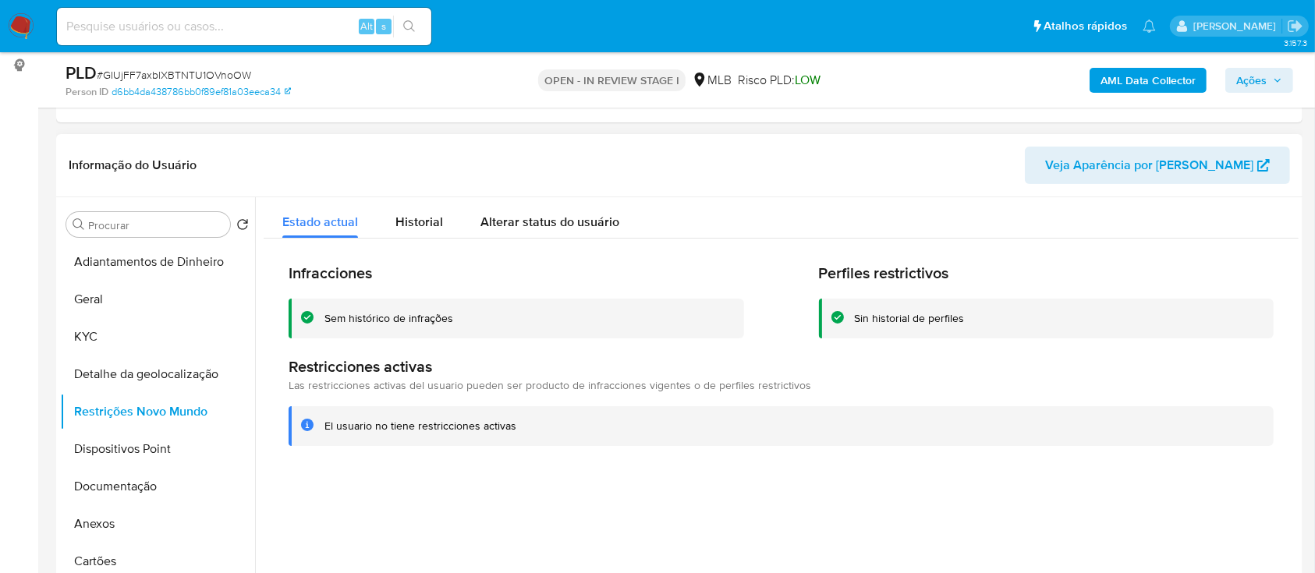
click at [849, 513] on div at bounding box center [777, 396] width 1044 height 399
click at [119, 460] on button "Dispositivos Point" at bounding box center [151, 449] width 183 height 37
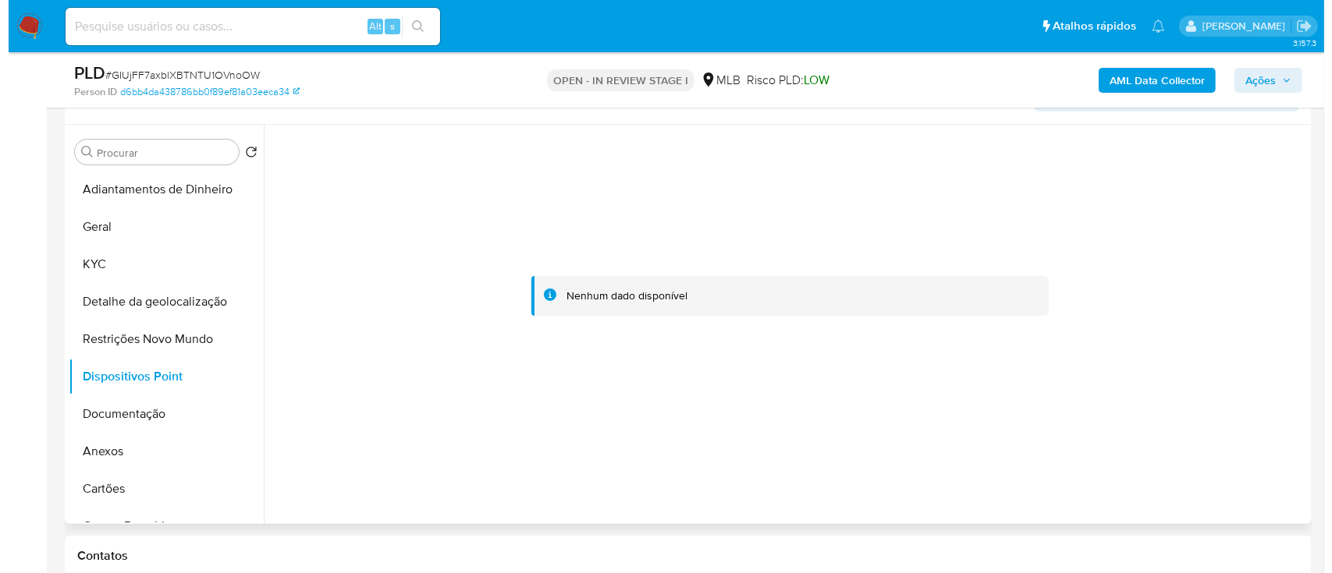
scroll to position [312, 0]
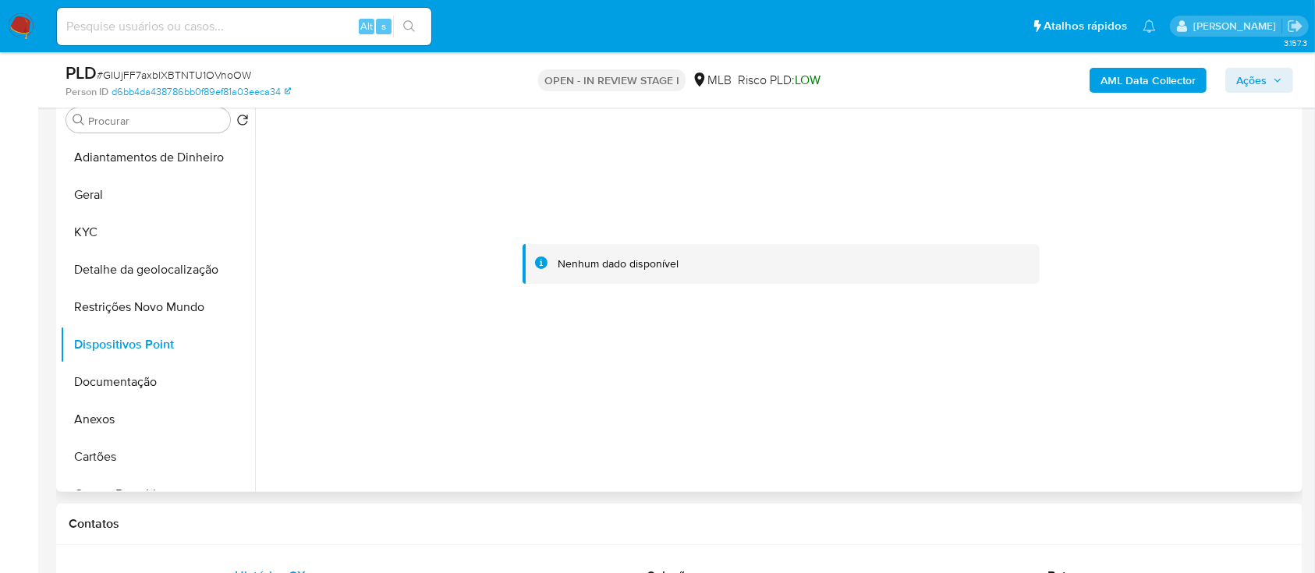
click at [464, 460] on div at bounding box center [777, 292] width 1044 height 399
click at [1149, 86] on b "AML Data Collector" at bounding box center [1148, 80] width 95 height 25
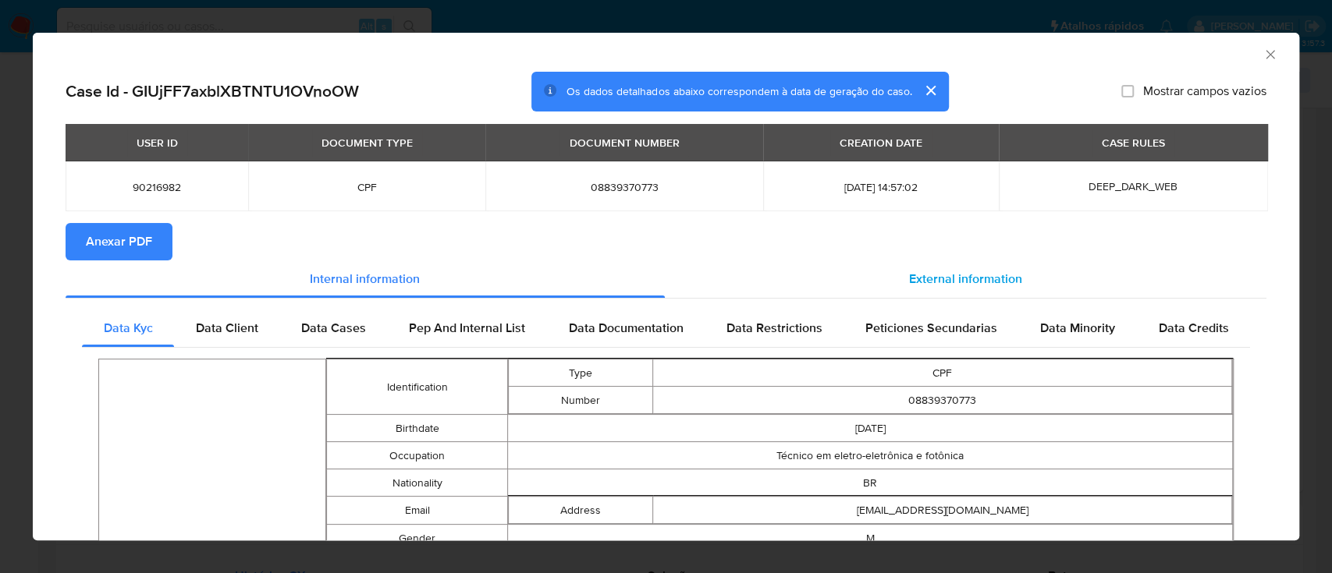
click at [929, 284] on span "External information" at bounding box center [965, 279] width 113 height 18
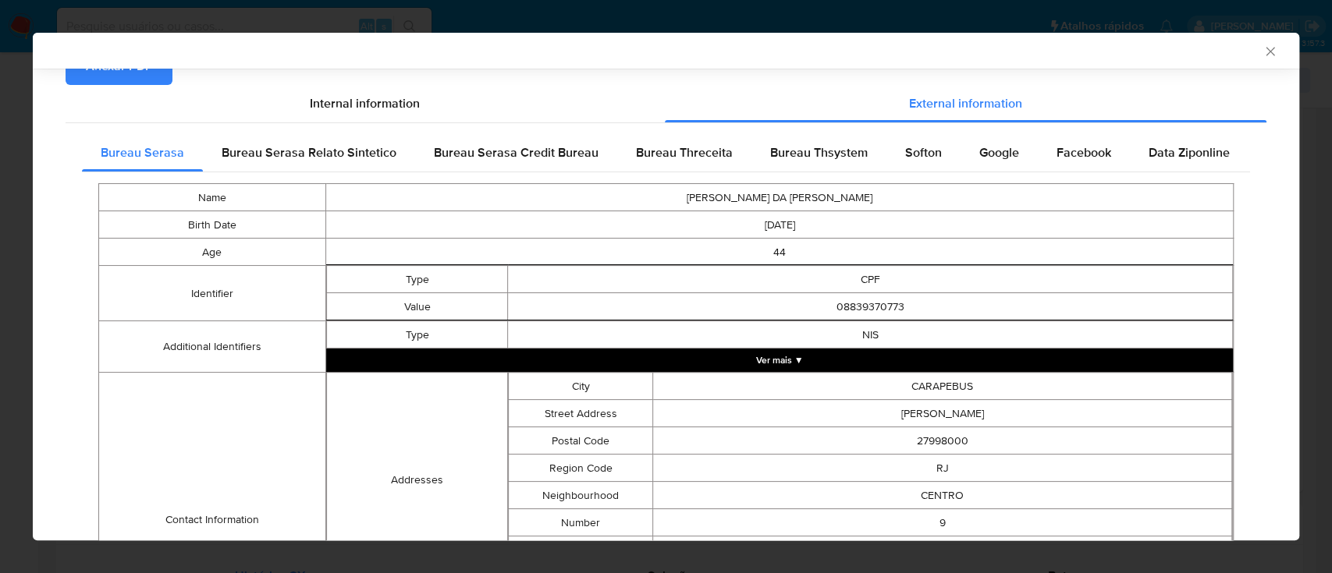
scroll to position [204, 0]
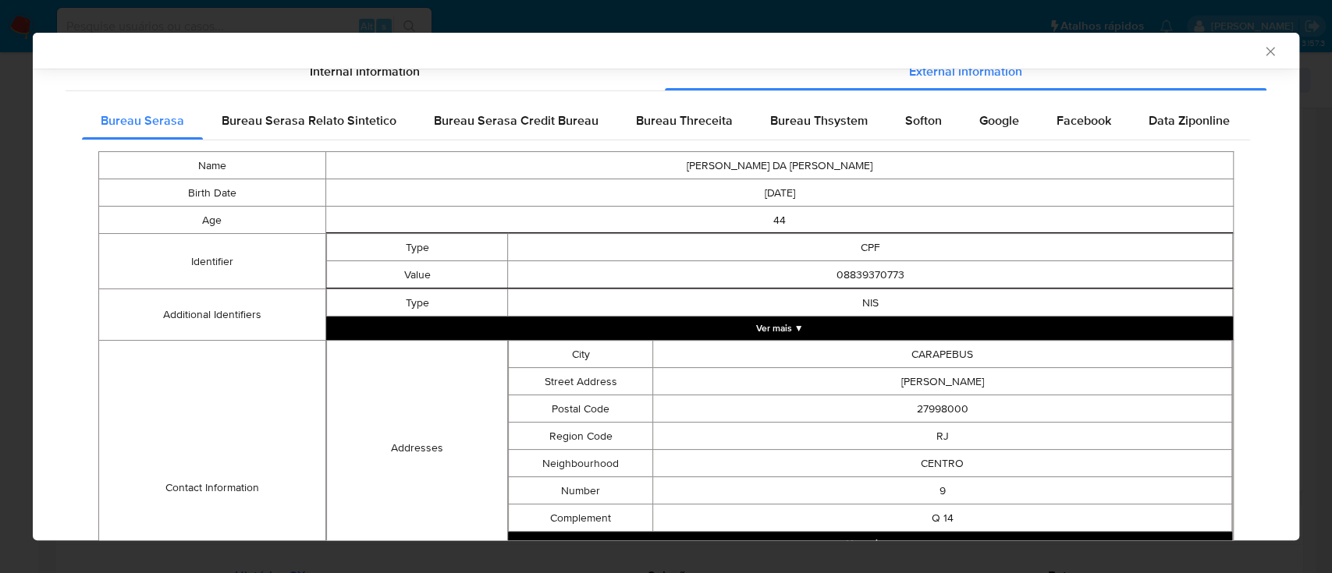
click at [667, 121] on span "Bureau Threceita" at bounding box center [684, 121] width 97 height 18
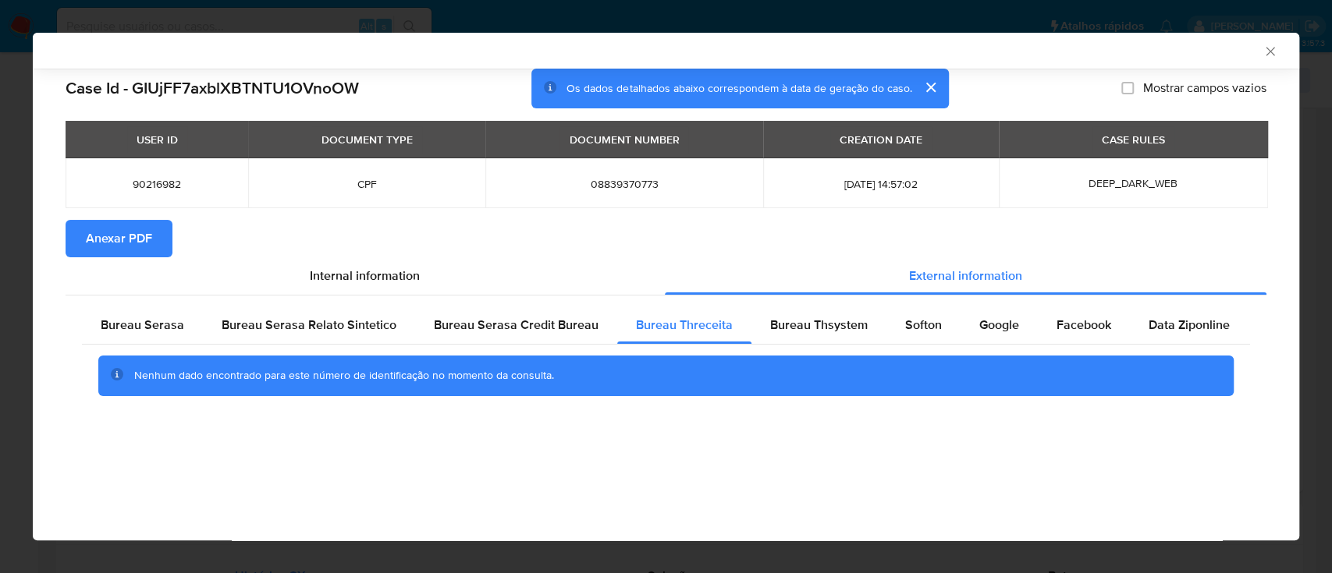
scroll to position [0, 0]
drag, startPoint x: 261, startPoint y: 50, endPoint x: 308, endPoint y: 21, distance: 55.7
click at [259, 51] on div "AML Data Collector" at bounding box center [653, 51] width 1219 height 14
click at [824, 332] on span "Bureau Thsystem" at bounding box center [819, 325] width 98 height 18
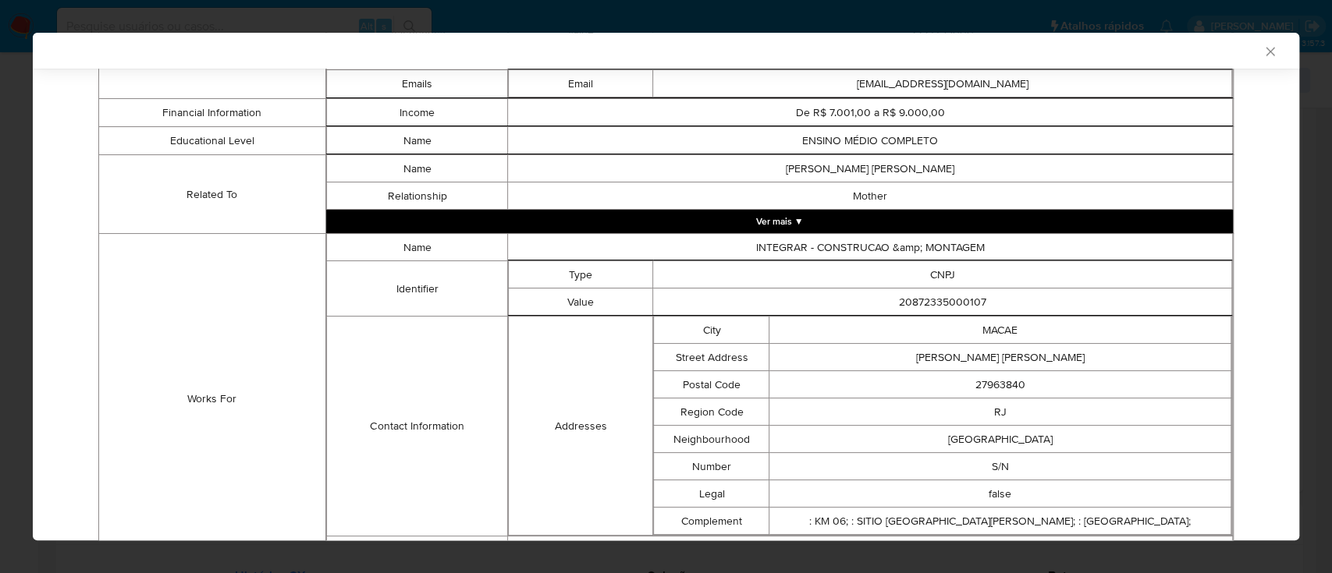
scroll to position [1012, 0]
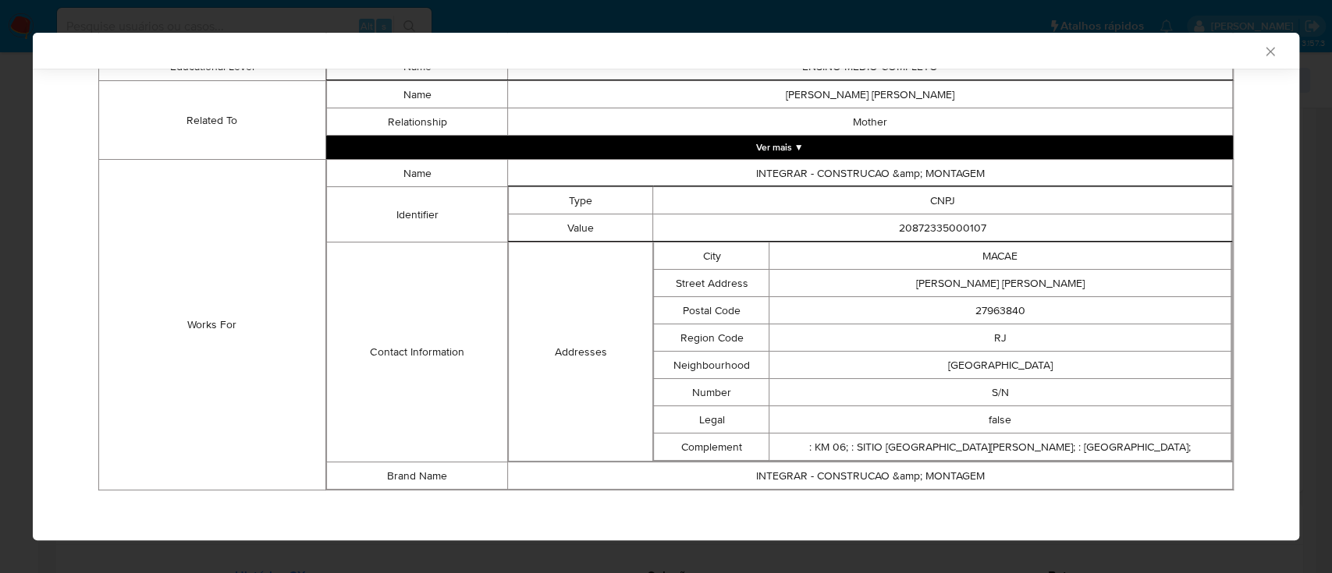
click at [180, 211] on td "Works For" at bounding box center [212, 325] width 227 height 331
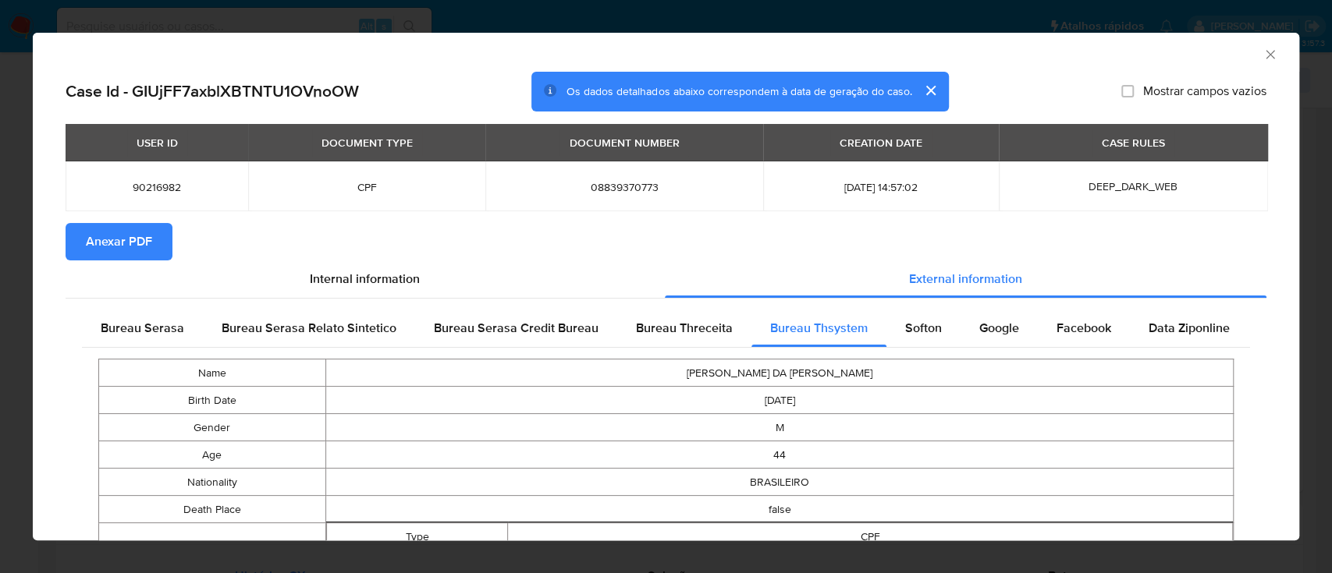
scroll to position [100, 0]
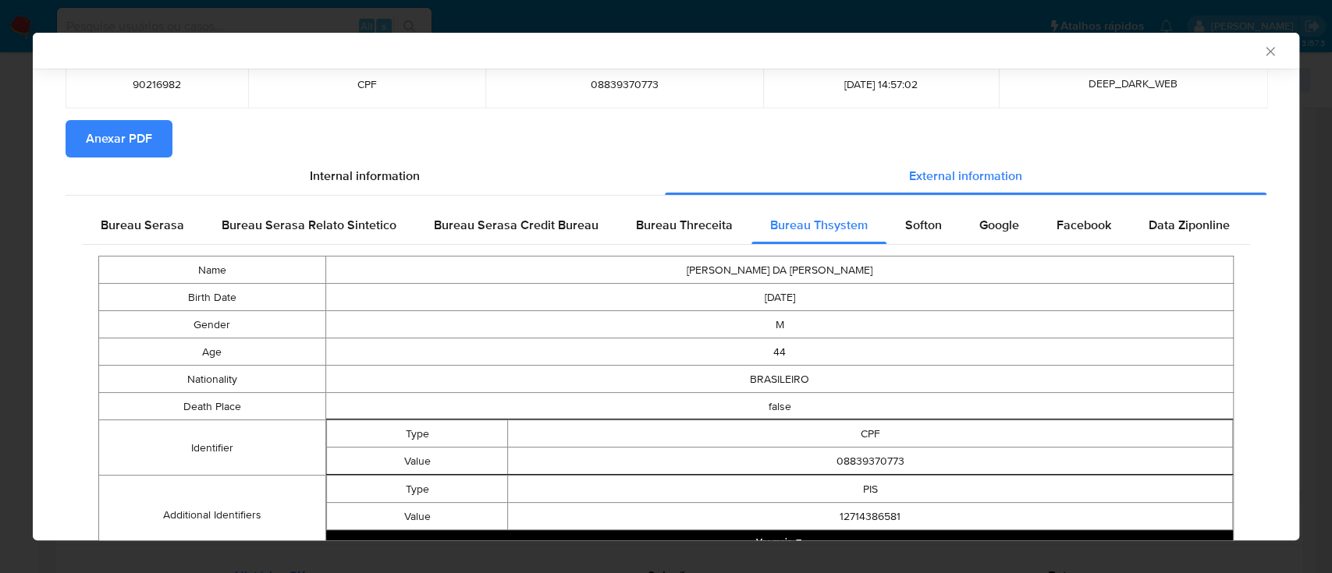
click at [911, 229] on span "Softon" at bounding box center [923, 225] width 37 height 18
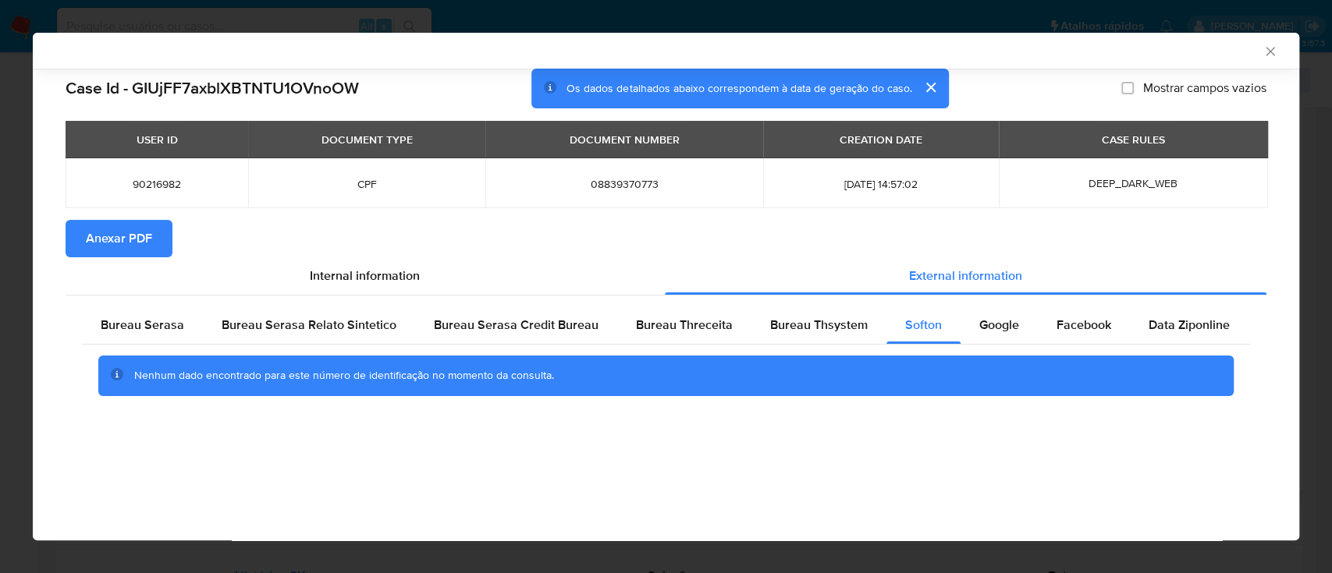
click at [248, 47] on div "AML Data Collector" at bounding box center [653, 51] width 1219 height 14
click at [986, 335] on div "Google" at bounding box center [998, 325] width 77 height 37
click at [1147, 56] on div "AML Data Collector" at bounding box center [653, 51] width 1219 height 14
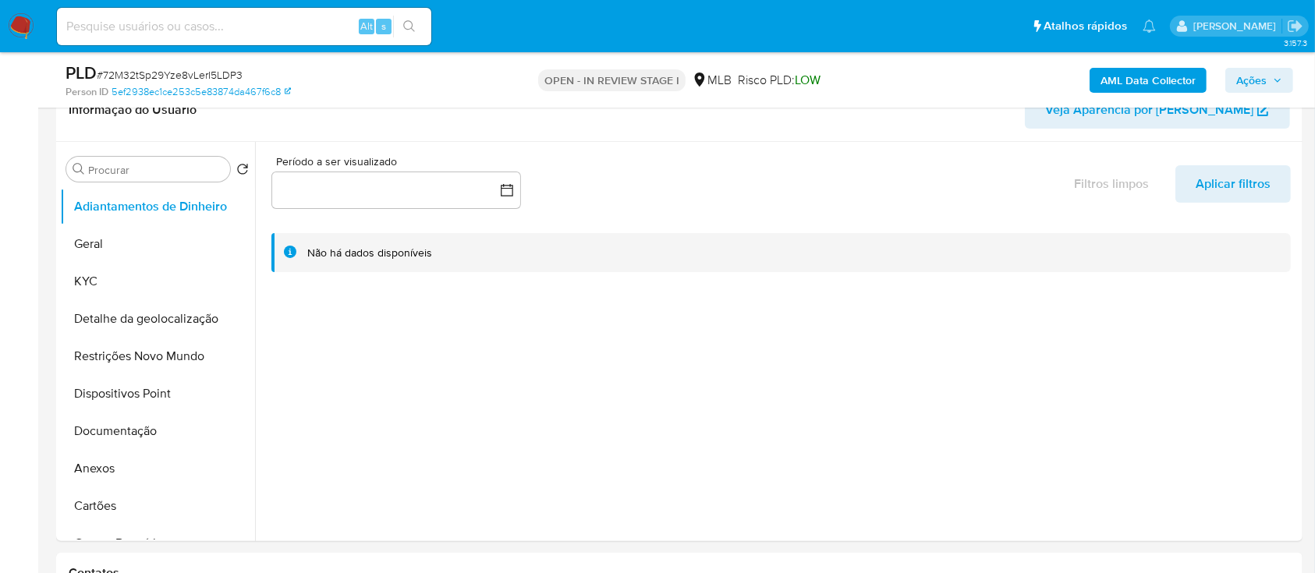
scroll to position [208, 0]
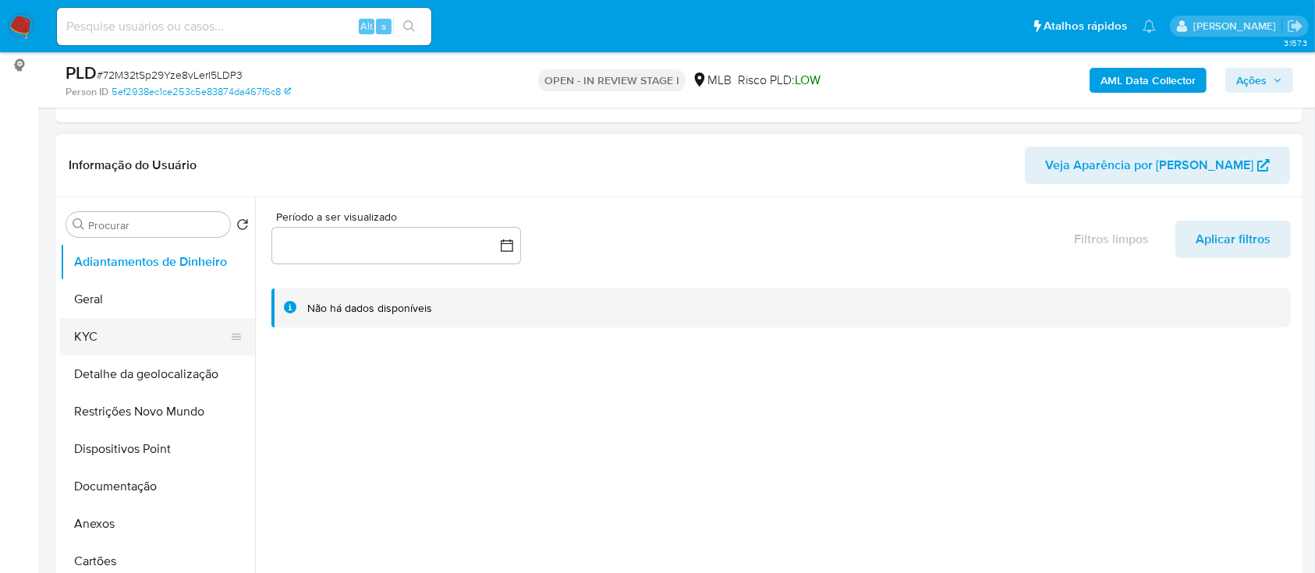
click at [81, 339] on button "KYC" at bounding box center [151, 336] width 183 height 37
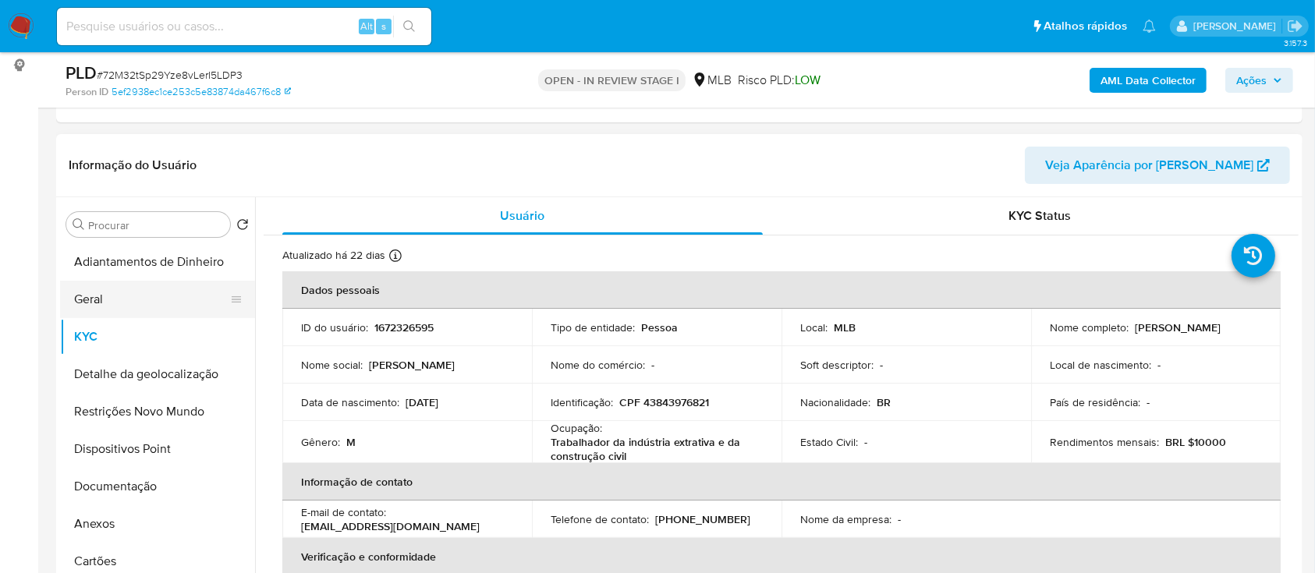
drag, startPoint x: 104, startPoint y: 293, endPoint x: 137, endPoint y: 279, distance: 36.4
click at [104, 293] on button "Geral" at bounding box center [151, 299] width 183 height 37
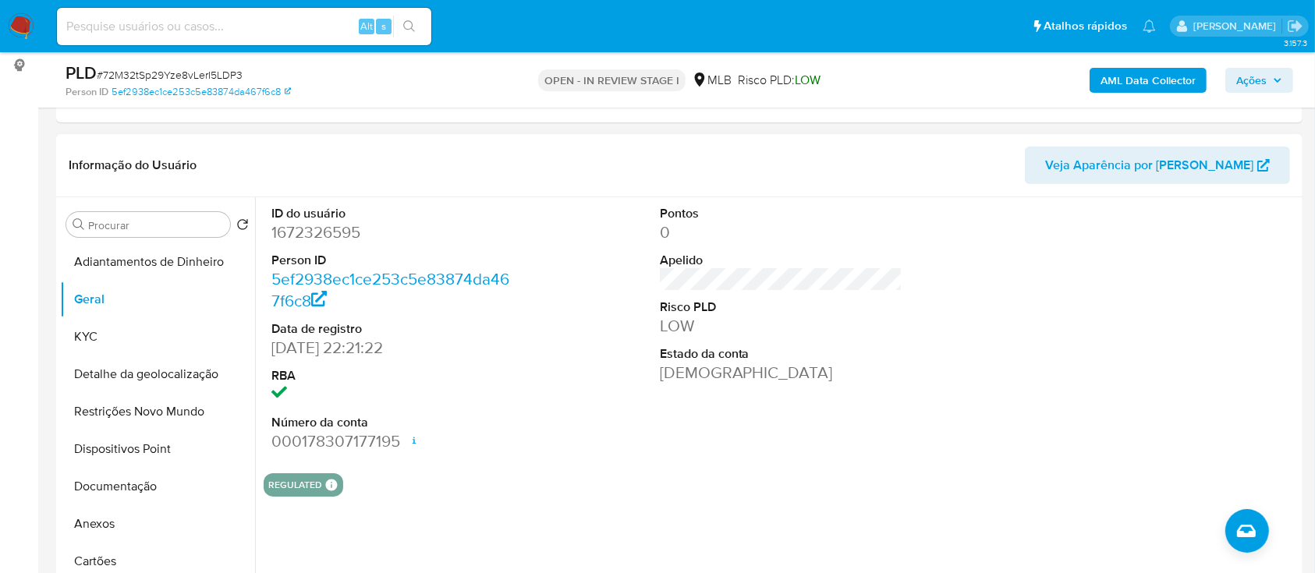
click at [1061, 264] on div at bounding box center [1169, 329] width 259 height 264
click at [114, 325] on button "KYC" at bounding box center [151, 336] width 183 height 37
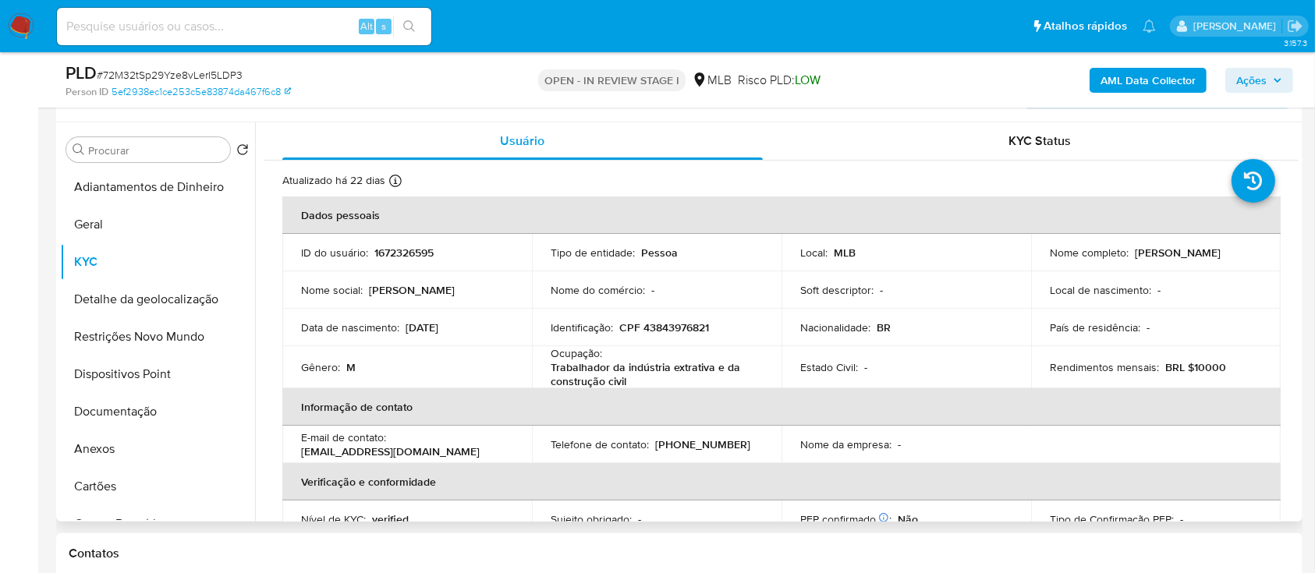
scroll to position [312, 0]
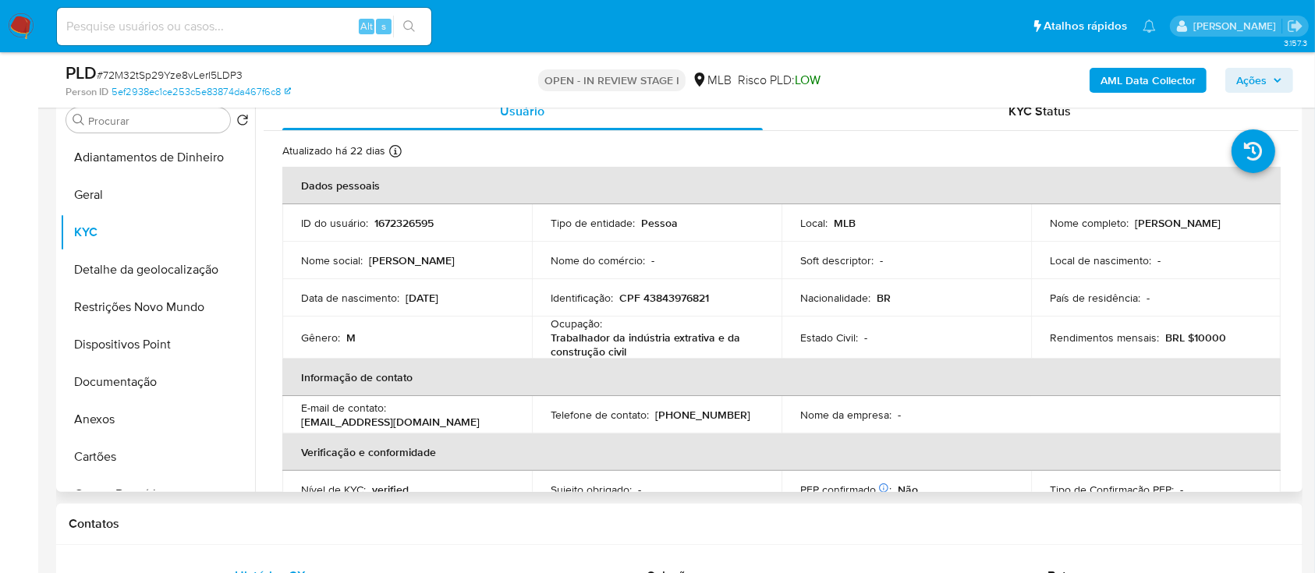
drag, startPoint x: 1292, startPoint y: 189, endPoint x: 1297, endPoint y: 226, distance: 37.8
click at [1297, 226] on div "Usuário KYC Status Atualizado há 22 dias Criado: 07/02/2024 23:21:27 Atualizado…" at bounding box center [777, 292] width 1044 height 399
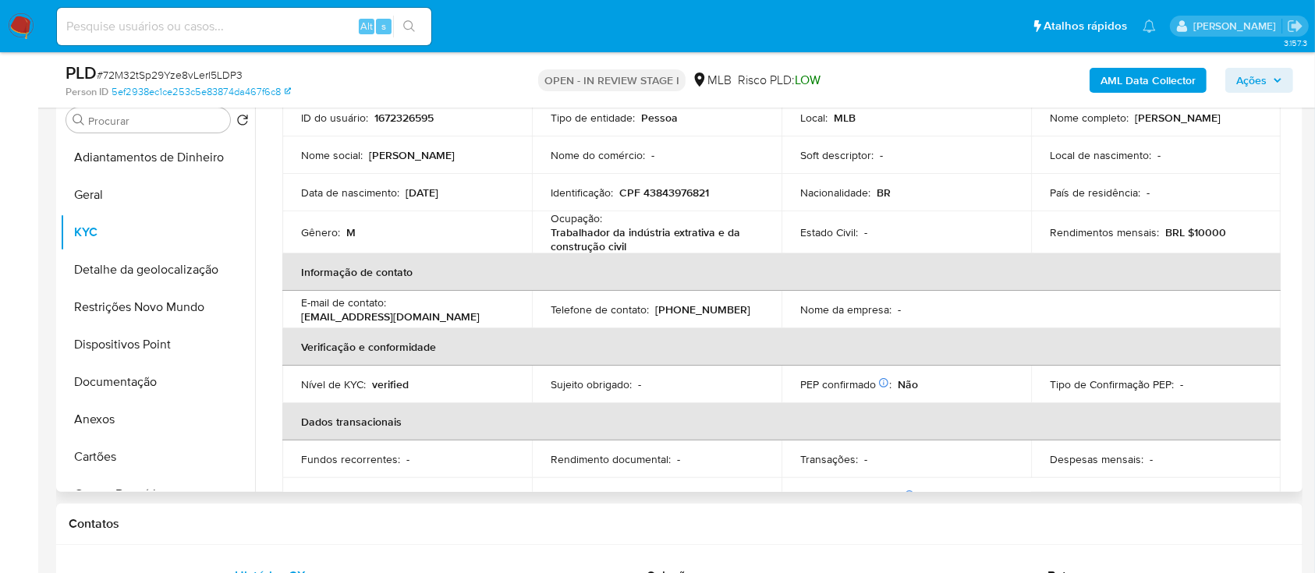
scroll to position [88, 0]
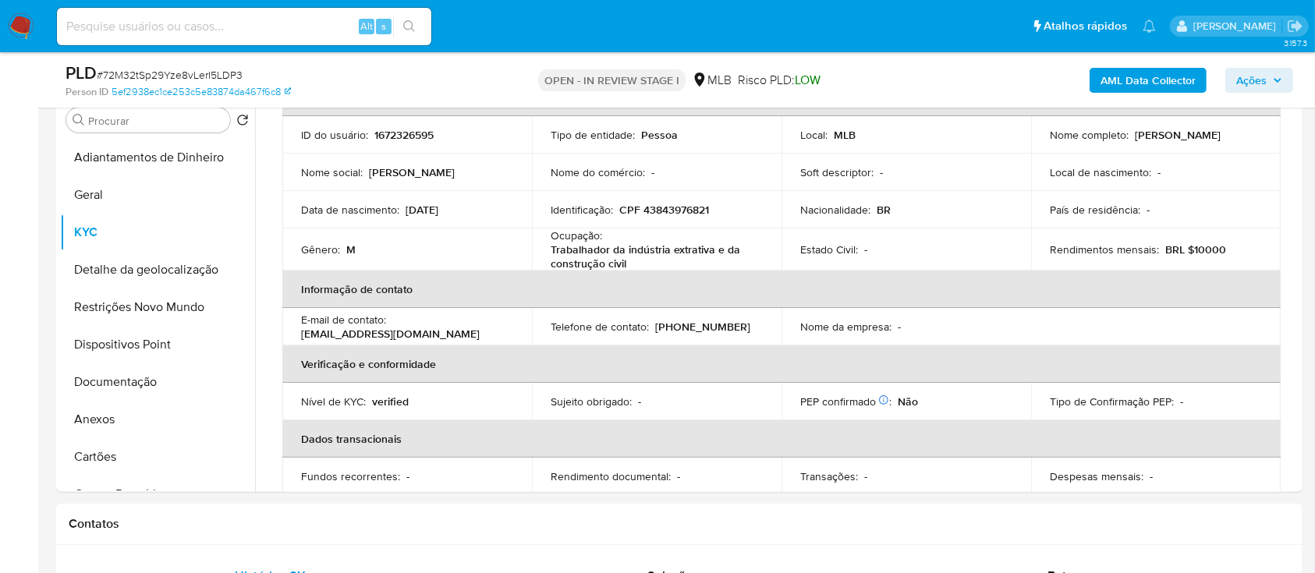
drag, startPoint x: 943, startPoint y: 87, endPoint x: 701, endPoint y: 4, distance: 255.6
click at [934, 83] on div "AML Data Collector Ações" at bounding box center [1091, 80] width 405 height 37
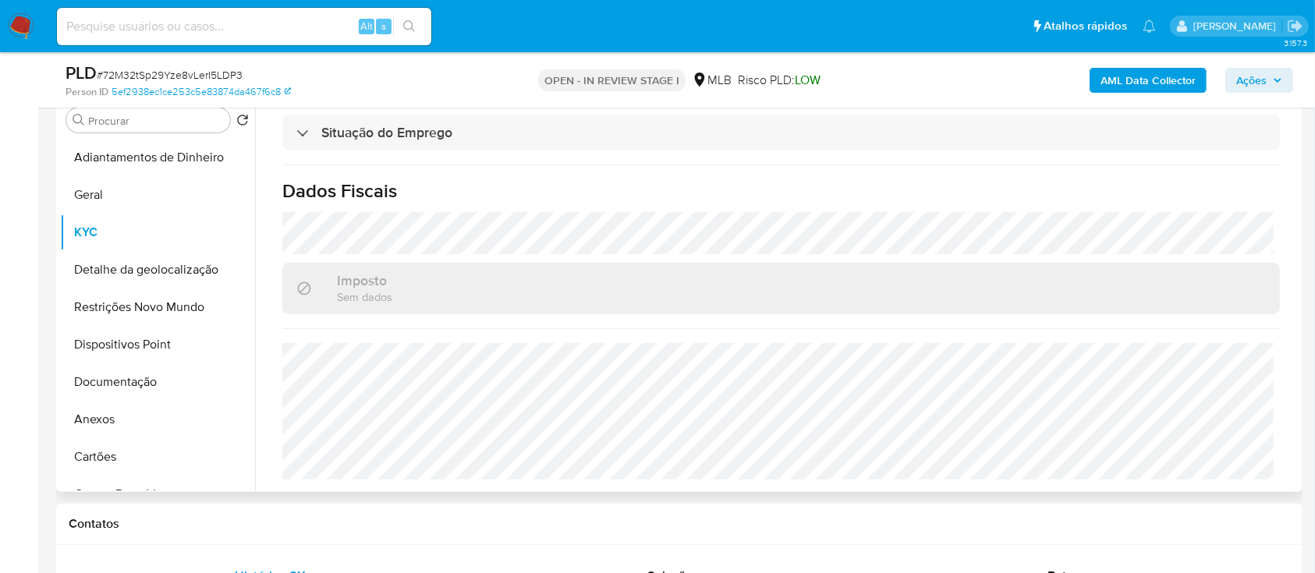
scroll to position [416, 0]
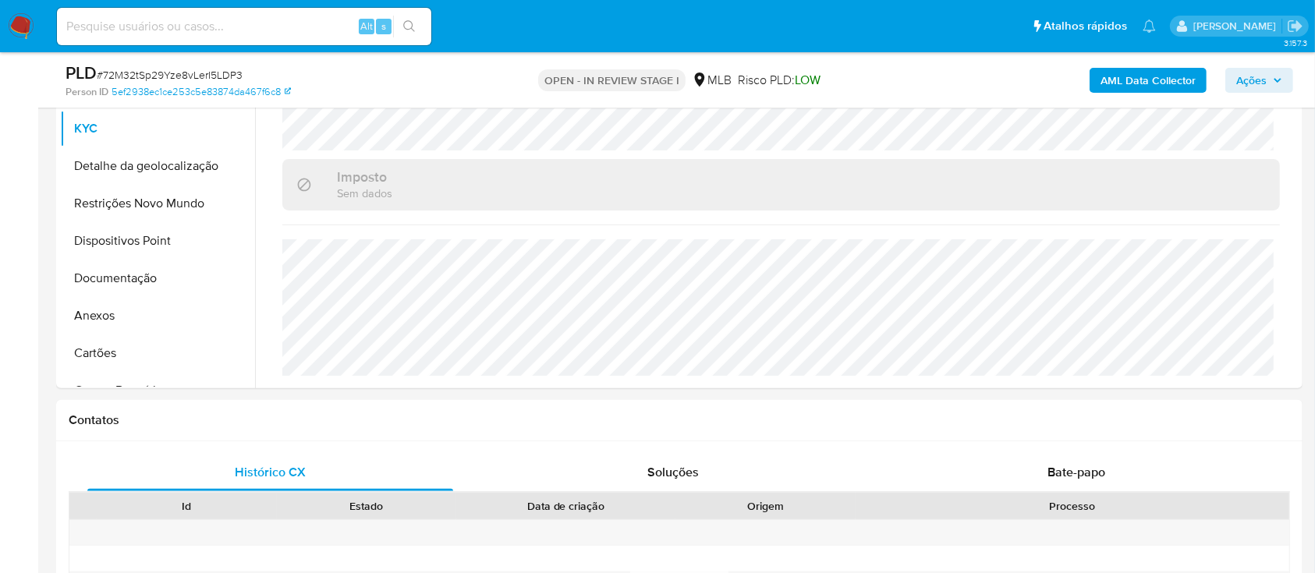
drag, startPoint x: 946, startPoint y: 68, endPoint x: 743, endPoint y: 10, distance: 210.9
click at [945, 67] on div "AML Data Collector Ações" at bounding box center [1091, 80] width 405 height 37
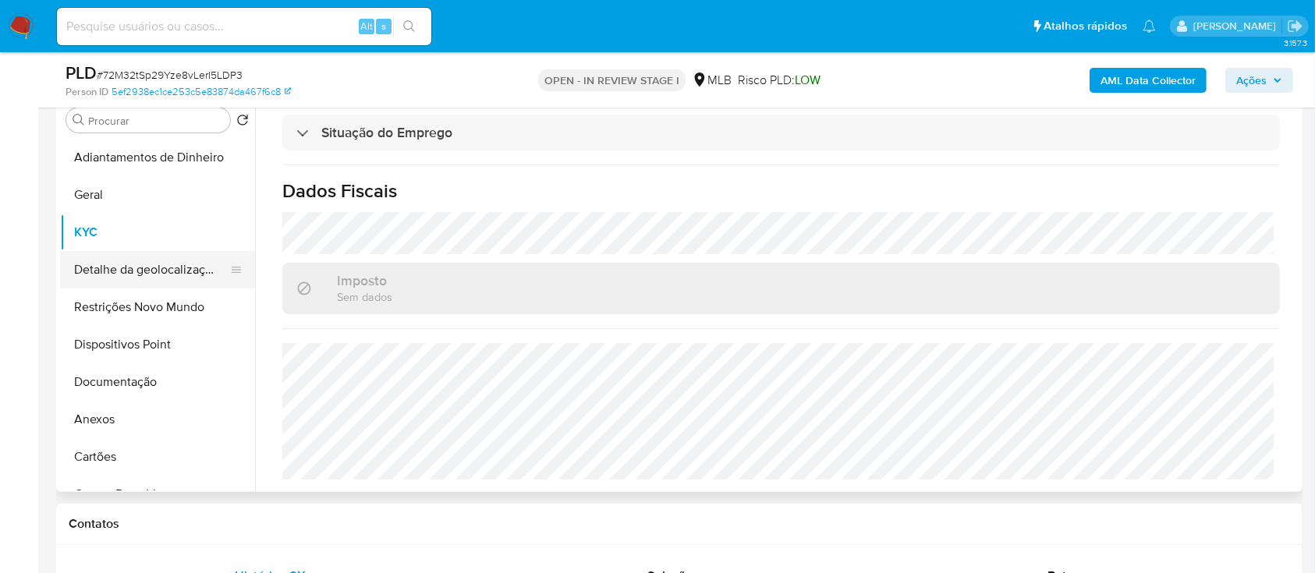
click at [148, 271] on button "Detalhe da geolocalização" at bounding box center [151, 269] width 183 height 37
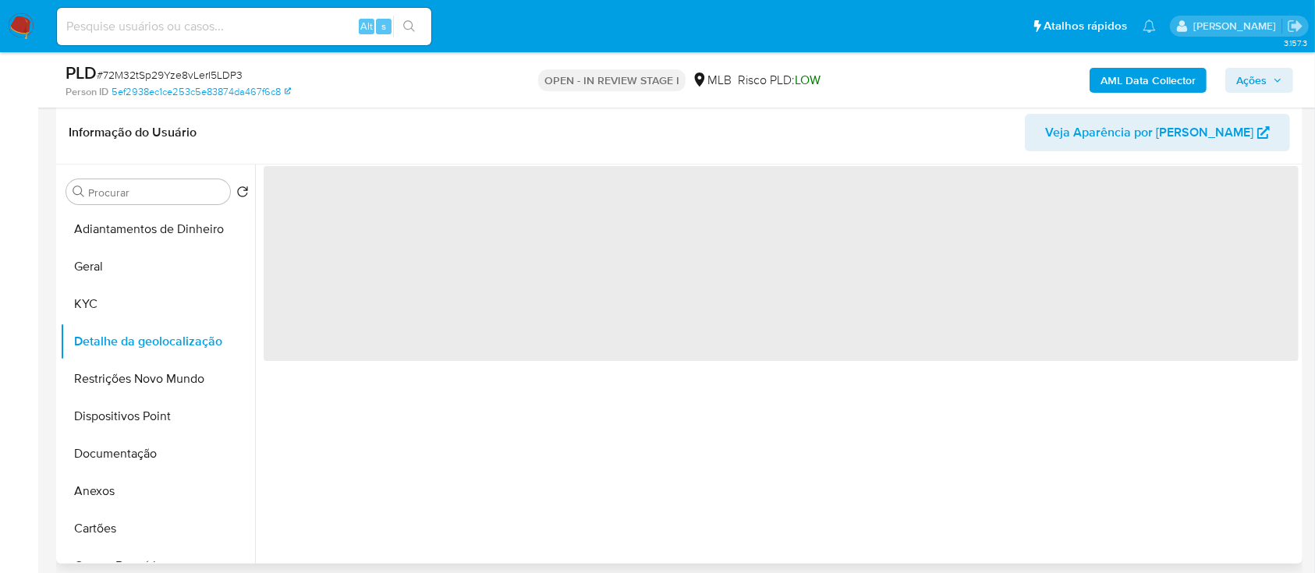
scroll to position [208, 0]
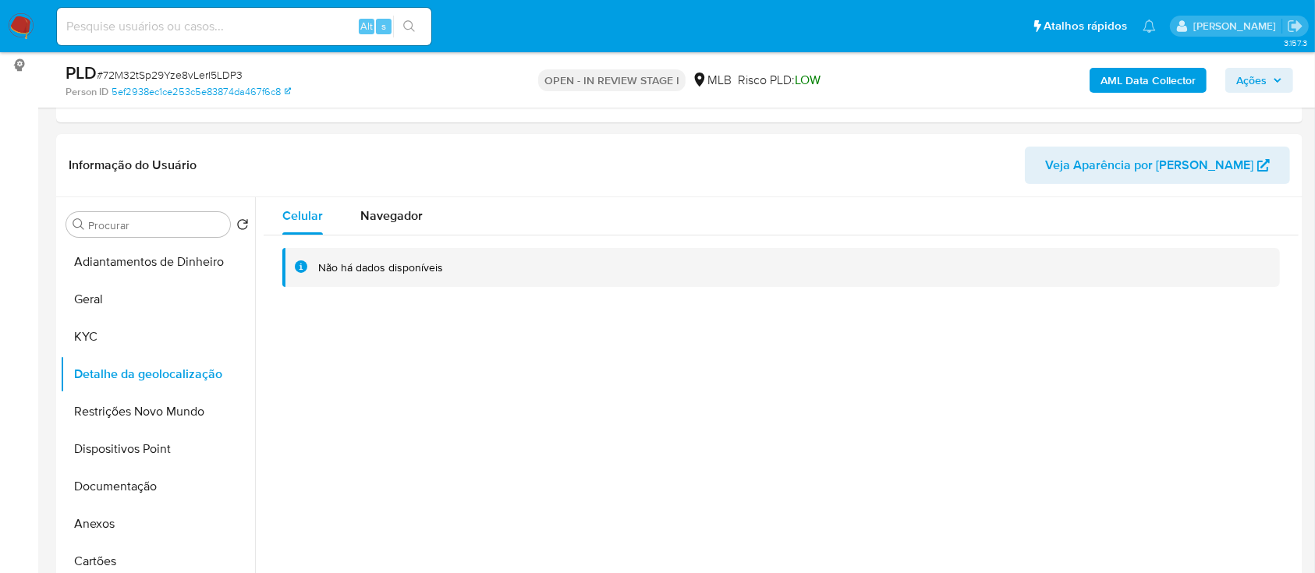
drag, startPoint x: 1084, startPoint y: 329, endPoint x: 714, endPoint y: 5, distance: 492.0
click at [1068, 328] on div "Celular Navegador Não há dados disponíveis" at bounding box center [777, 396] width 1044 height 399
click at [147, 409] on button "Restrições Novo Mundo" at bounding box center [151, 411] width 183 height 37
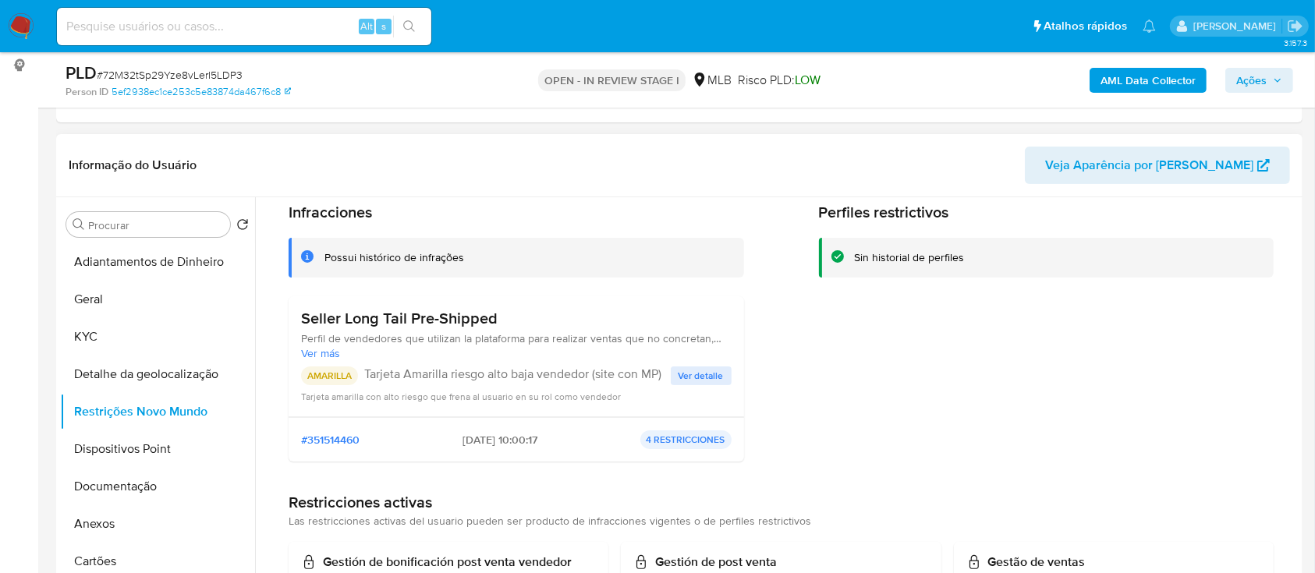
scroll to position [104, 0]
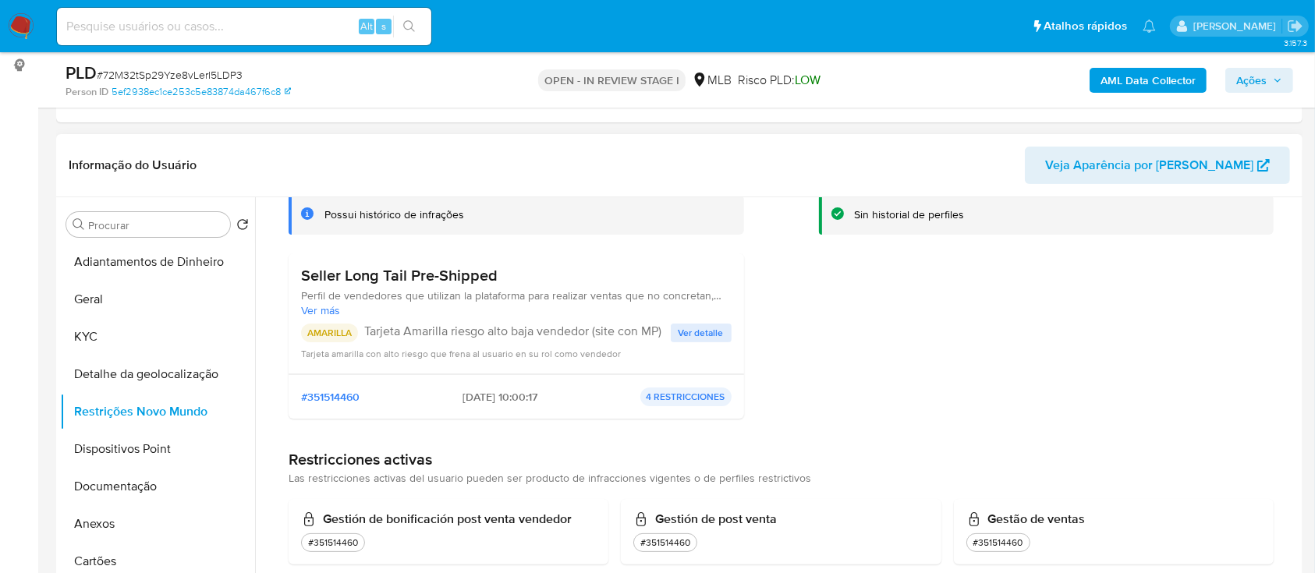
click at [1106, 336] on div "Perfiles restrictivos Sin historial de perfiles" at bounding box center [1047, 295] width 456 height 271
click at [701, 334] on span "Ver detalle" at bounding box center [701, 333] width 45 height 16
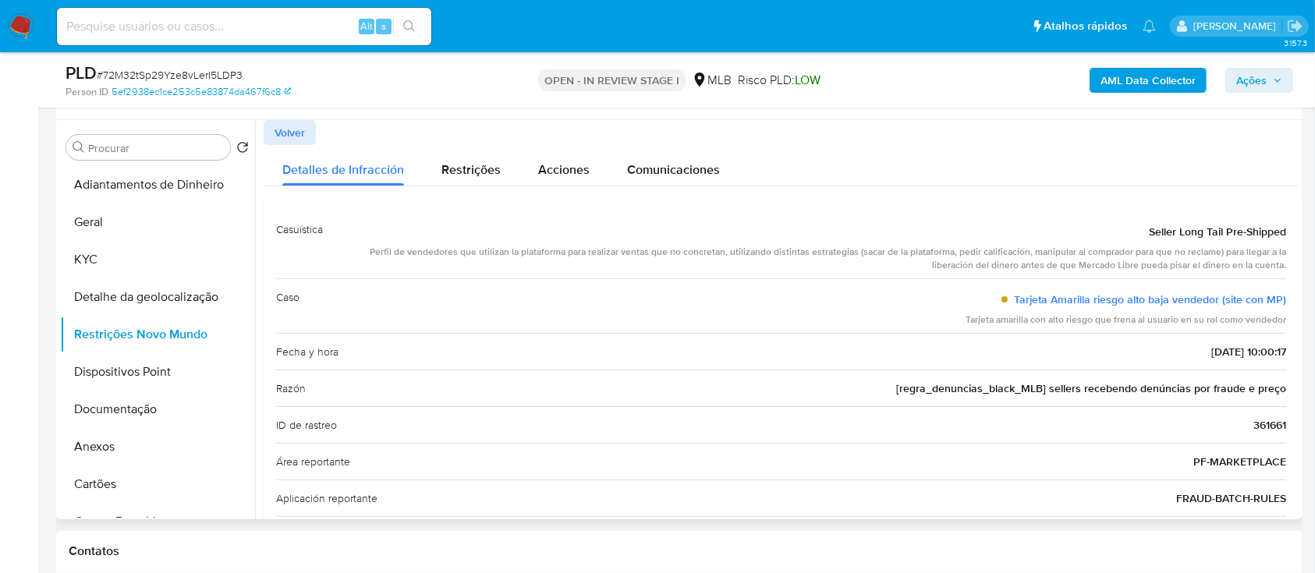
scroll to position [312, 0]
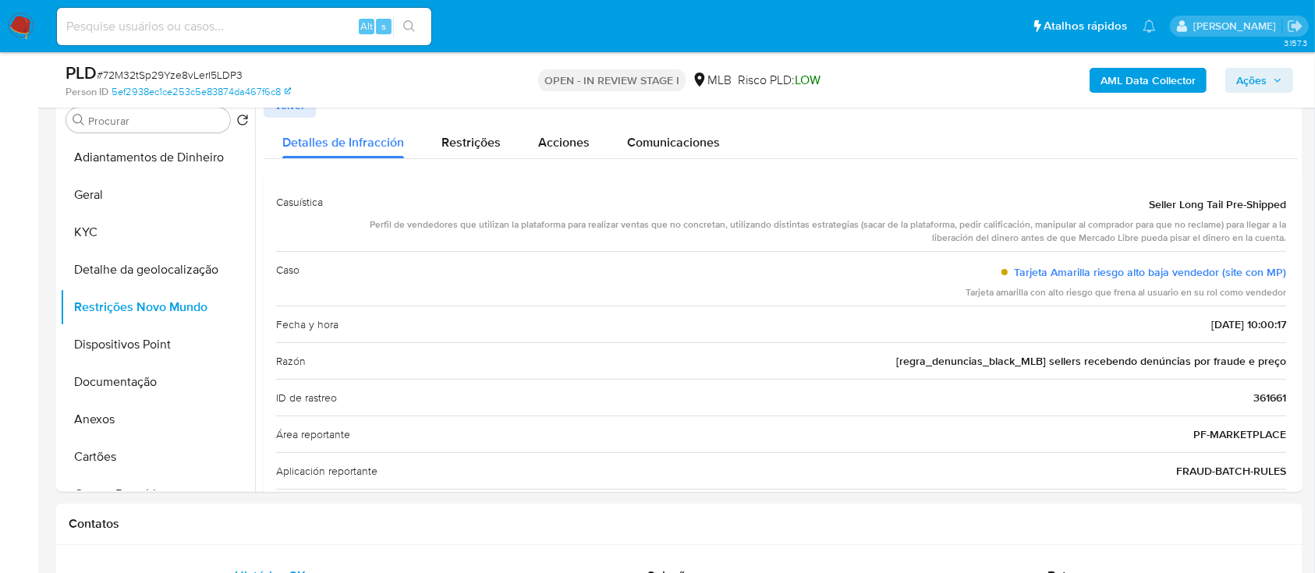
drag, startPoint x: 998, startPoint y: 89, endPoint x: 987, endPoint y: 89, distance: 10.9
click at [998, 88] on div "AML Data Collector Ações" at bounding box center [1091, 80] width 405 height 37
click at [92, 365] on button "Documentação" at bounding box center [151, 382] width 183 height 37
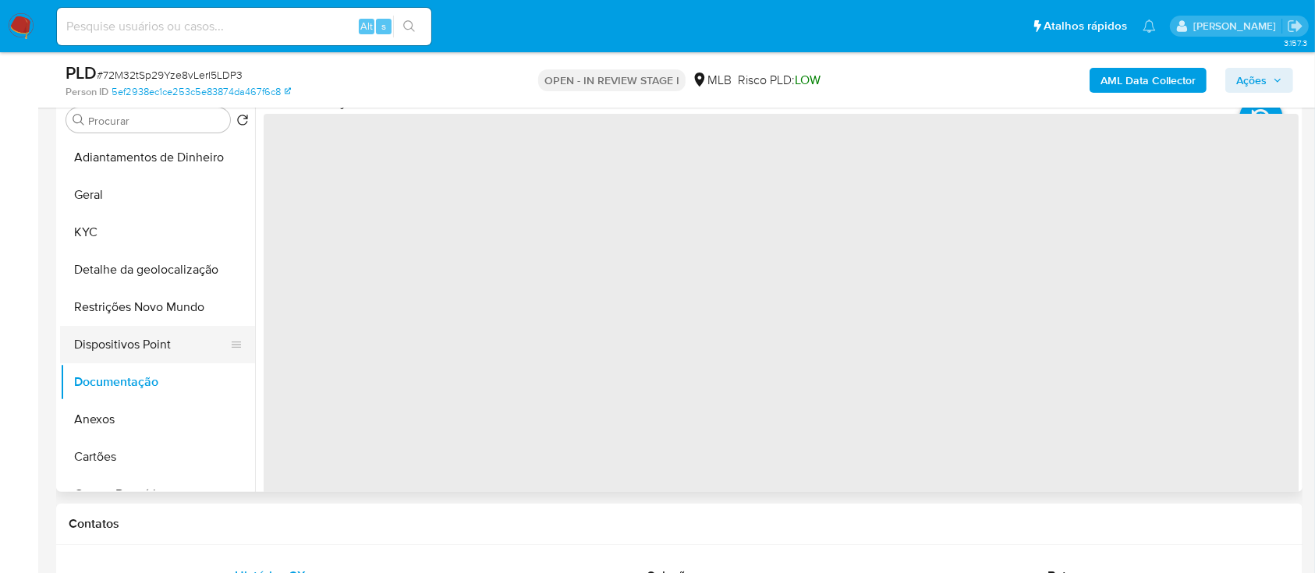
click at [97, 345] on button "Dispositivos Point" at bounding box center [151, 344] width 183 height 37
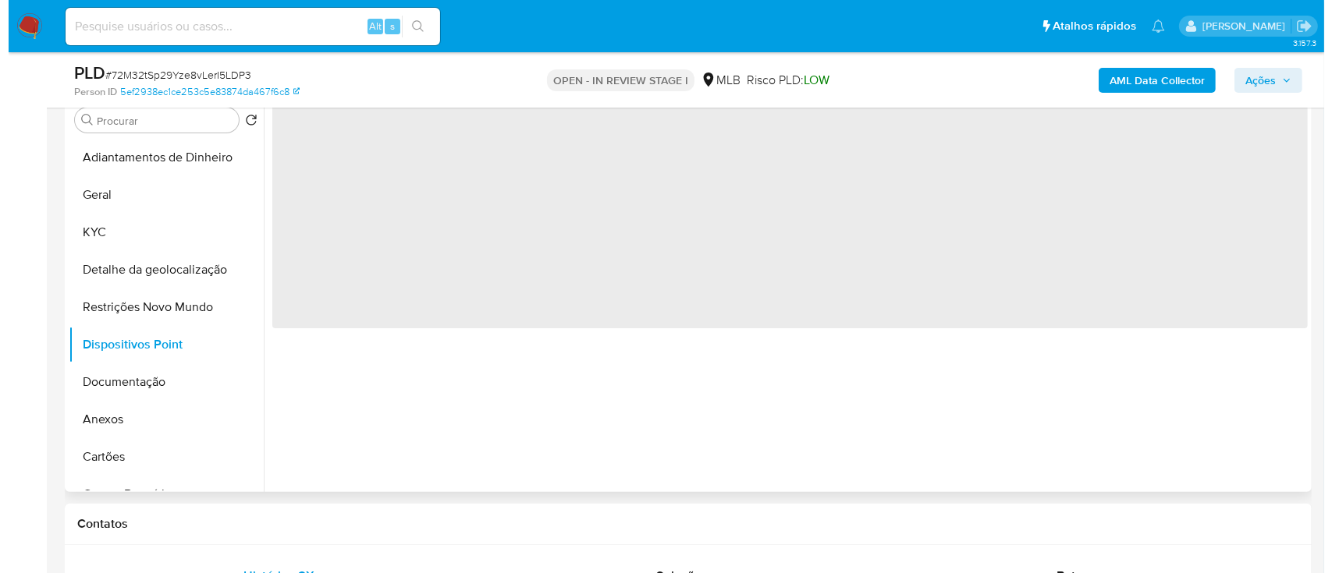
scroll to position [208, 0]
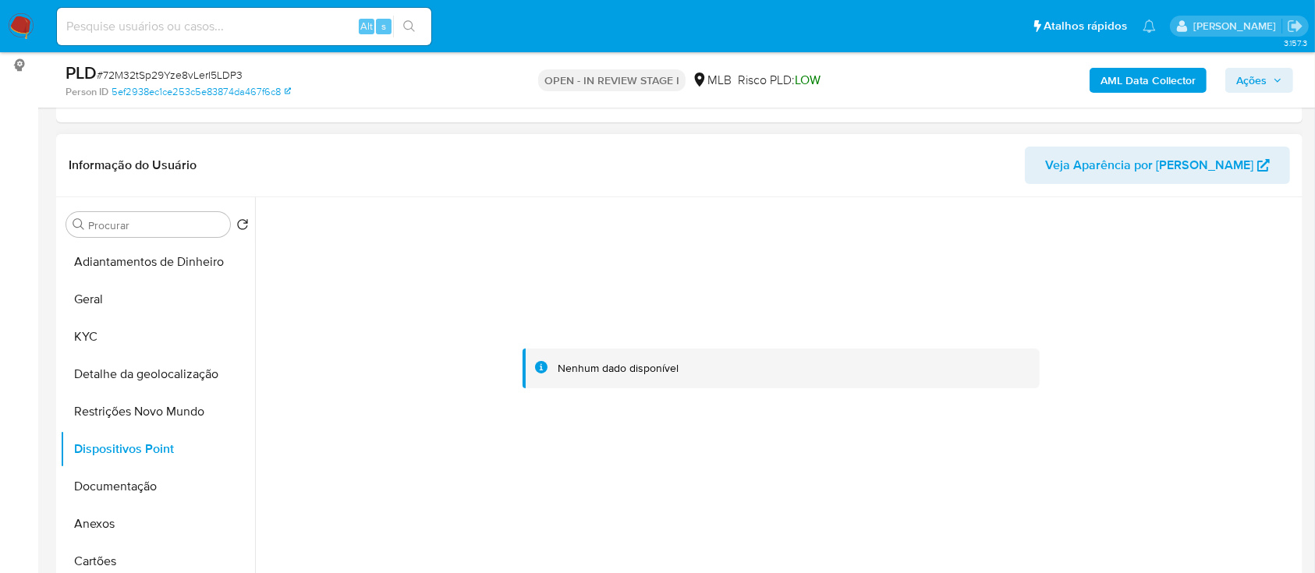
click at [346, 275] on div at bounding box center [781, 368] width 1035 height 343
click at [1120, 65] on div "AML Data Collector Ações" at bounding box center [1091, 80] width 405 height 37
click at [1116, 76] on b "AML Data Collector" at bounding box center [1148, 80] width 95 height 25
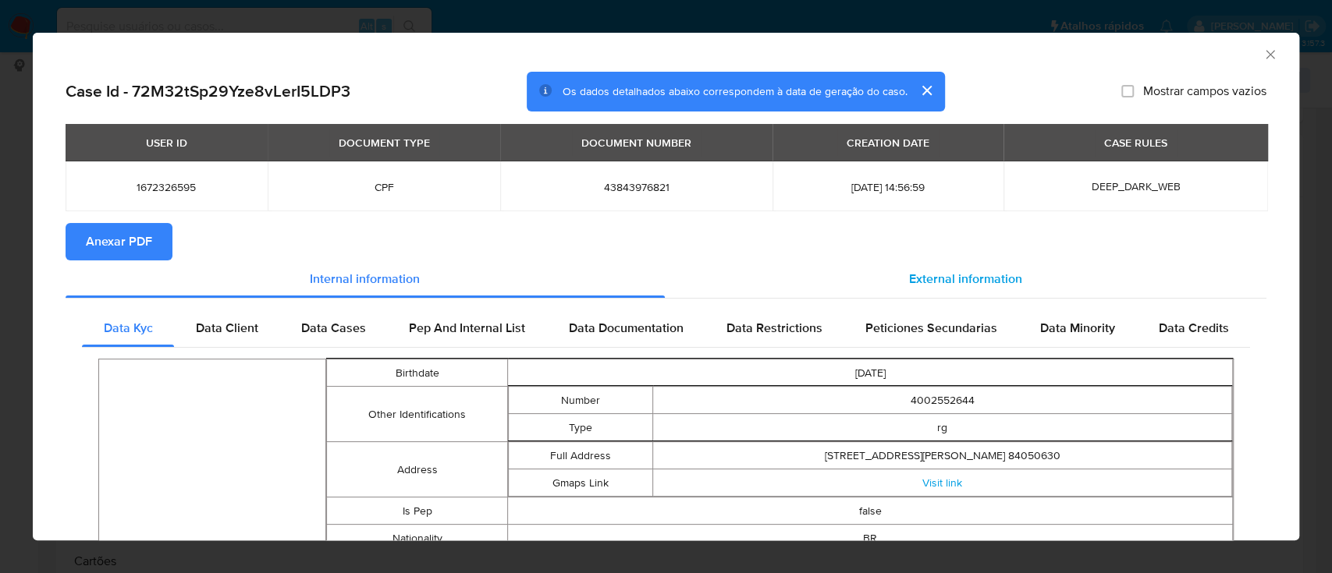
click at [999, 284] on span "External information" at bounding box center [965, 279] width 113 height 18
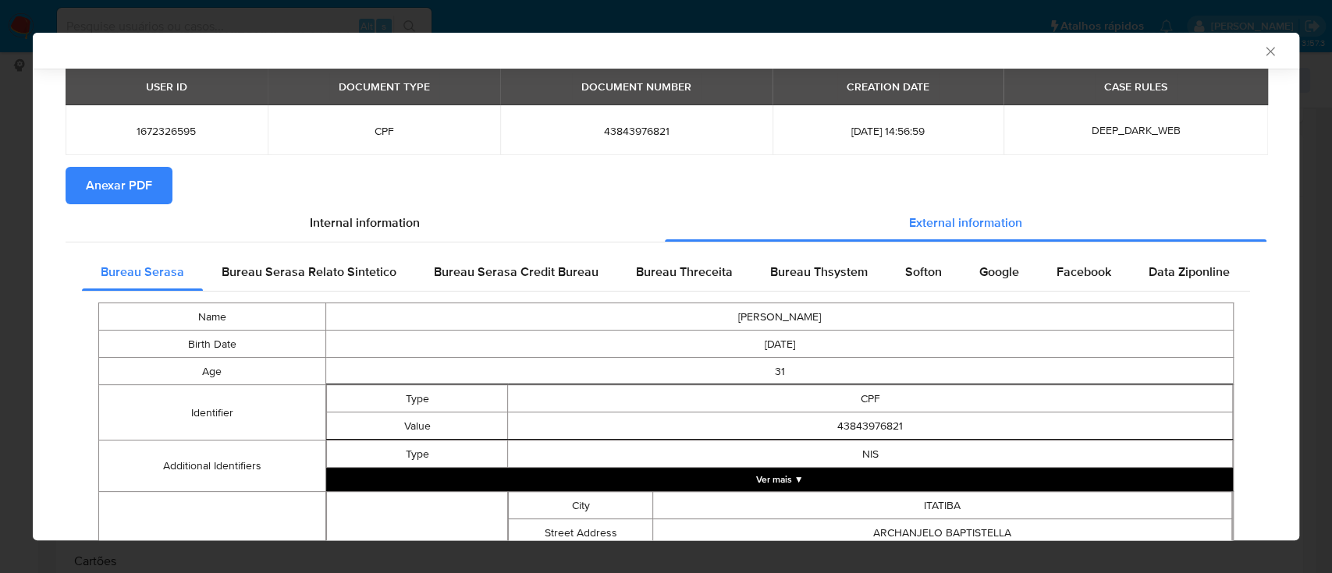
scroll to position [100, 0]
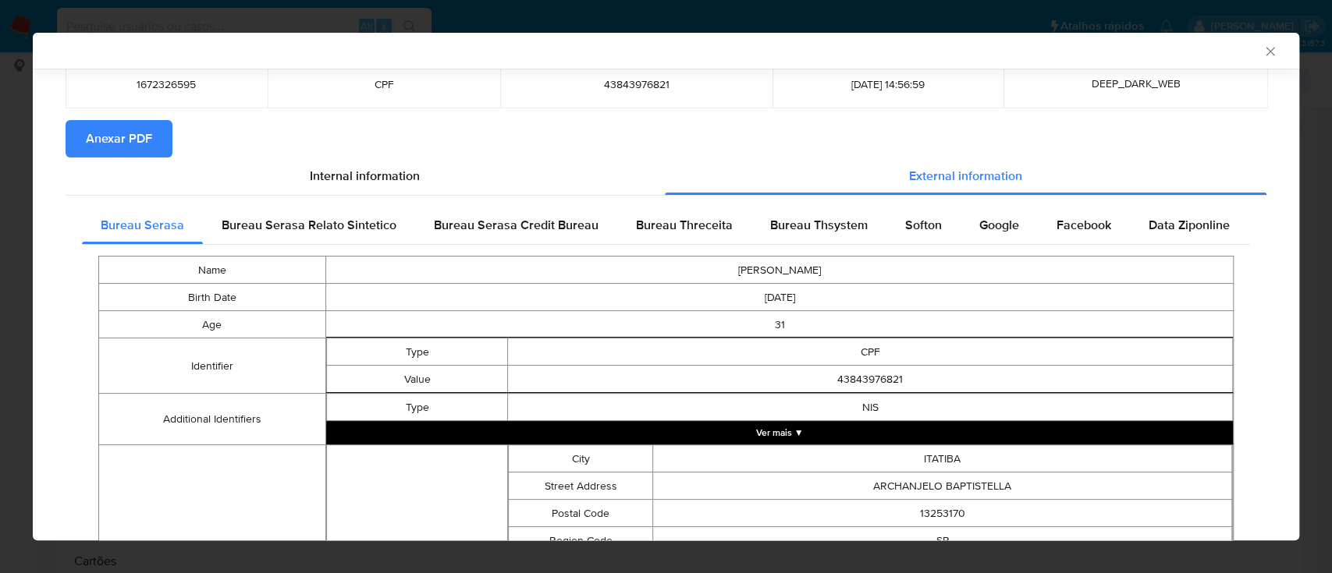
click at [683, 221] on span "Bureau Threceita" at bounding box center [684, 225] width 97 height 18
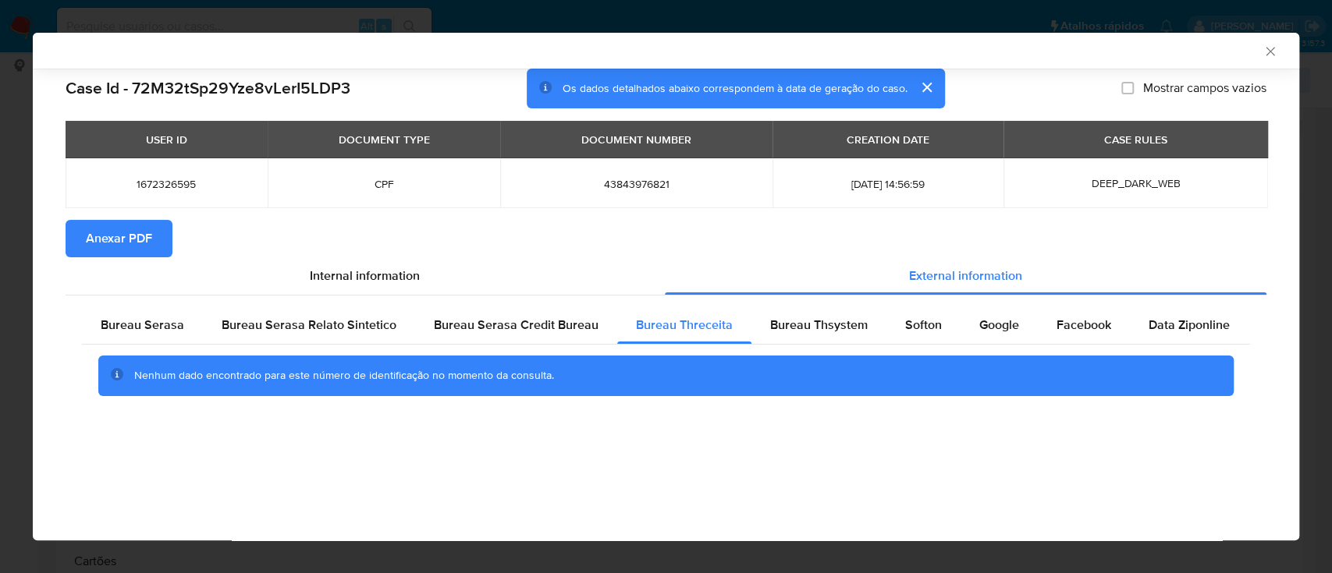
scroll to position [0, 0]
drag, startPoint x: 1113, startPoint y: 51, endPoint x: 727, endPoint y: 24, distance: 387.1
click at [1111, 53] on div "AML Data Collector" at bounding box center [653, 51] width 1219 height 14
click at [805, 328] on span "Bureau Thsystem" at bounding box center [819, 325] width 98 height 18
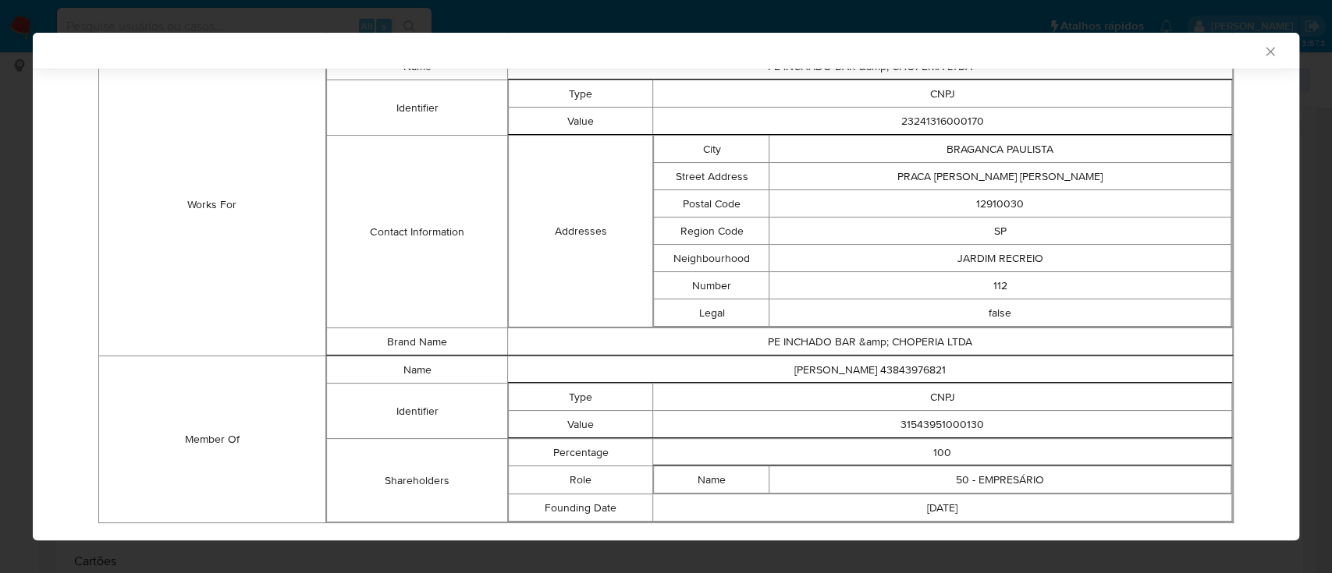
scroll to position [1022, 0]
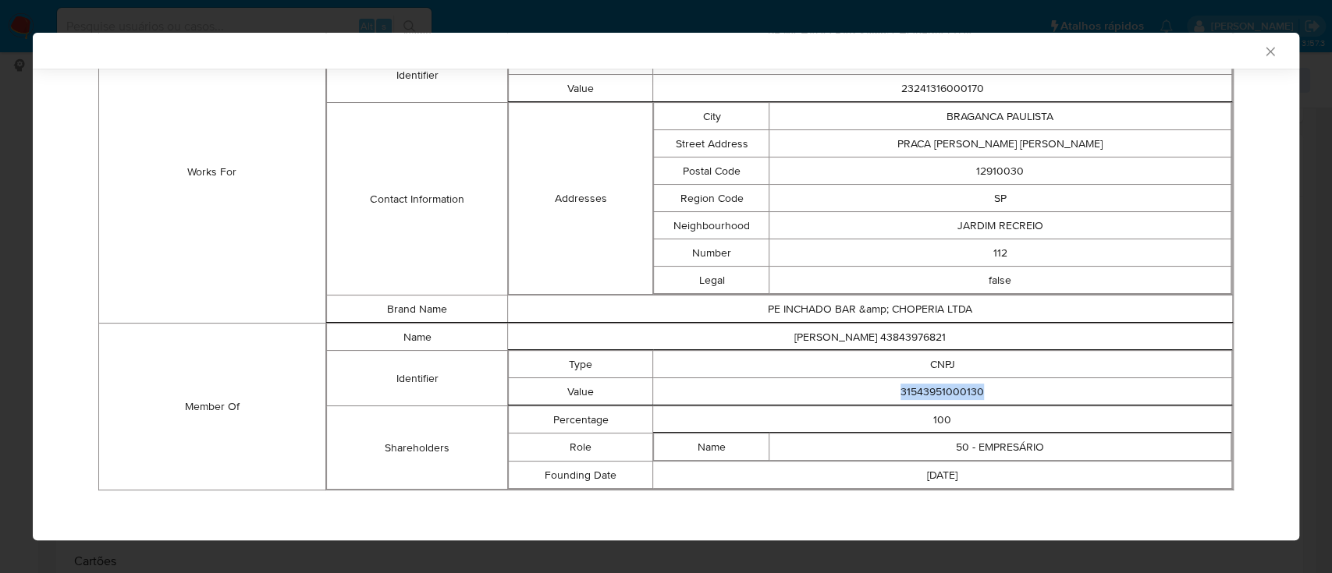
drag, startPoint x: 974, startPoint y: 385, endPoint x: 832, endPoint y: 379, distance: 142.1
click at [832, 379] on td "31543951000130" at bounding box center [942, 391] width 579 height 27
copy td "31543951000130"
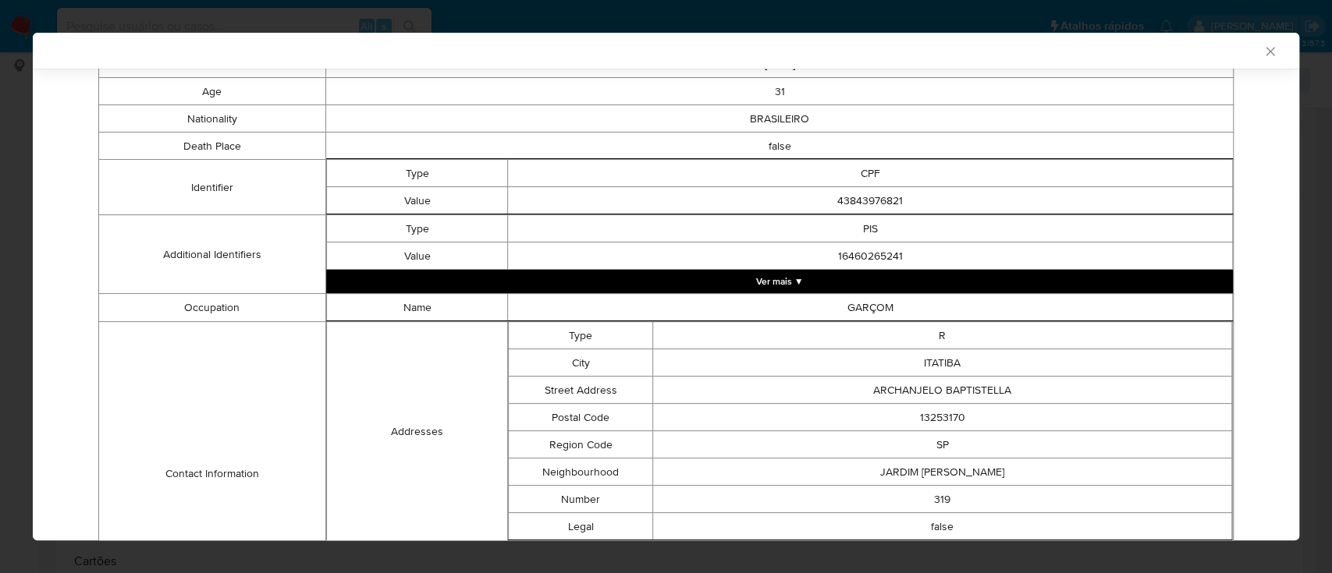
scroll to position [190, 0]
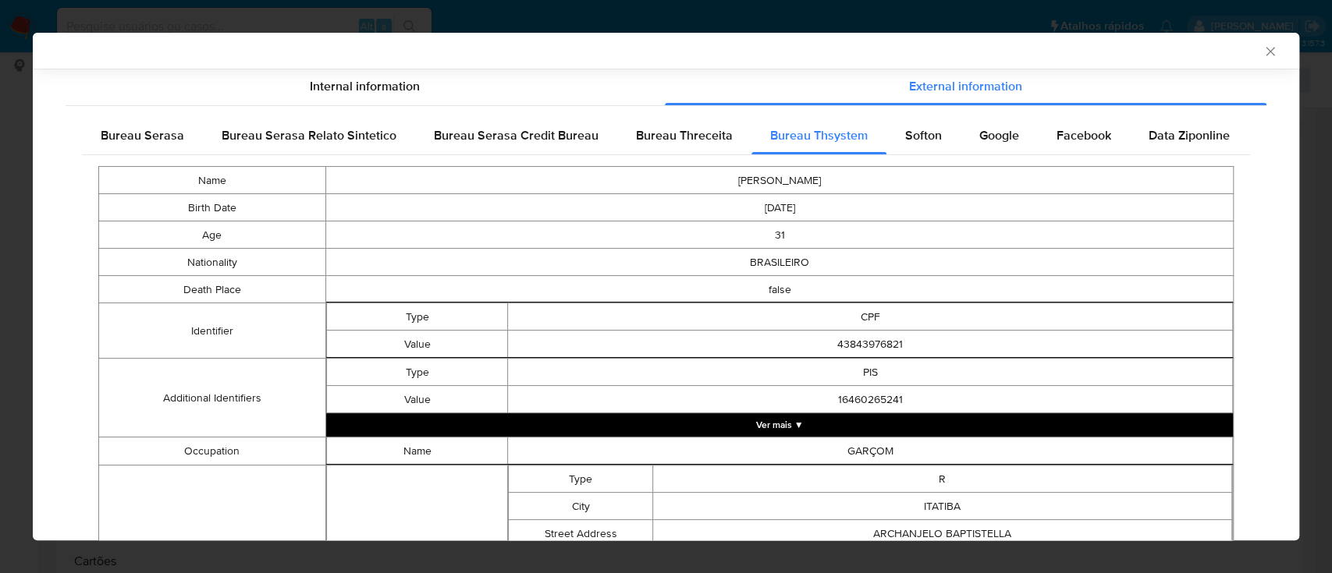
click at [926, 140] on span "Softon" at bounding box center [923, 135] width 37 height 18
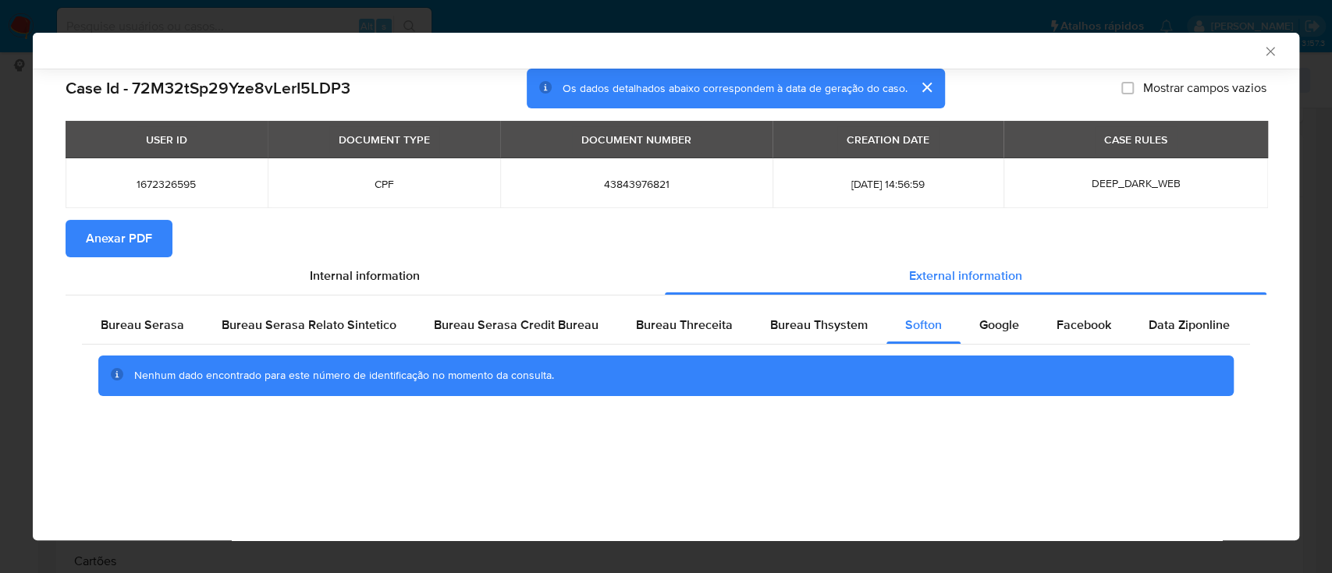
scroll to position [0, 0]
click at [236, 418] on div "Case Id - 72M32tSp29Yze8vLerI5LDP3 Os dados detalhados abaixo correspondem à da…" at bounding box center [666, 260] width 1266 height 383
click at [979, 318] on span "Google" at bounding box center [999, 325] width 40 height 18
click at [232, 58] on div "AML Data Collector" at bounding box center [666, 51] width 1266 height 36
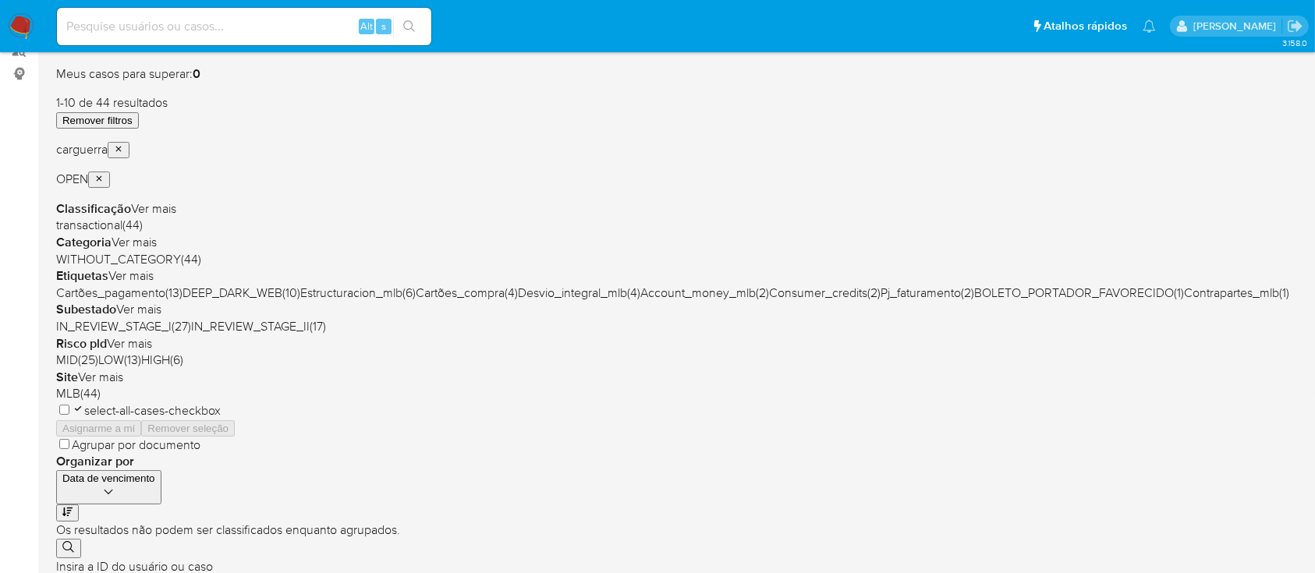
scroll to position [208, 0]
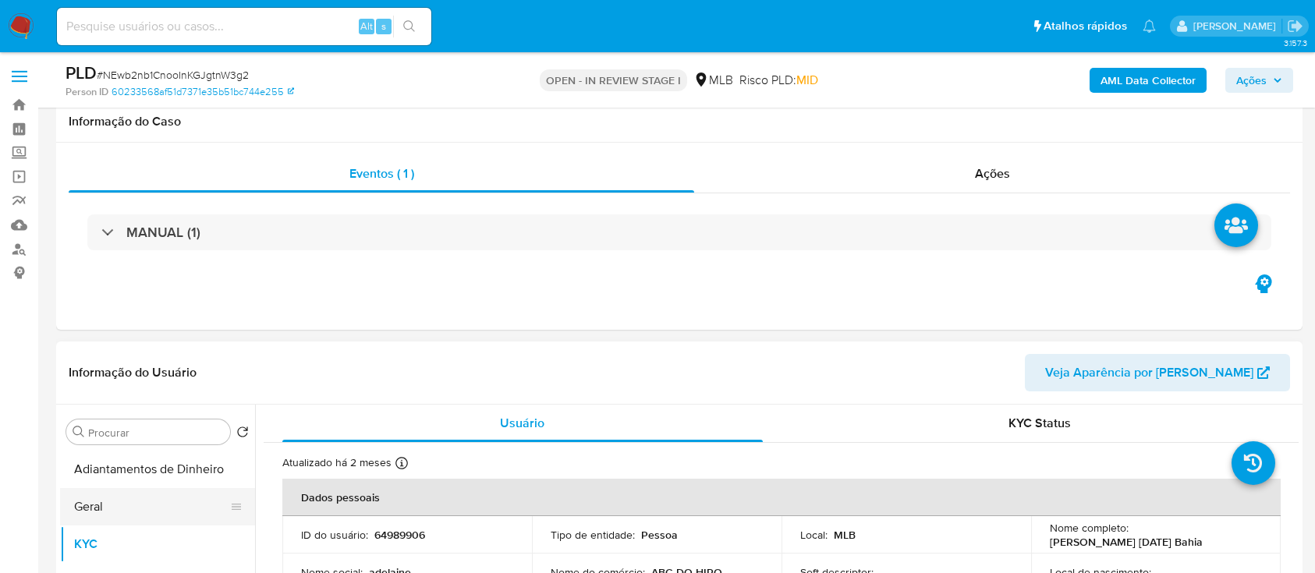
scroll to position [208, 0]
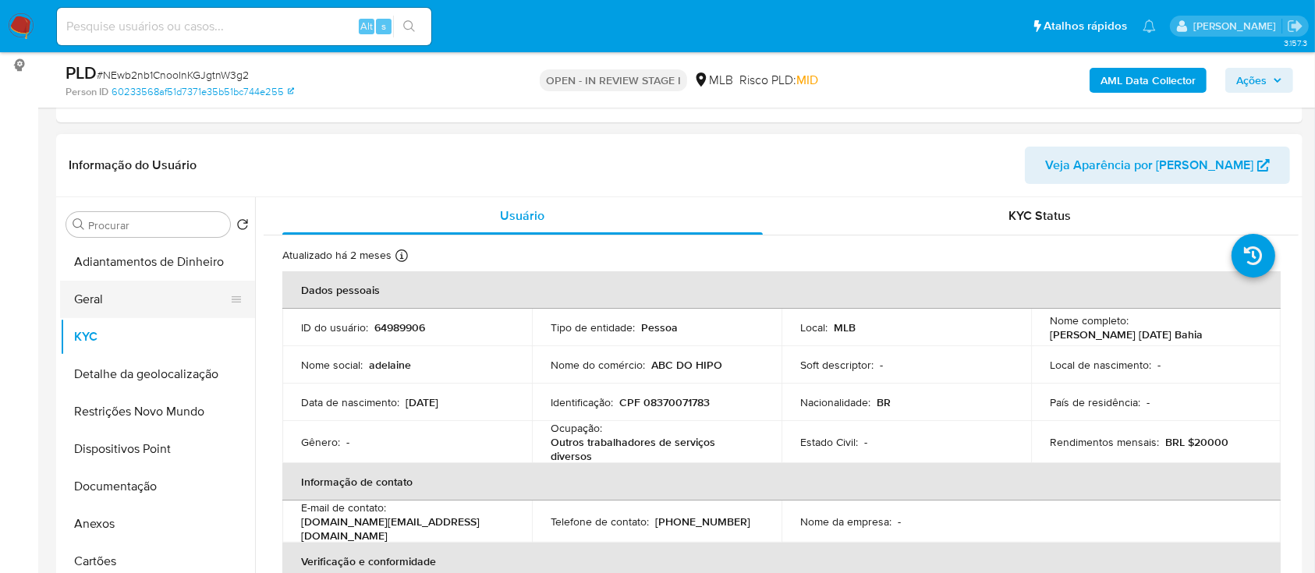
click at [121, 299] on button "Geral" at bounding box center [151, 299] width 183 height 37
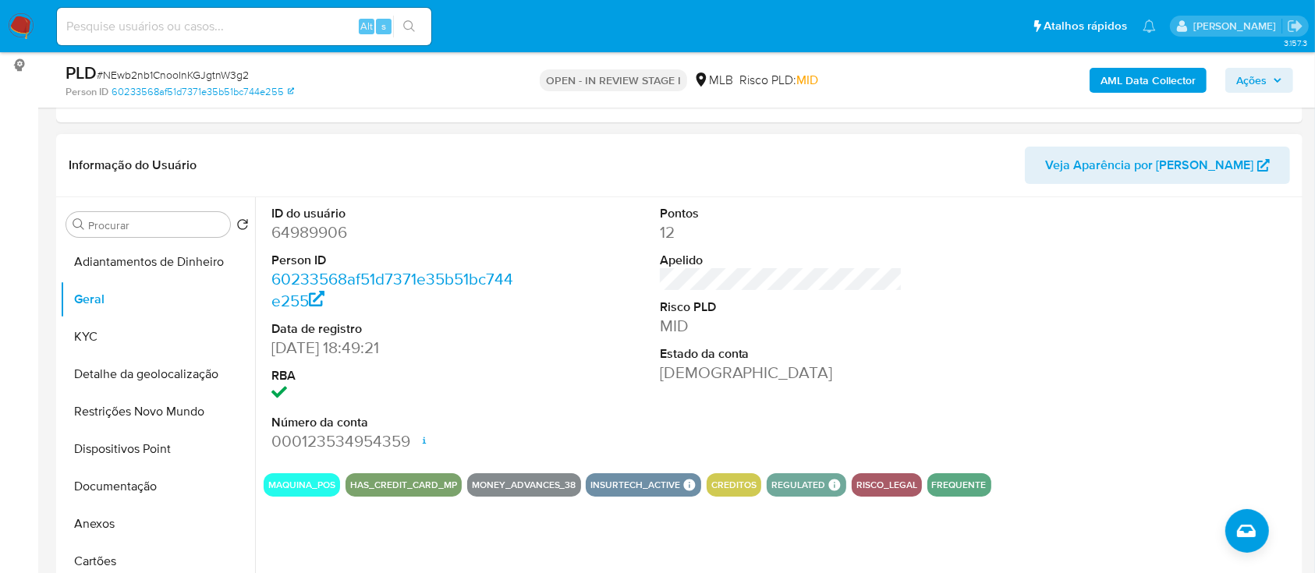
drag, startPoint x: 1080, startPoint y: 282, endPoint x: 1033, endPoint y: 193, distance: 101.6
click at [1071, 265] on div at bounding box center [1169, 329] width 259 height 264
click at [116, 332] on button "KYC" at bounding box center [151, 336] width 183 height 37
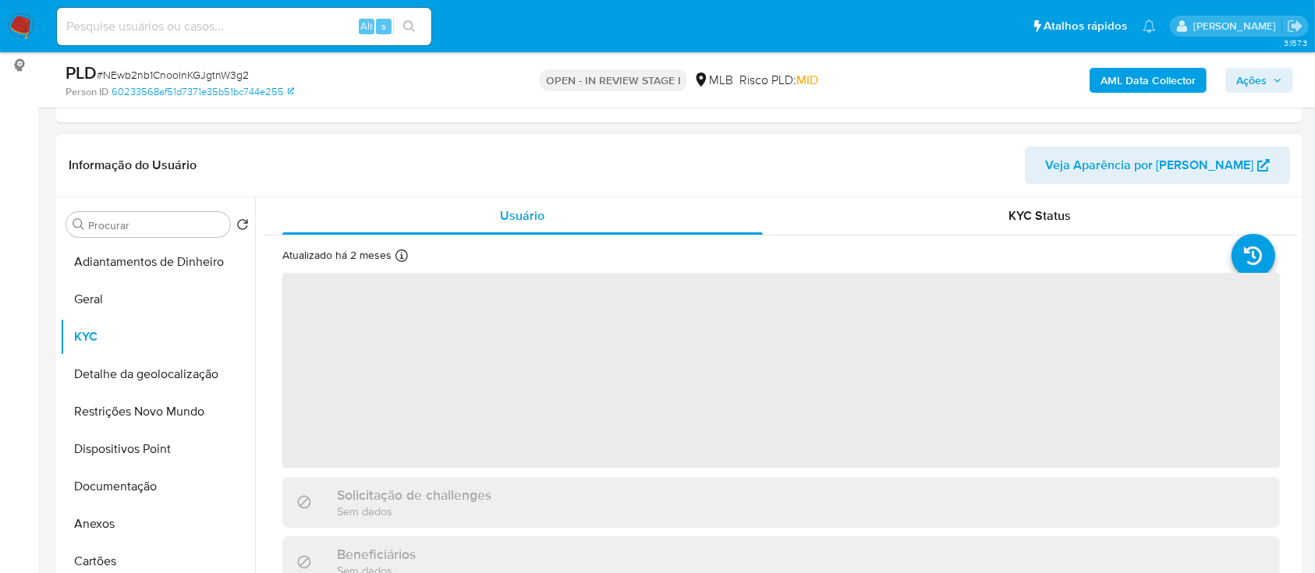
scroll to position [104, 0]
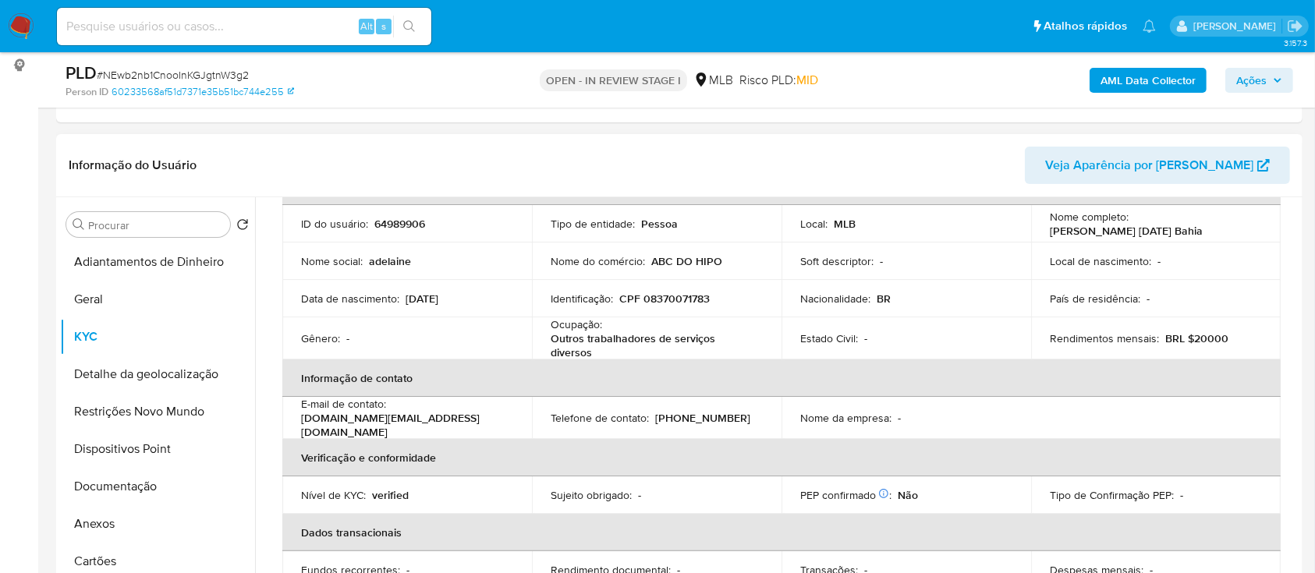
drag, startPoint x: 1027, startPoint y: 150, endPoint x: 1018, endPoint y: 144, distance: 10.8
click at [1027, 149] on header "Informação do Usuário Veja Aparência por Pessoa" at bounding box center [680, 165] width 1222 height 37
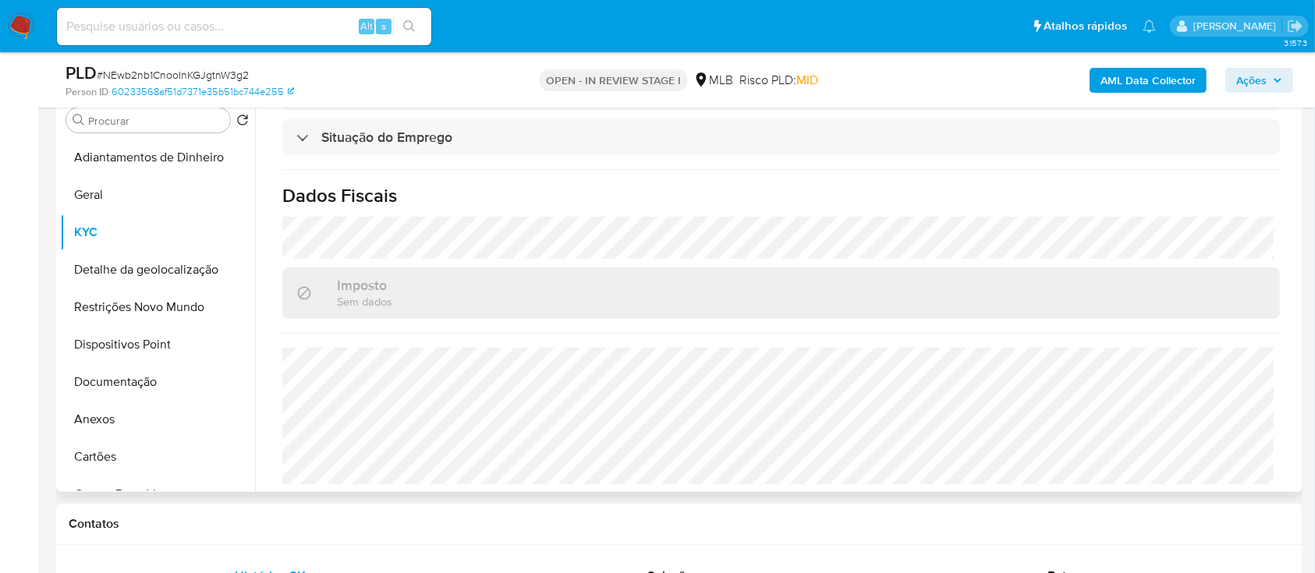
scroll to position [416, 0]
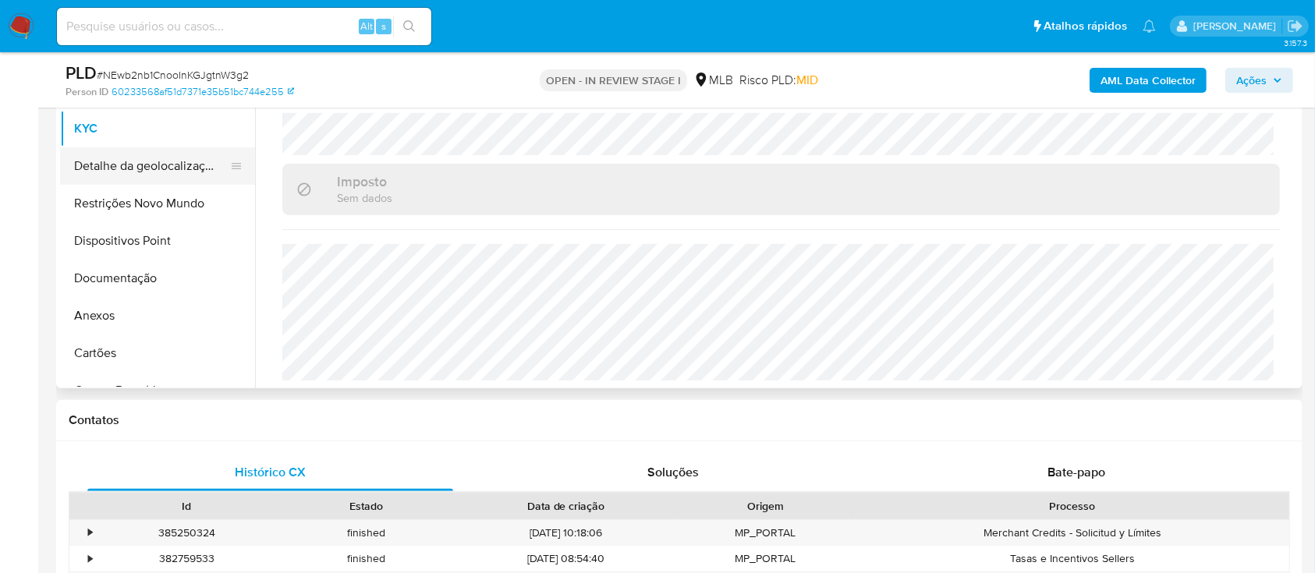
click at [124, 154] on button "Detalhe da geolocalização" at bounding box center [151, 165] width 183 height 37
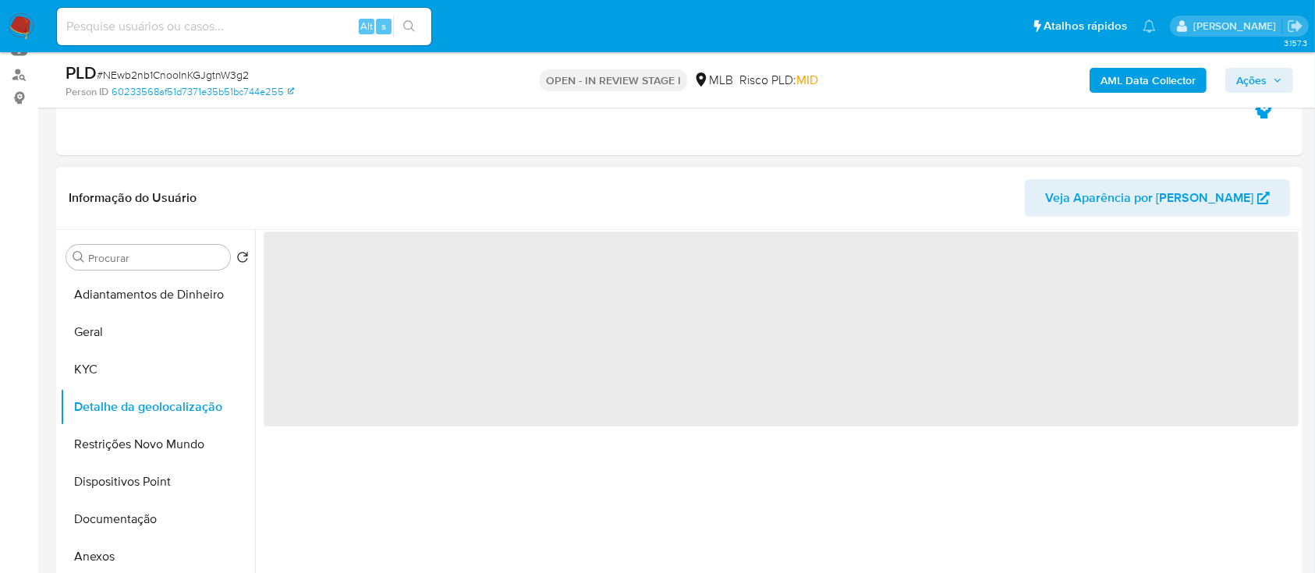
scroll to position [208, 0]
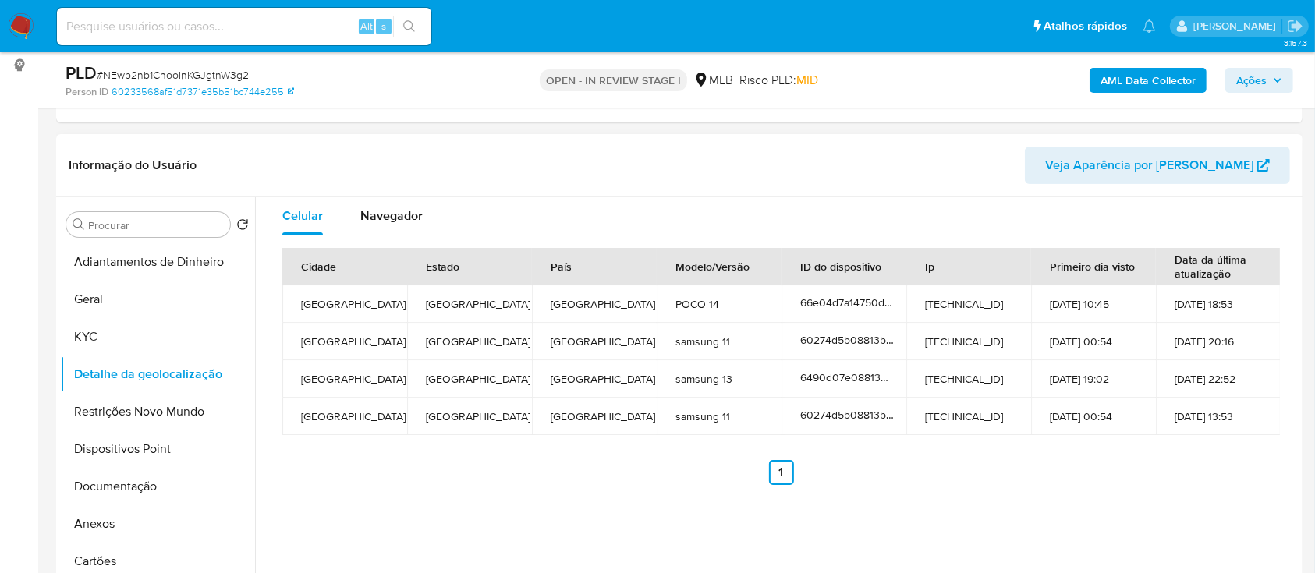
click at [1015, 156] on header "Informação do Usuário Veja Aparência por Pessoa" at bounding box center [680, 165] width 1222 height 37
click at [186, 413] on button "Restrições Novo Mundo" at bounding box center [151, 411] width 183 height 37
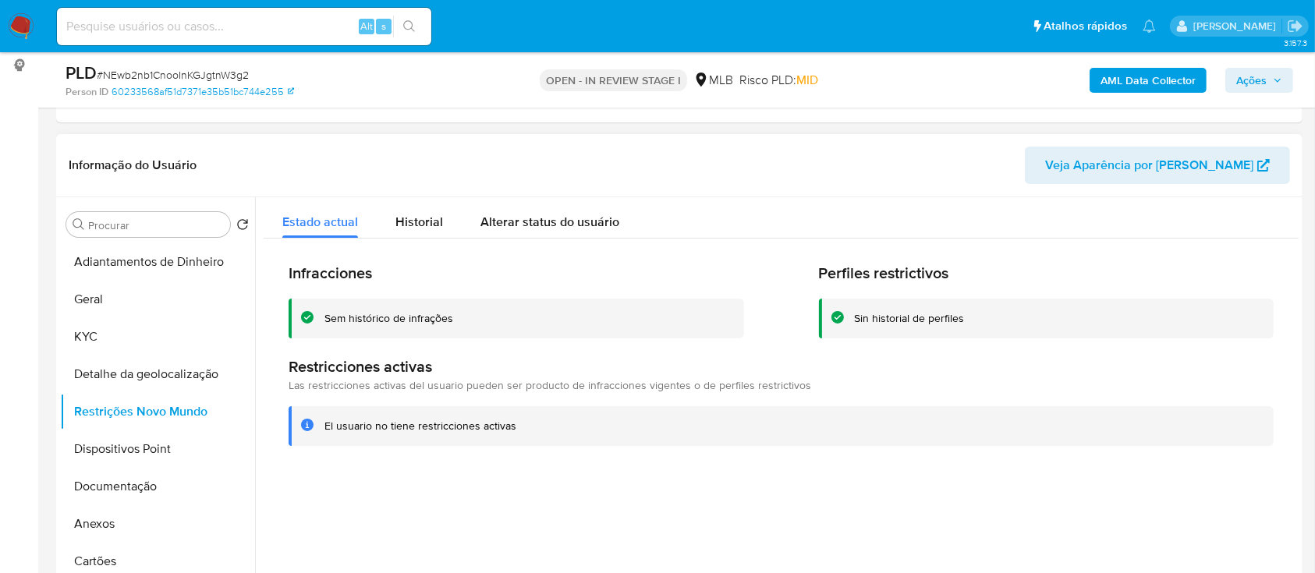
click at [999, 165] on header "Informação do Usuário Veja Aparência por Pessoa" at bounding box center [680, 165] width 1222 height 37
click at [127, 453] on button "Dispositivos Point" at bounding box center [151, 449] width 183 height 37
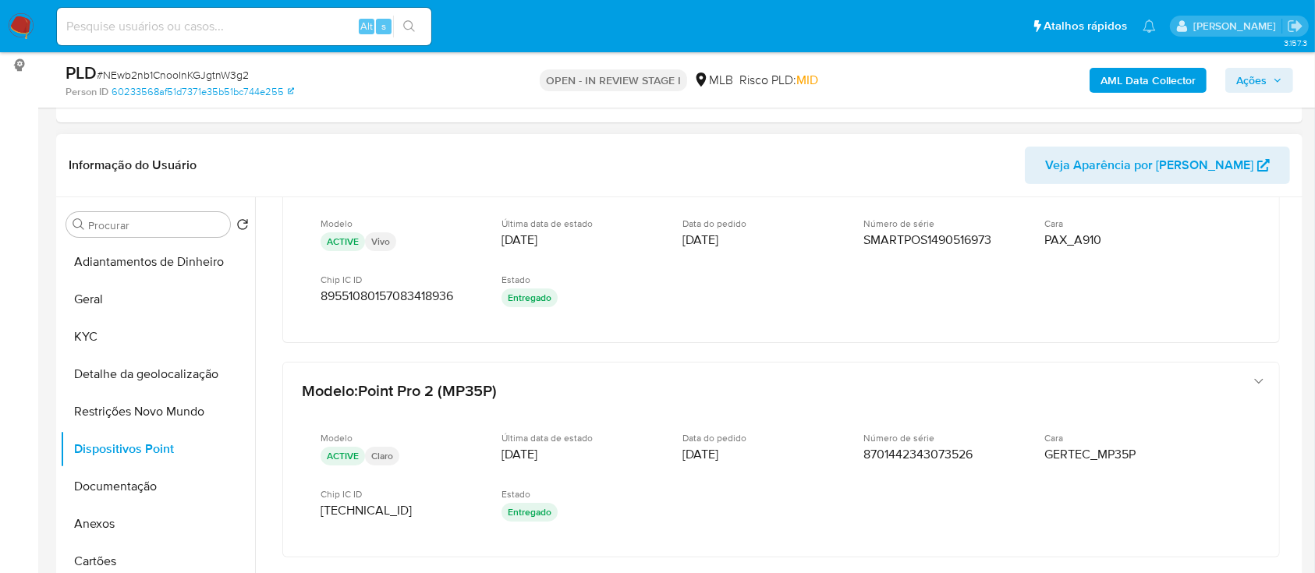
scroll to position [64, 0]
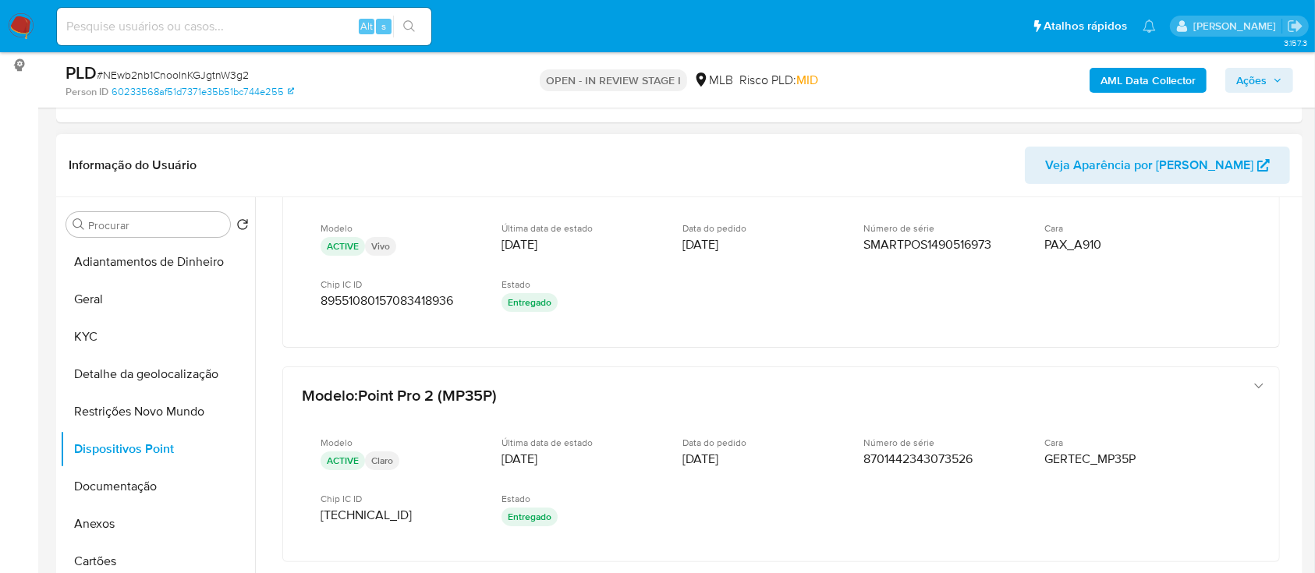
click at [1027, 165] on header "Informação do Usuário Veja Aparência por Pessoa" at bounding box center [680, 165] width 1222 height 37
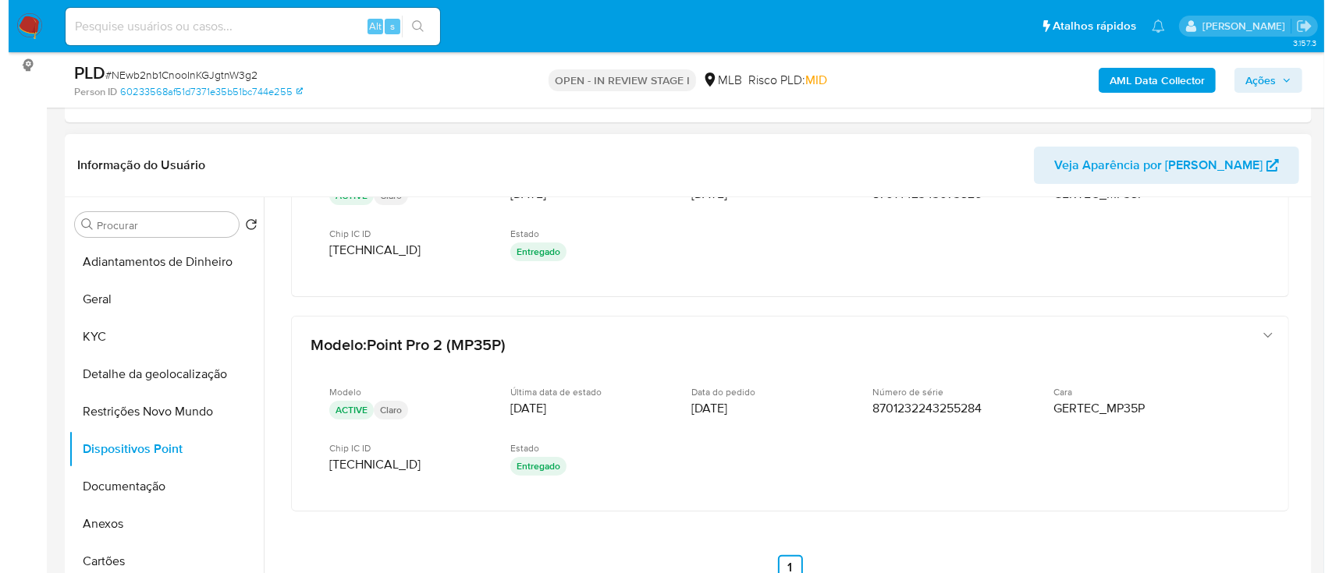
scroll to position [338, 0]
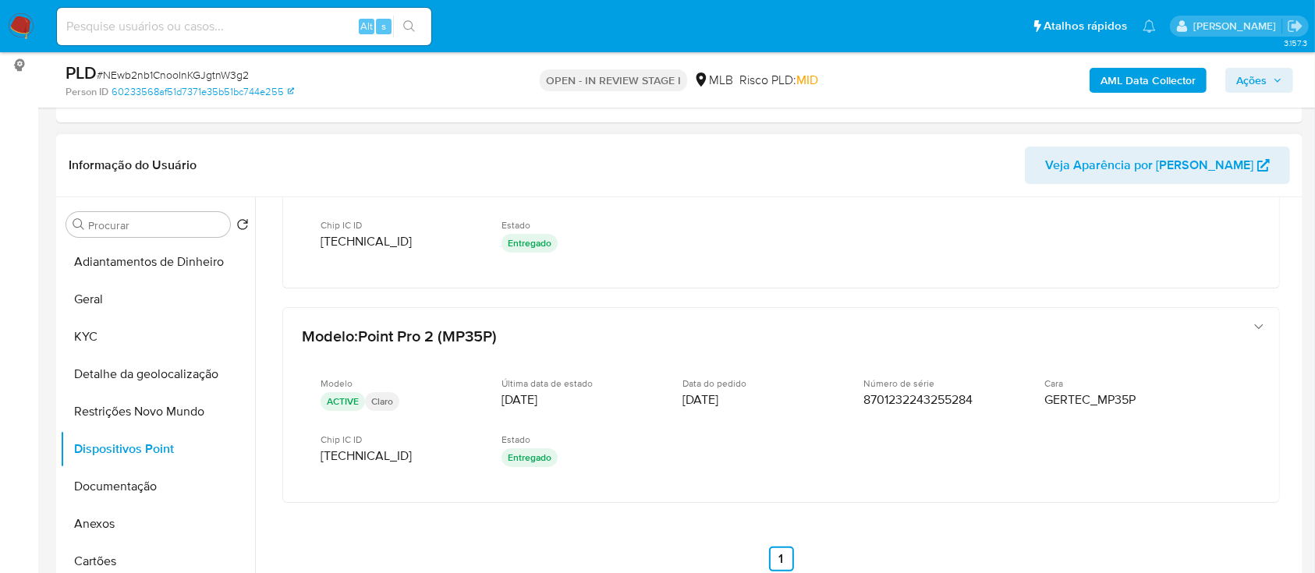
click at [1017, 142] on div "Informação do Usuário Veja Aparência por Pessoa" at bounding box center [679, 165] width 1247 height 63
click at [1189, 76] on b "AML Data Collector" at bounding box center [1148, 80] width 95 height 25
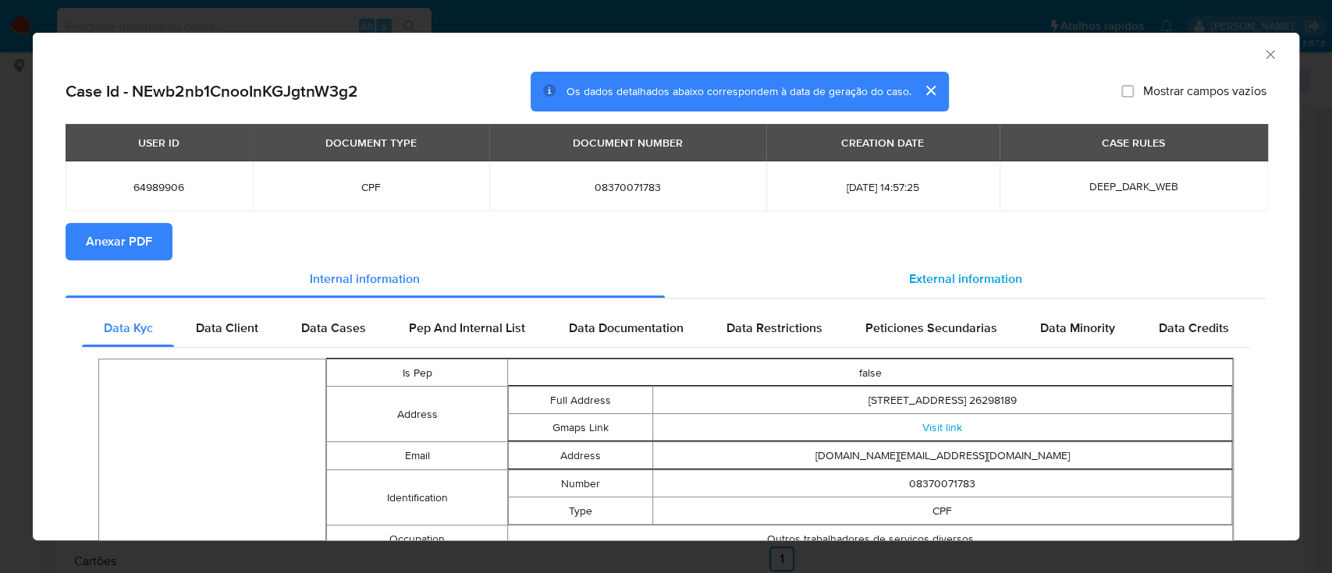
click at [939, 279] on span "External information" at bounding box center [965, 279] width 113 height 18
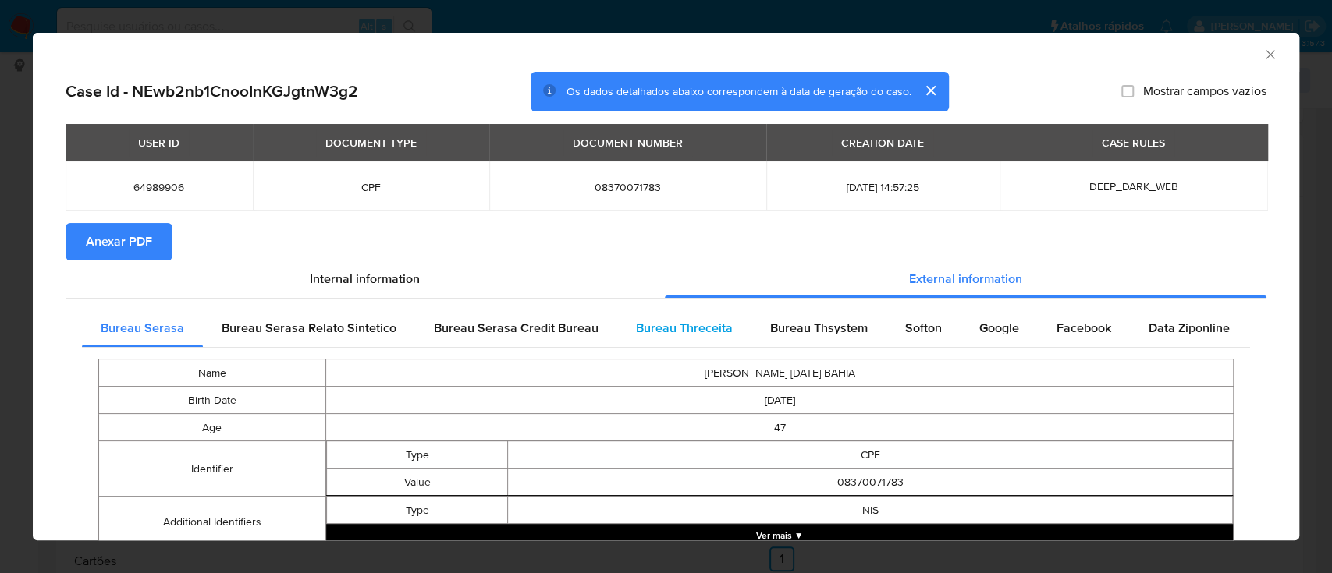
click at [672, 323] on span "Bureau Threceita" at bounding box center [684, 328] width 97 height 18
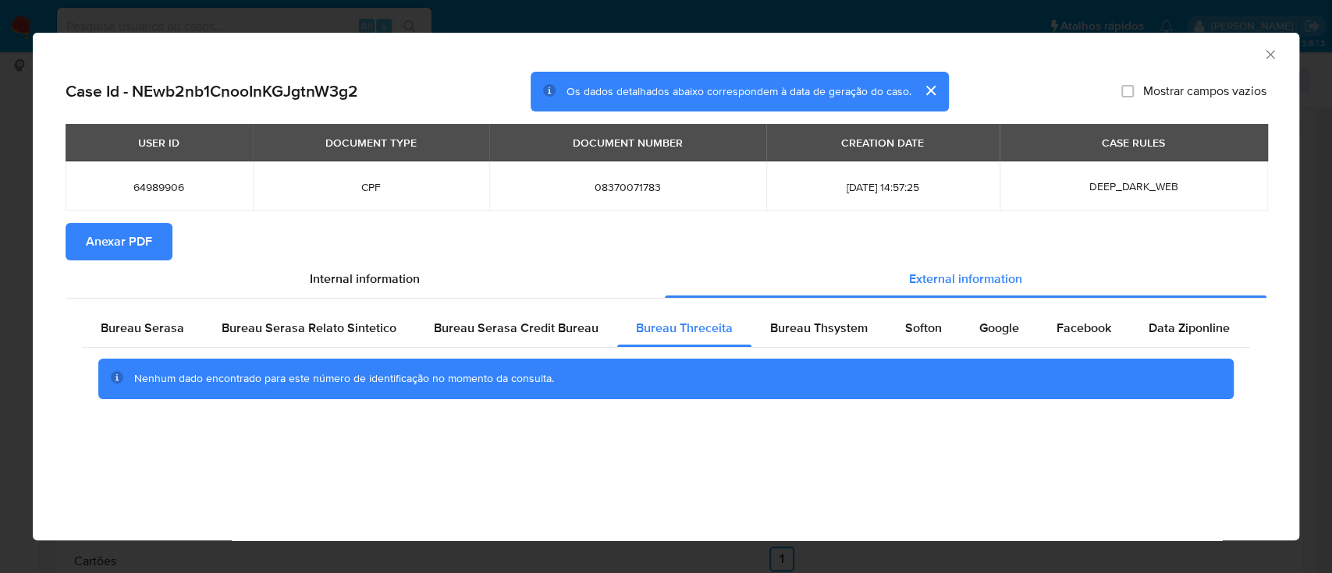
drag, startPoint x: 1130, startPoint y: 49, endPoint x: 1102, endPoint y: 49, distance: 27.3
click at [1130, 50] on div "AML Data Collector" at bounding box center [653, 52] width 1219 height 17
click at [786, 322] on span "Bureau Thsystem" at bounding box center [819, 328] width 98 height 18
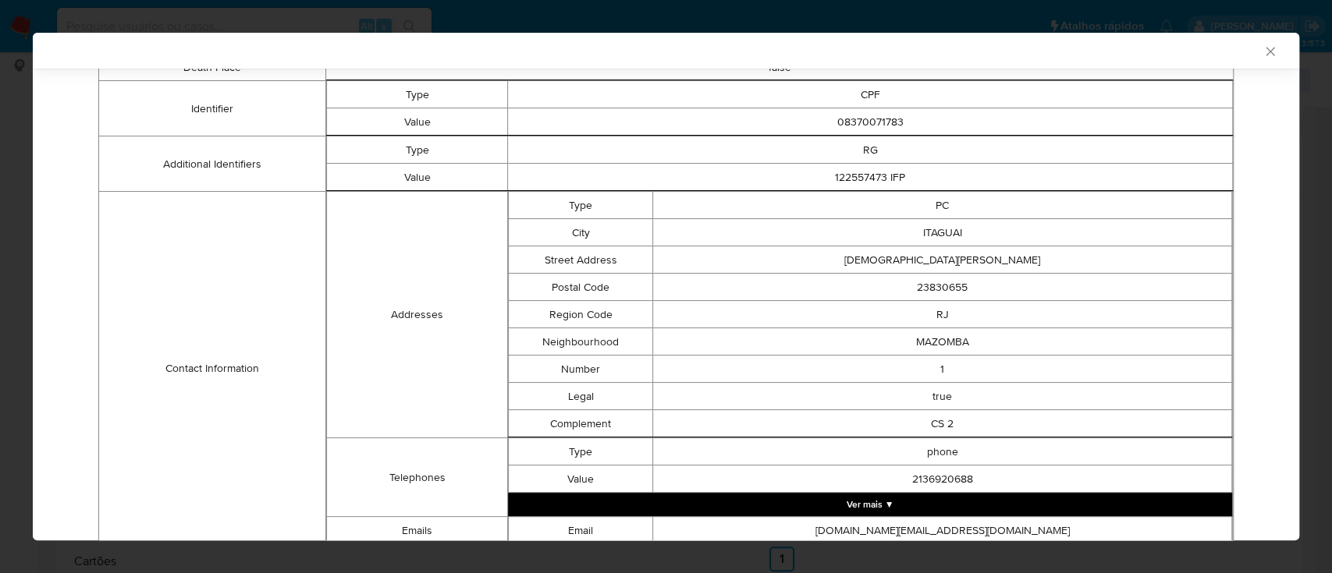
scroll to position [691, 0]
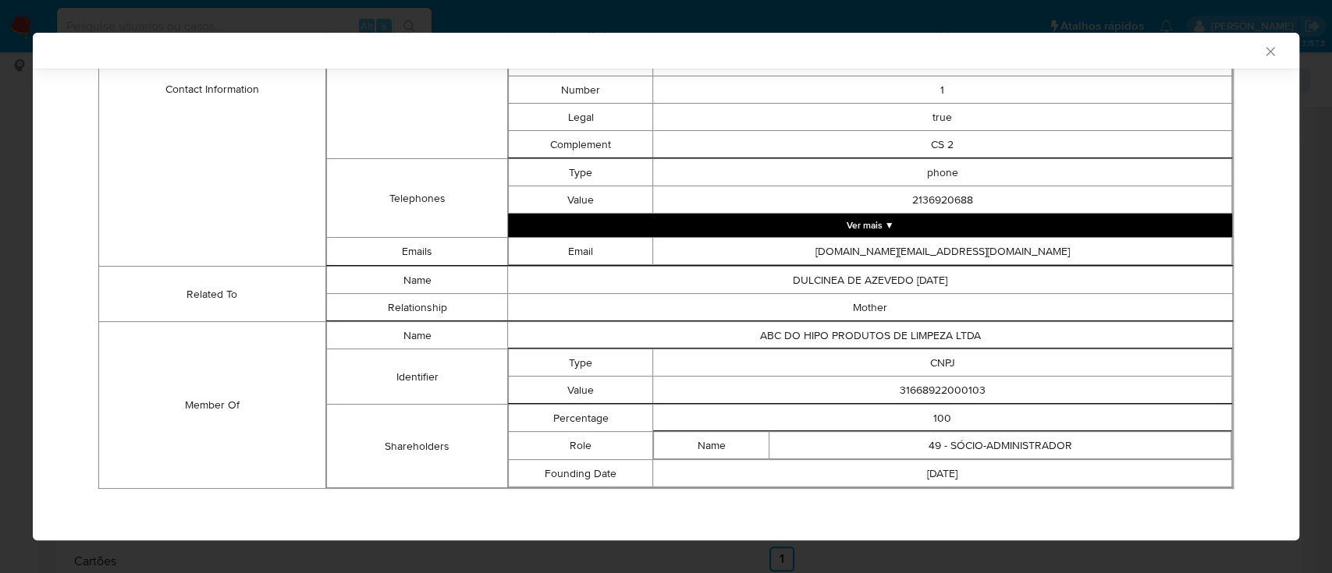
drag, startPoint x: 84, startPoint y: 147, endPoint x: 561, endPoint y: 20, distance: 493.1
click at [90, 146] on div "Name ADELAINE SOUZA NATAL BAHIA Birth Date 1977-12-11 Gender F Age 47 Death Pla…" at bounding box center [666, 77] width 1168 height 846
drag, startPoint x: 986, startPoint y: 385, endPoint x: 873, endPoint y: 390, distance: 113.3
click at [873, 390] on td "31668922000103" at bounding box center [942, 390] width 579 height 27
copy td "31668922000103"
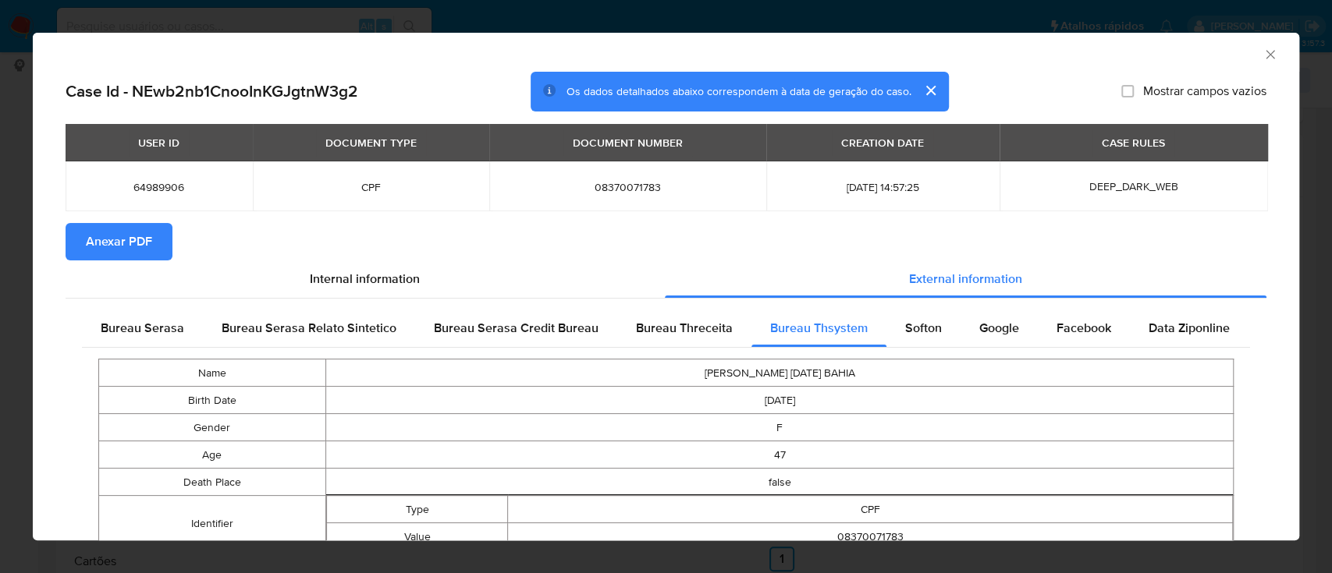
scroll to position [0, 0]
click at [114, 240] on span "Anexar PDF" at bounding box center [119, 242] width 66 height 34
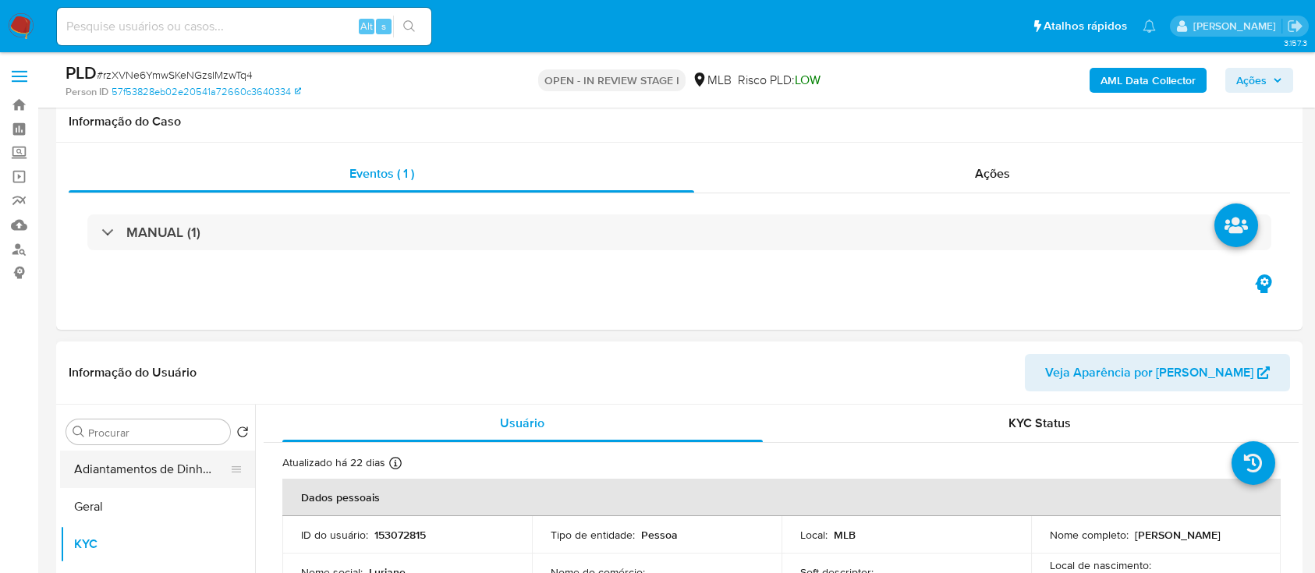
scroll to position [104, 0]
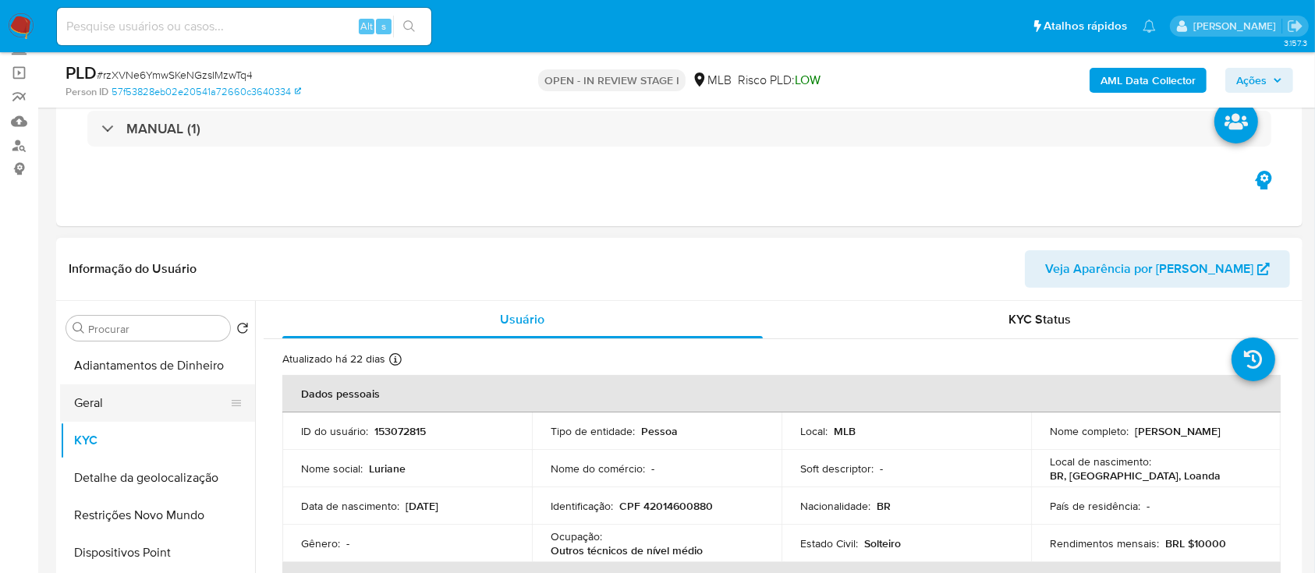
drag, startPoint x: 98, startPoint y: 411, endPoint x: 137, endPoint y: 387, distance: 45.2
click at [98, 411] on button "Geral" at bounding box center [151, 403] width 183 height 37
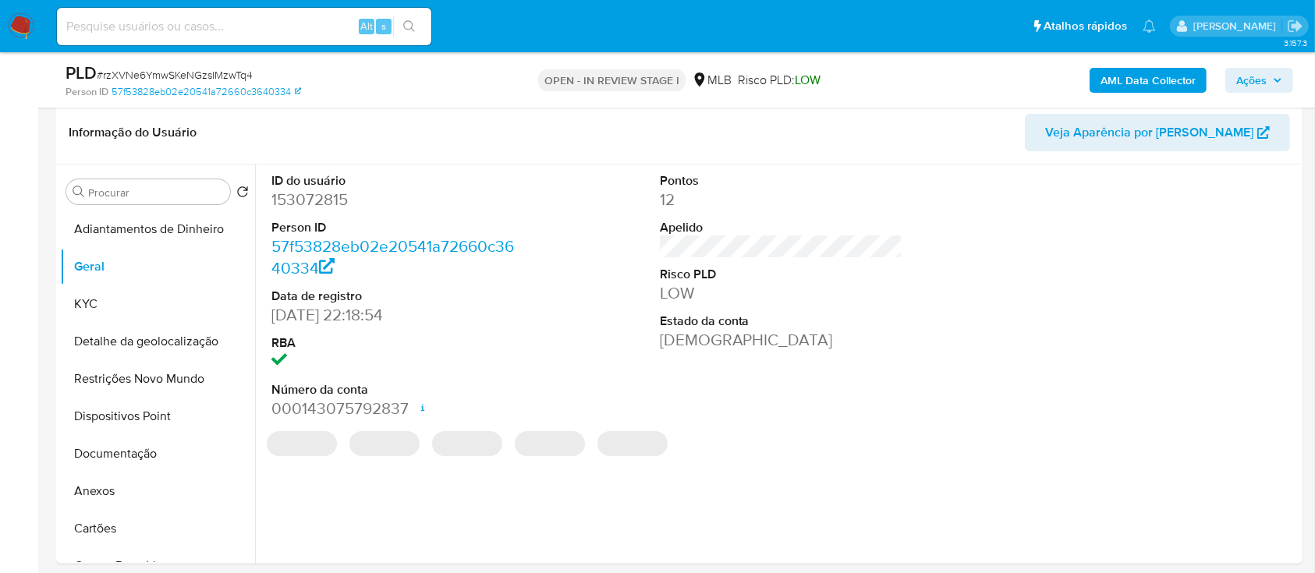
scroll to position [208, 0]
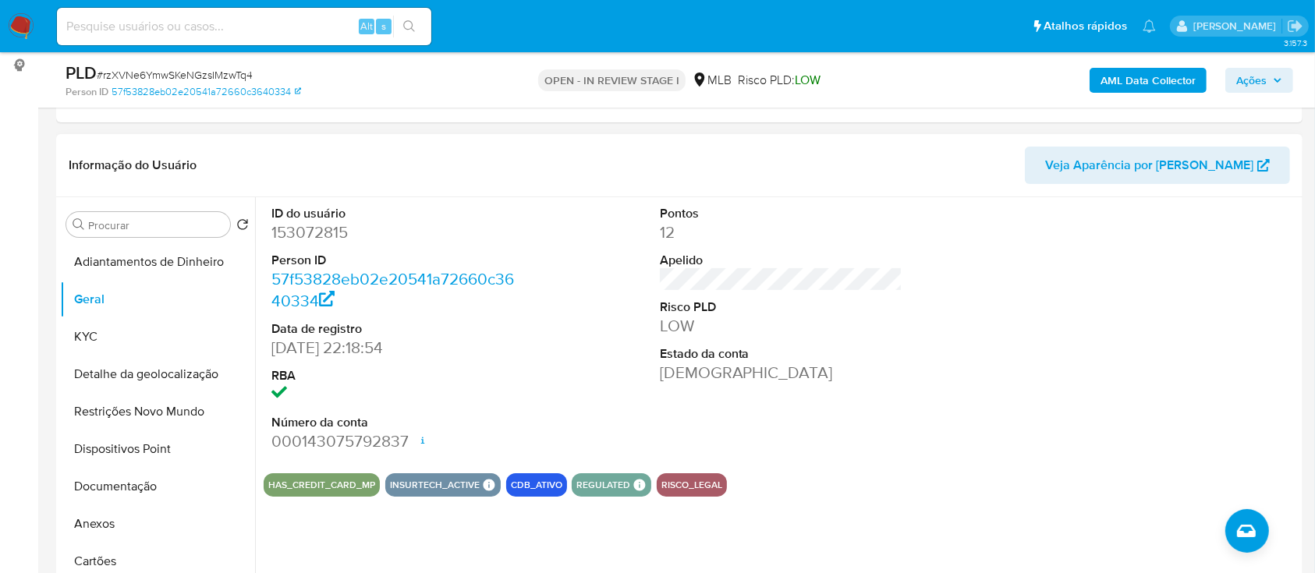
click at [1092, 280] on div at bounding box center [1169, 329] width 259 height 264
click at [118, 350] on button "KYC" at bounding box center [151, 336] width 183 height 37
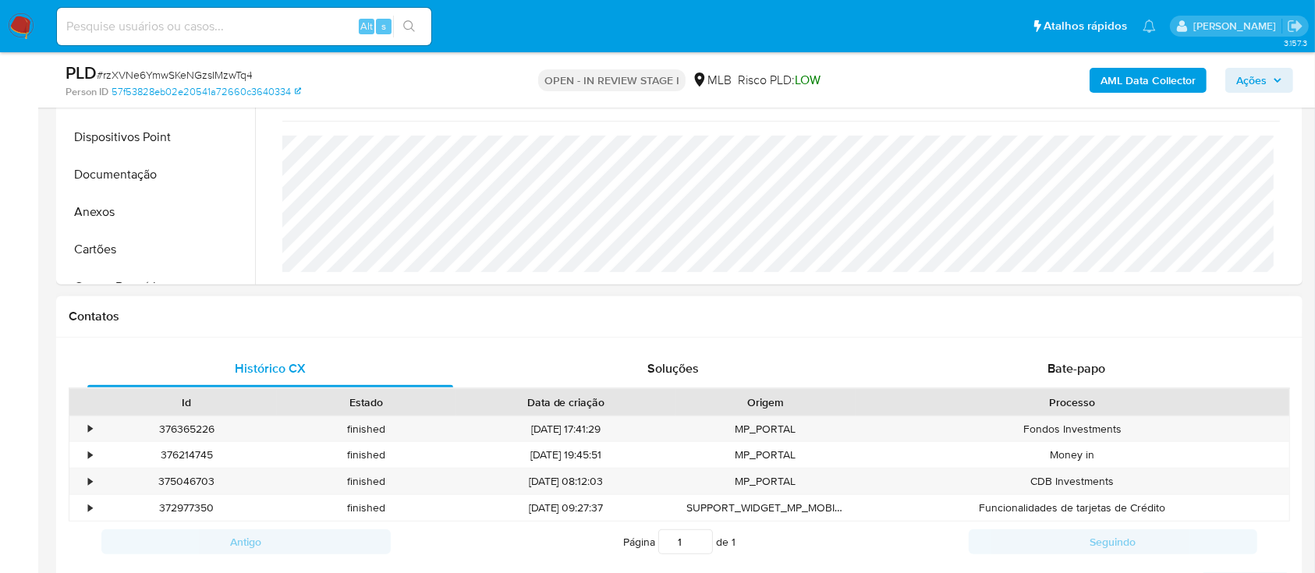
scroll to position [416, 0]
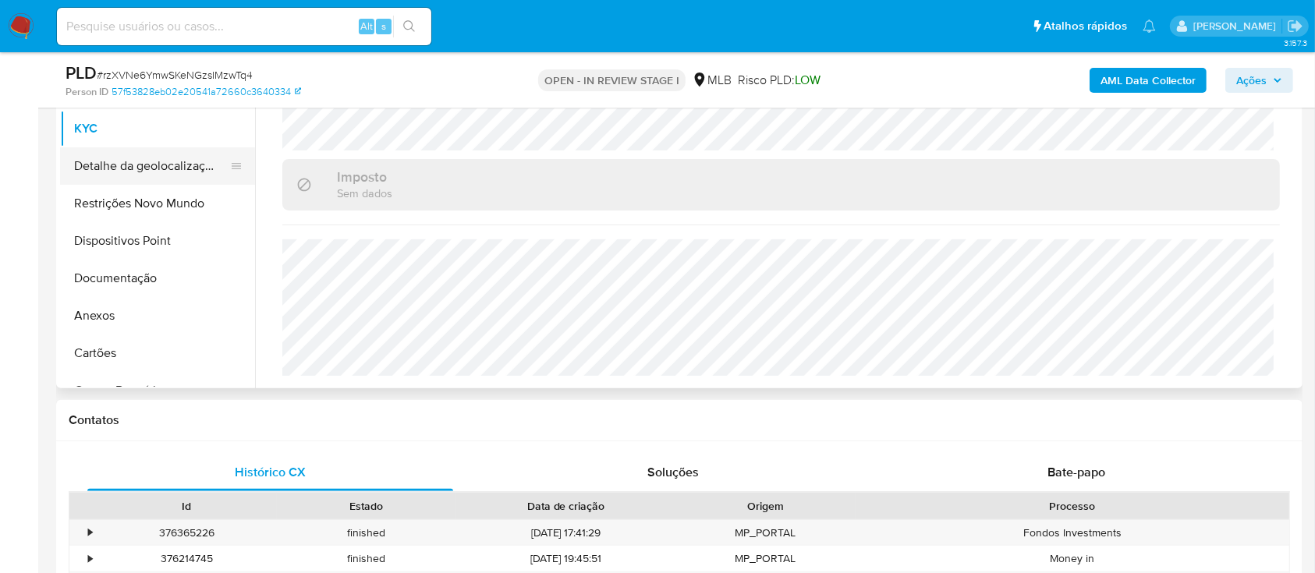
click at [159, 169] on button "Detalhe da geolocalização" at bounding box center [151, 165] width 183 height 37
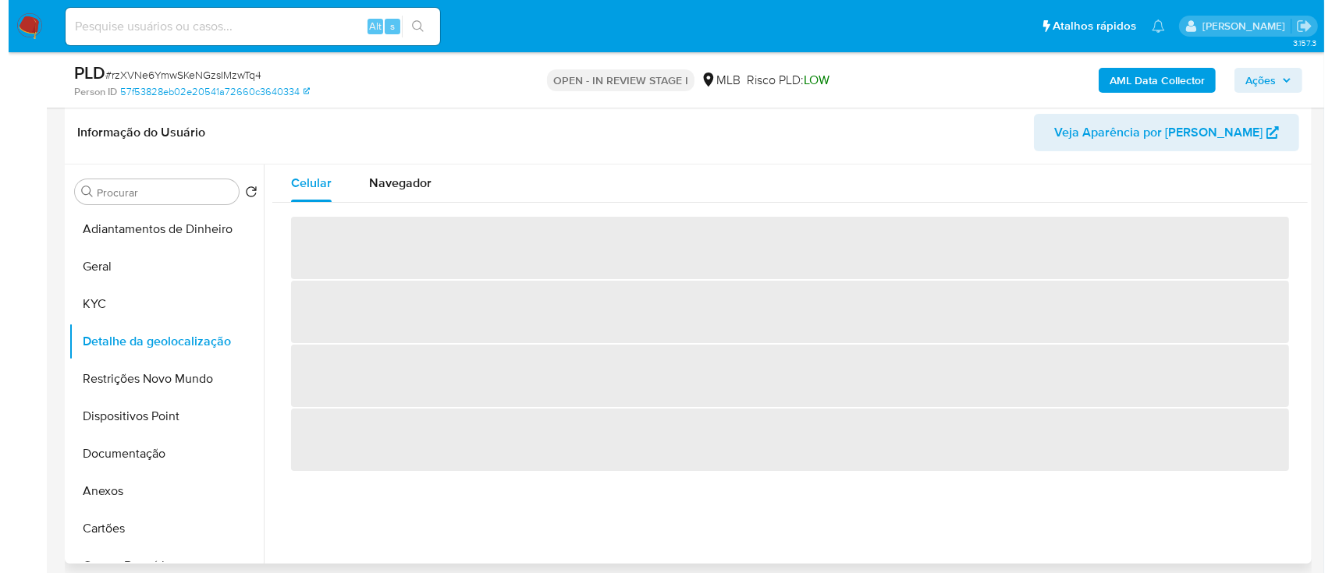
scroll to position [208, 0]
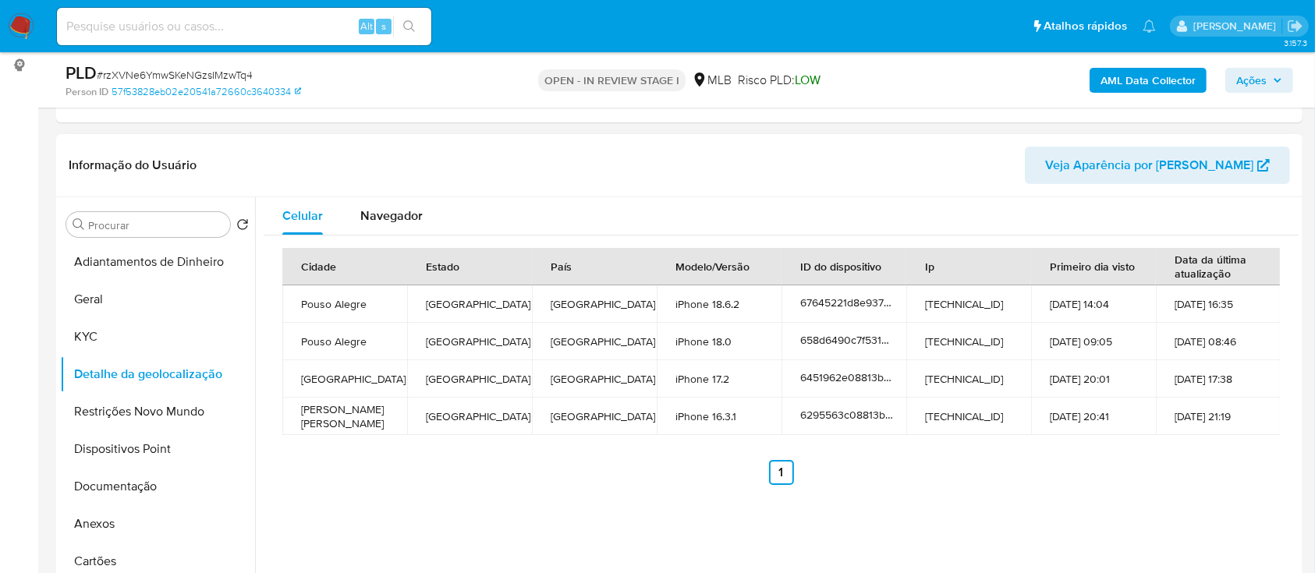
click at [978, 160] on header "Informação do Usuário Veja Aparência por Pessoa" at bounding box center [680, 165] width 1222 height 37
click at [110, 415] on button "Restrições Novo Mundo" at bounding box center [151, 411] width 183 height 37
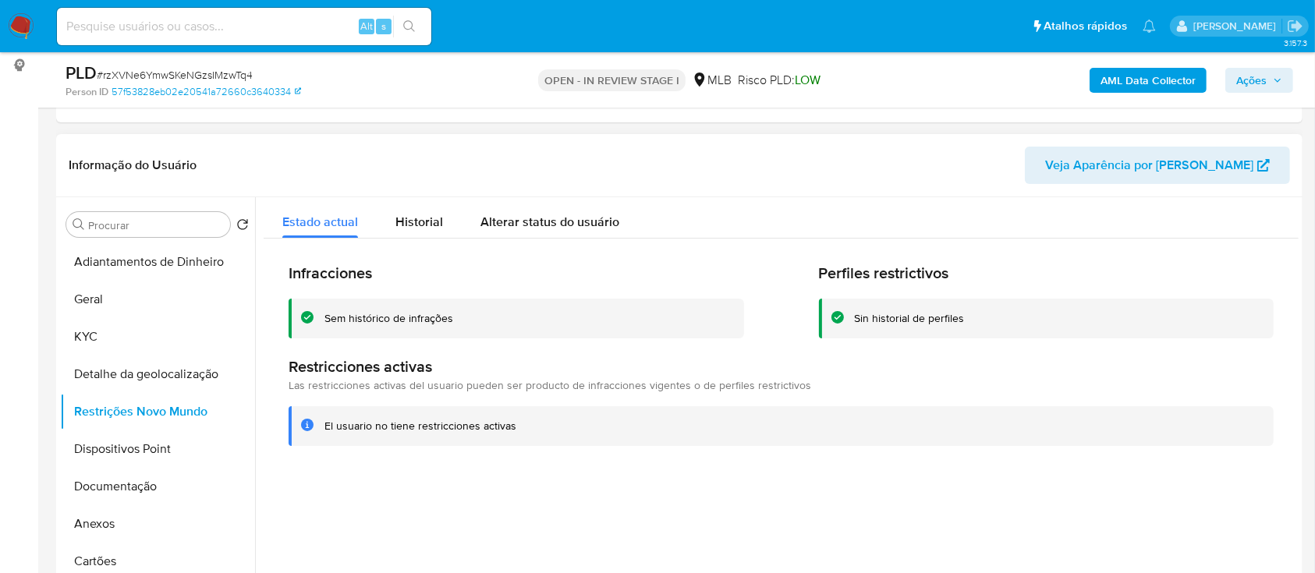
click at [1077, 495] on div at bounding box center [777, 396] width 1044 height 399
click at [81, 447] on button "Dispositivos Point" at bounding box center [151, 449] width 183 height 37
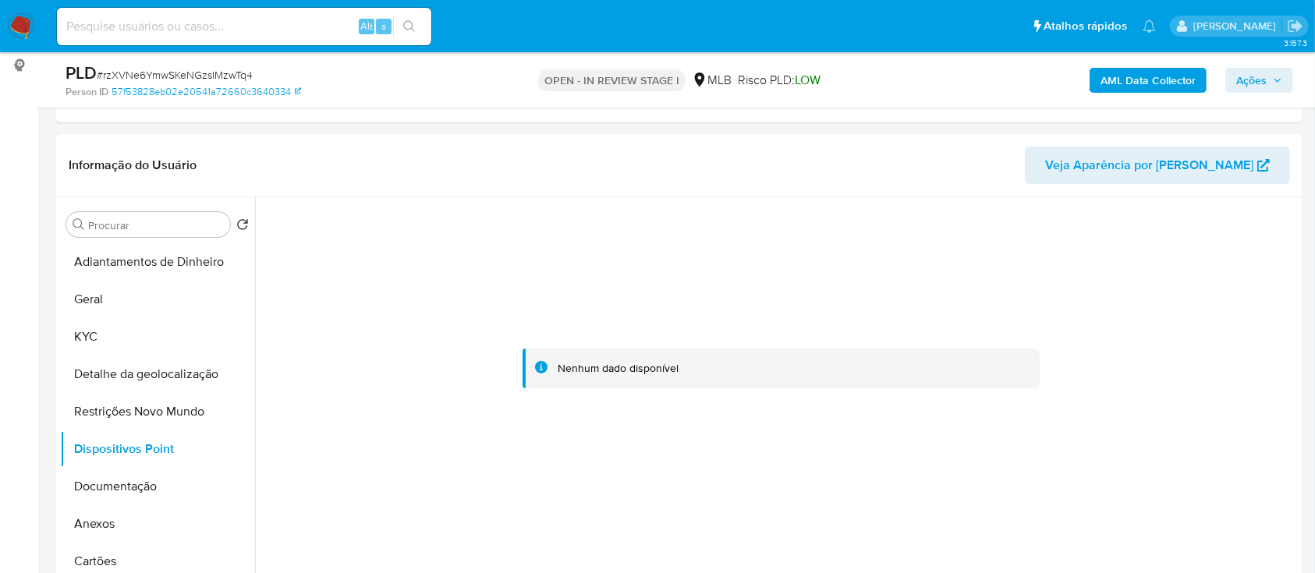
click at [1191, 75] on b "AML Data Collector" at bounding box center [1148, 80] width 95 height 25
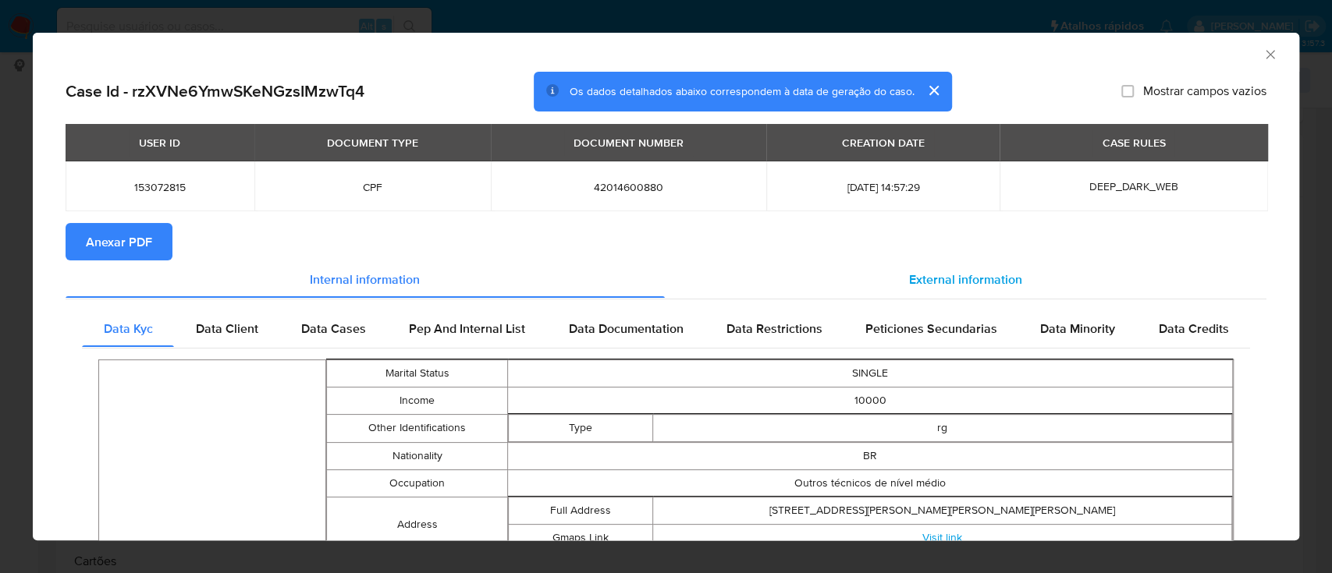
click at [962, 271] on span "External information" at bounding box center [965, 279] width 113 height 18
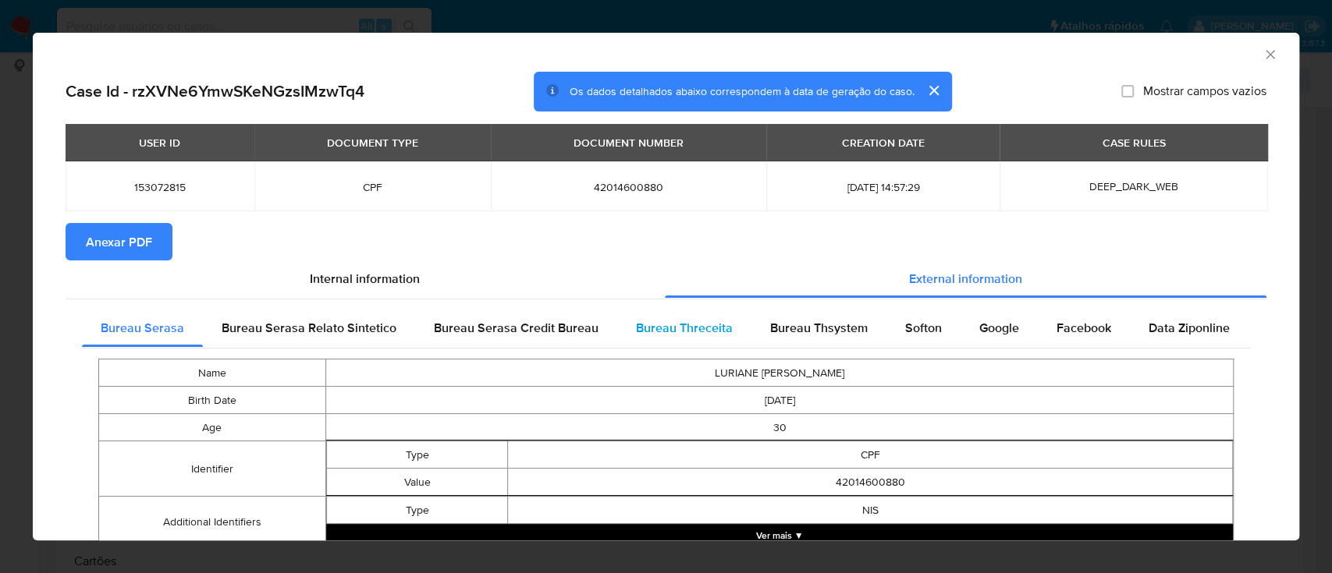
click at [666, 330] on span "Bureau Threceita" at bounding box center [684, 328] width 97 height 18
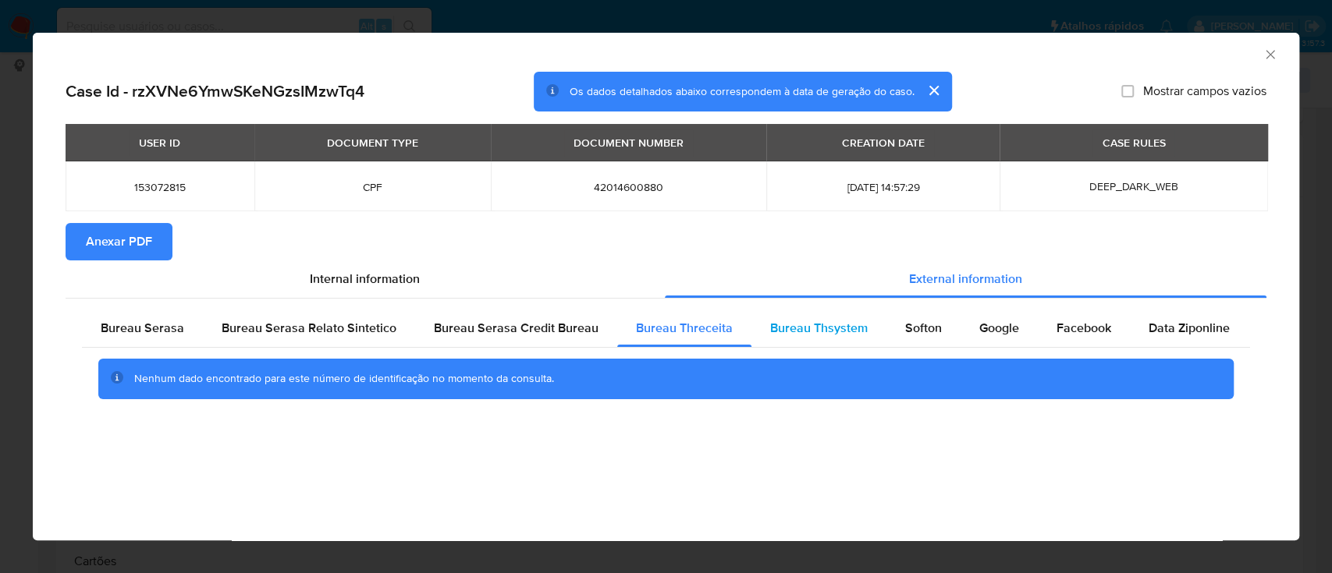
click at [781, 332] on span "Bureau Thsystem" at bounding box center [819, 328] width 98 height 18
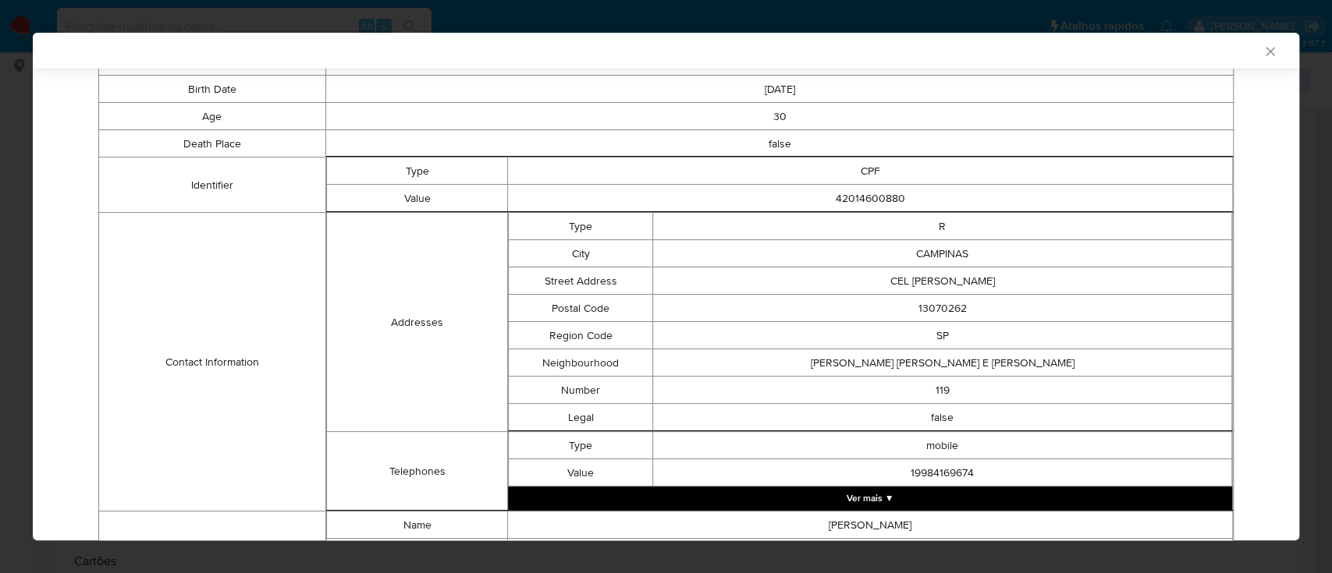
scroll to position [411, 0]
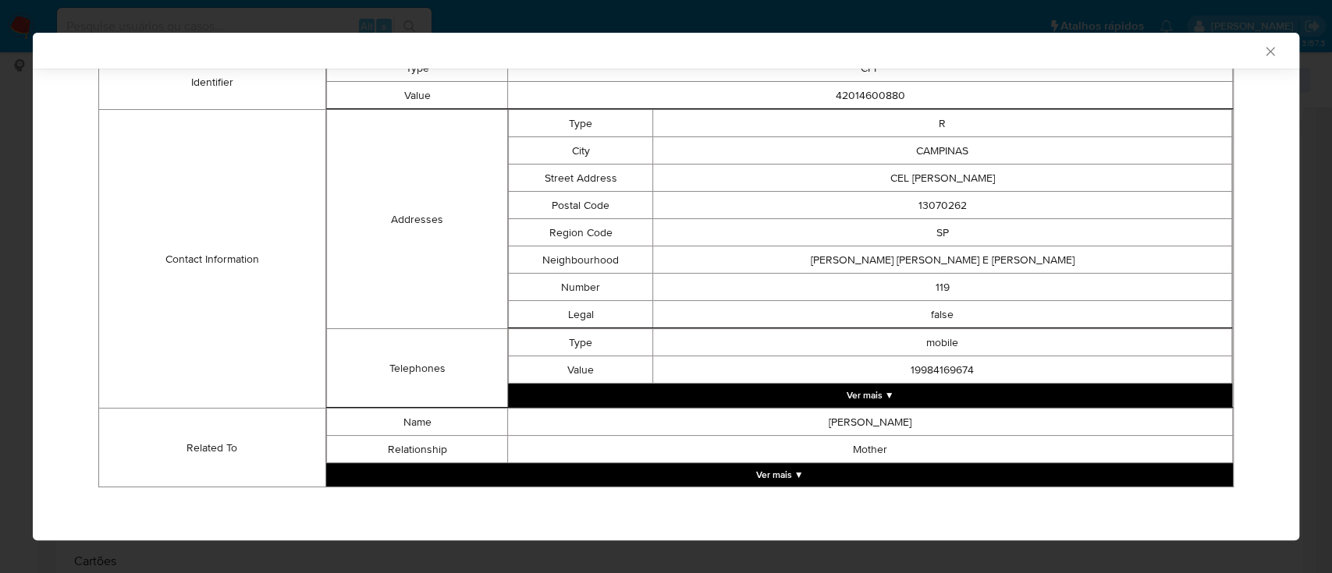
click at [1092, 40] on div "AML Data Collector" at bounding box center [666, 51] width 1266 height 36
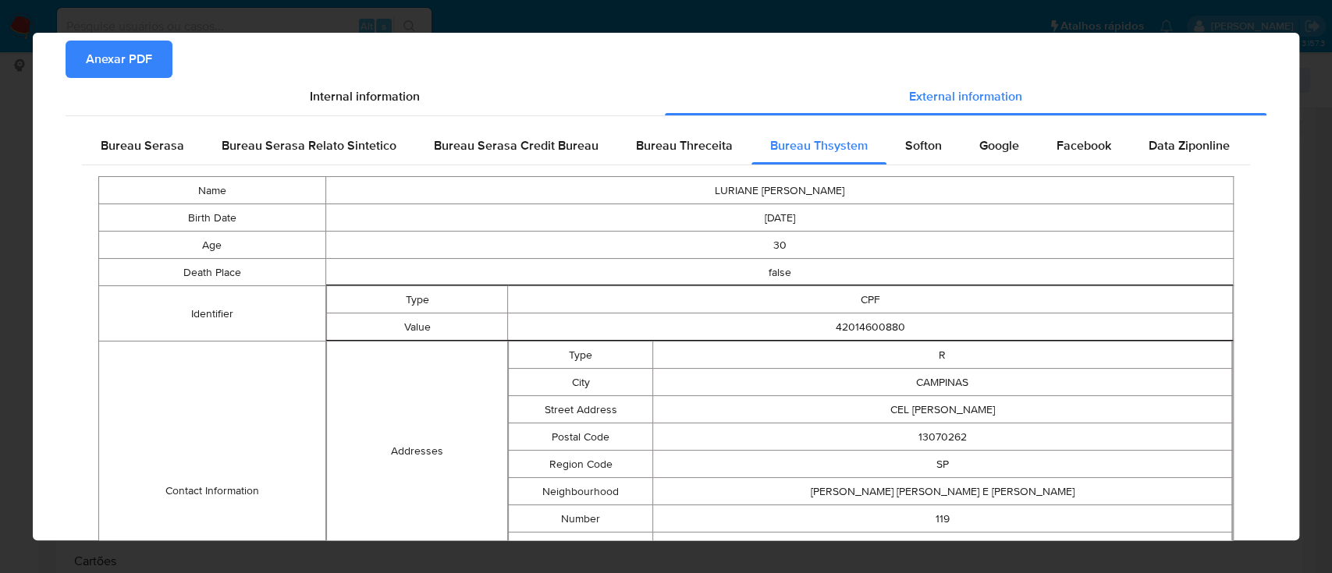
scroll to position [0, 0]
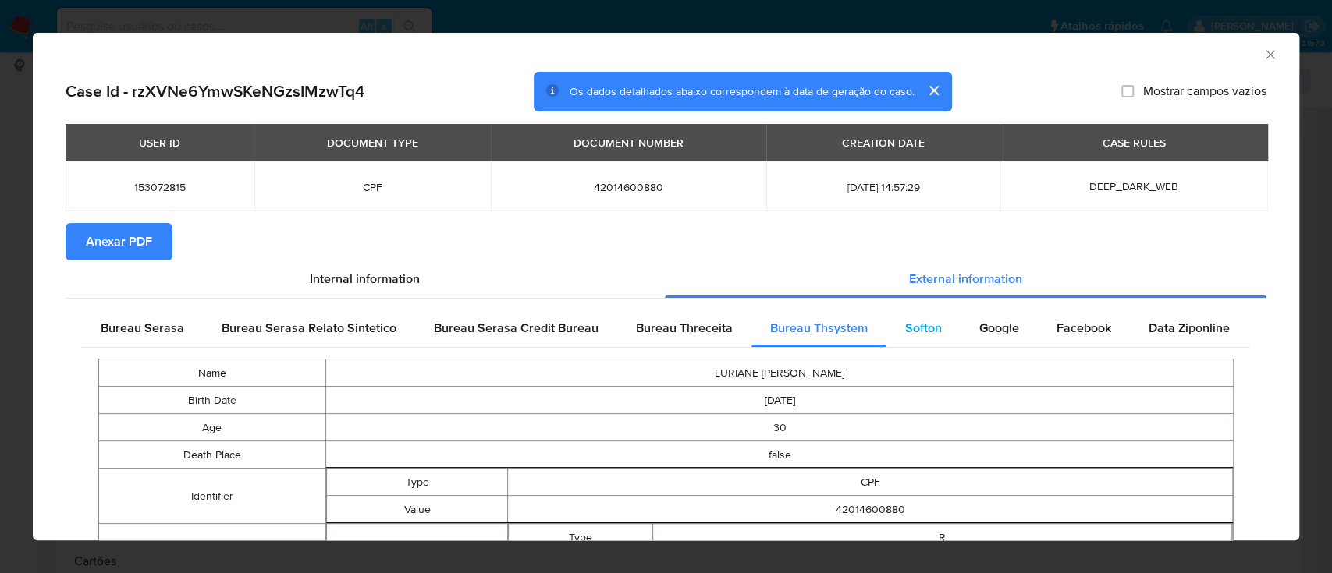
click at [915, 332] on span "Softon" at bounding box center [923, 328] width 37 height 18
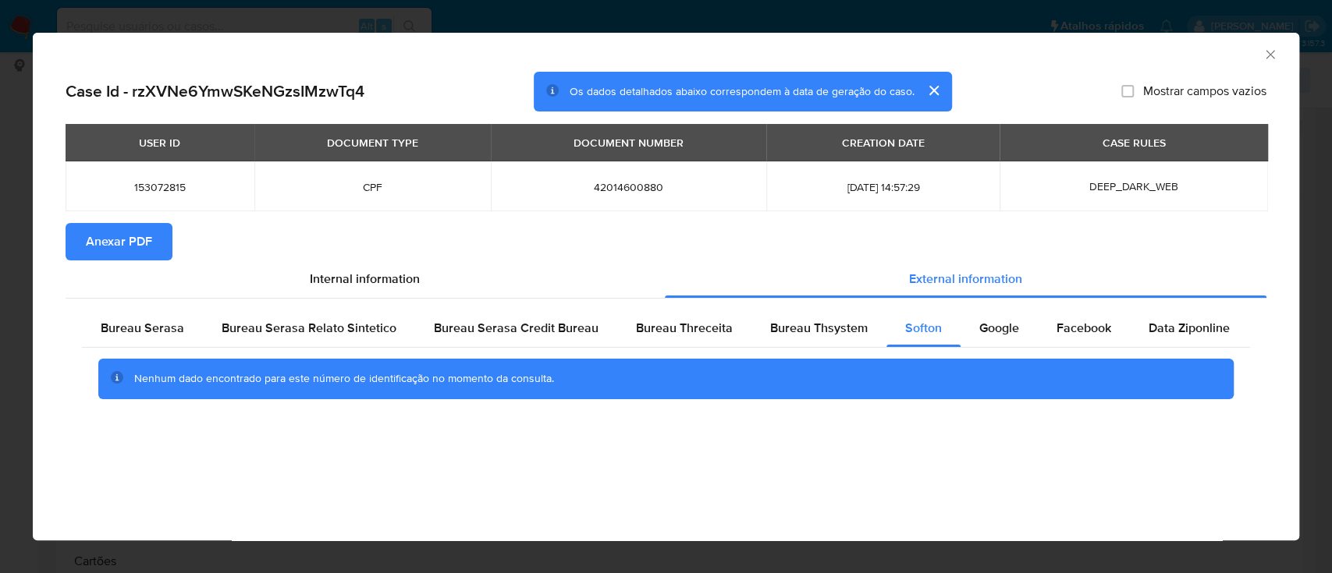
click at [1137, 56] on div "AML Data Collector" at bounding box center [653, 52] width 1219 height 17
click at [996, 333] on span "Google" at bounding box center [999, 328] width 40 height 18
click at [1086, 48] on div "AML Data Collector" at bounding box center [653, 52] width 1219 height 17
click at [139, 232] on span "Anexar PDF" at bounding box center [119, 242] width 66 height 34
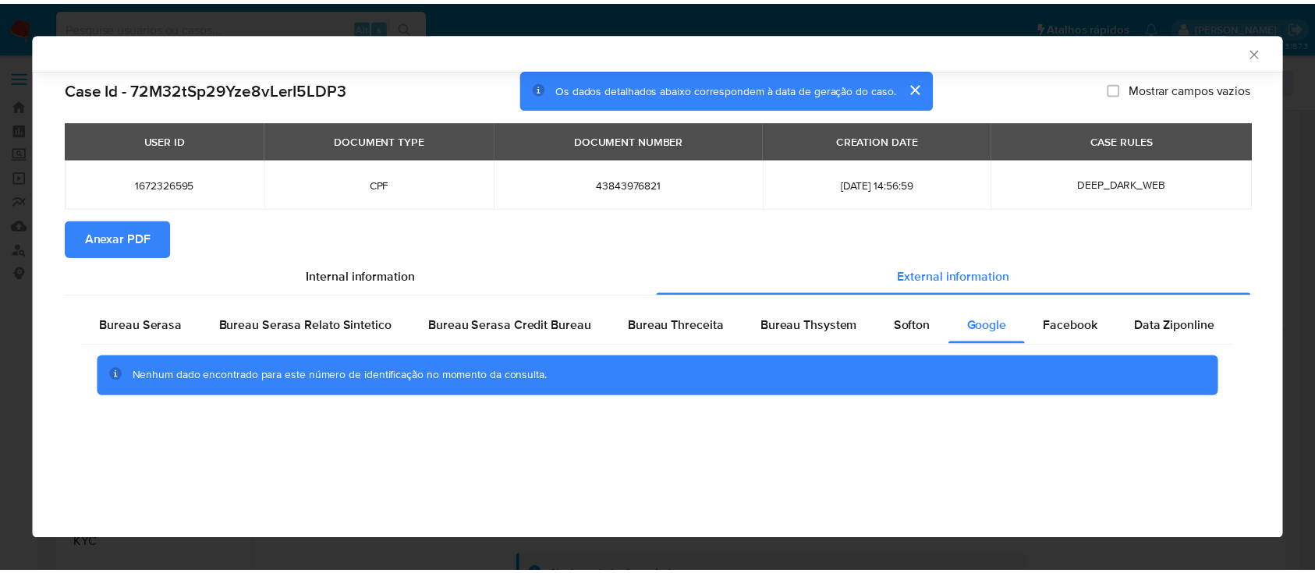
scroll to position [208, 0]
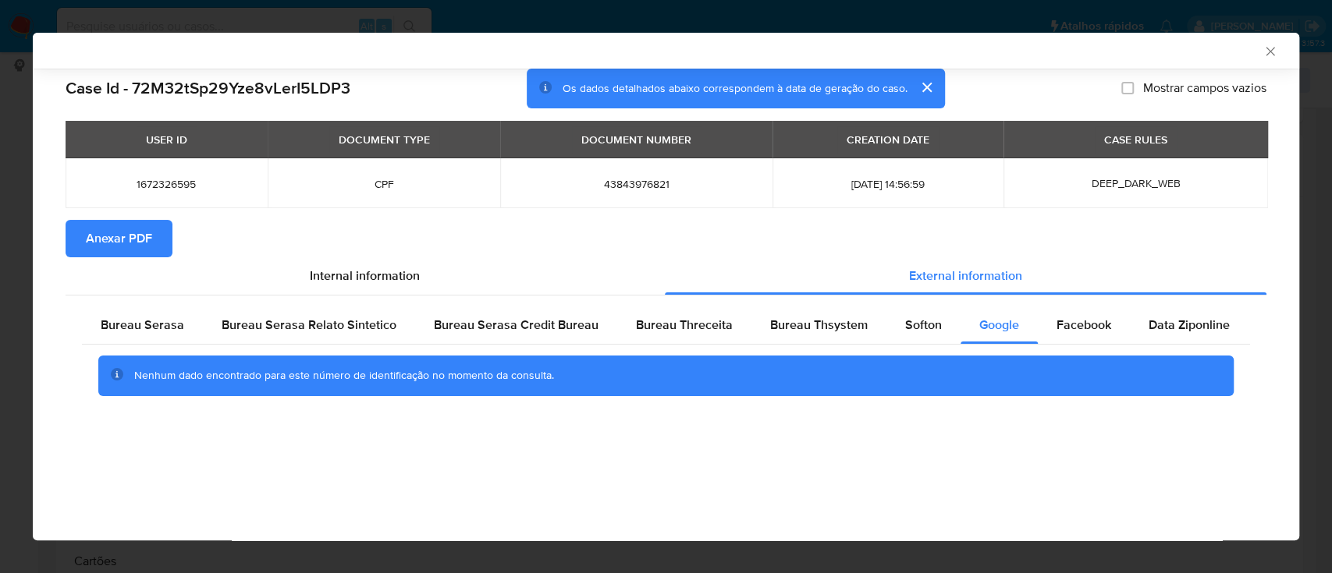
click at [156, 238] on button "Anexar PDF" at bounding box center [119, 238] width 107 height 37
click at [1269, 48] on icon "Fechar a janela" at bounding box center [1270, 52] width 16 height 16
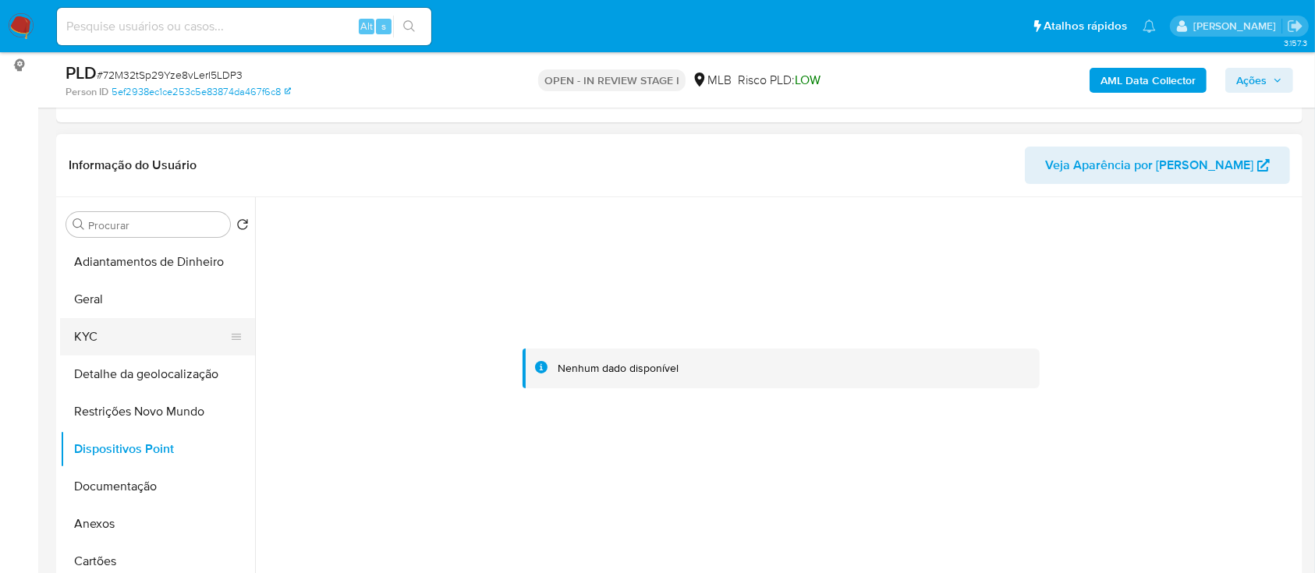
drag, startPoint x: 87, startPoint y: 323, endPoint x: 247, endPoint y: 321, distance: 160.7
click at [87, 324] on button "KYC" at bounding box center [151, 336] width 183 height 37
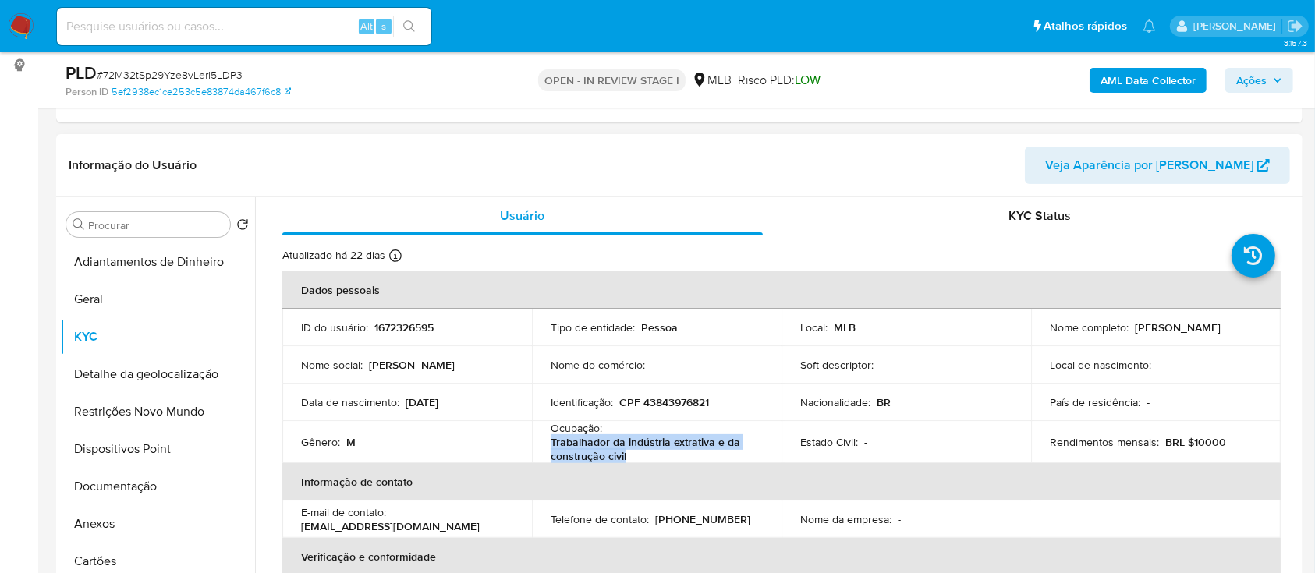
drag, startPoint x: 627, startPoint y: 453, endPoint x: 602, endPoint y: 455, distance: 25.0
click at [548, 444] on td "Ocupação : Trabalhador da indústria extrativa e da construção civil" at bounding box center [657, 442] width 250 height 42
copy p "Trabalhador da indústria extrativa e da construção civil"
click at [133, 488] on button "Documentação" at bounding box center [151, 486] width 183 height 37
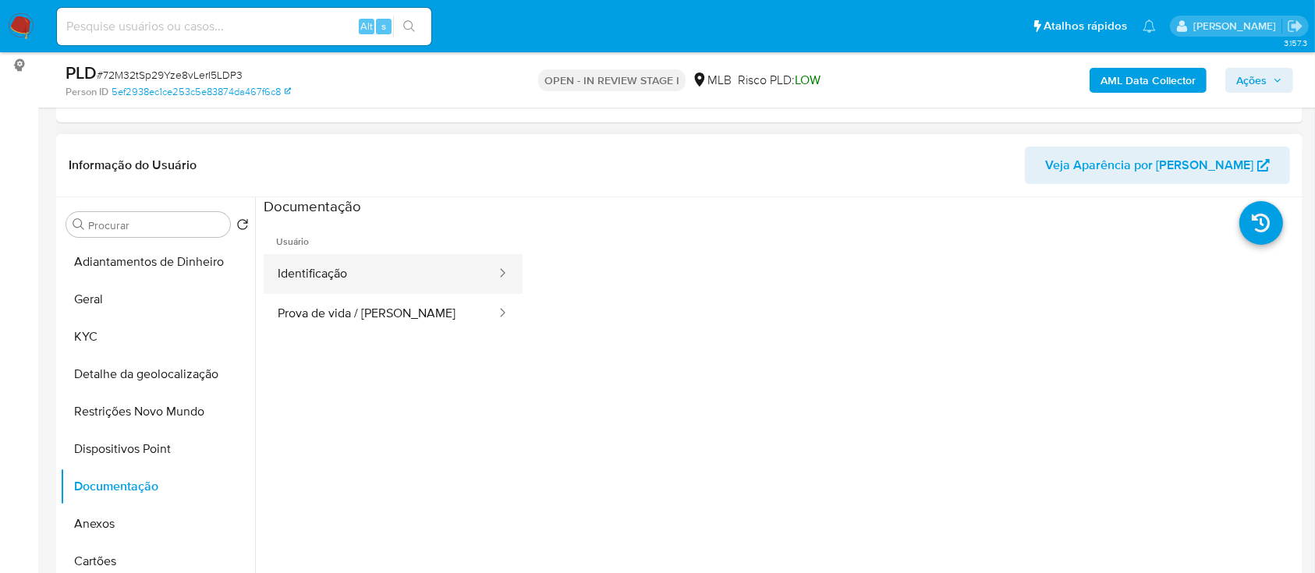
click at [381, 280] on button "Identificação" at bounding box center [381, 274] width 234 height 40
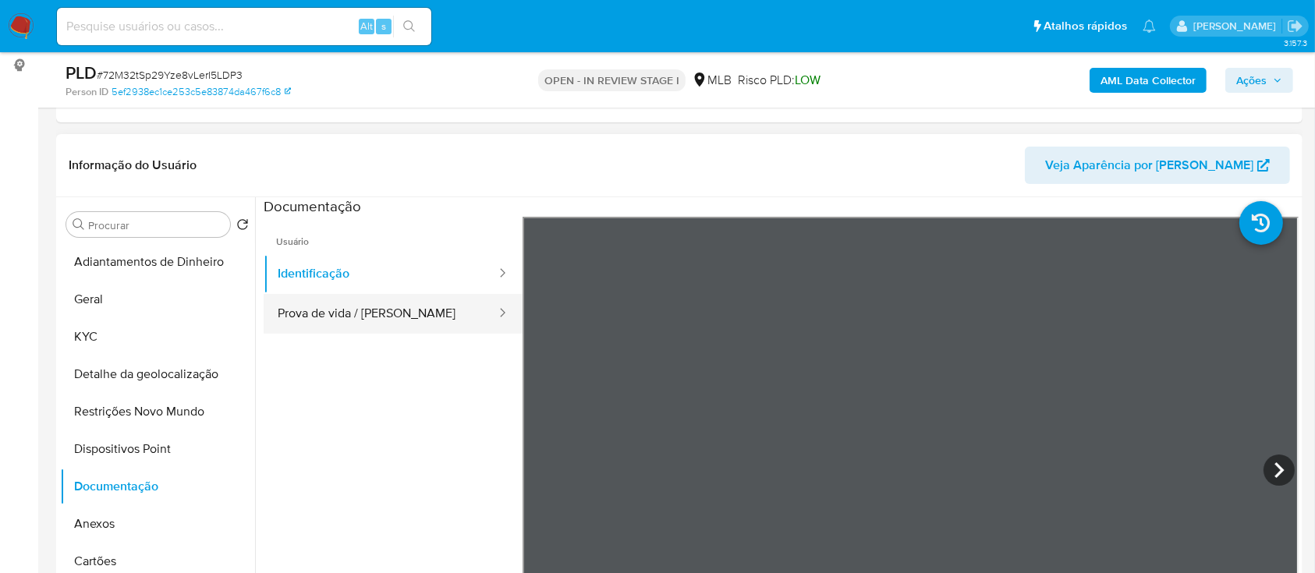
click at [368, 321] on button "Prova de vida / [PERSON_NAME]" at bounding box center [381, 314] width 234 height 40
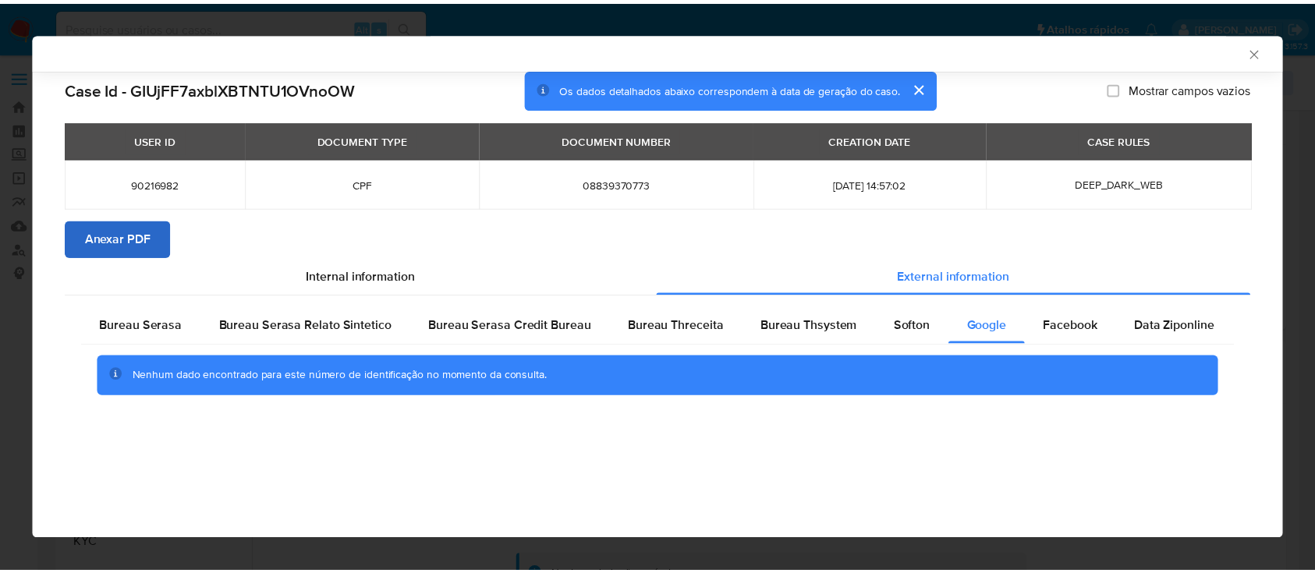
scroll to position [312, 0]
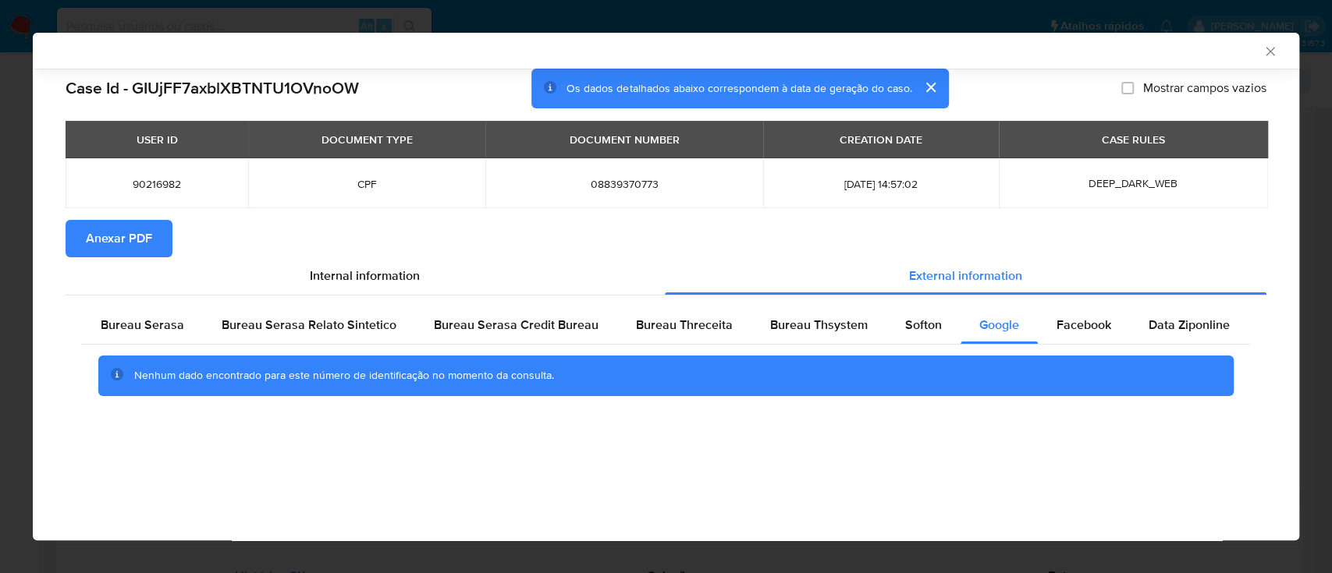
click at [105, 235] on span "Anexar PDF" at bounding box center [119, 239] width 66 height 34
click at [1264, 47] on icon "Fechar a janela" at bounding box center [1270, 52] width 16 height 16
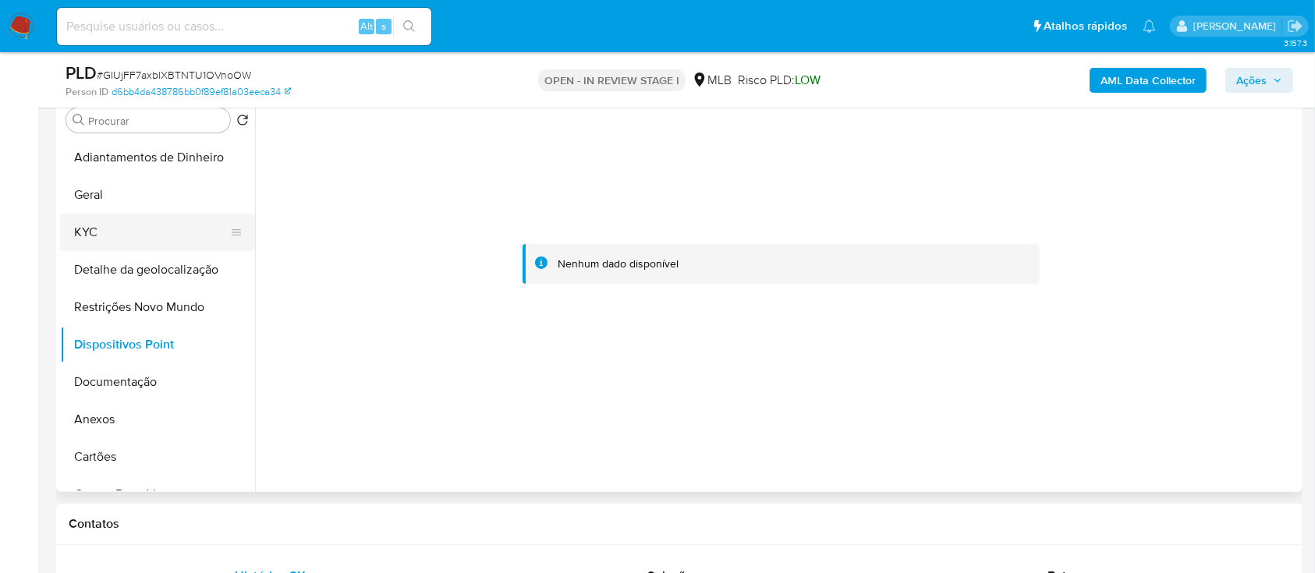
click at [86, 236] on button "KYC" at bounding box center [151, 232] width 183 height 37
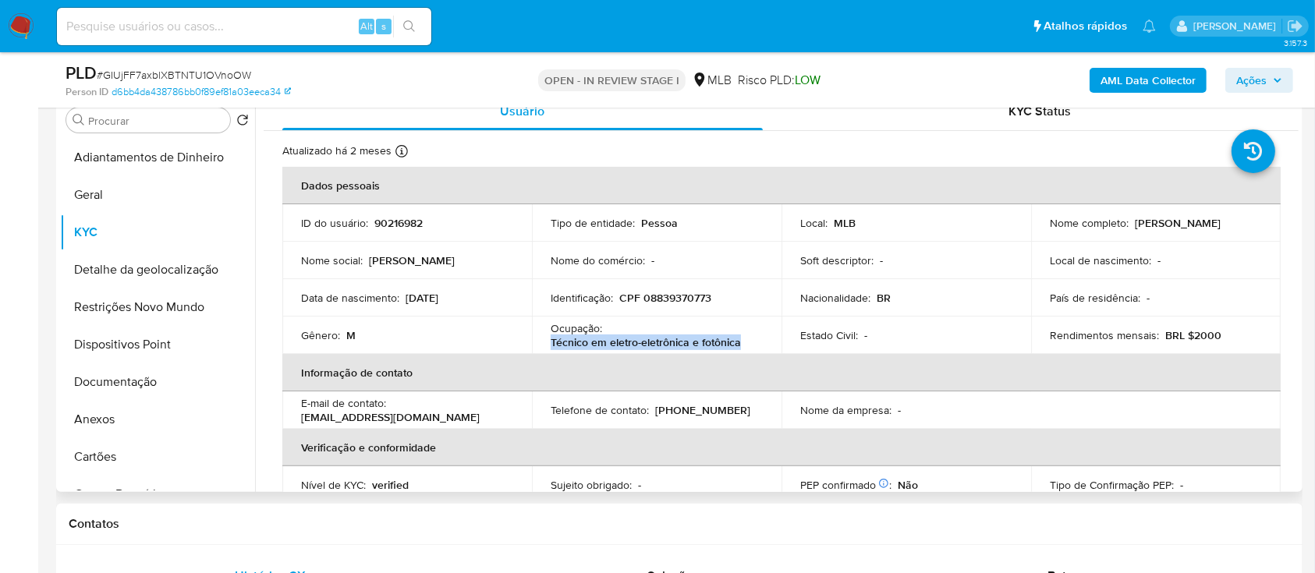
drag, startPoint x: 741, startPoint y: 341, endPoint x: 619, endPoint y: 360, distance: 123.3
click at [545, 344] on td "Ocupação : Técnico em eletro-eletrônica e fotônica" at bounding box center [657, 335] width 250 height 37
copy p "Técnico em eletro-eletrônica e fotônica"
click at [133, 378] on button "Documentação" at bounding box center [151, 382] width 183 height 37
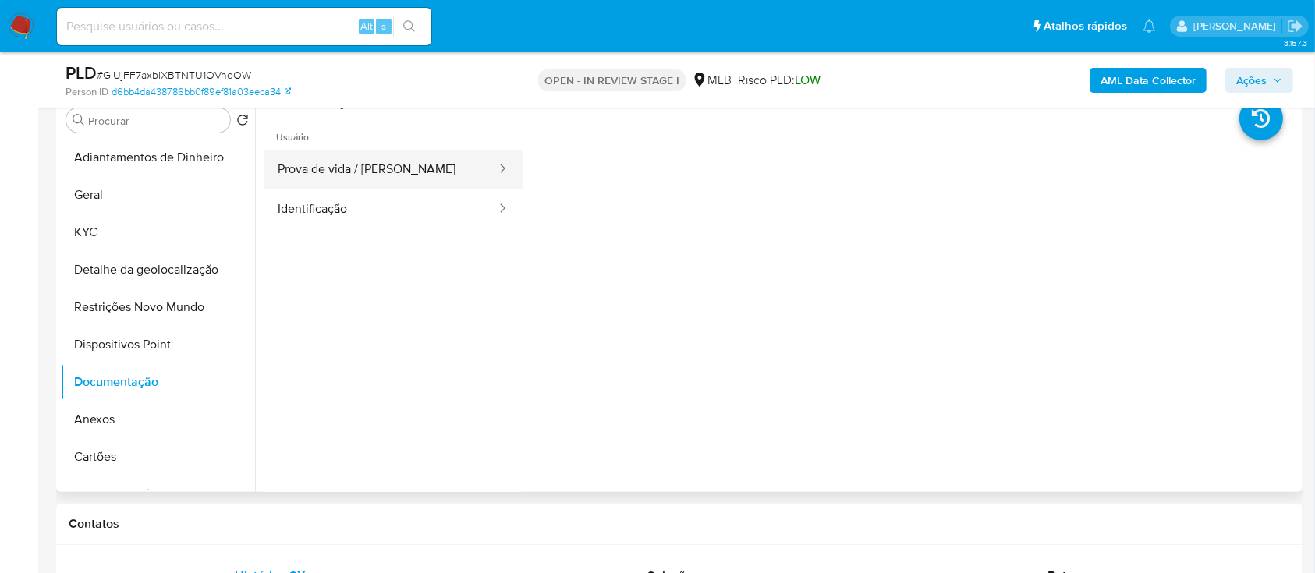
click at [384, 172] on button "Prova de vida / Selfie" at bounding box center [381, 170] width 234 height 40
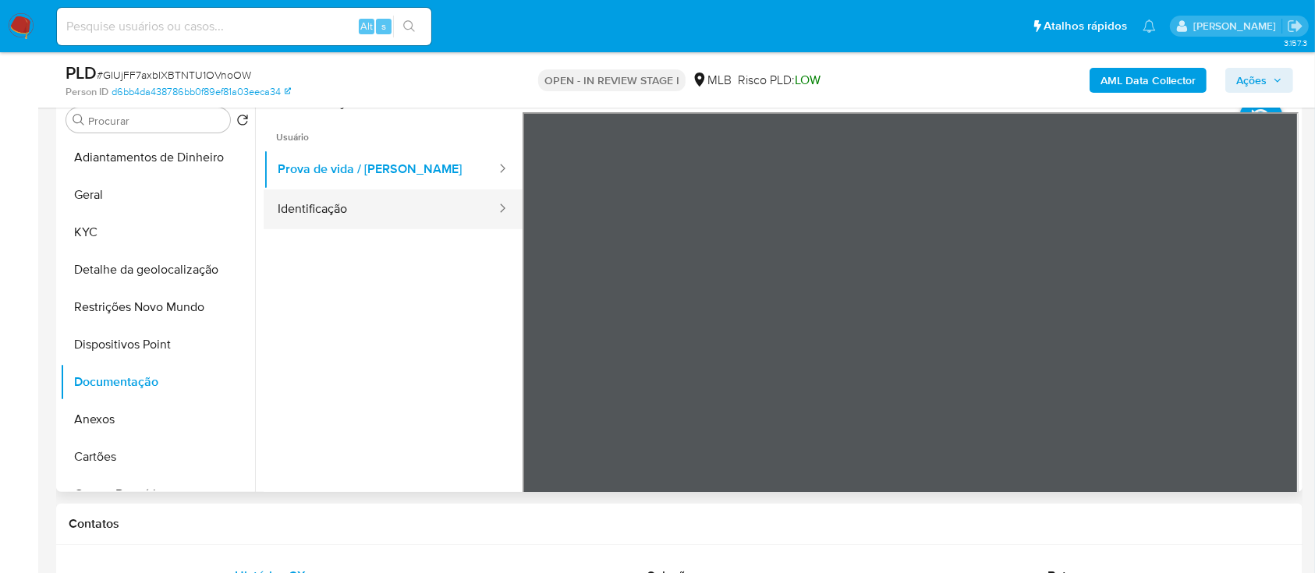
click at [343, 215] on button "Identificação" at bounding box center [381, 210] width 234 height 40
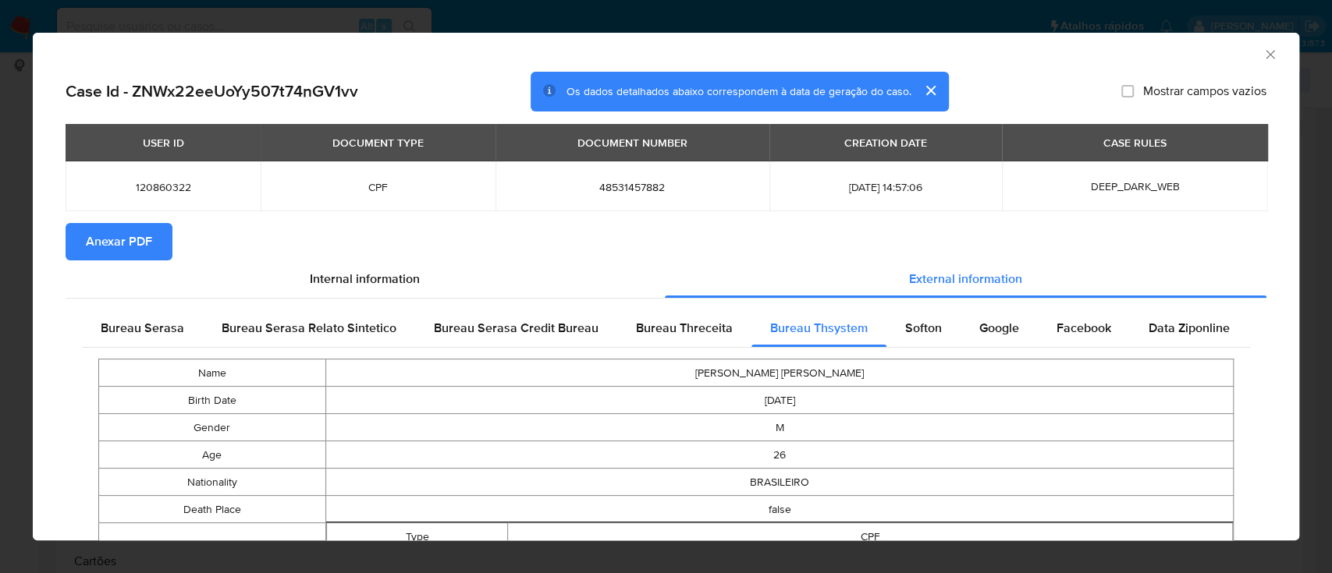
click at [153, 236] on button "Anexar PDF" at bounding box center [119, 241] width 107 height 37
click at [130, 250] on span "Anexar PDF" at bounding box center [119, 242] width 66 height 34
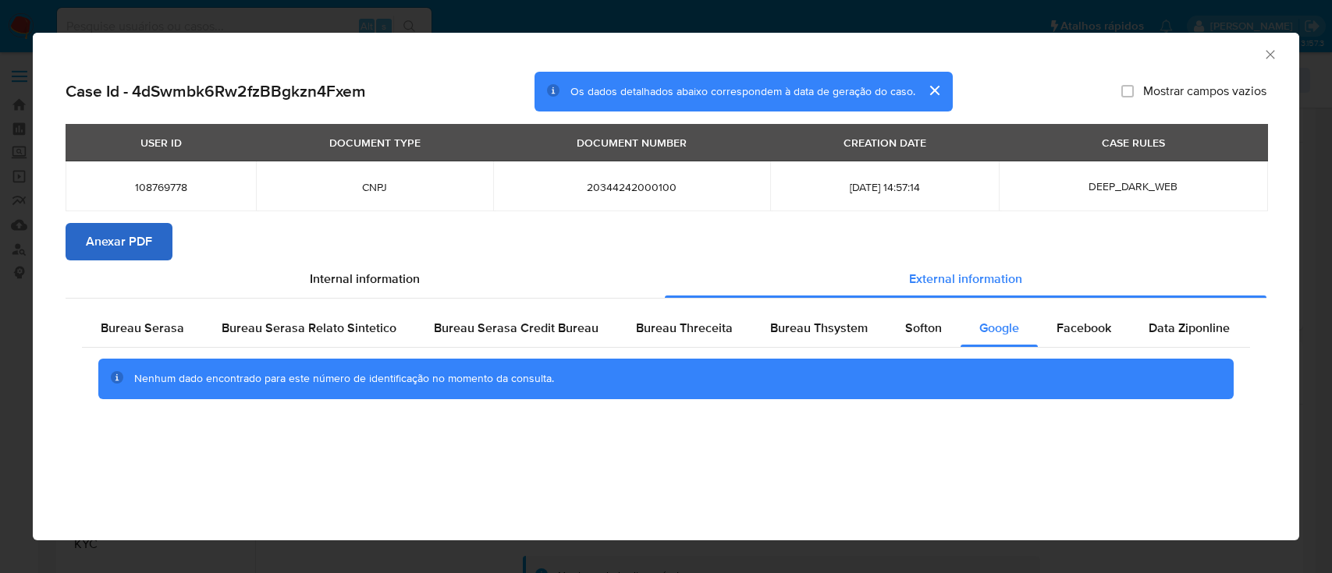
scroll to position [208, 0]
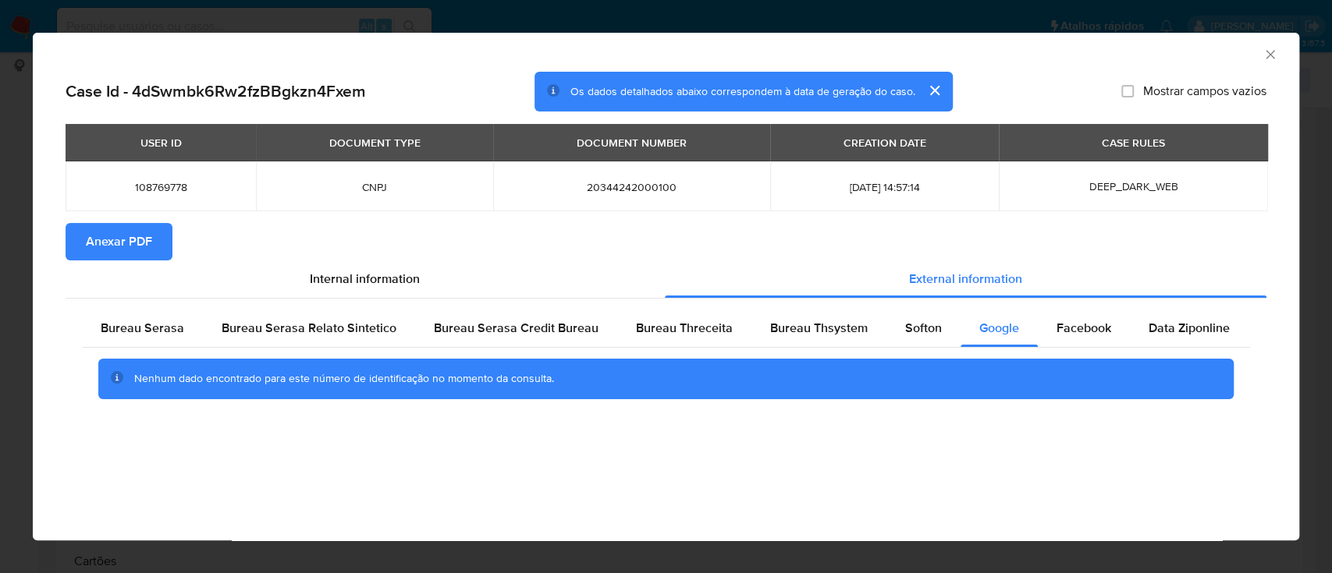
click at [134, 244] on span "Anexar PDF" at bounding box center [119, 242] width 66 height 34
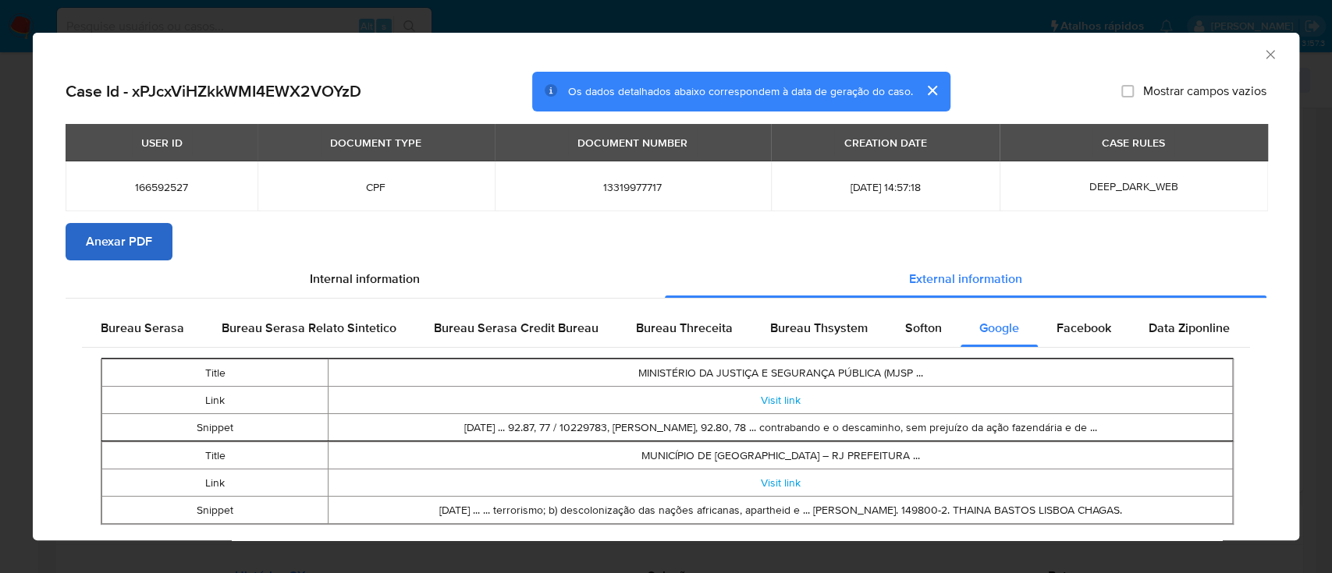
scroll to position [37, 0]
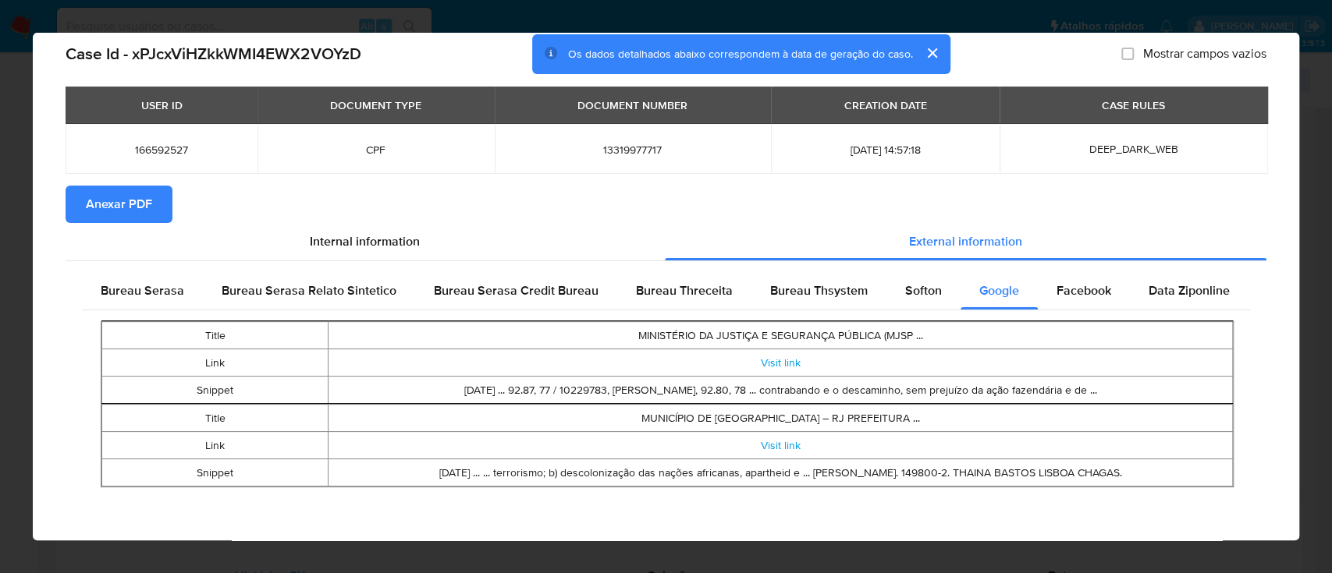
click at [131, 197] on span "Anexar PDF" at bounding box center [119, 204] width 66 height 34
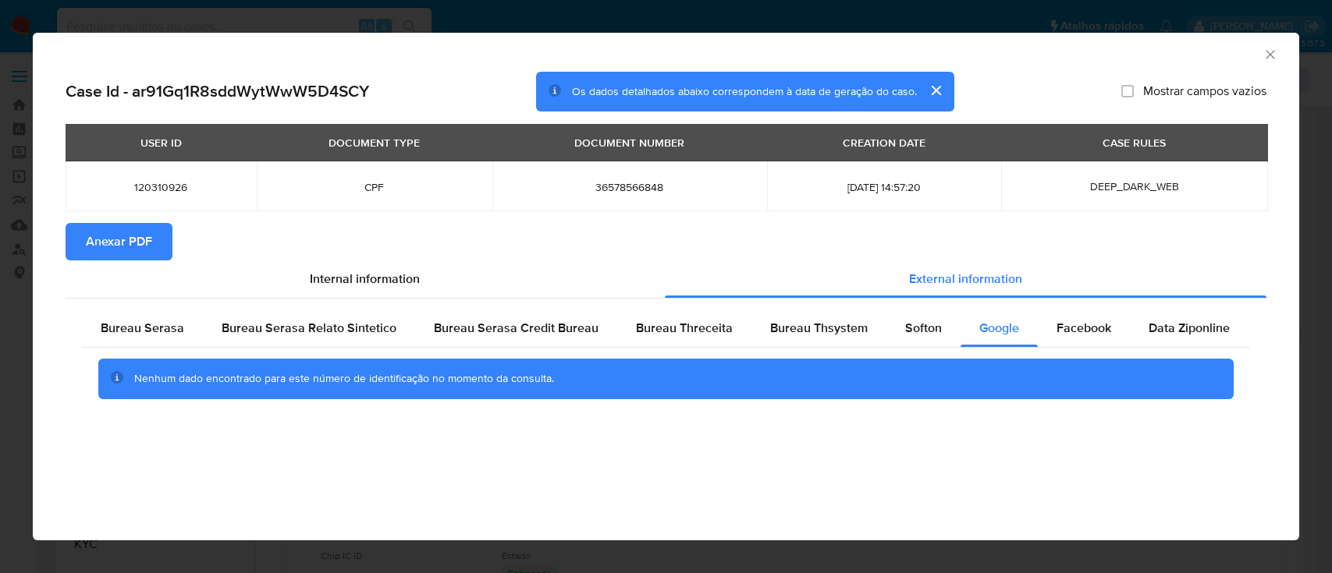
scroll to position [208, 0]
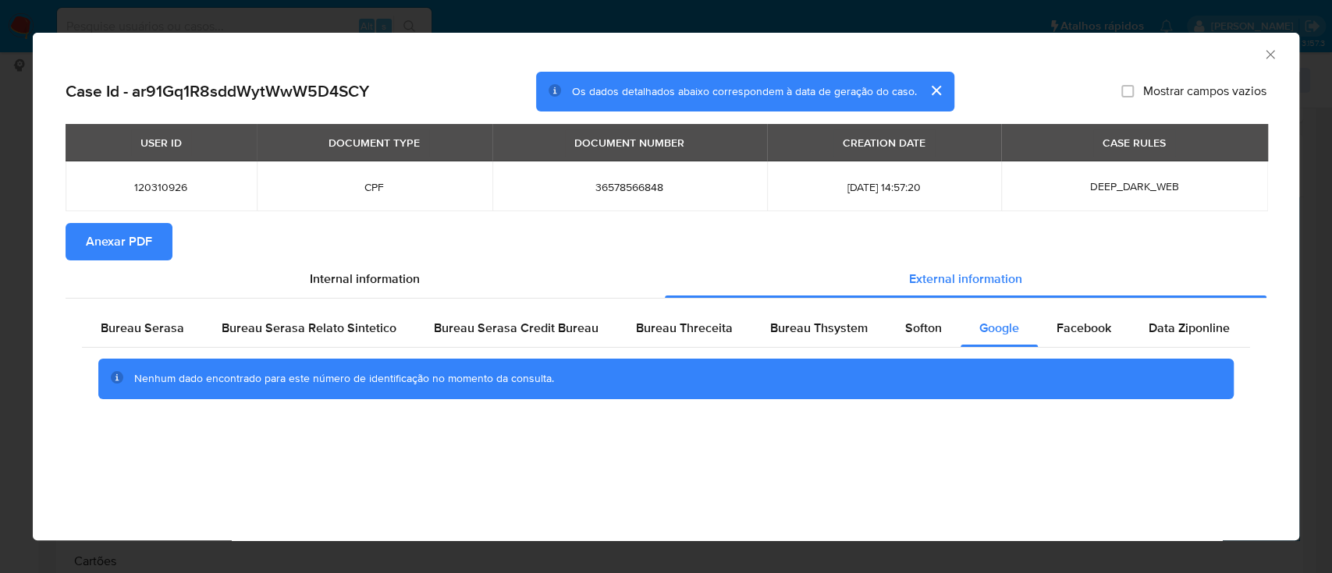
click at [105, 245] on span "Anexar PDF" at bounding box center [119, 242] width 66 height 34
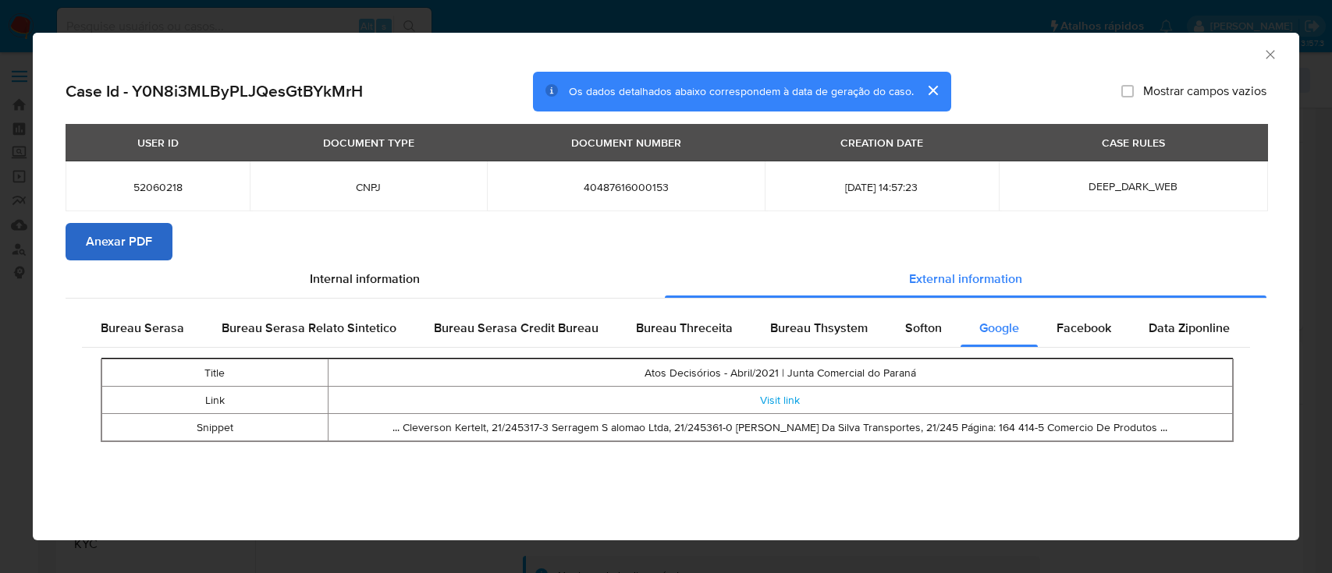
scroll to position [312, 0]
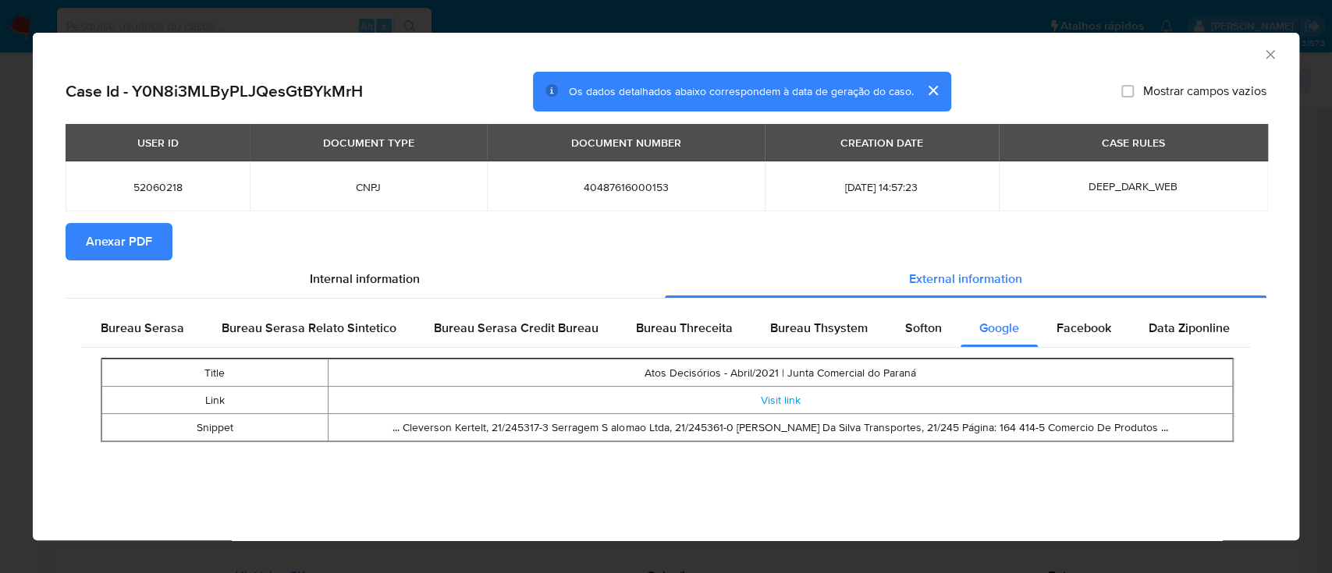
drag, startPoint x: 125, startPoint y: 245, endPoint x: 159, endPoint y: 244, distance: 34.3
click at [125, 248] on span "Anexar PDF" at bounding box center [119, 242] width 66 height 34
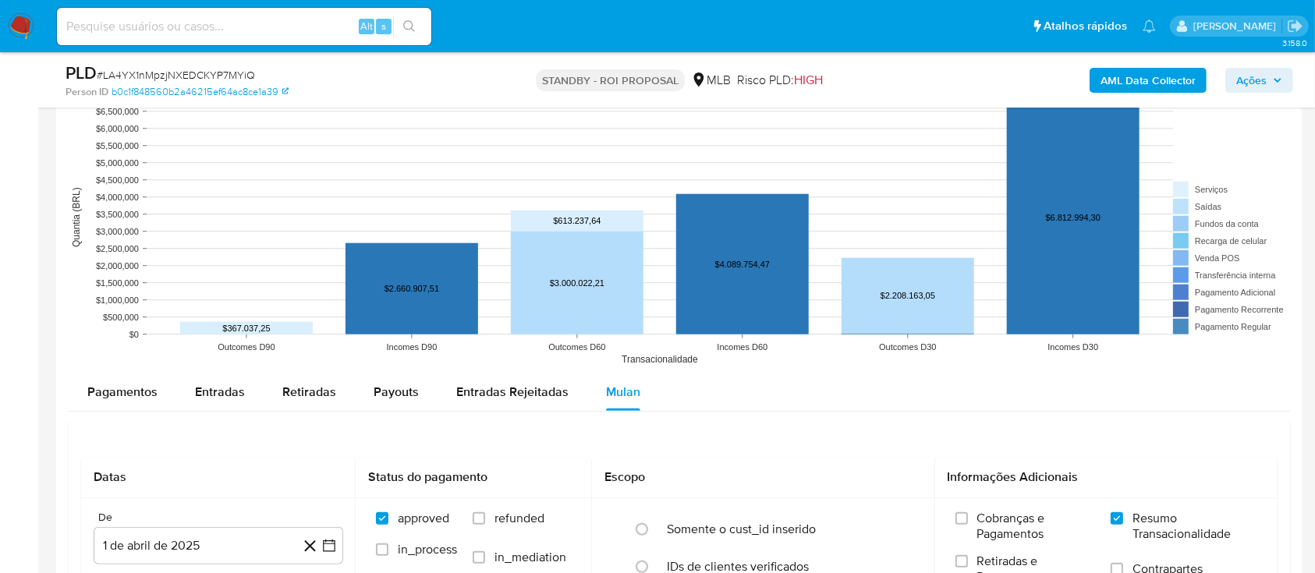
scroll to position [1352, 0]
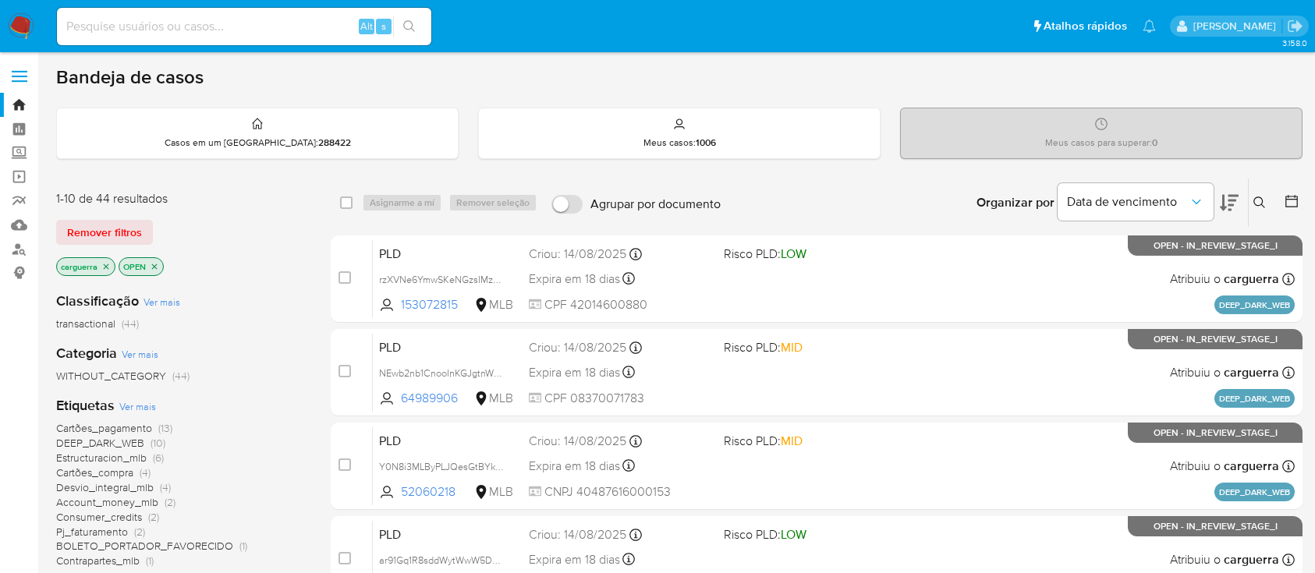
scroll to position [208, 0]
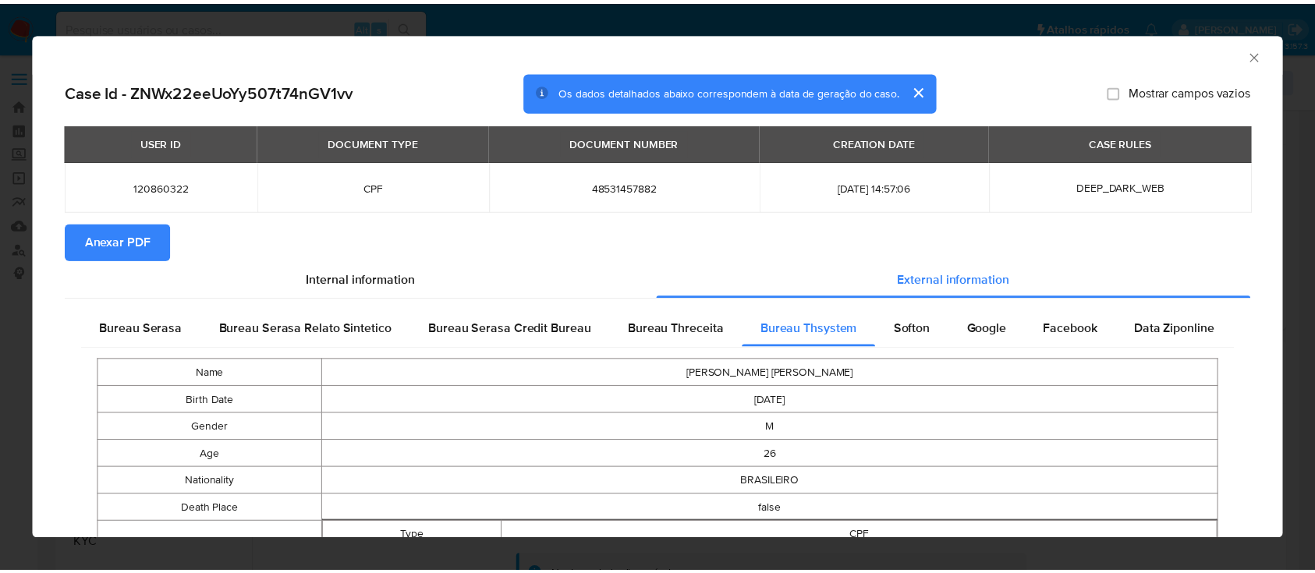
scroll to position [208, 0]
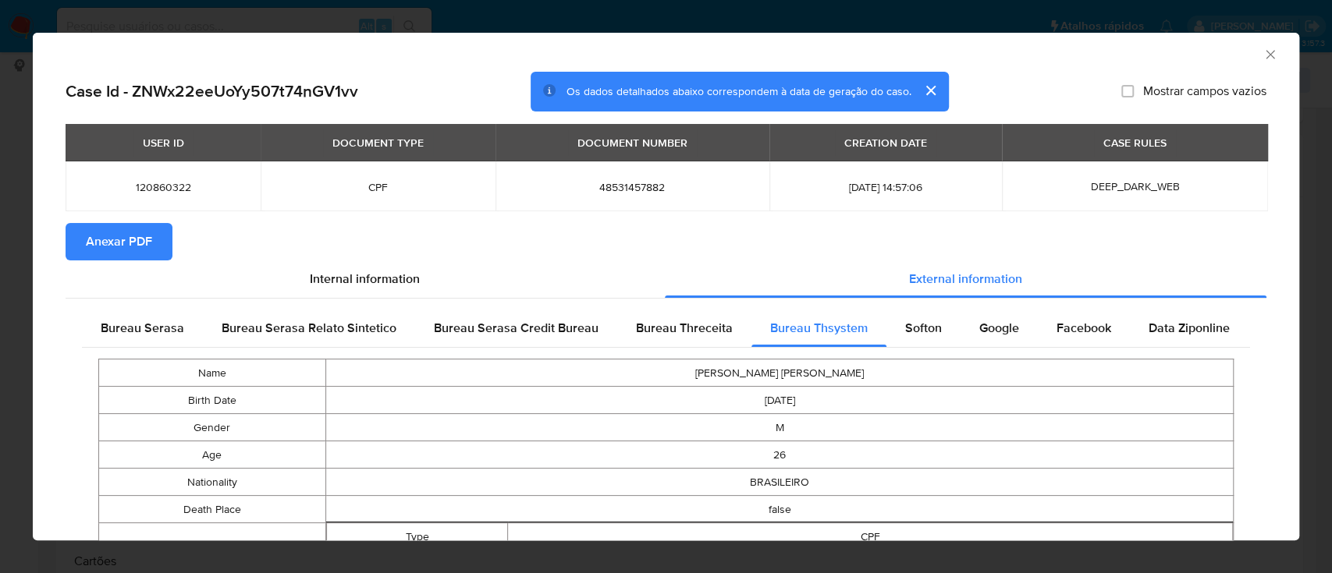
click at [1262, 55] on icon "Fechar a janela" at bounding box center [1270, 55] width 16 height 16
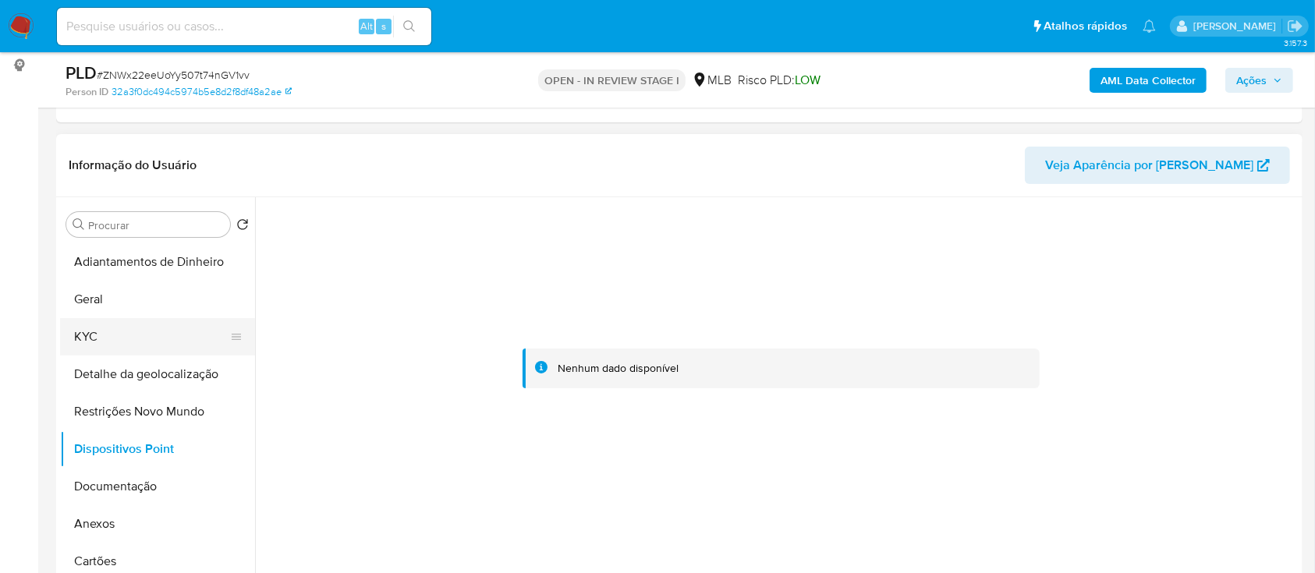
click at [104, 343] on button "KYC" at bounding box center [151, 336] width 183 height 37
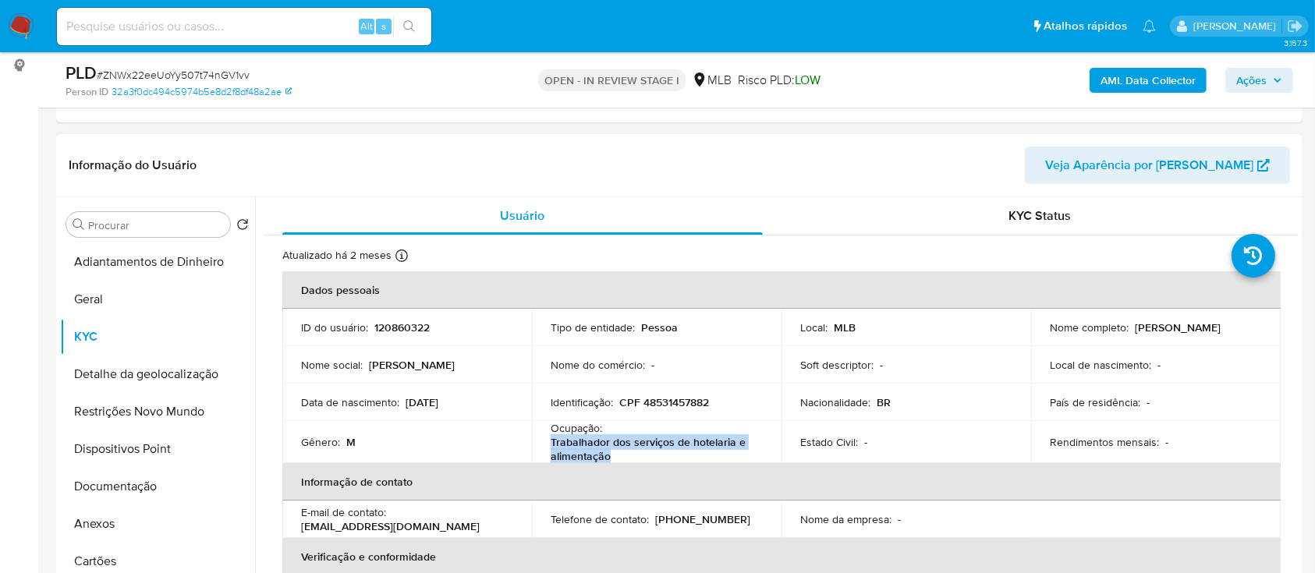
drag, startPoint x: 615, startPoint y: 460, endPoint x: 546, endPoint y: 450, distance: 69.3
click at [546, 449] on td "Ocupação : Trabalhador dos serviços de hotelaria e alimentação" at bounding box center [657, 442] width 250 height 42
copy p "Trabalhador dos serviços de hotelaria e alimentação"
click at [137, 477] on button "Documentação" at bounding box center [151, 486] width 183 height 37
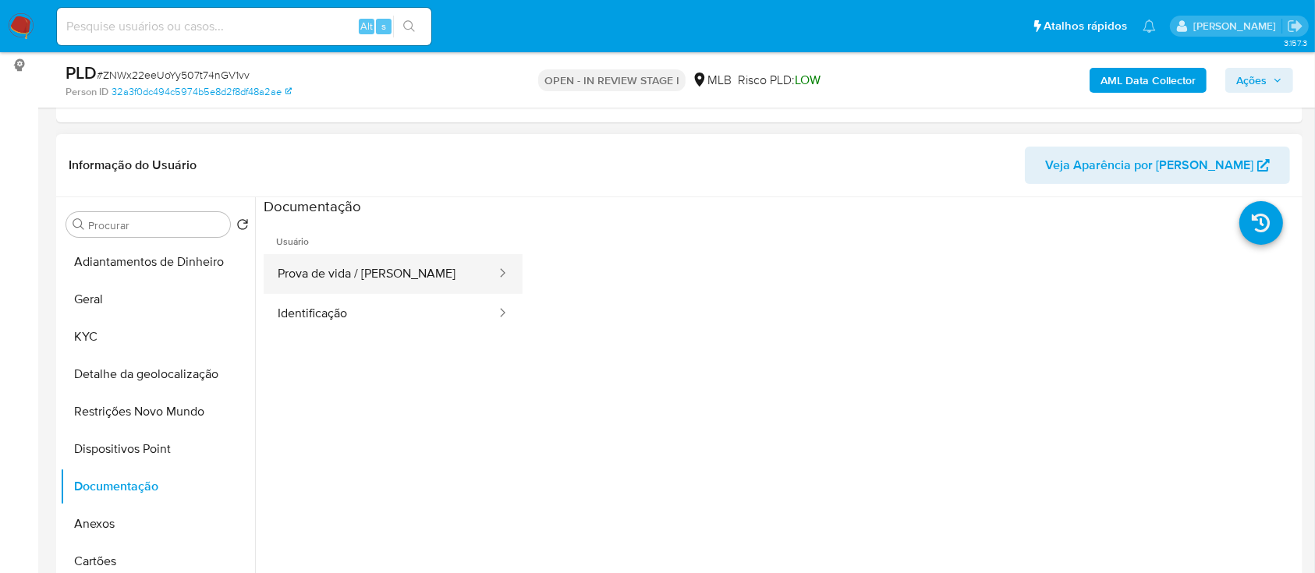
click at [374, 280] on button "Prova de vida / [PERSON_NAME]" at bounding box center [381, 274] width 234 height 40
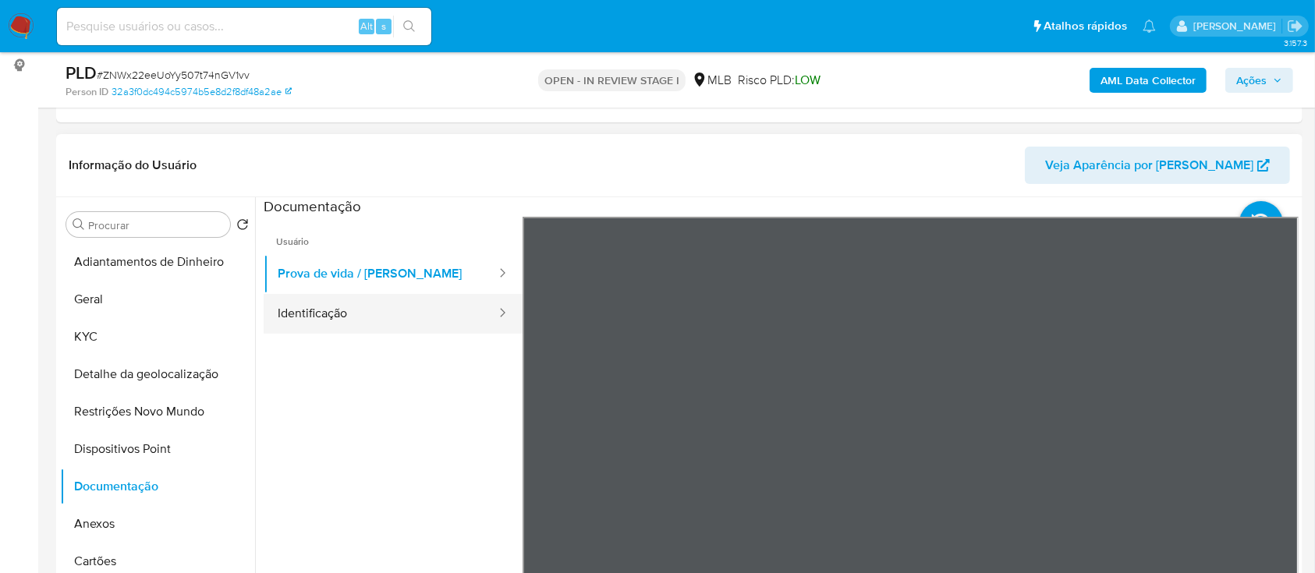
click at [377, 318] on button "Identificação" at bounding box center [381, 314] width 234 height 40
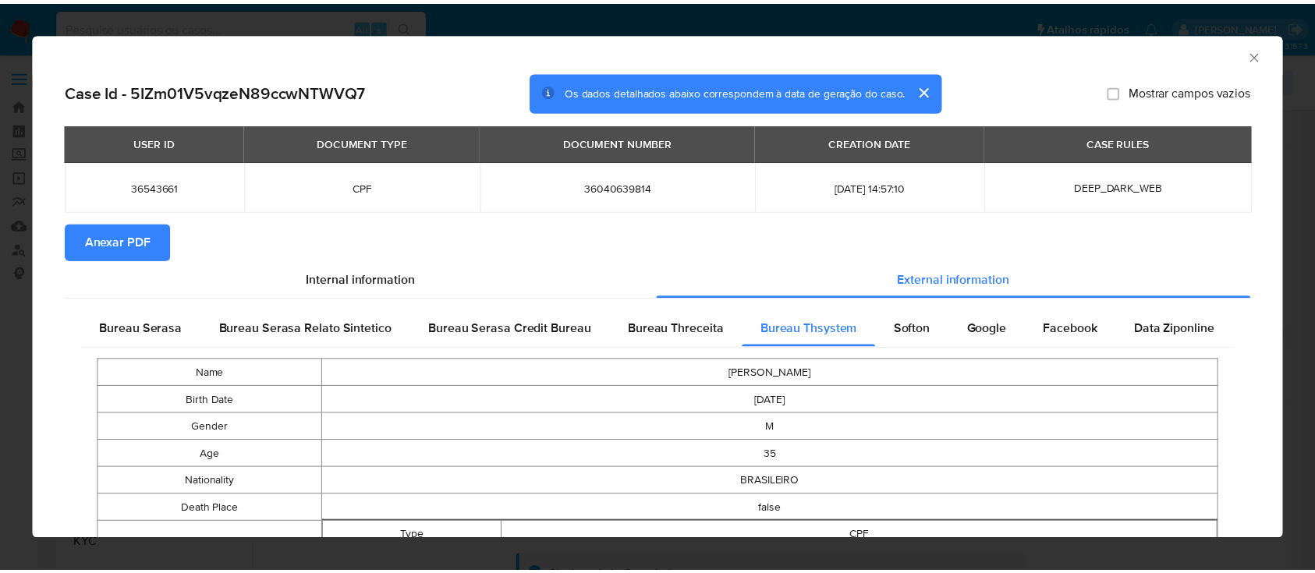
scroll to position [208, 0]
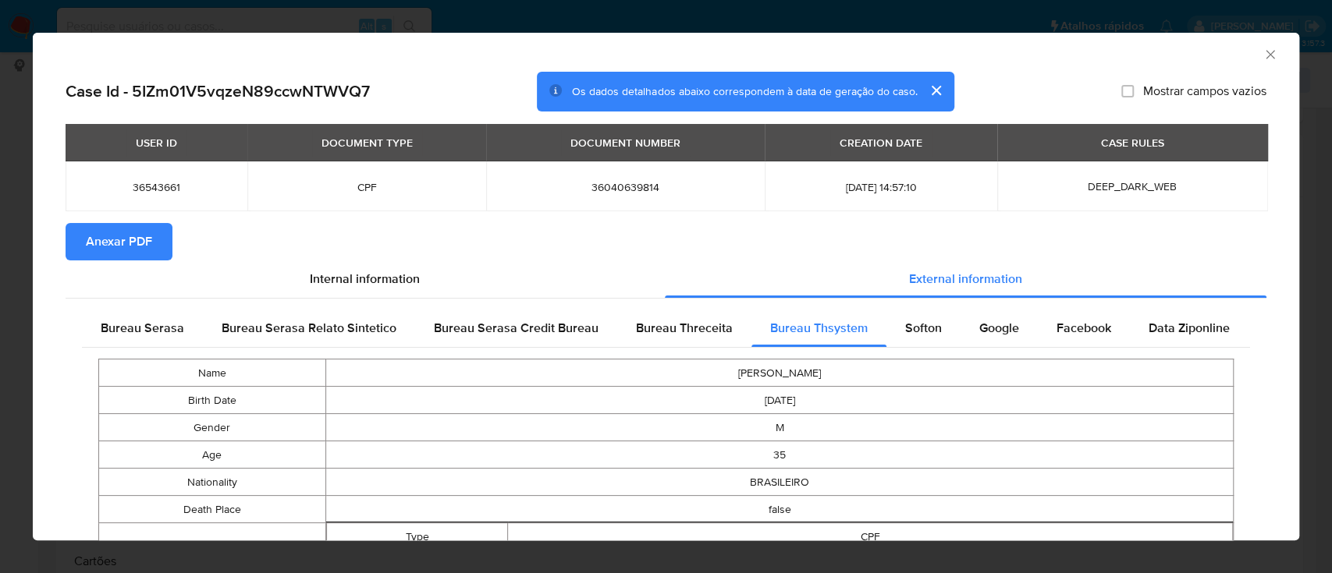
click at [1262, 56] on icon "Fechar a janela" at bounding box center [1270, 55] width 16 height 16
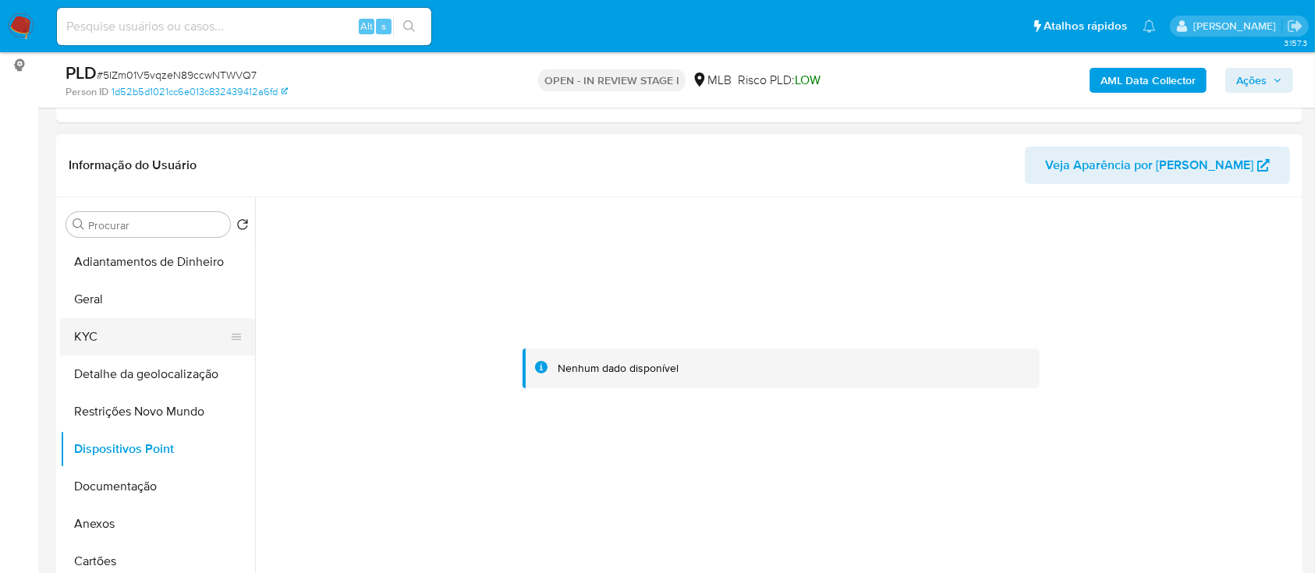
click at [119, 335] on button "KYC" at bounding box center [151, 336] width 183 height 37
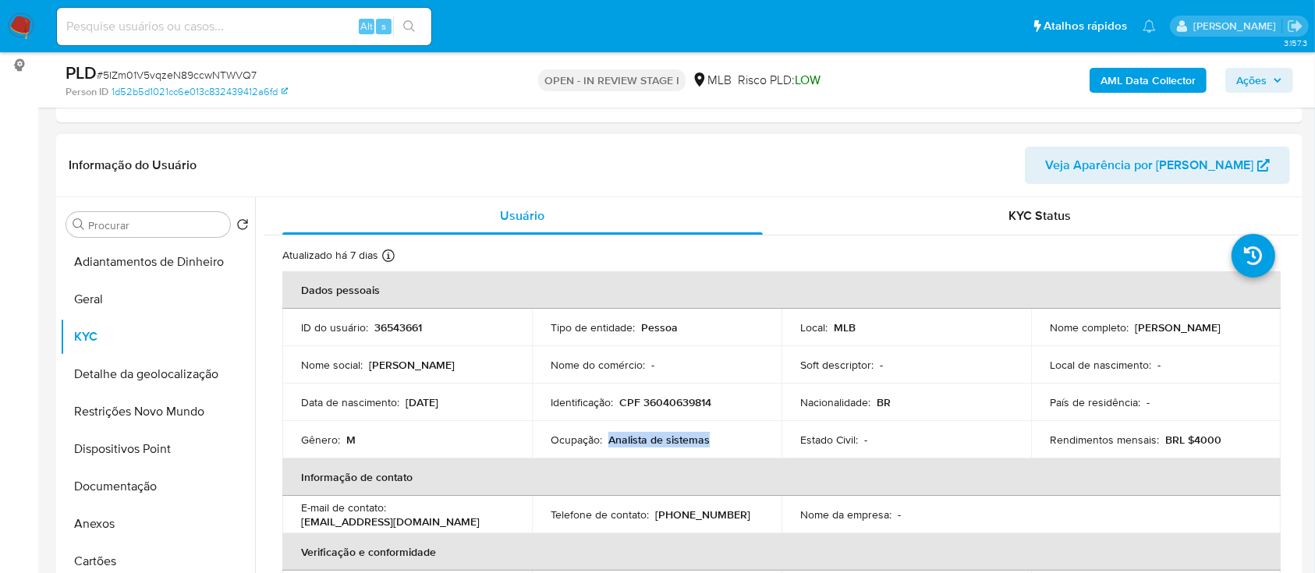
drag, startPoint x: 720, startPoint y: 446, endPoint x: 605, endPoint y: 444, distance: 114.7
click at [605, 443] on td "Ocupação : Analista de sistemas" at bounding box center [657, 439] width 250 height 37
copy p "Analista de sistemas"
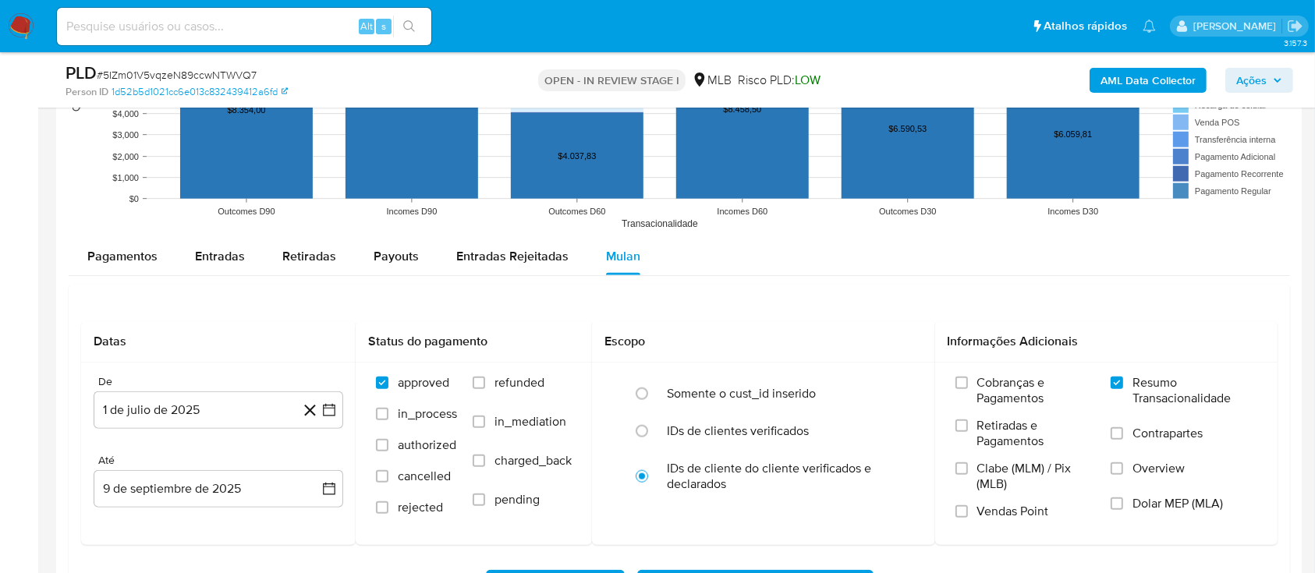
scroll to position [1560, 0]
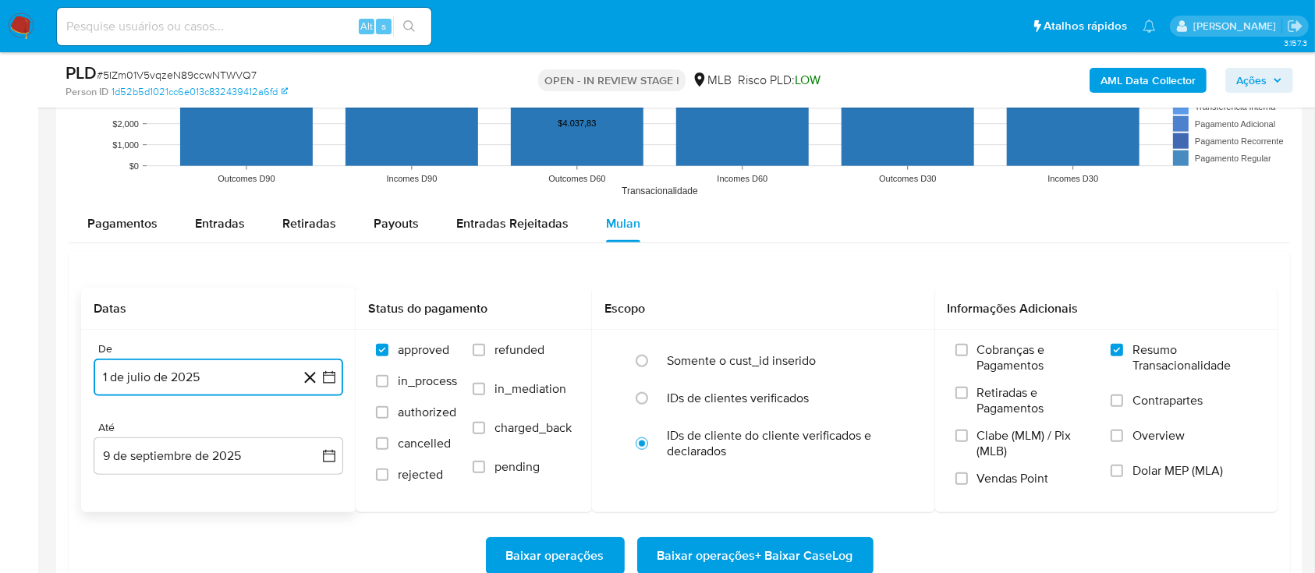
click at [325, 373] on icon "button" at bounding box center [329, 378] width 16 height 16
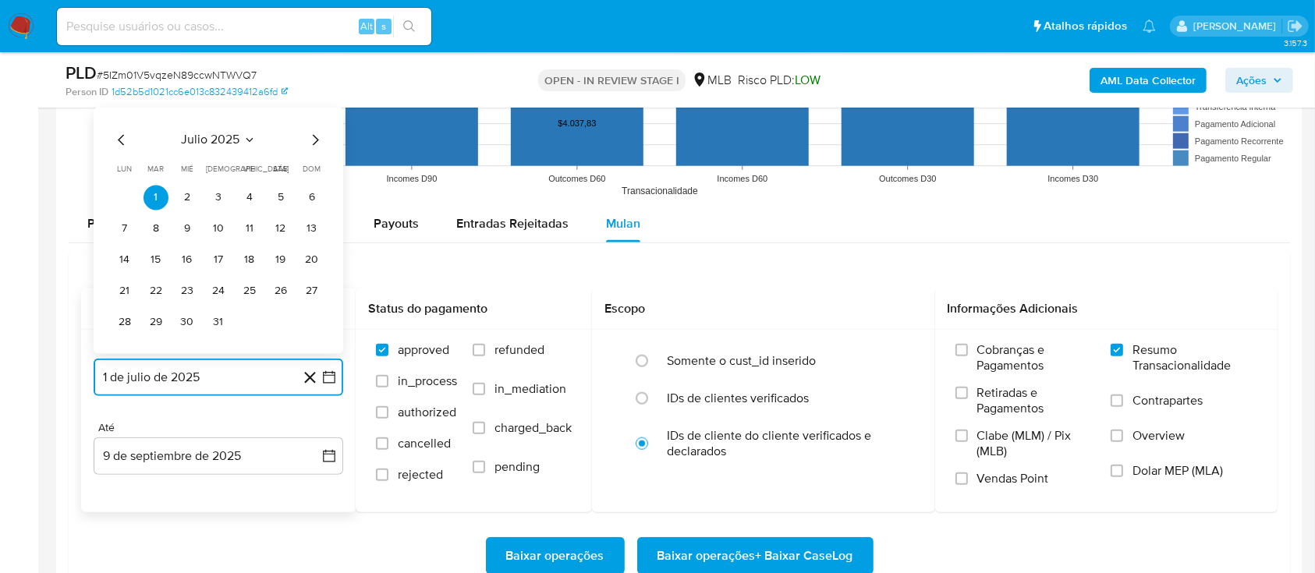
click at [121, 144] on icon "Mes anterior" at bounding box center [121, 140] width 19 height 19
click at [120, 110] on icon "Mes anterior" at bounding box center [121, 109] width 19 height 19
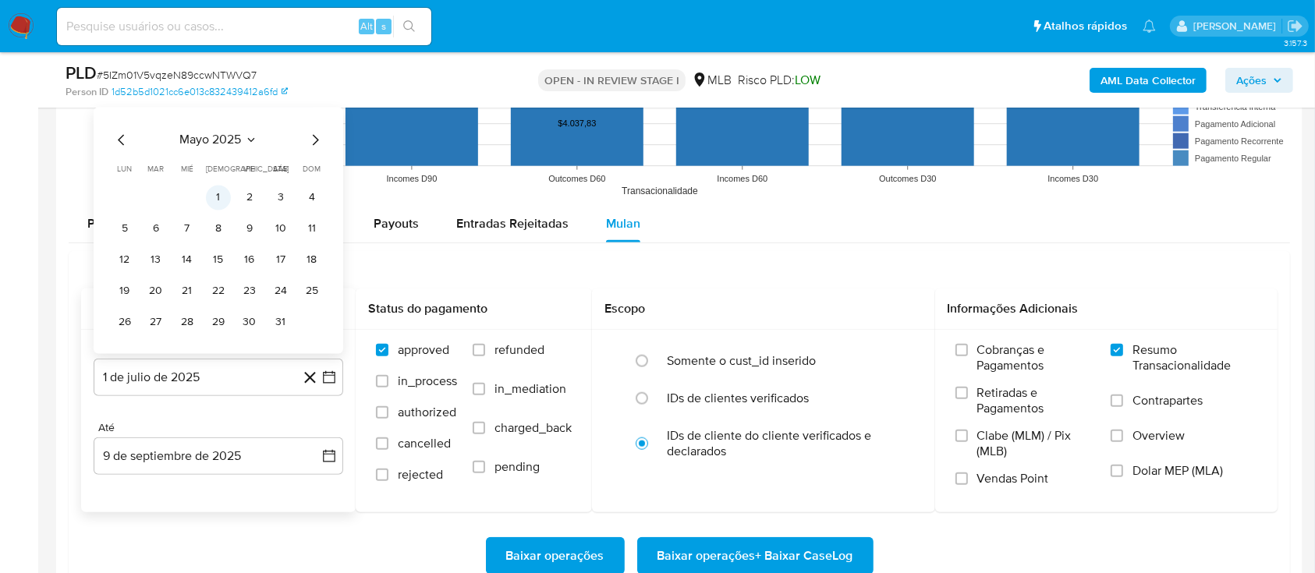
click at [205, 197] on tr "1 2 3 4" at bounding box center [218, 198] width 212 height 25
click at [222, 197] on button "1" at bounding box center [218, 198] width 25 height 25
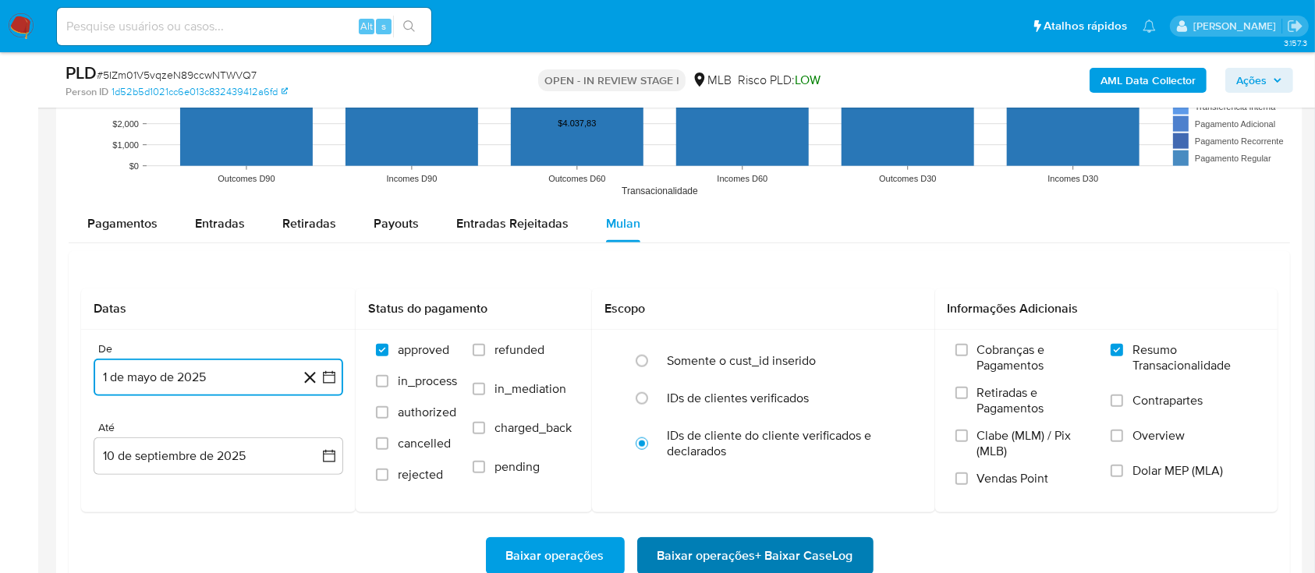
click at [697, 546] on span "Baixar operações + Baixar CaseLog" at bounding box center [756, 556] width 196 height 34
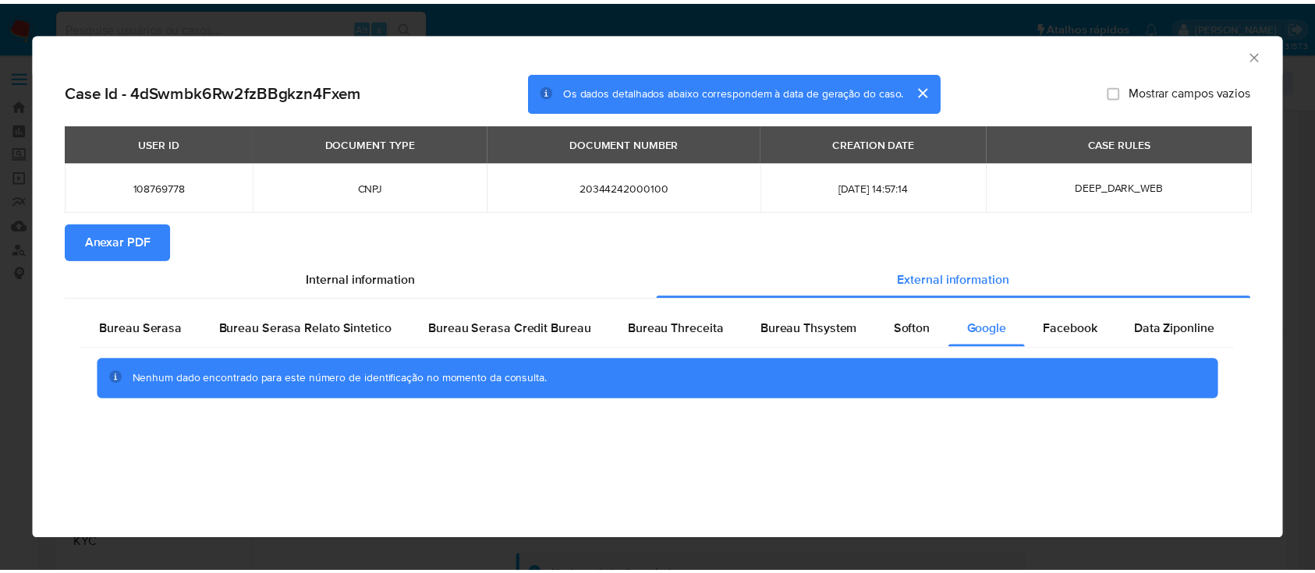
scroll to position [208, 0]
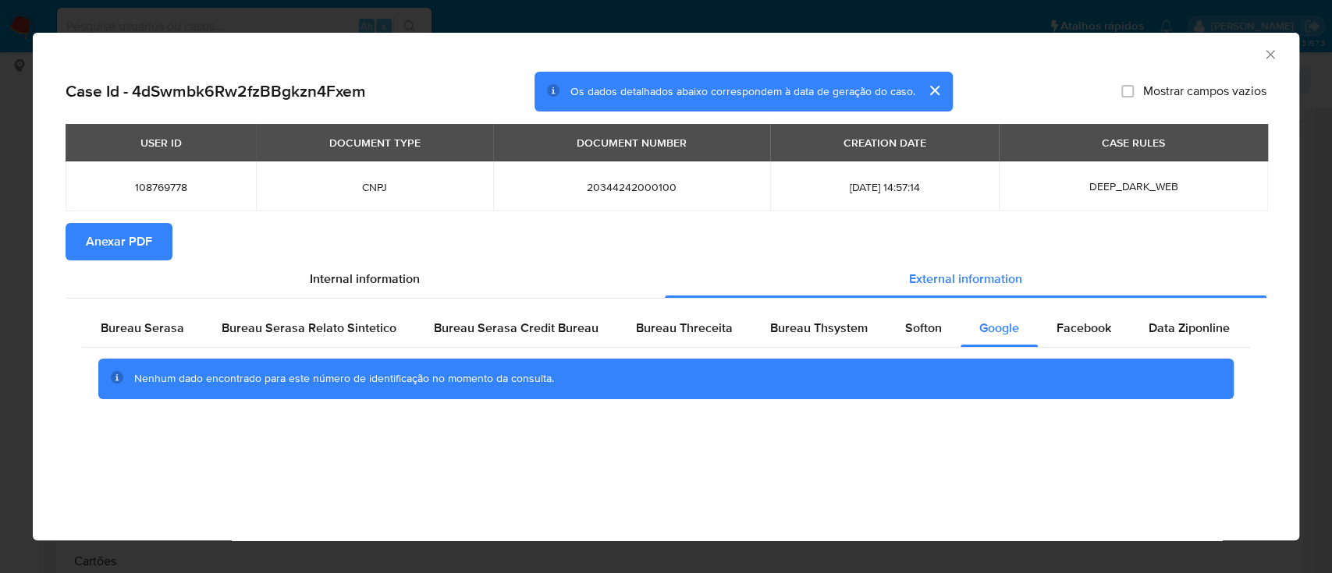
click at [1265, 49] on icon "Fechar a janela" at bounding box center [1270, 55] width 16 height 16
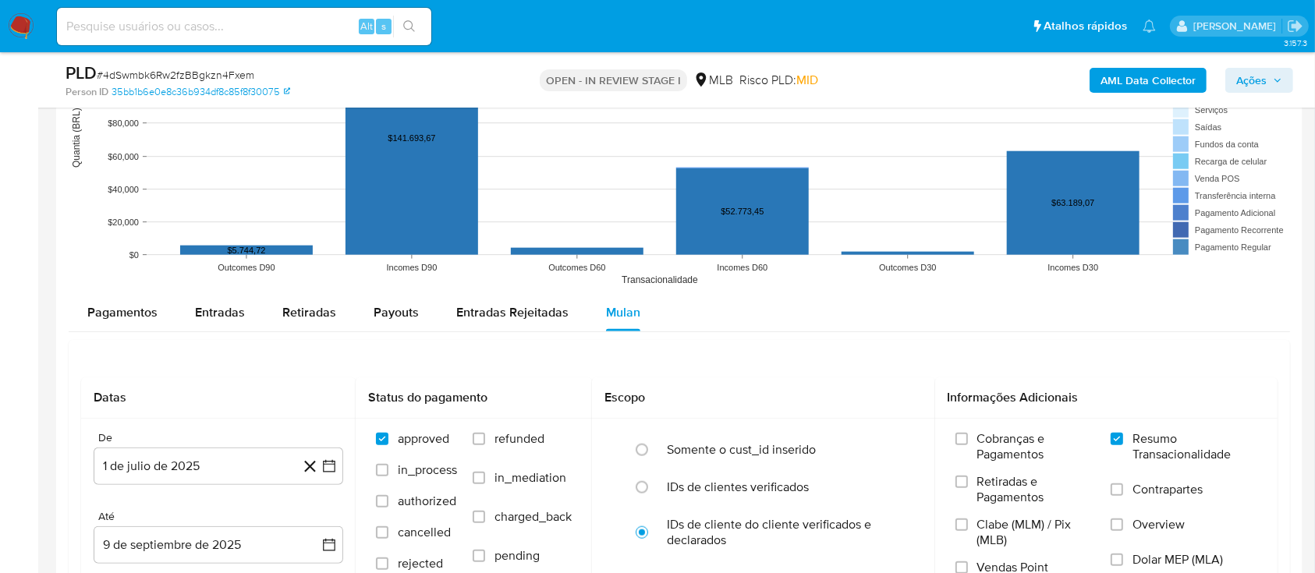
scroll to position [1560, 0]
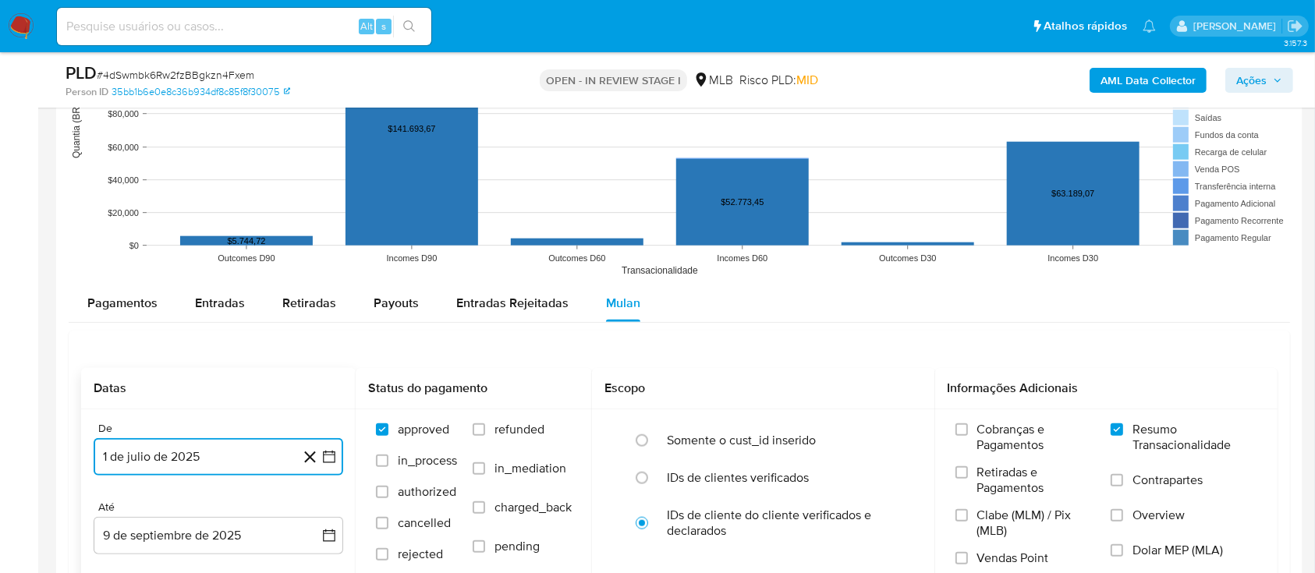
click at [331, 452] on icon "button" at bounding box center [329, 457] width 16 height 16
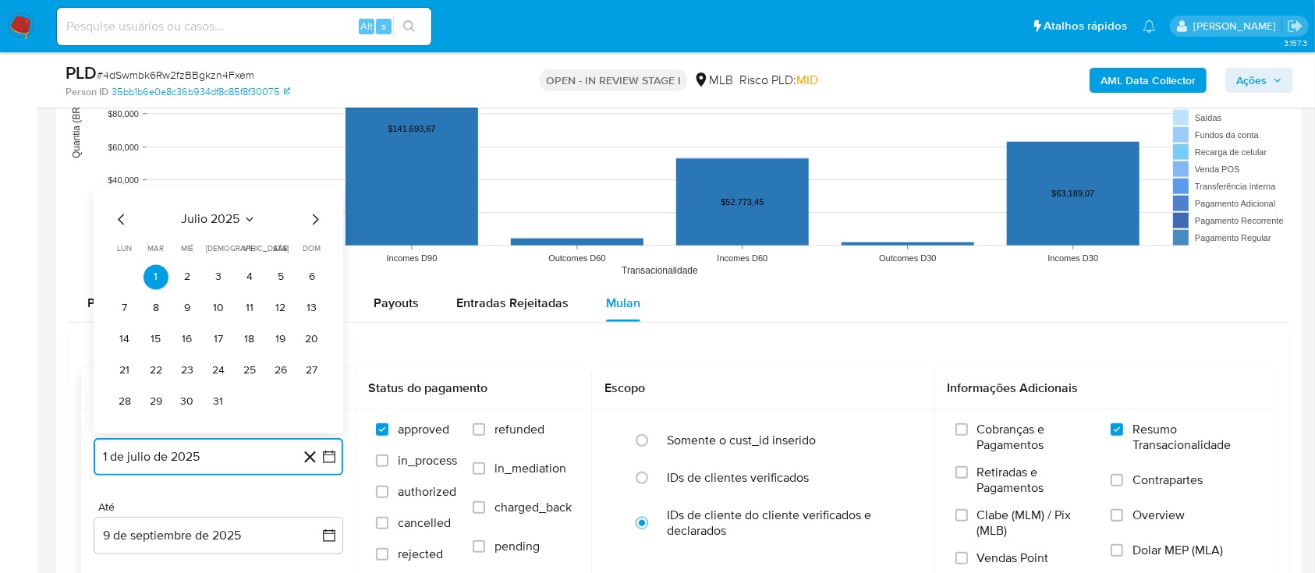
click at [124, 219] on icon "Mes anterior" at bounding box center [121, 219] width 19 height 19
click at [115, 188] on icon "Mes anterior" at bounding box center [121, 188] width 19 height 19
click at [217, 271] on button "1" at bounding box center [218, 276] width 25 height 25
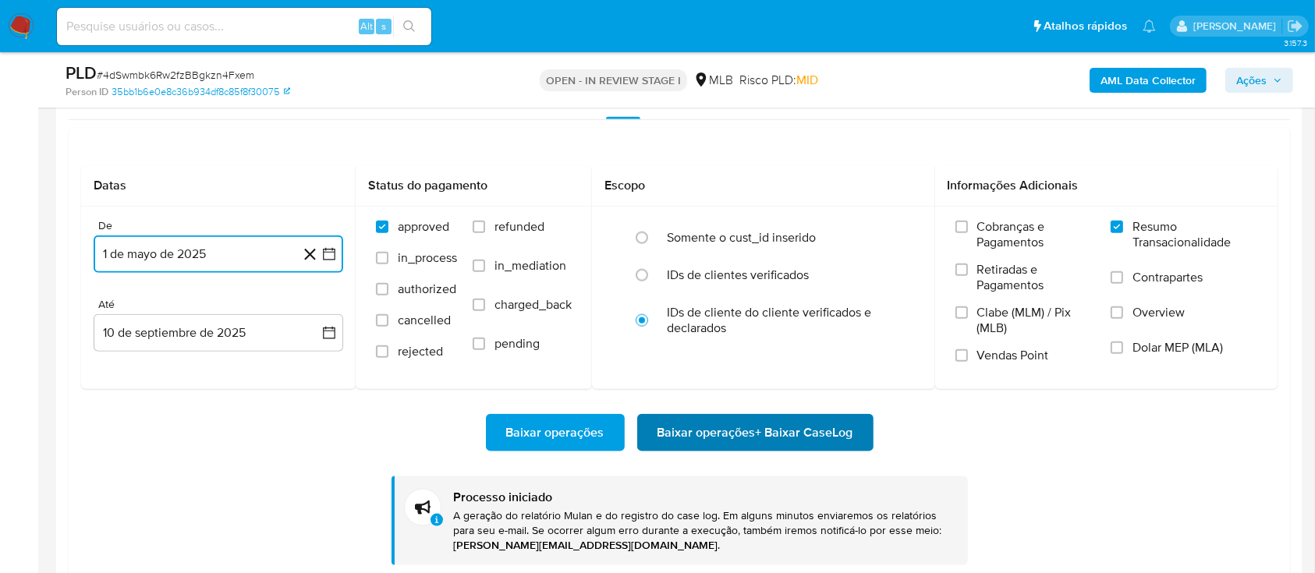
scroll to position [1768, 0]
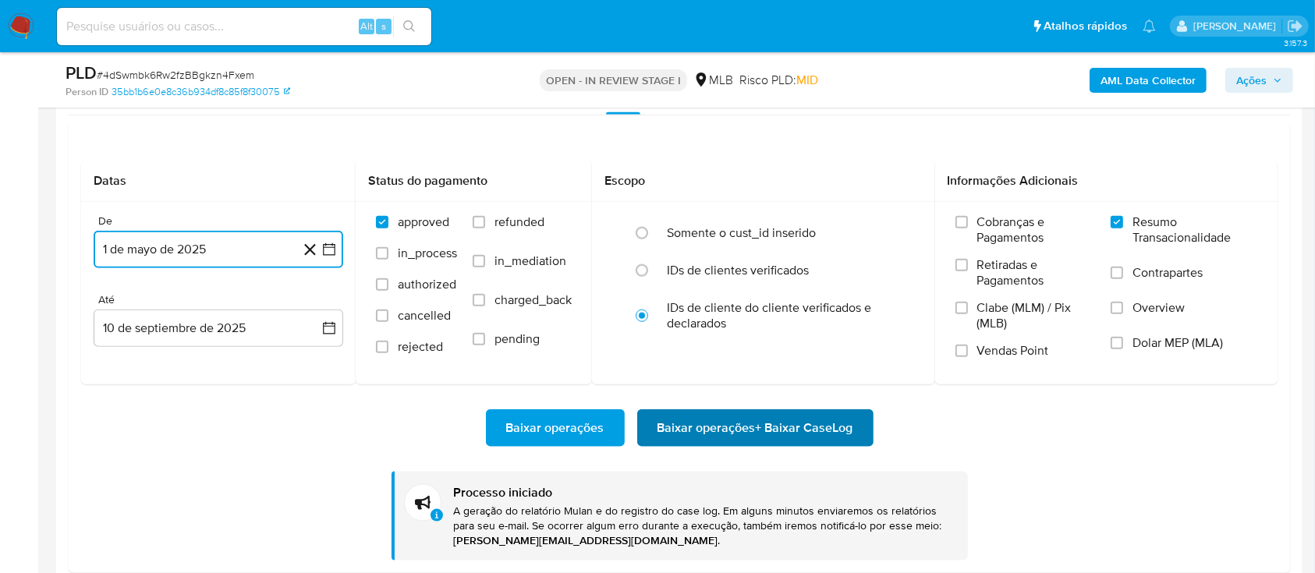
click at [790, 424] on span "Baixar operações + Baixar CaseLog" at bounding box center [756, 428] width 196 height 34
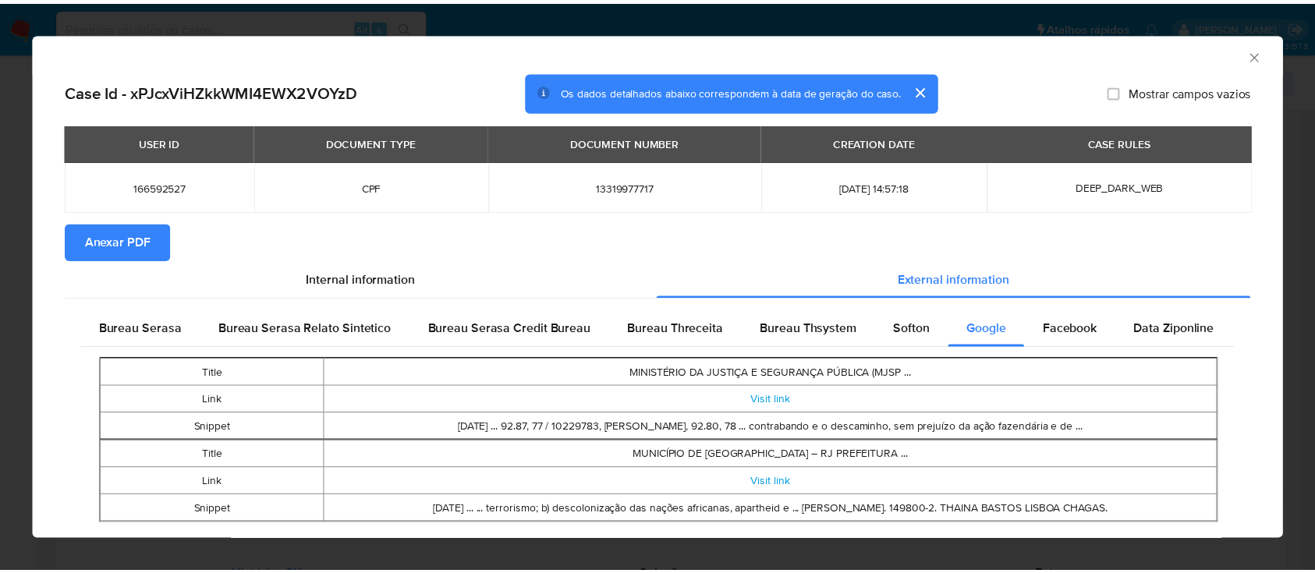
scroll to position [37, 0]
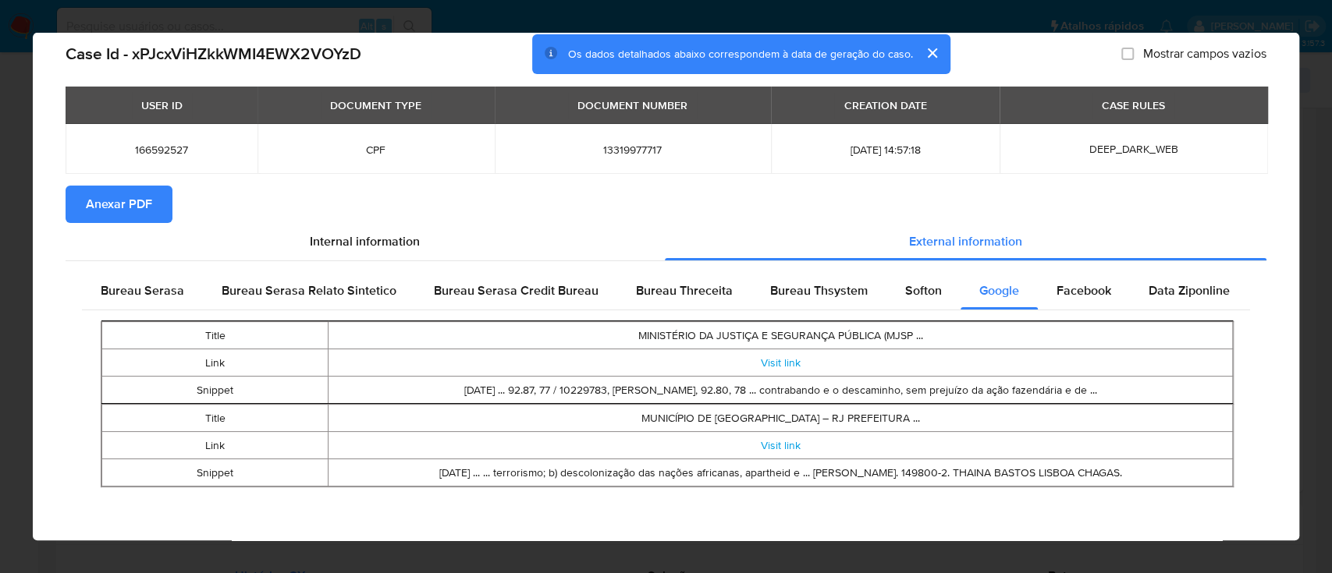
click at [1314, 226] on div "AML Data Collector Case Id - xPJcxViHZkkWMI4EWX2VOYzD Os dados detalhados abaix…" at bounding box center [666, 286] width 1332 height 573
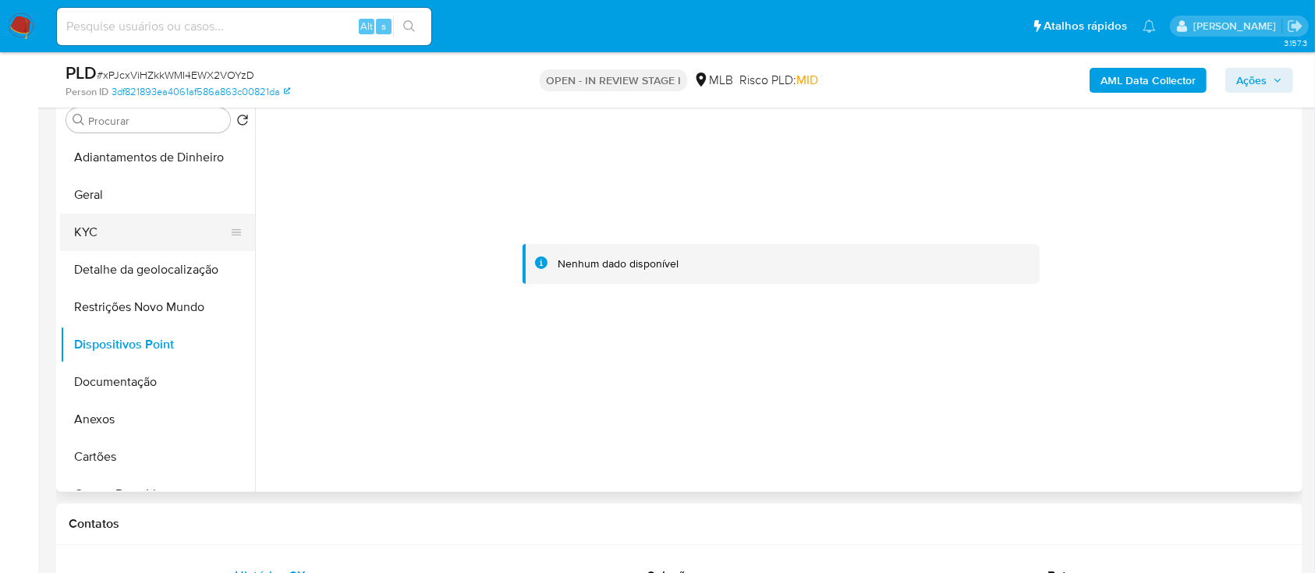
click at [98, 243] on button "KYC" at bounding box center [151, 232] width 183 height 37
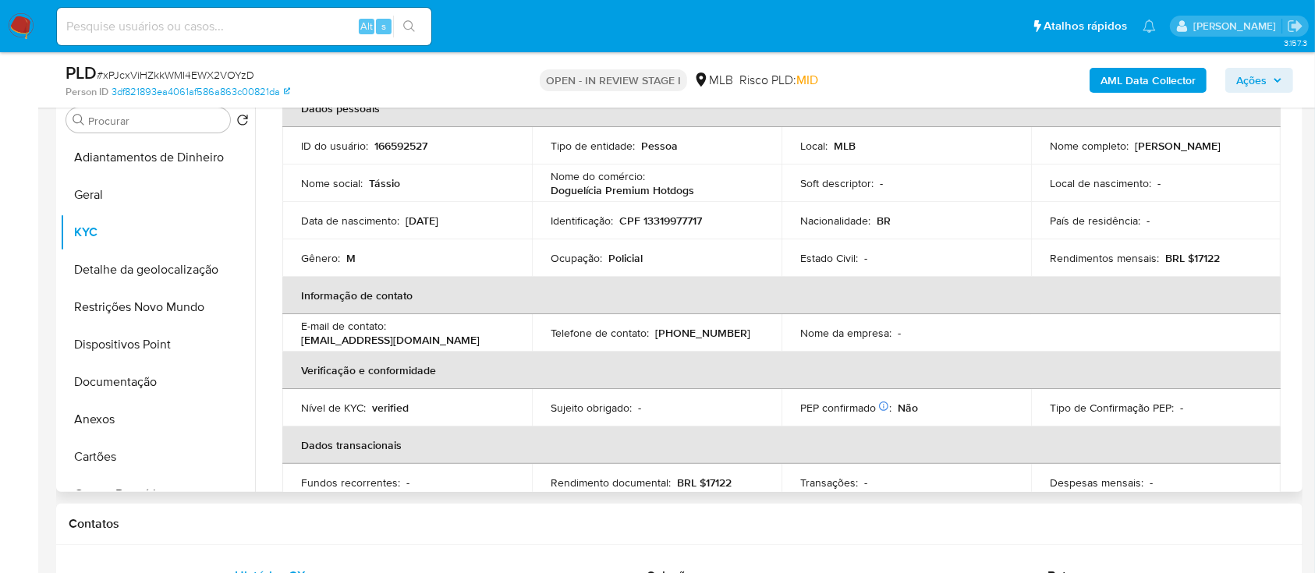
scroll to position [104, 0]
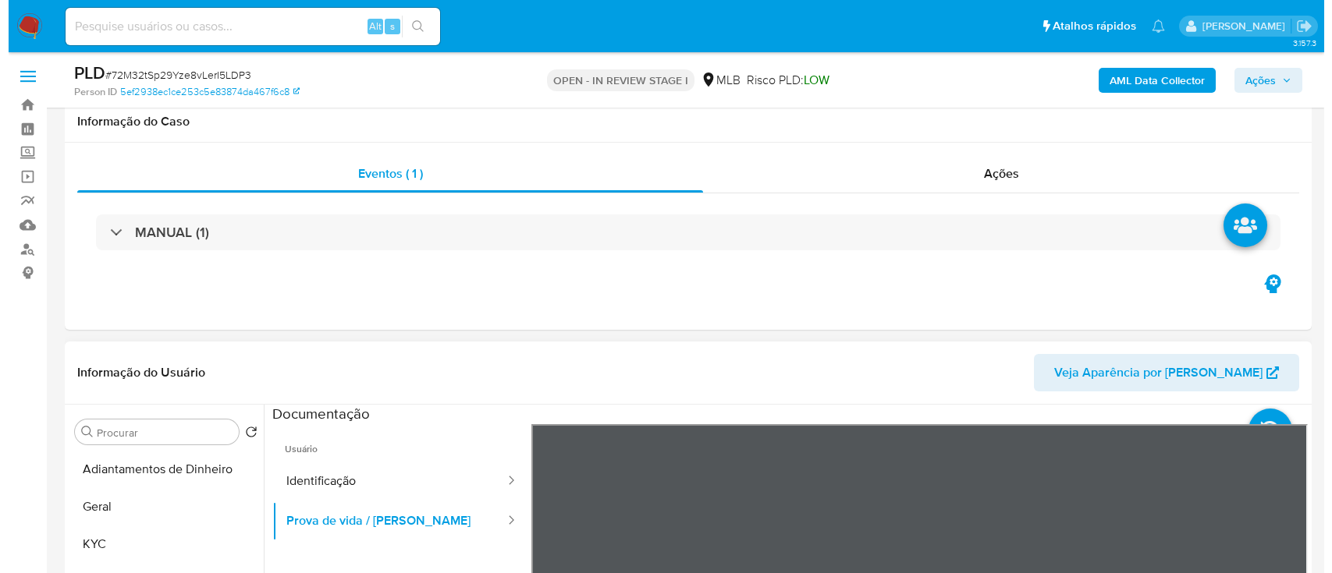
scroll to position [208, 0]
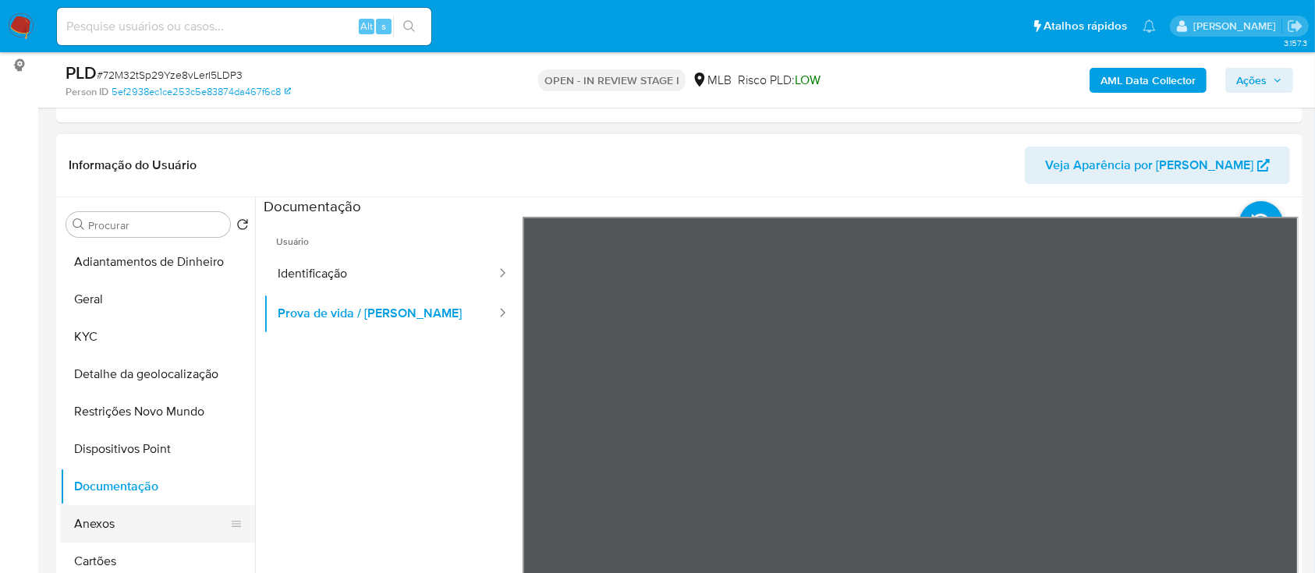
click at [124, 519] on button "Anexos" at bounding box center [151, 524] width 183 height 37
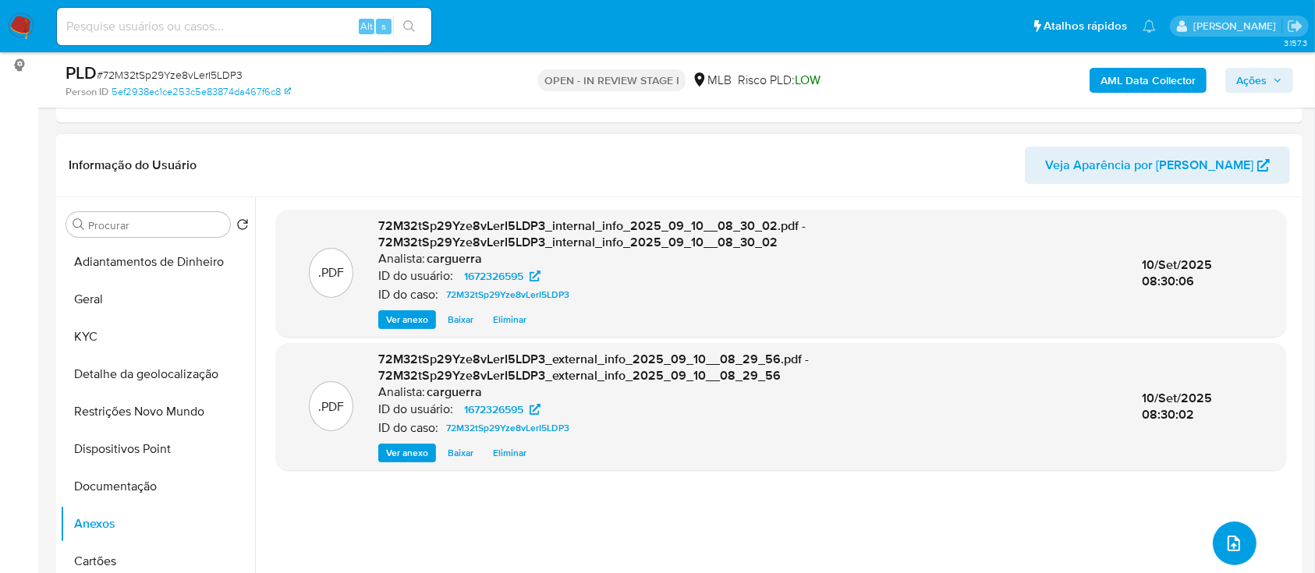
click at [1230, 551] on icon "upload-file" at bounding box center [1234, 543] width 19 height 19
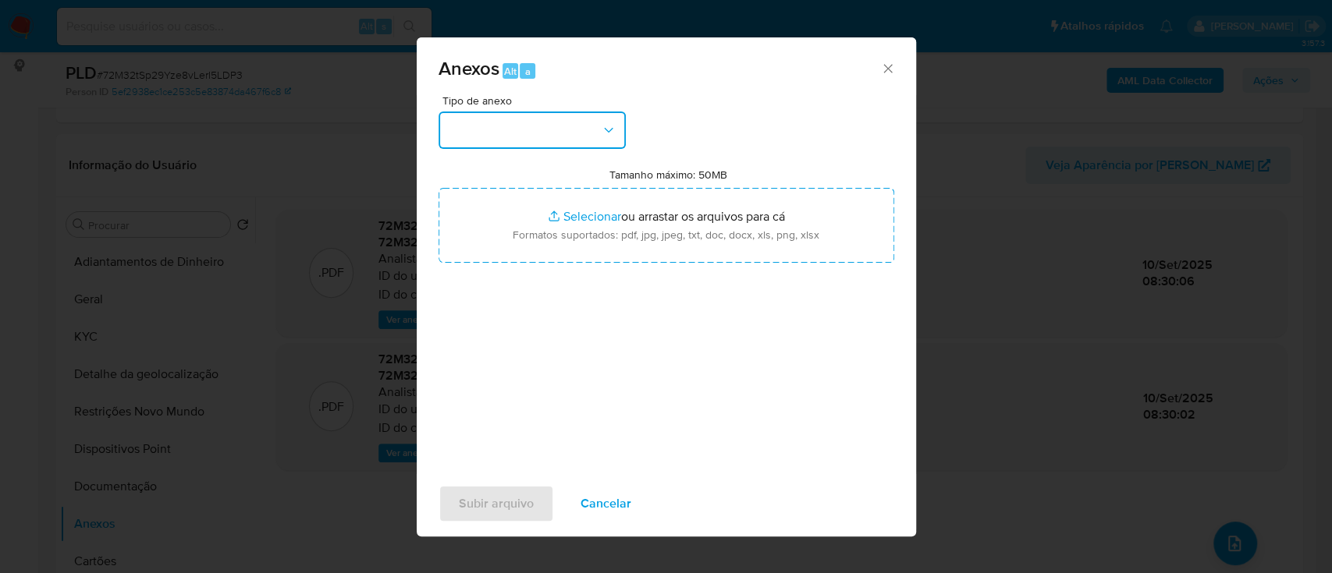
click at [490, 127] on button "button" at bounding box center [531, 130] width 187 height 37
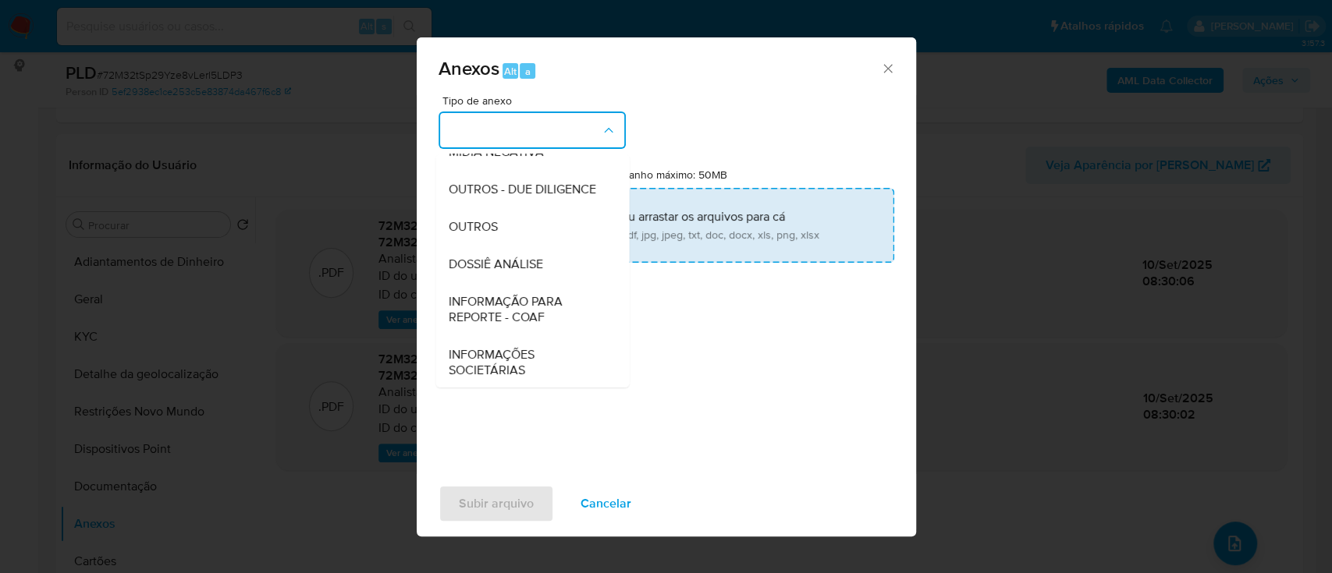
click at [481, 235] on span "OUTROS" at bounding box center [472, 227] width 49 height 16
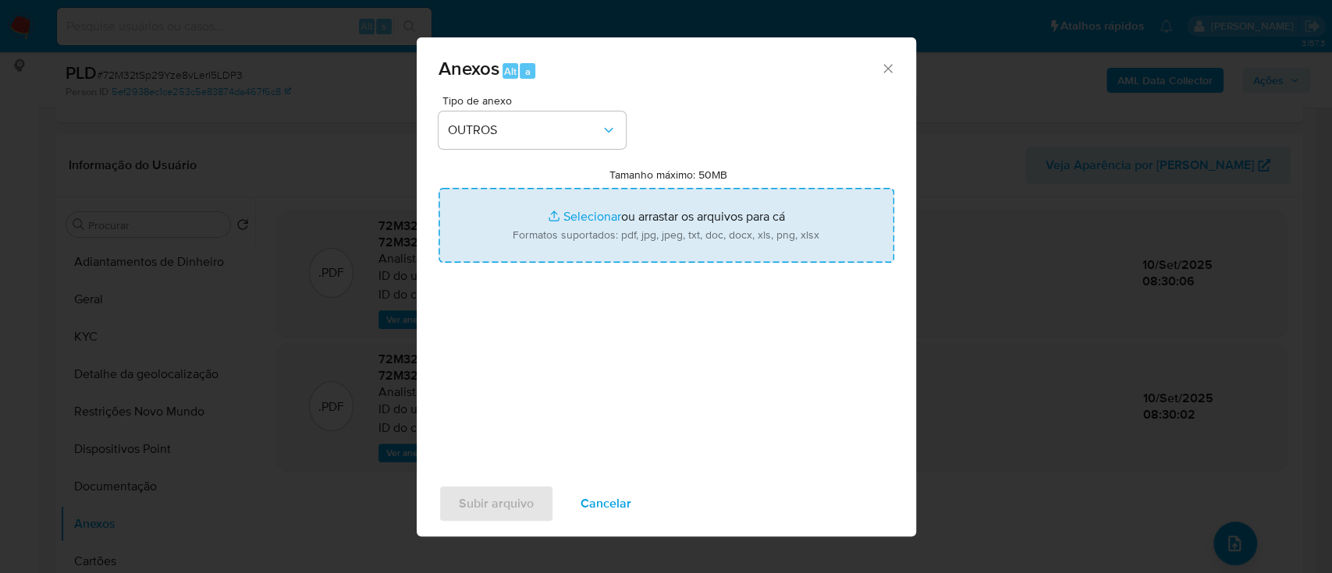
click at [579, 211] on input "Tamanho máximo: 50MB Selecionar arquivos" at bounding box center [666, 225] width 456 height 75
type input "C:\fakepath\SAR - xxx - CPF 43843976821 - [PERSON_NAME].pdf"
click at [591, 215] on input "Tamanho máximo: 50MB Selecionar arquivos" at bounding box center [666, 225] width 456 height 75
type input "C:\fakepath\Mulan 1672326595_2025_09_09_14_59_48.xlsx"
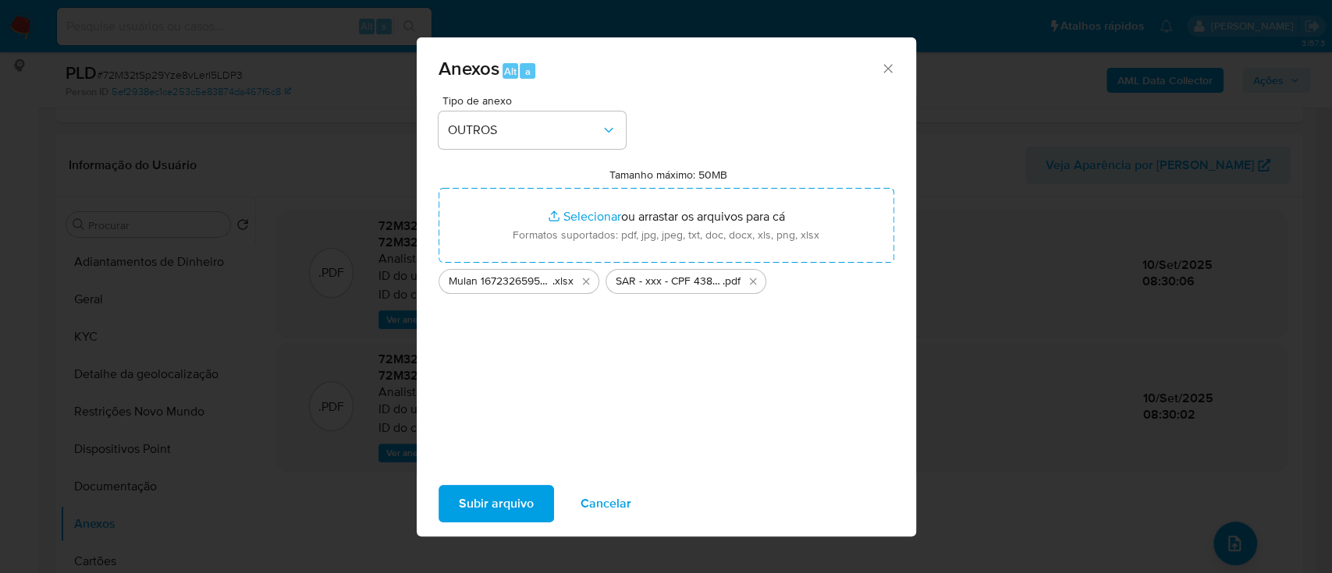
click at [501, 506] on span "Subir arquivo" at bounding box center [496, 504] width 75 height 34
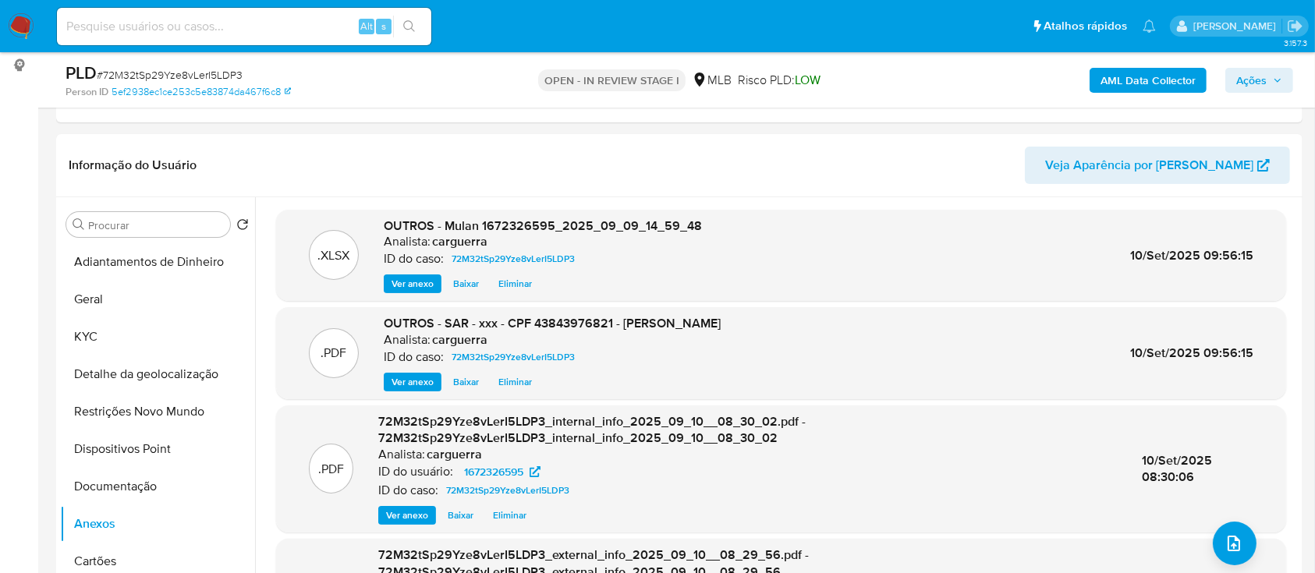
click at [1259, 72] on span "Ações" at bounding box center [1252, 80] width 30 height 25
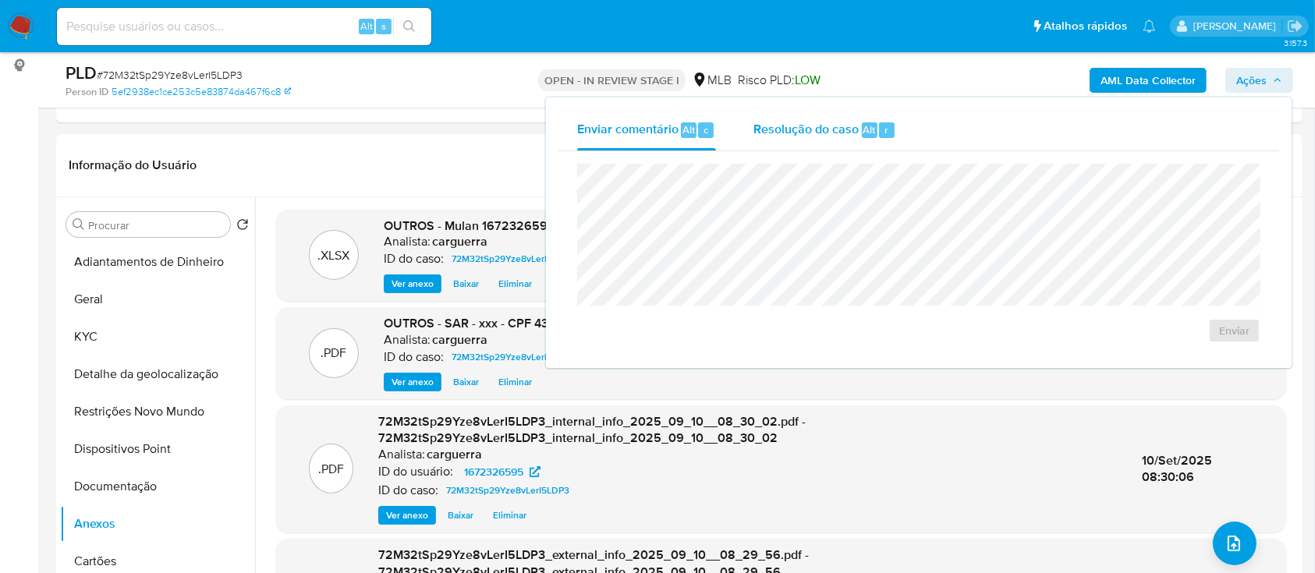
click at [821, 131] on span "Resolução do caso" at bounding box center [806, 129] width 105 height 18
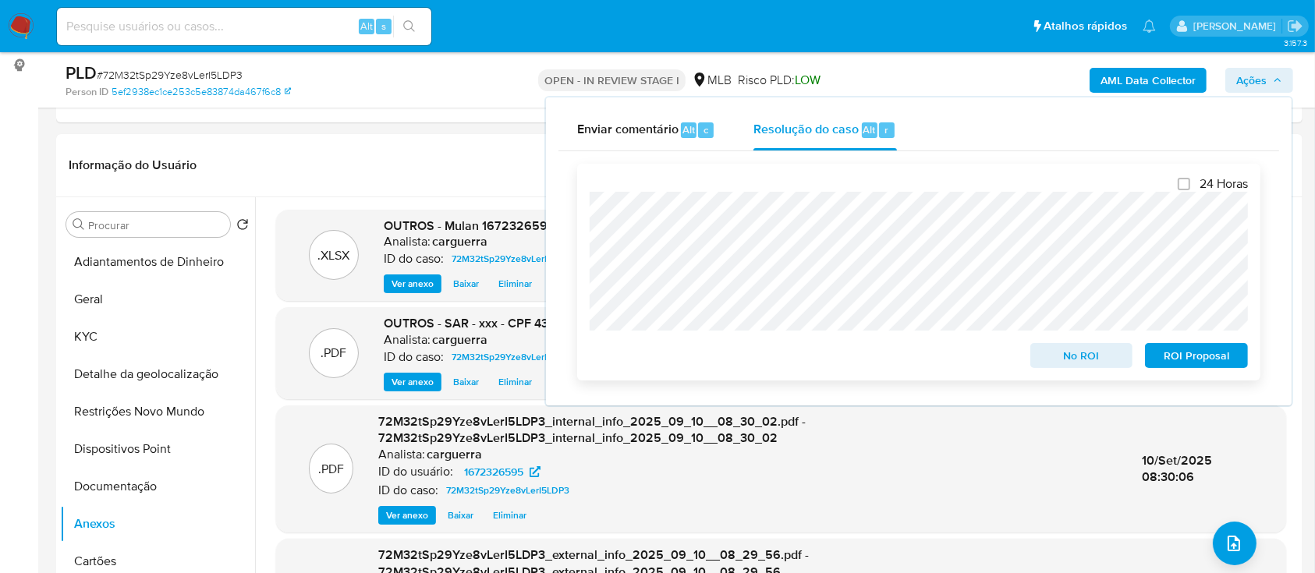
drag, startPoint x: 1201, startPoint y: 353, endPoint x: 1192, endPoint y: 352, distance: 8.6
click at [1200, 353] on span "ROI Proposal" at bounding box center [1196, 356] width 81 height 22
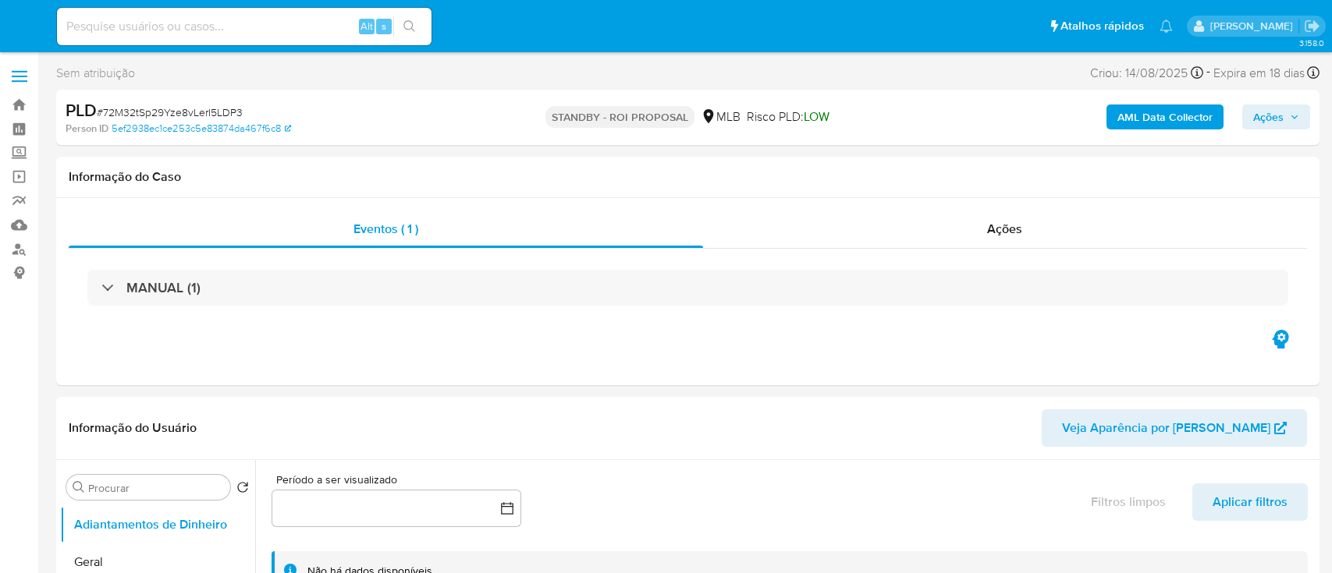
select select "10"
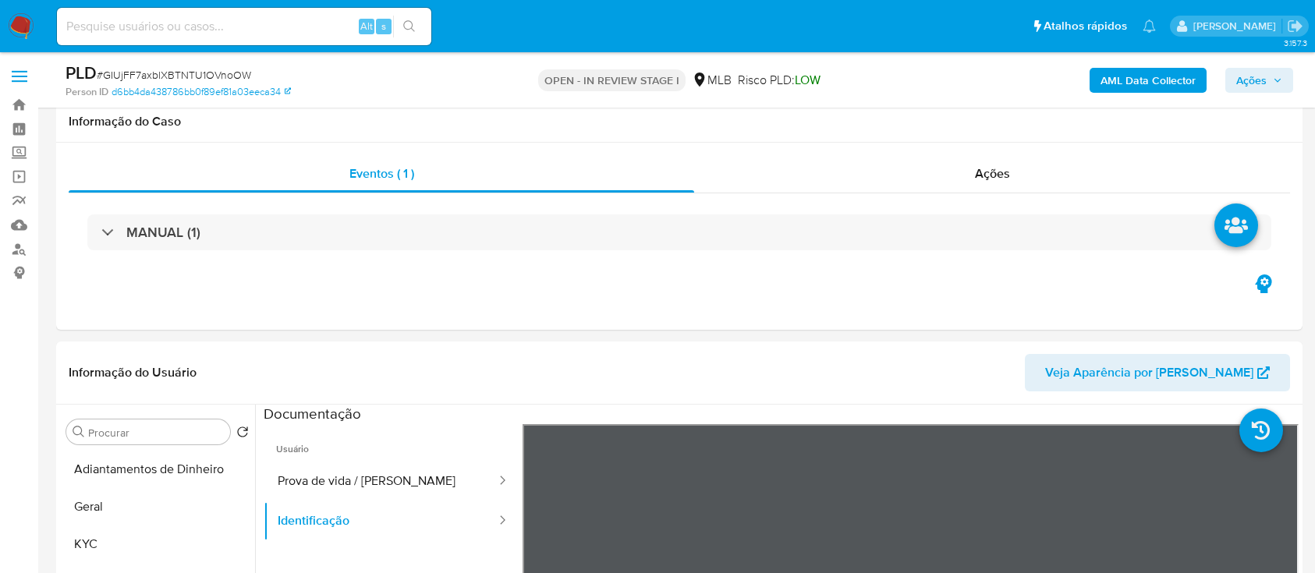
scroll to position [312, 0]
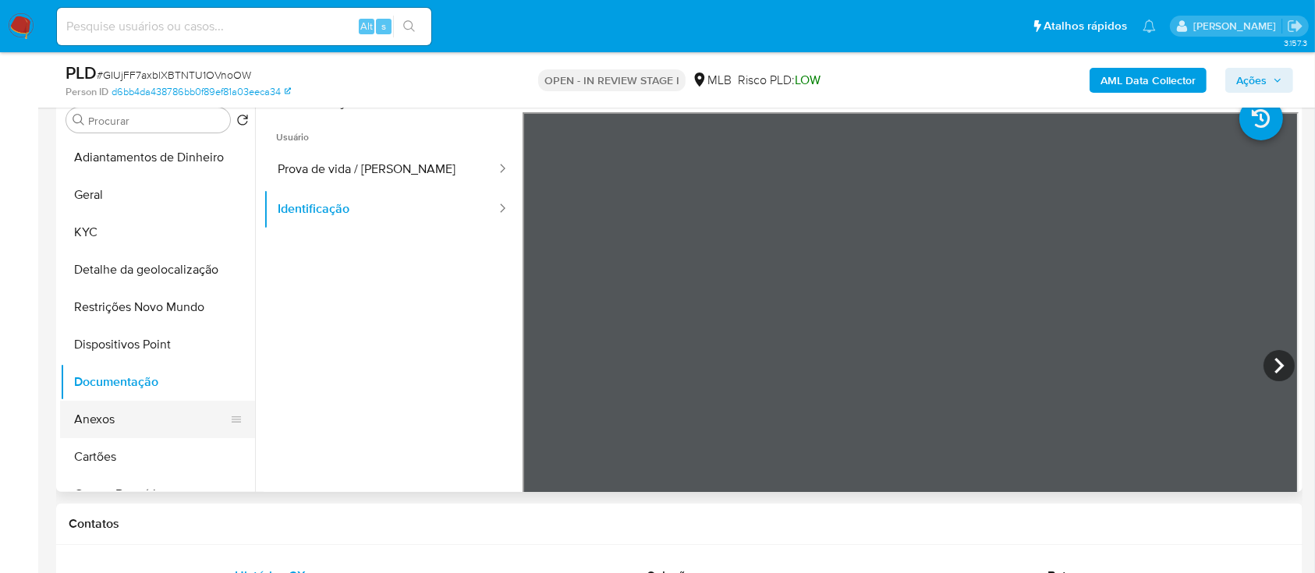
click at [167, 431] on button "Anexos" at bounding box center [151, 419] width 183 height 37
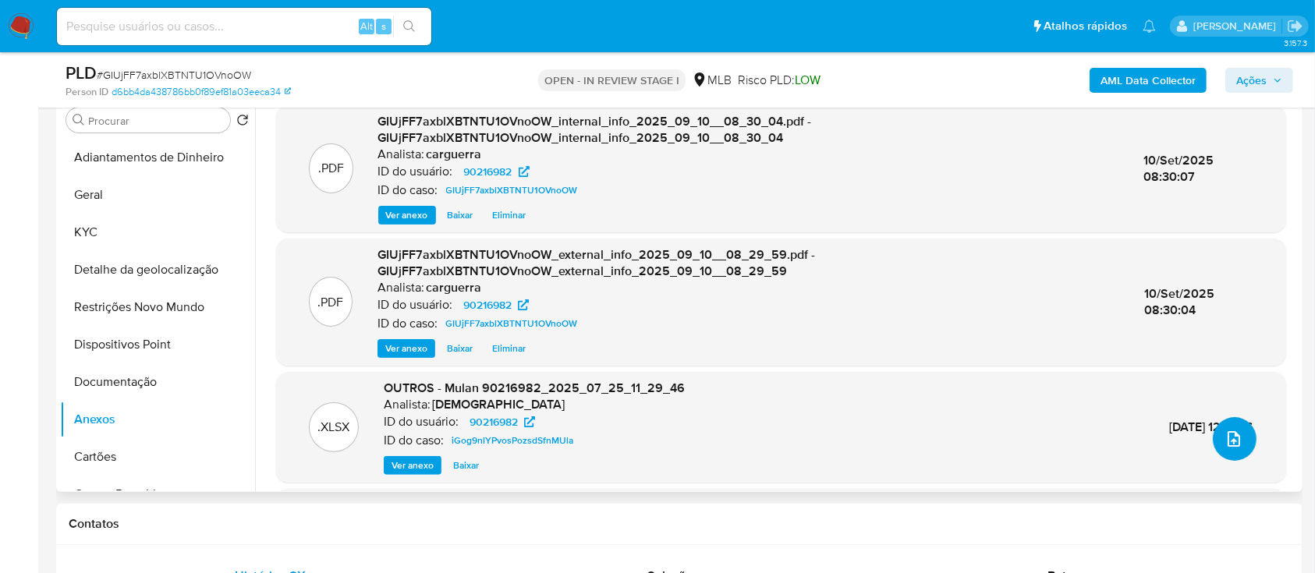
click at [1231, 438] on icon "upload-file" at bounding box center [1234, 439] width 19 height 19
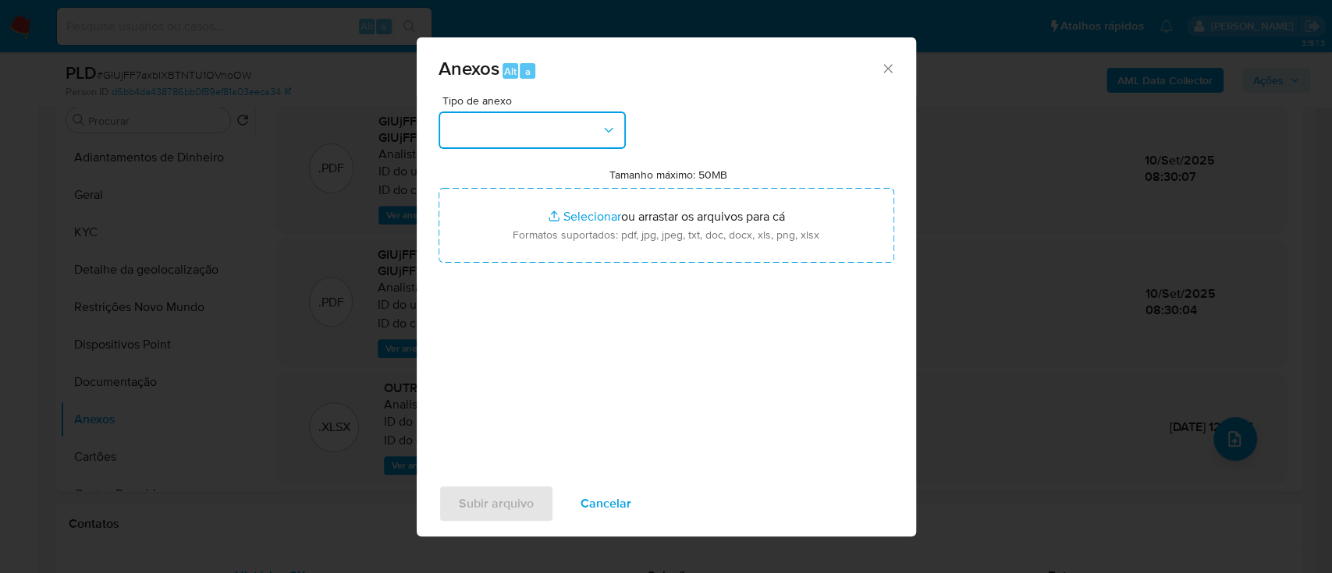
click at [527, 130] on button "button" at bounding box center [531, 130] width 187 height 37
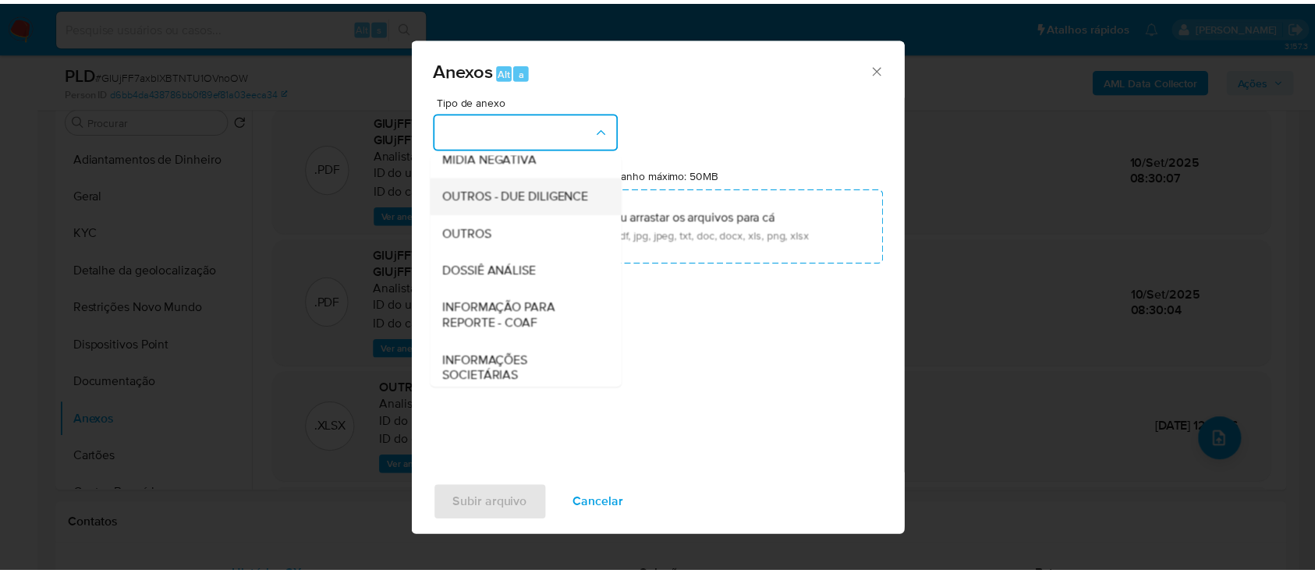
scroll to position [208, 0]
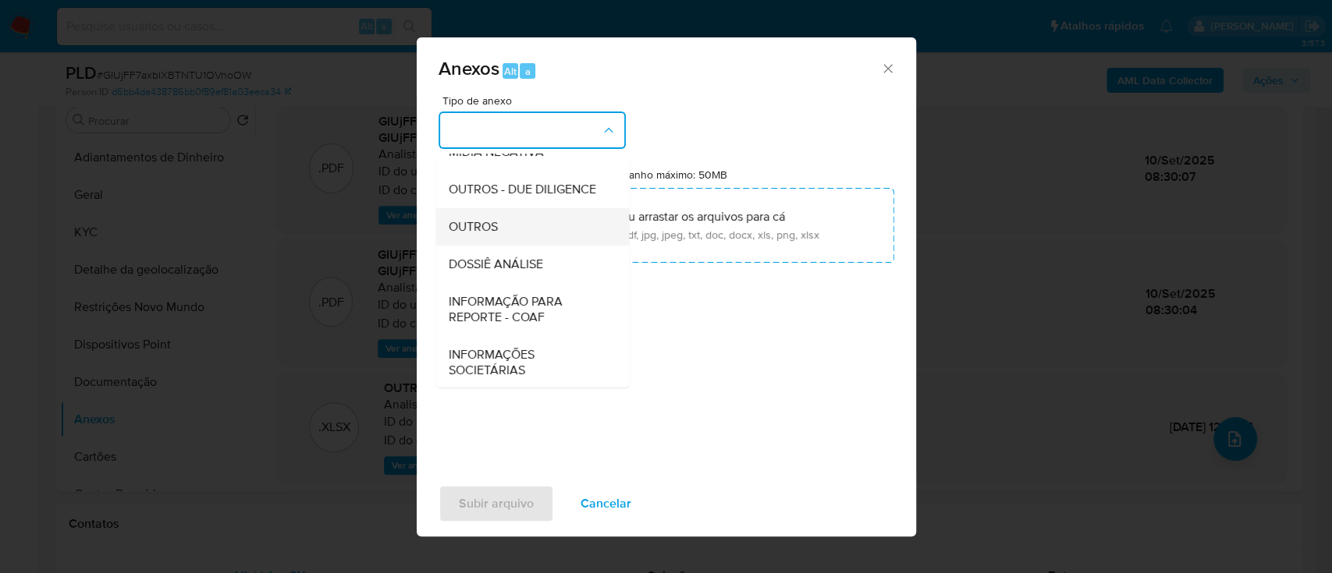
click at [474, 235] on span "OUTROS" at bounding box center [472, 227] width 49 height 16
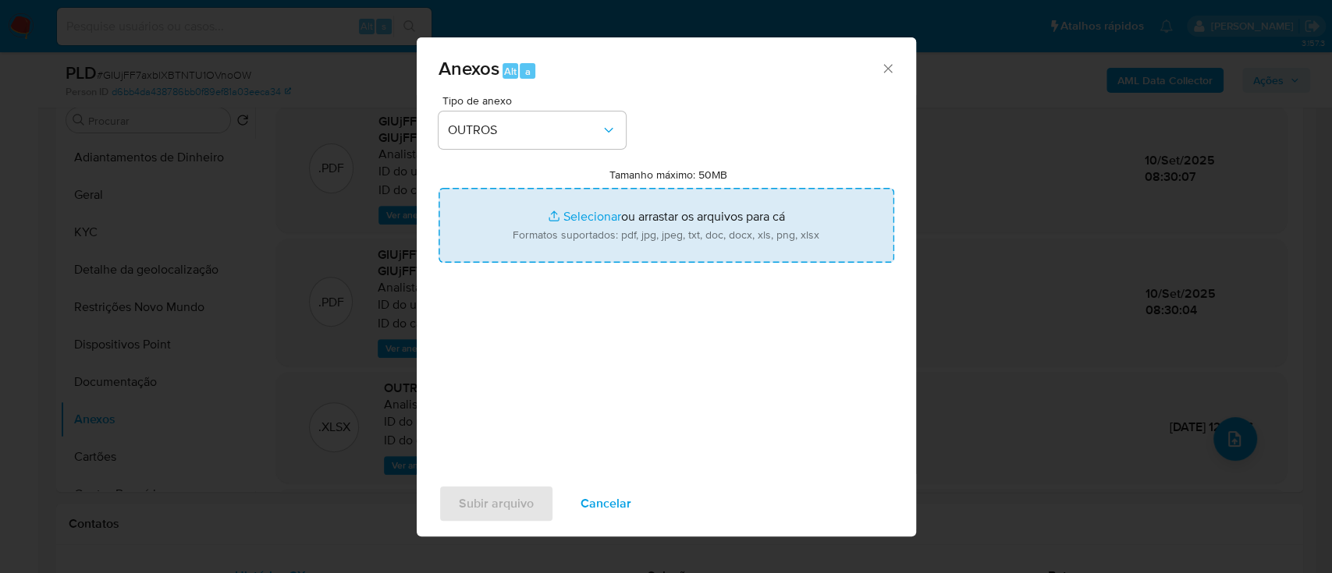
click at [580, 212] on input "Tamanho máximo: 50MB Selecionar arquivos" at bounding box center [666, 225] width 456 height 75
type input "C:\fakepath\Mulan 90216982_2025_09_09_14_58_48.xlsx"
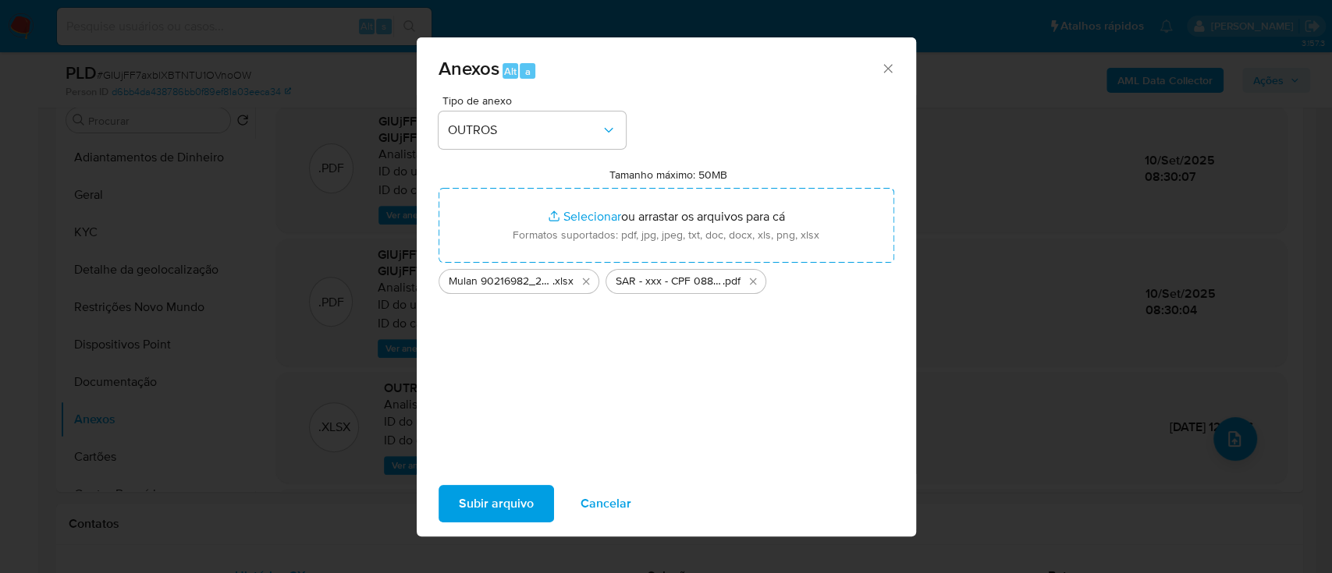
click at [495, 492] on span "Subir arquivo" at bounding box center [496, 504] width 75 height 34
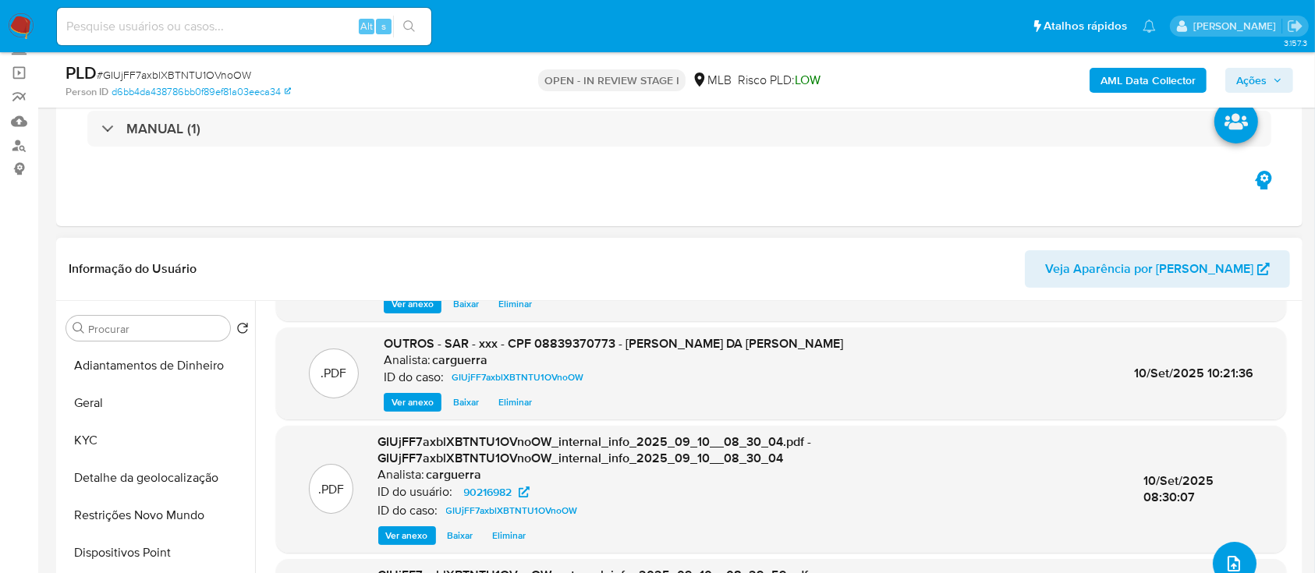
scroll to position [0, 0]
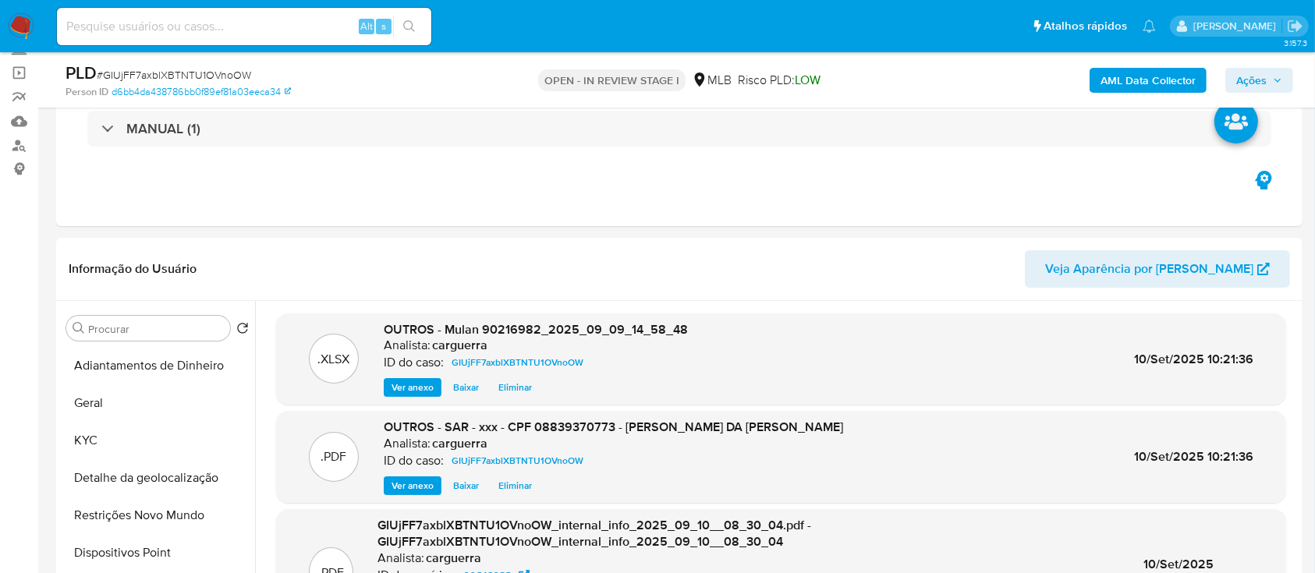
click at [1271, 76] on span "Ações" at bounding box center [1260, 80] width 46 height 22
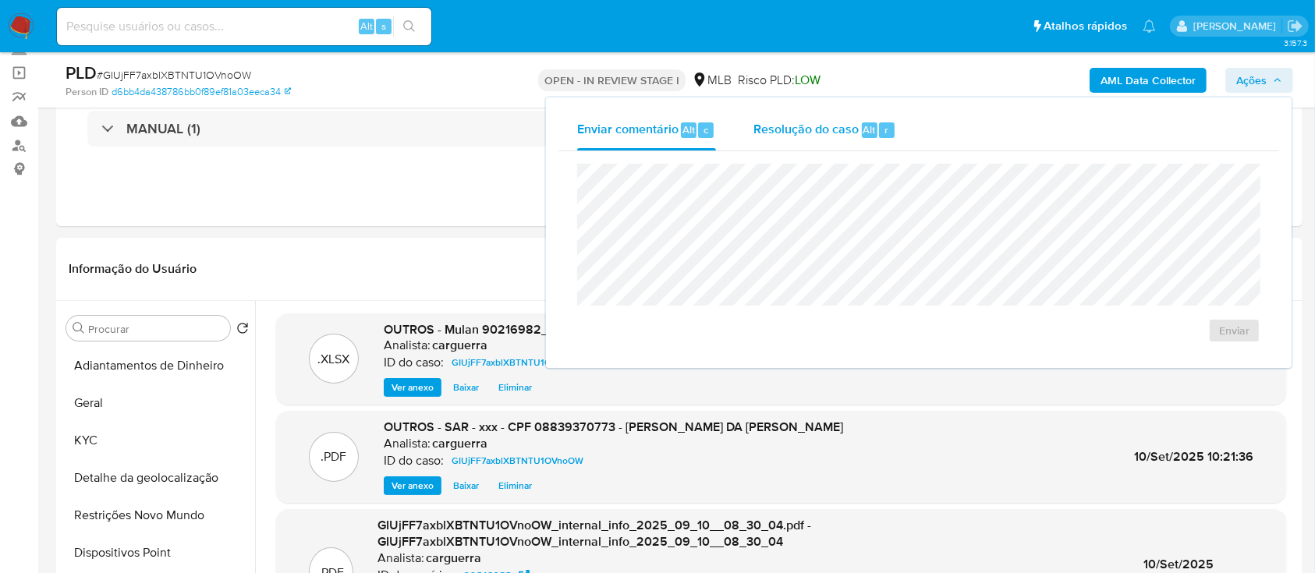
click at [797, 123] on span "Resolução do caso" at bounding box center [806, 129] width 105 height 18
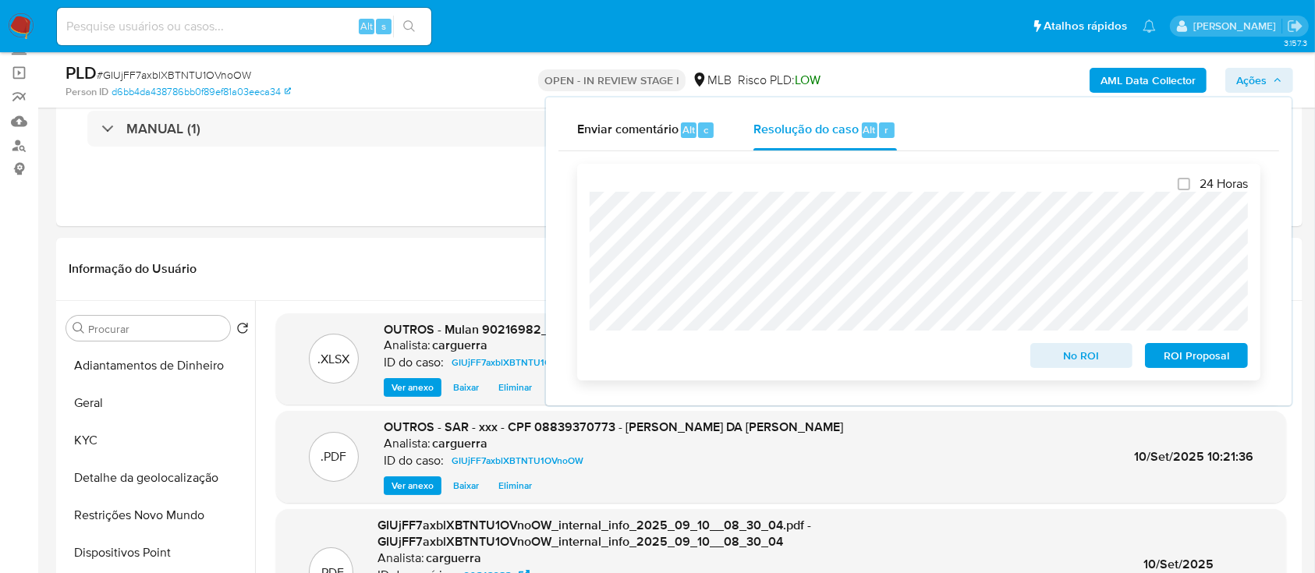
click at [1193, 365] on span "ROI Proposal" at bounding box center [1196, 356] width 81 height 22
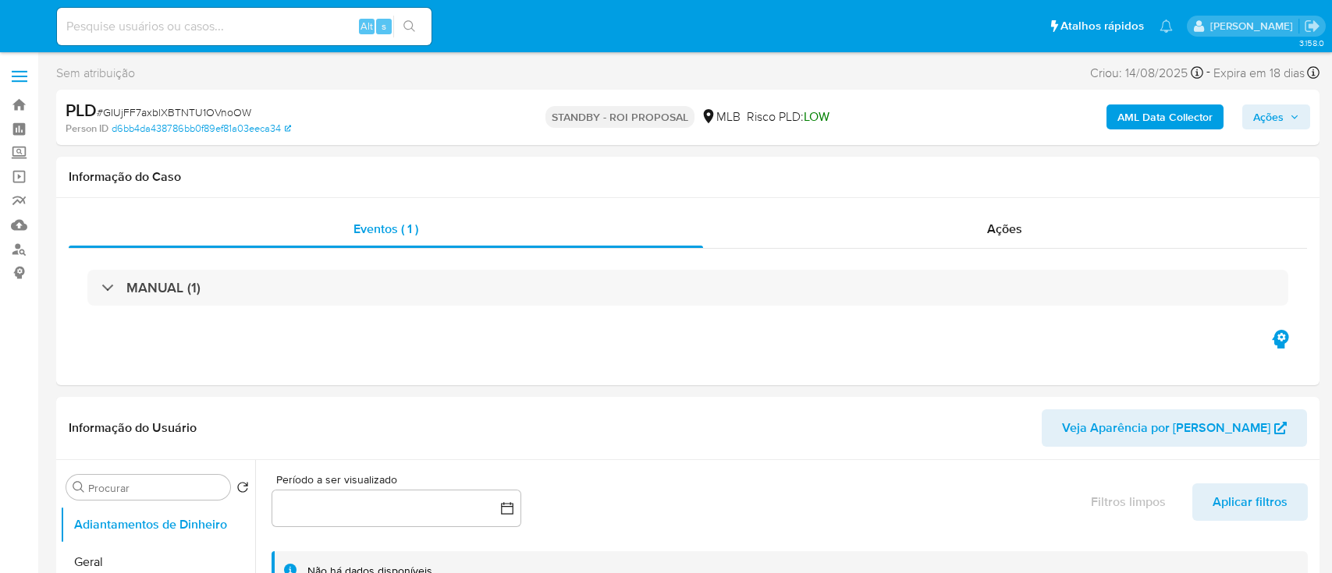
select select "10"
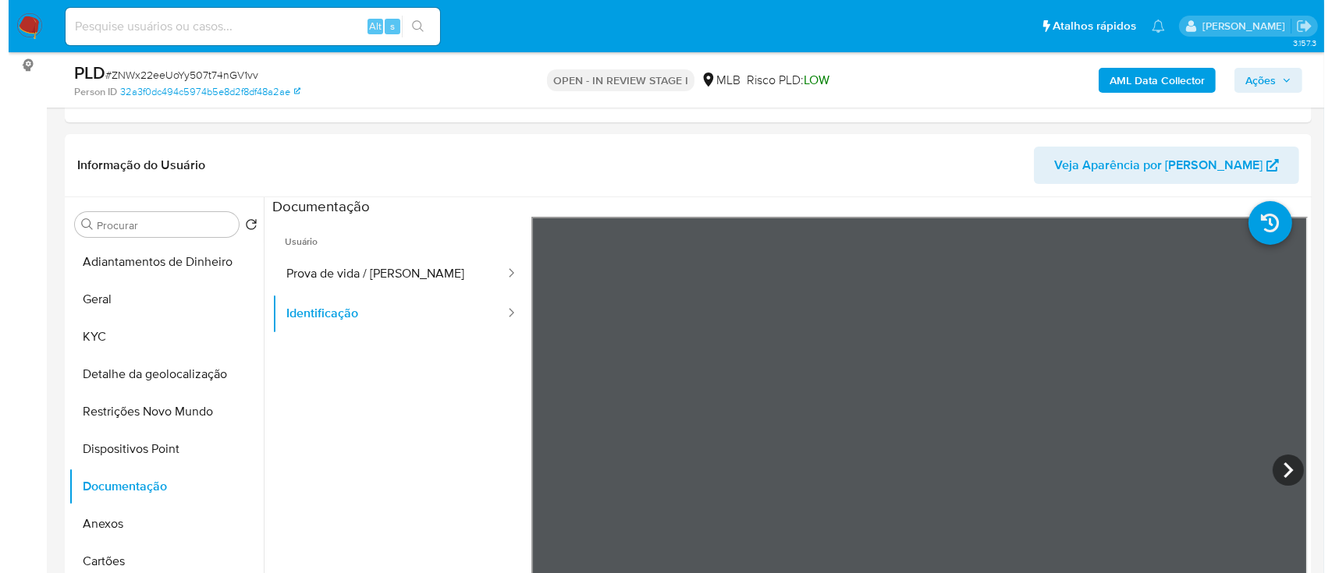
scroll to position [208, 0]
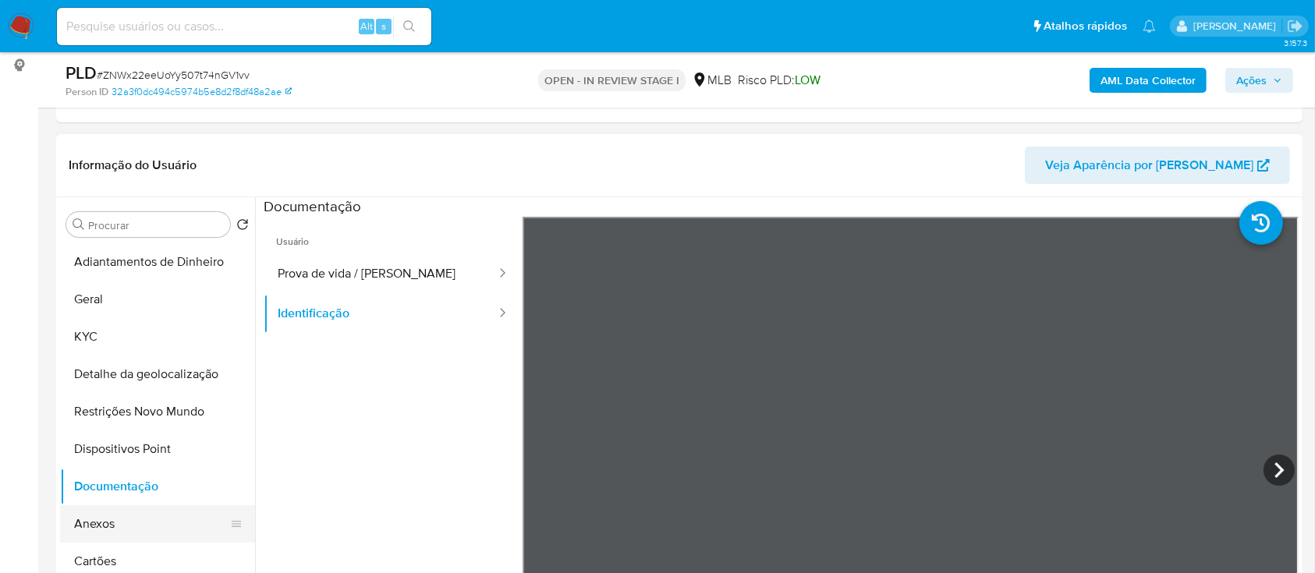
drag, startPoint x: 101, startPoint y: 529, endPoint x: 109, endPoint y: 524, distance: 9.1
click at [101, 527] on button "Anexos" at bounding box center [151, 524] width 183 height 37
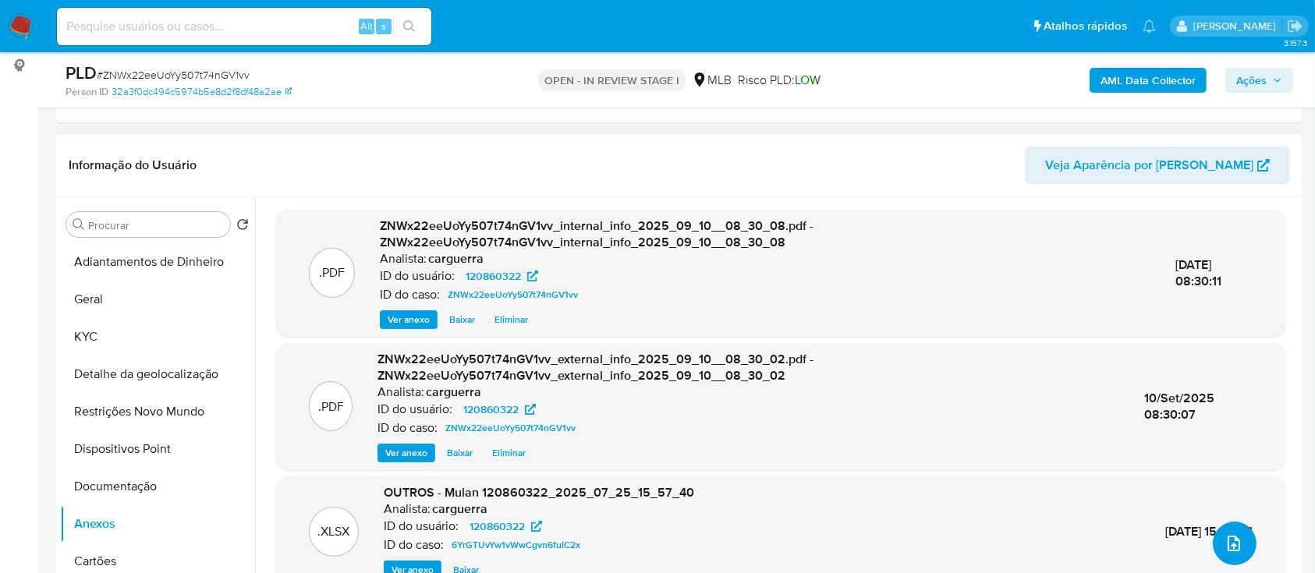
click at [1239, 541] on button "upload-file" at bounding box center [1235, 544] width 44 height 44
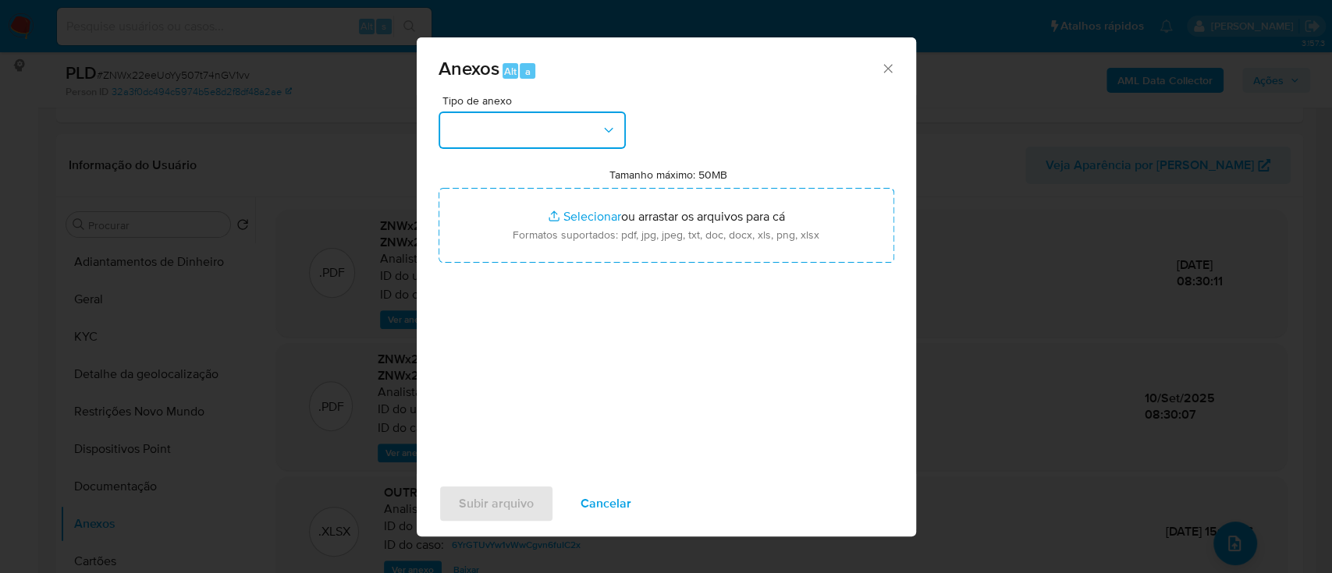
click at [550, 125] on button "button" at bounding box center [531, 130] width 187 height 37
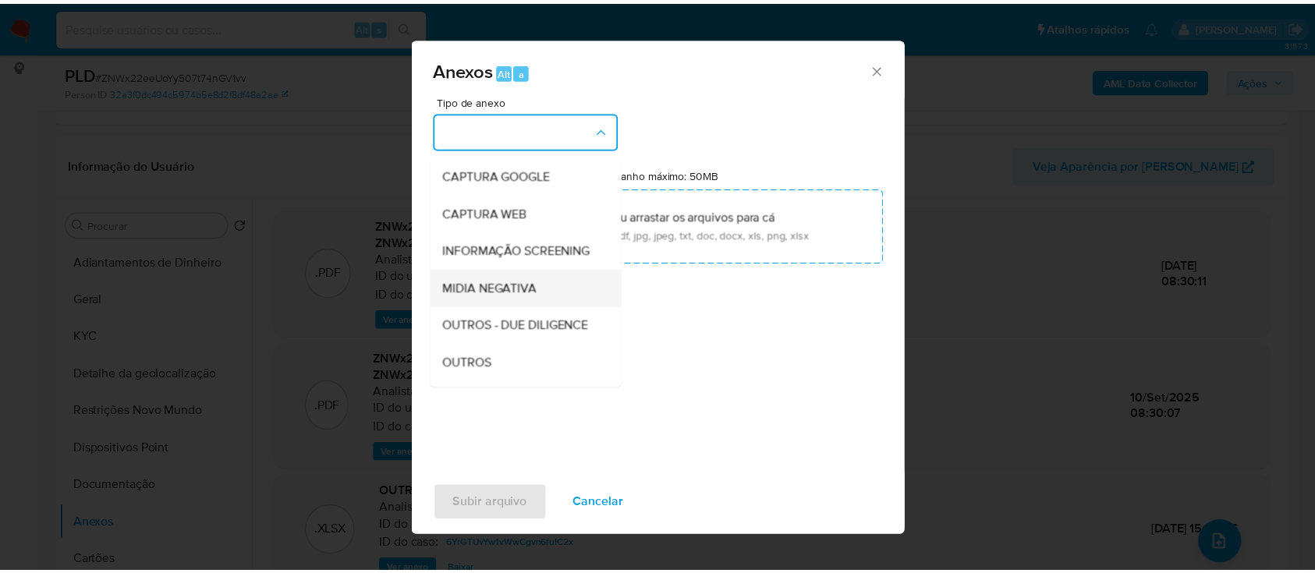
scroll to position [104, 0]
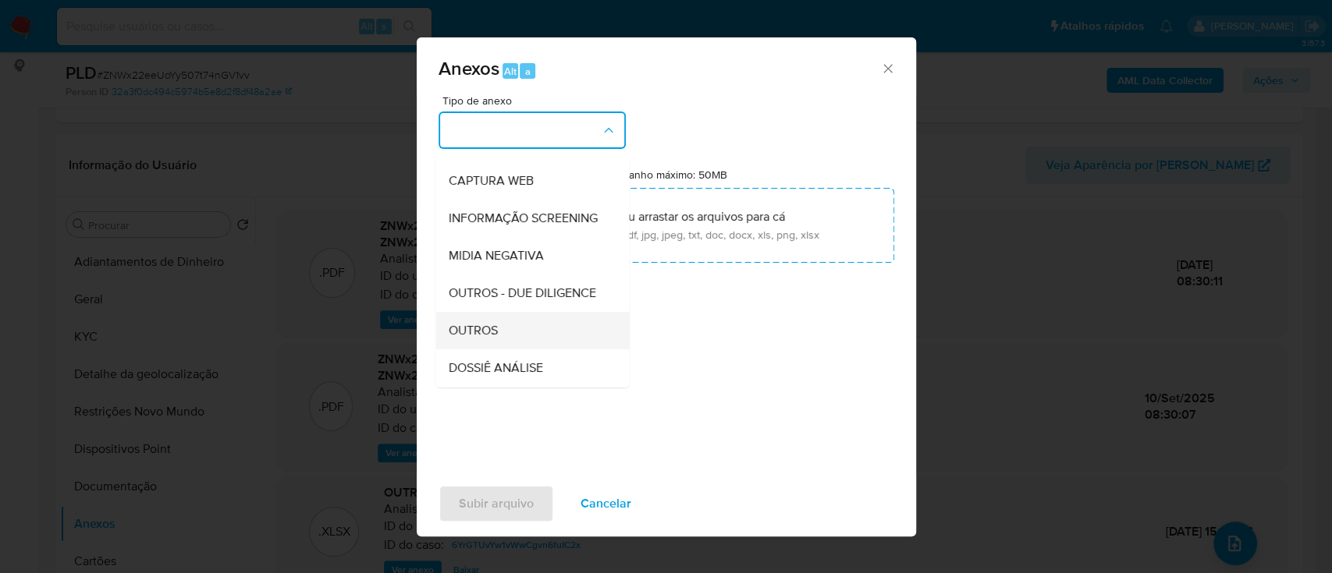
click at [481, 339] on span "OUTROS" at bounding box center [472, 331] width 49 height 16
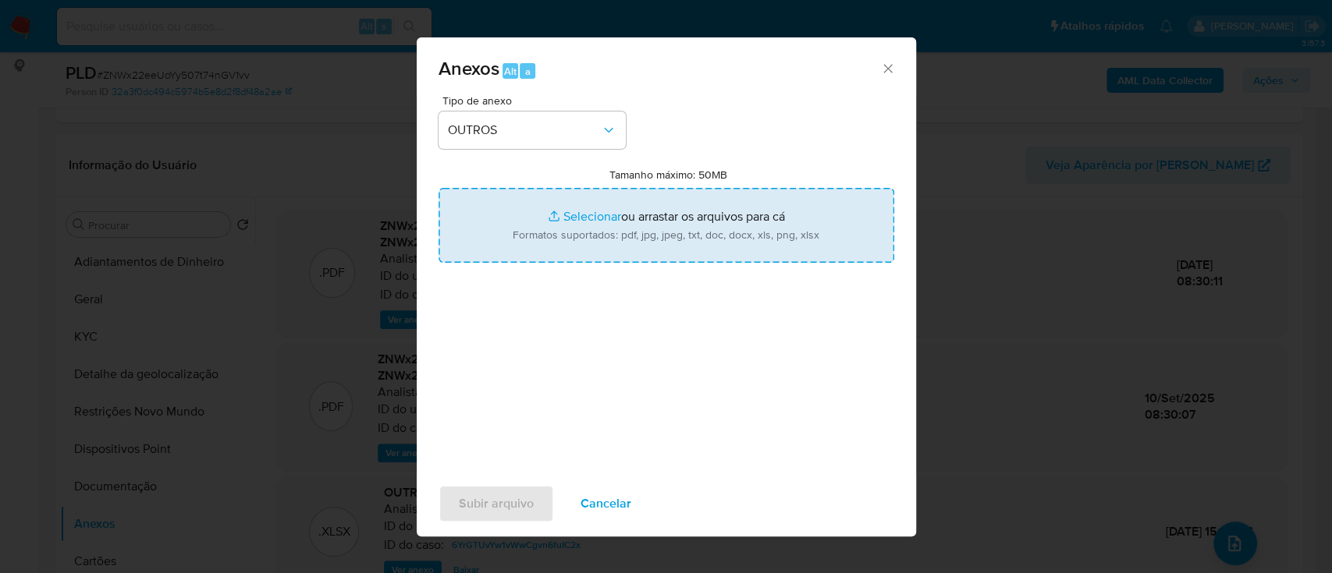
click at [599, 218] on input "Tamanho máximo: 50MB Selecionar arquivos" at bounding box center [666, 225] width 456 height 75
type input "C:\fakepath\Mulan 120860322_2025_09_09_14_59_37 (1).xlsx"
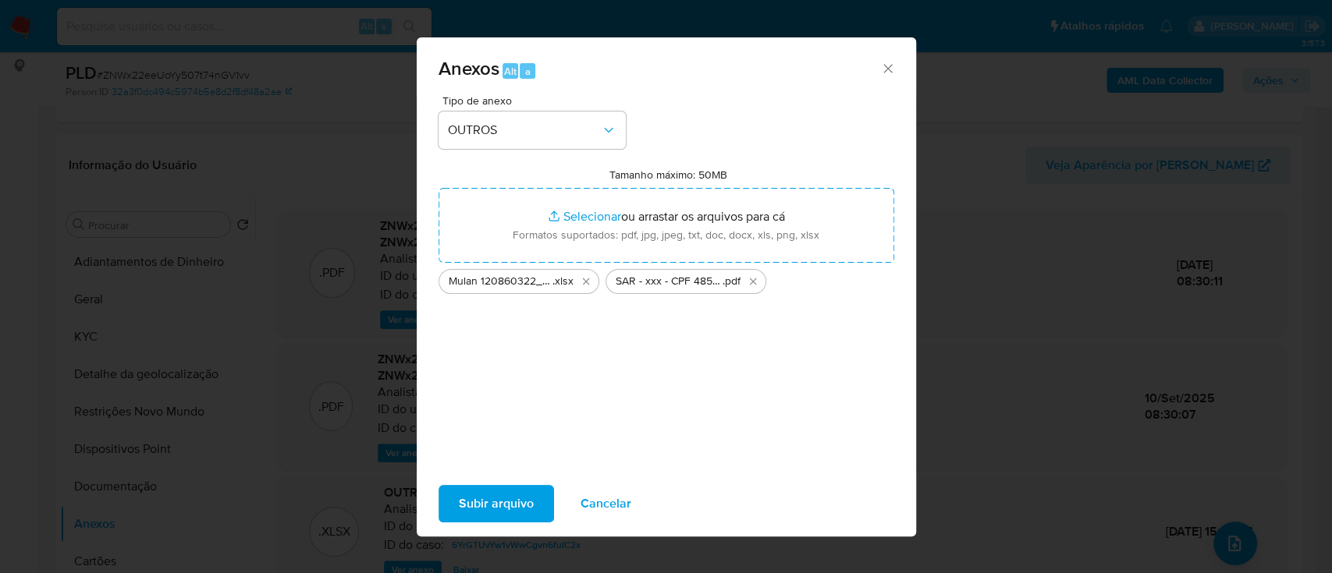
click at [477, 506] on span "Subir arquivo" at bounding box center [496, 504] width 75 height 34
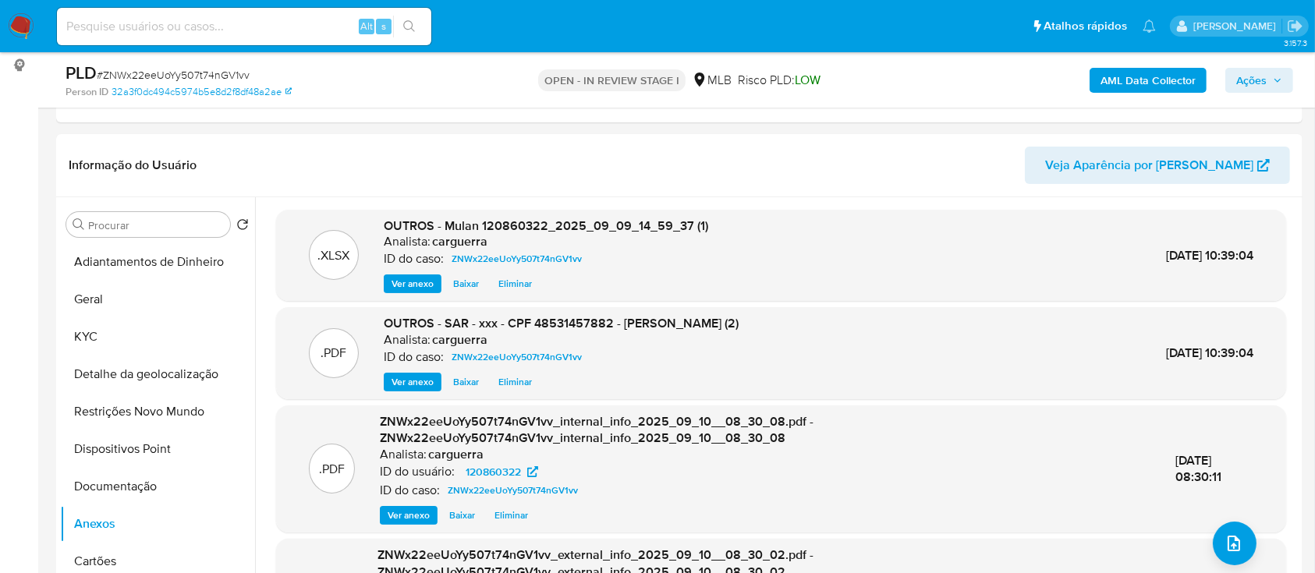
click at [1269, 73] on span "Ações" at bounding box center [1260, 80] width 46 height 22
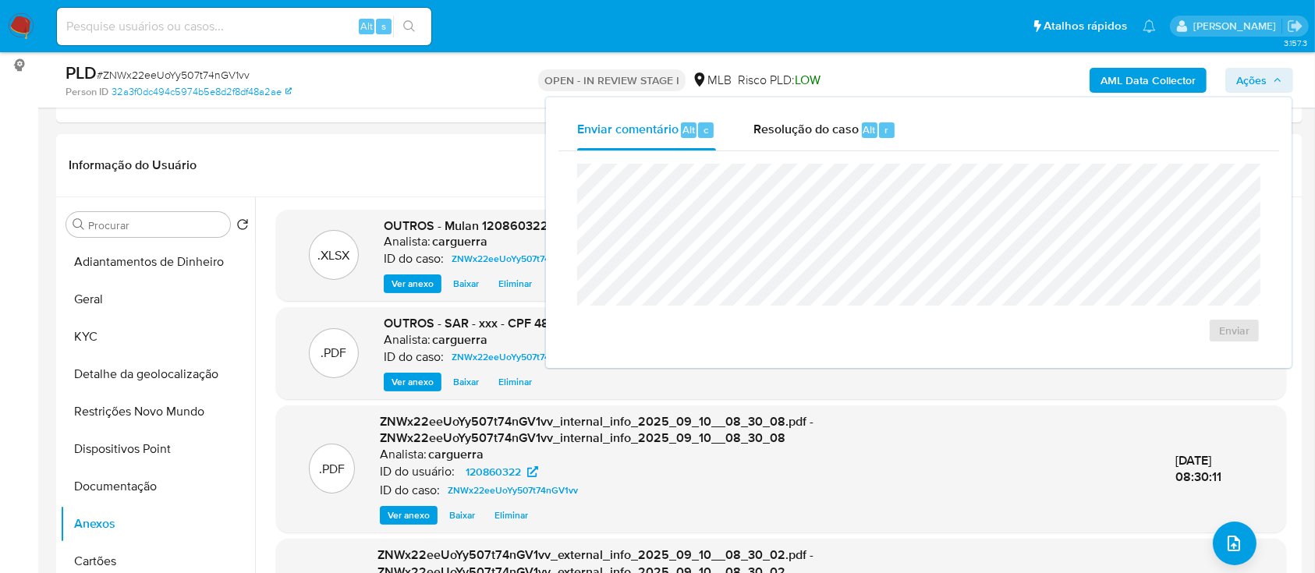
drag, startPoint x: 810, startPoint y: 122, endPoint x: 805, endPoint y: 157, distance: 35.4
click at [809, 123] on span "Resolução do caso" at bounding box center [806, 129] width 105 height 18
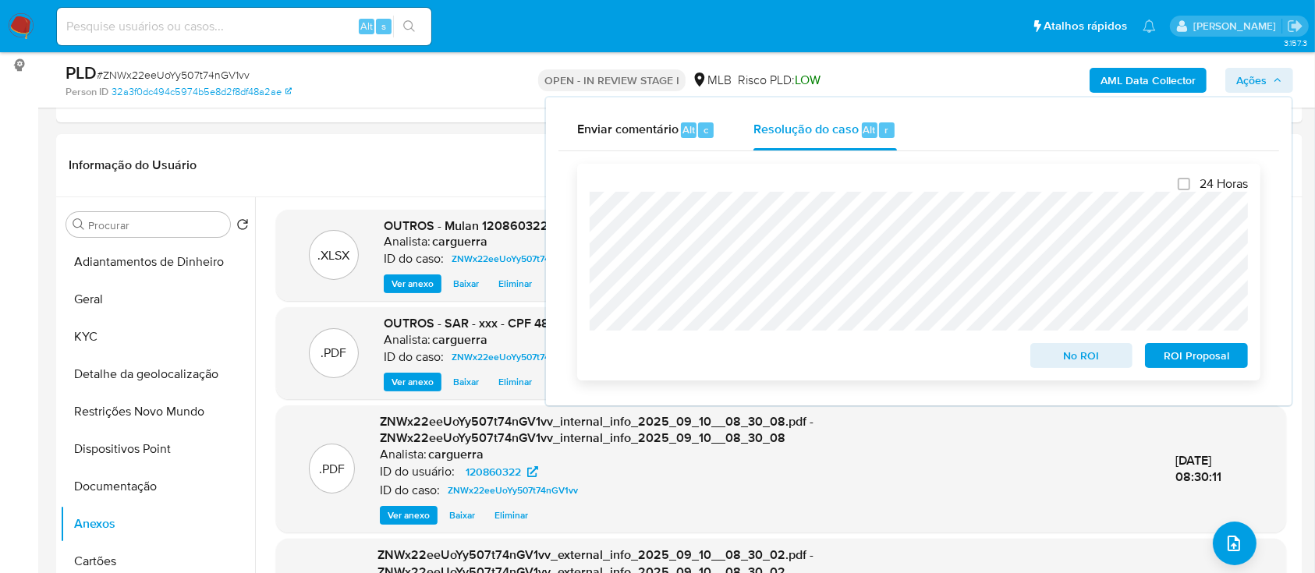
click at [1199, 357] on span "ROI Proposal" at bounding box center [1196, 356] width 81 height 22
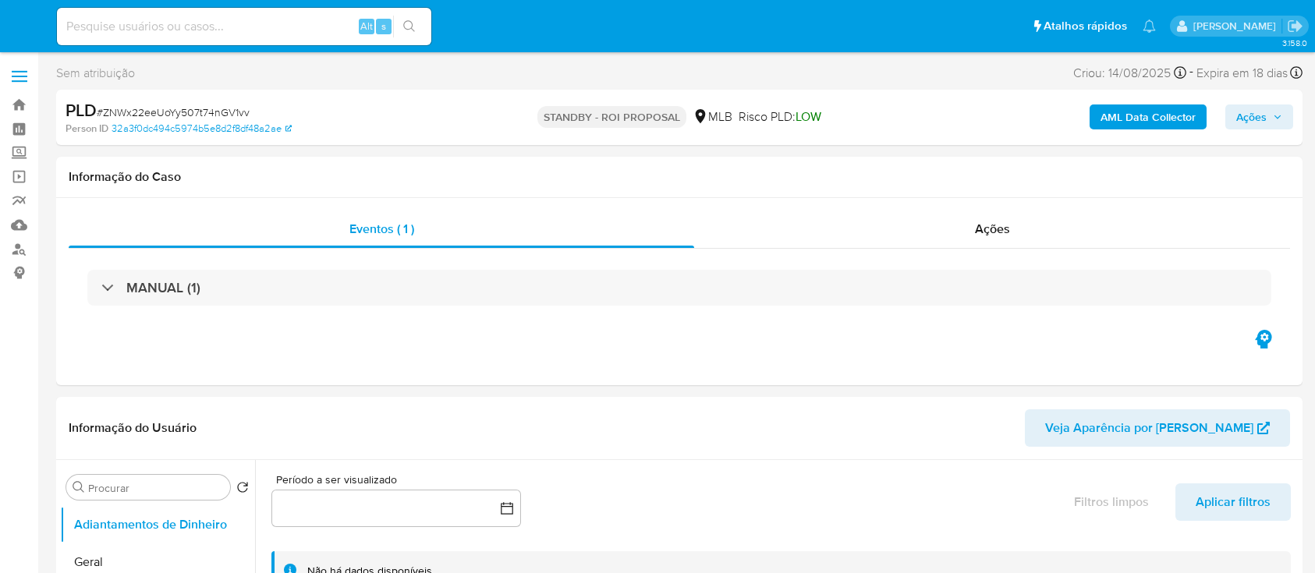
select select "10"
